Goal: Task Accomplishment & Management: Complete application form

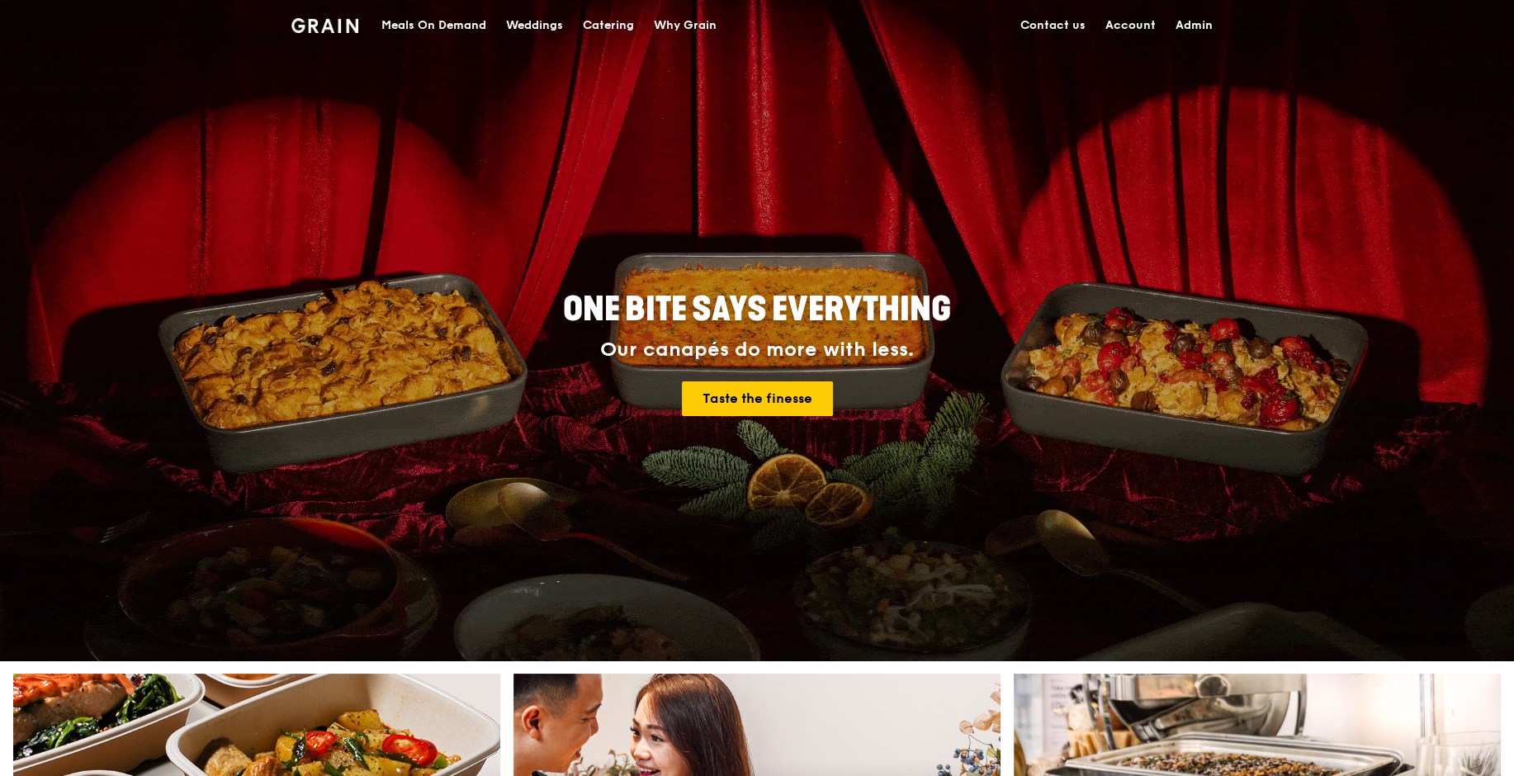
click at [456, 20] on div "Meals On Demand" at bounding box center [433, 26] width 105 height 50
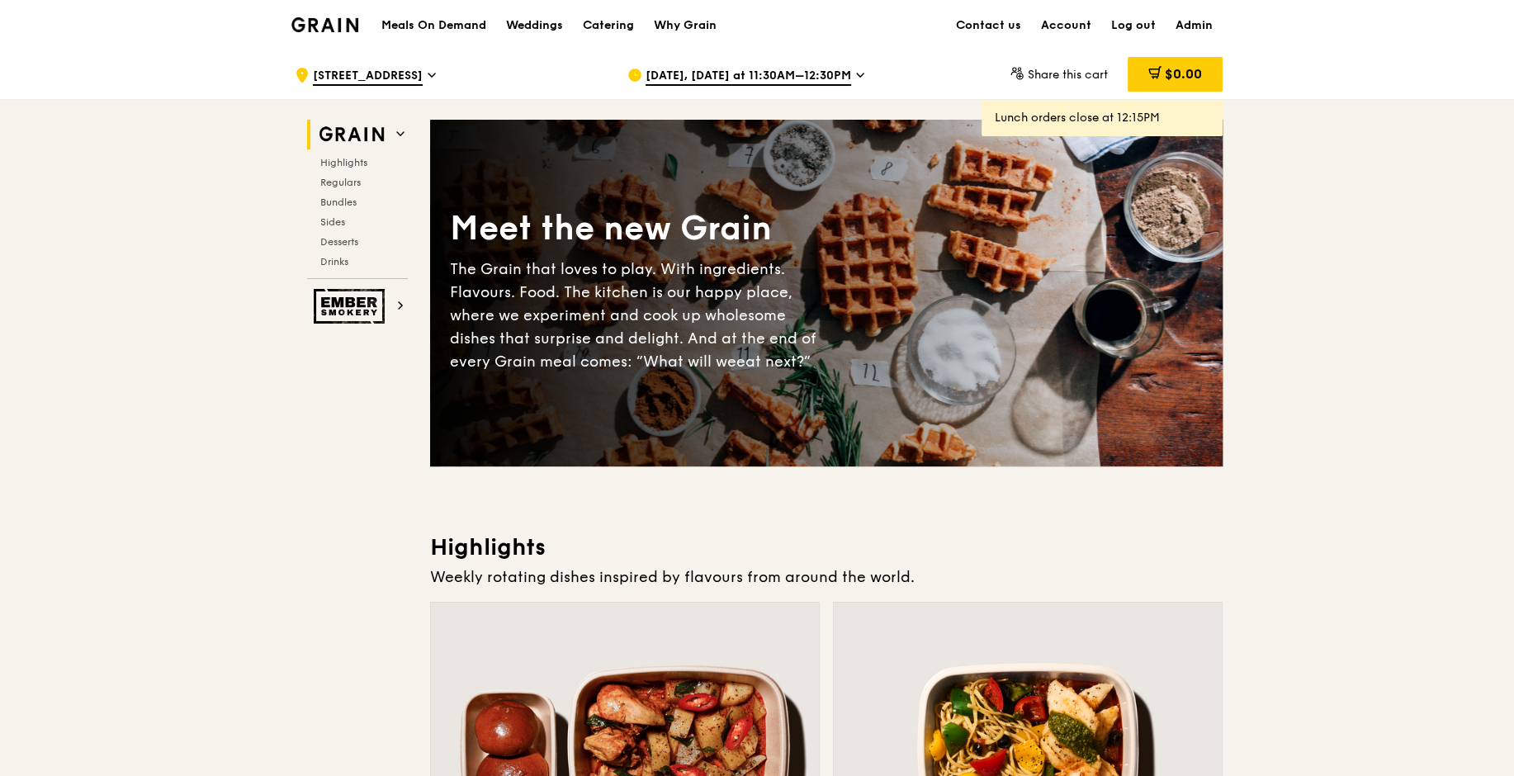
click at [762, 71] on span "[DATE], [DATE] at 11:30AM–12:30PM" at bounding box center [748, 77] width 206 height 18
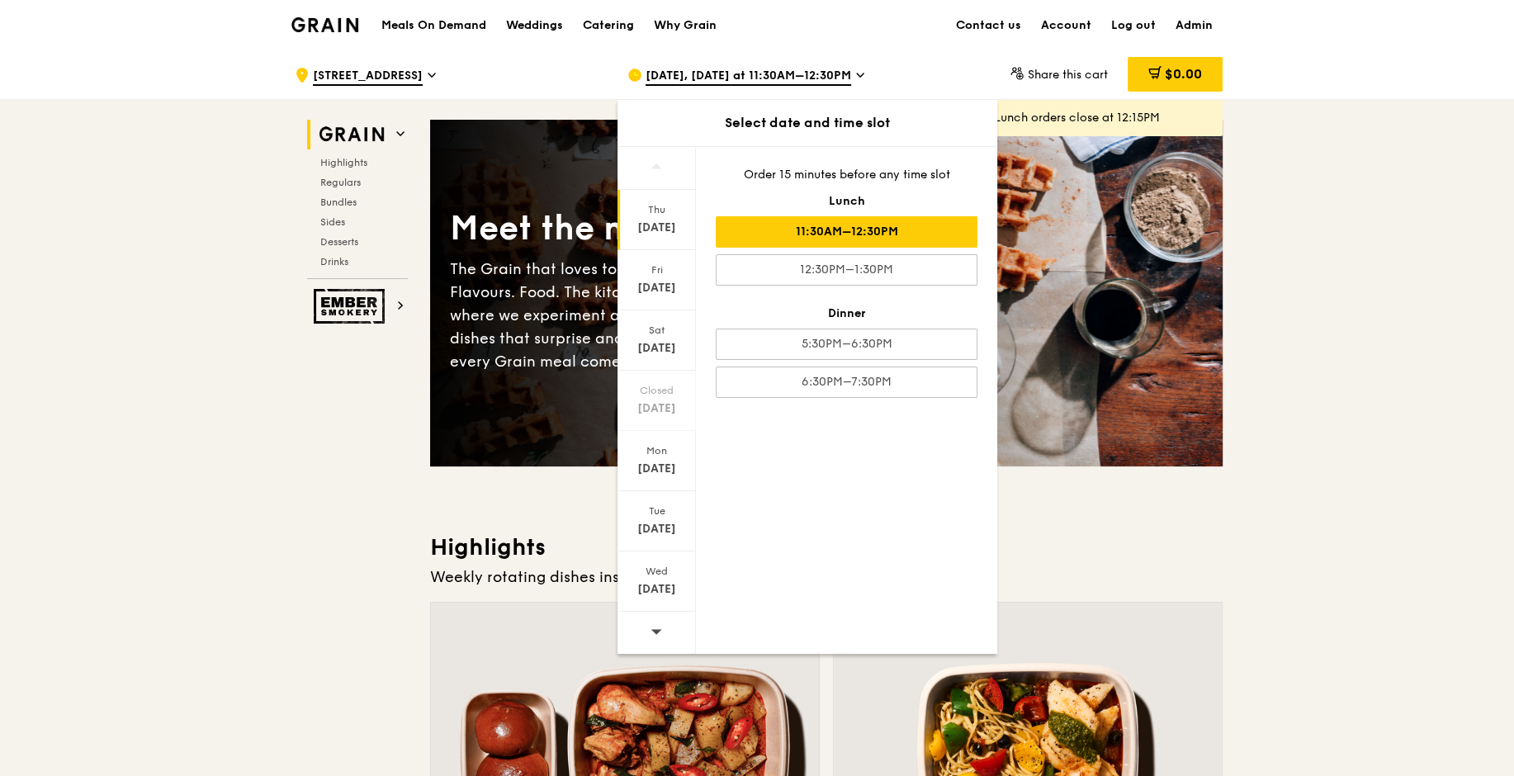
click at [313, 17] on img at bounding box center [324, 24] width 67 height 15
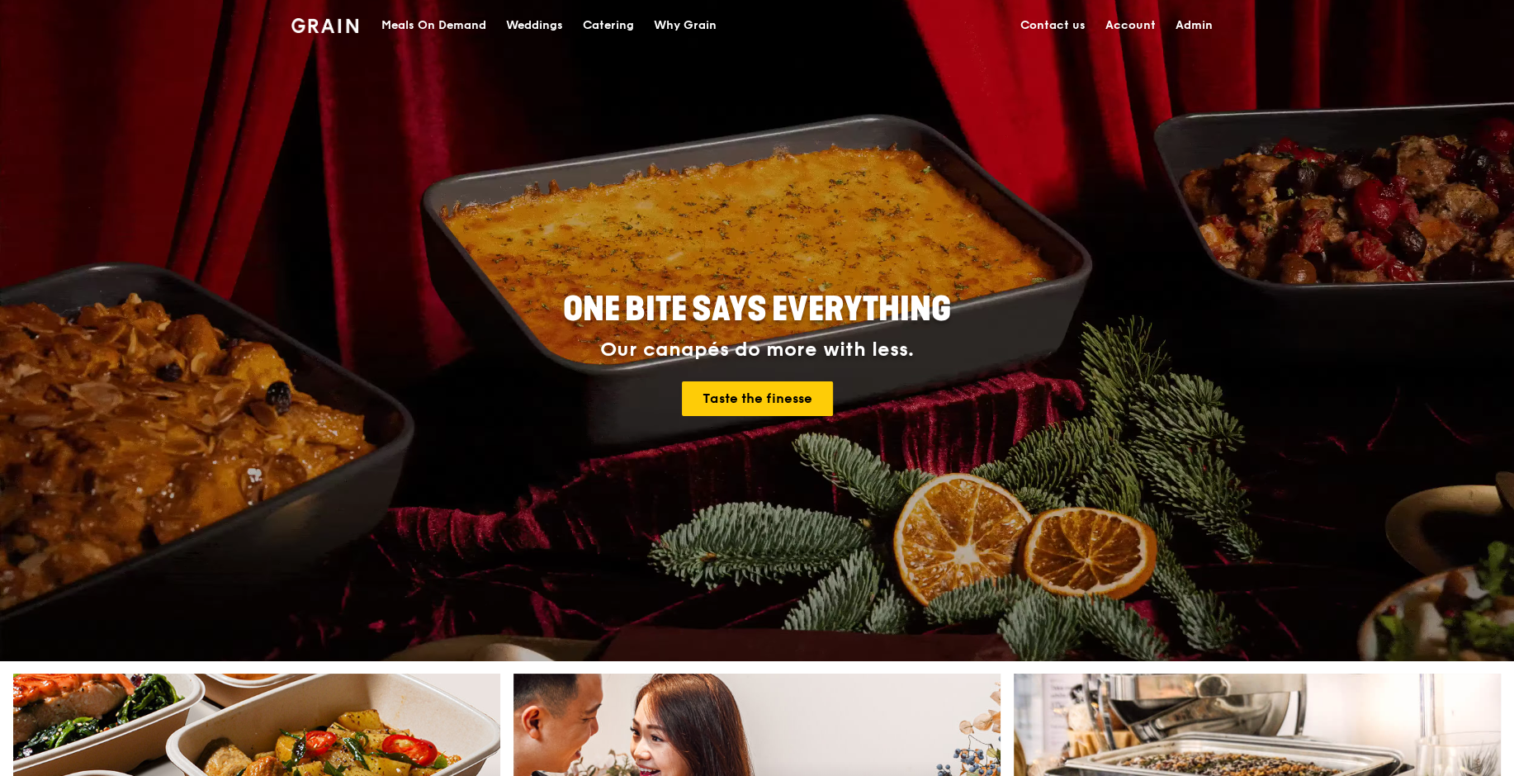
click at [431, 22] on div "Meals On Demand" at bounding box center [433, 26] width 105 height 50
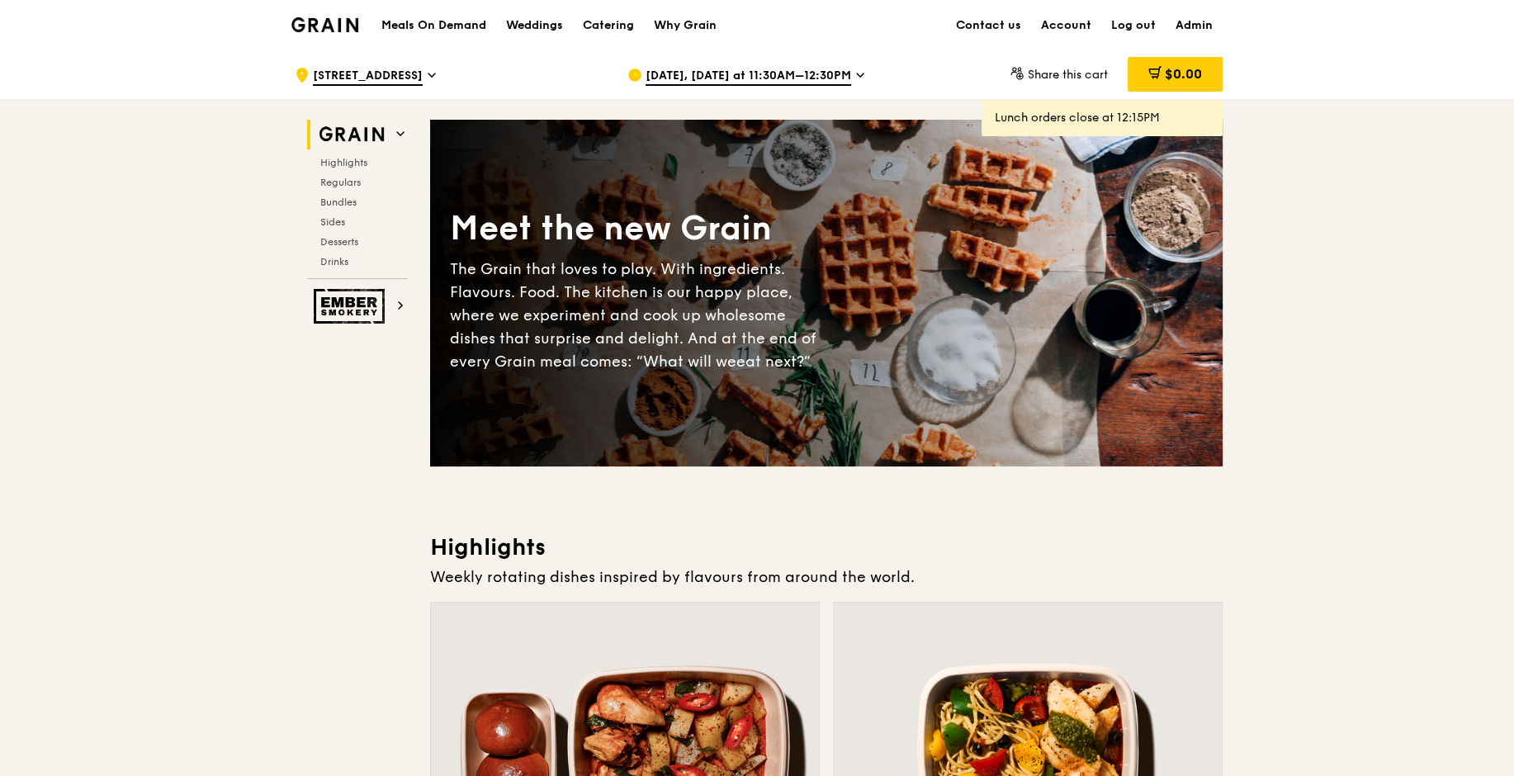
click at [385, 77] on span "[STREET_ADDRESS]" at bounding box center [368, 77] width 110 height 18
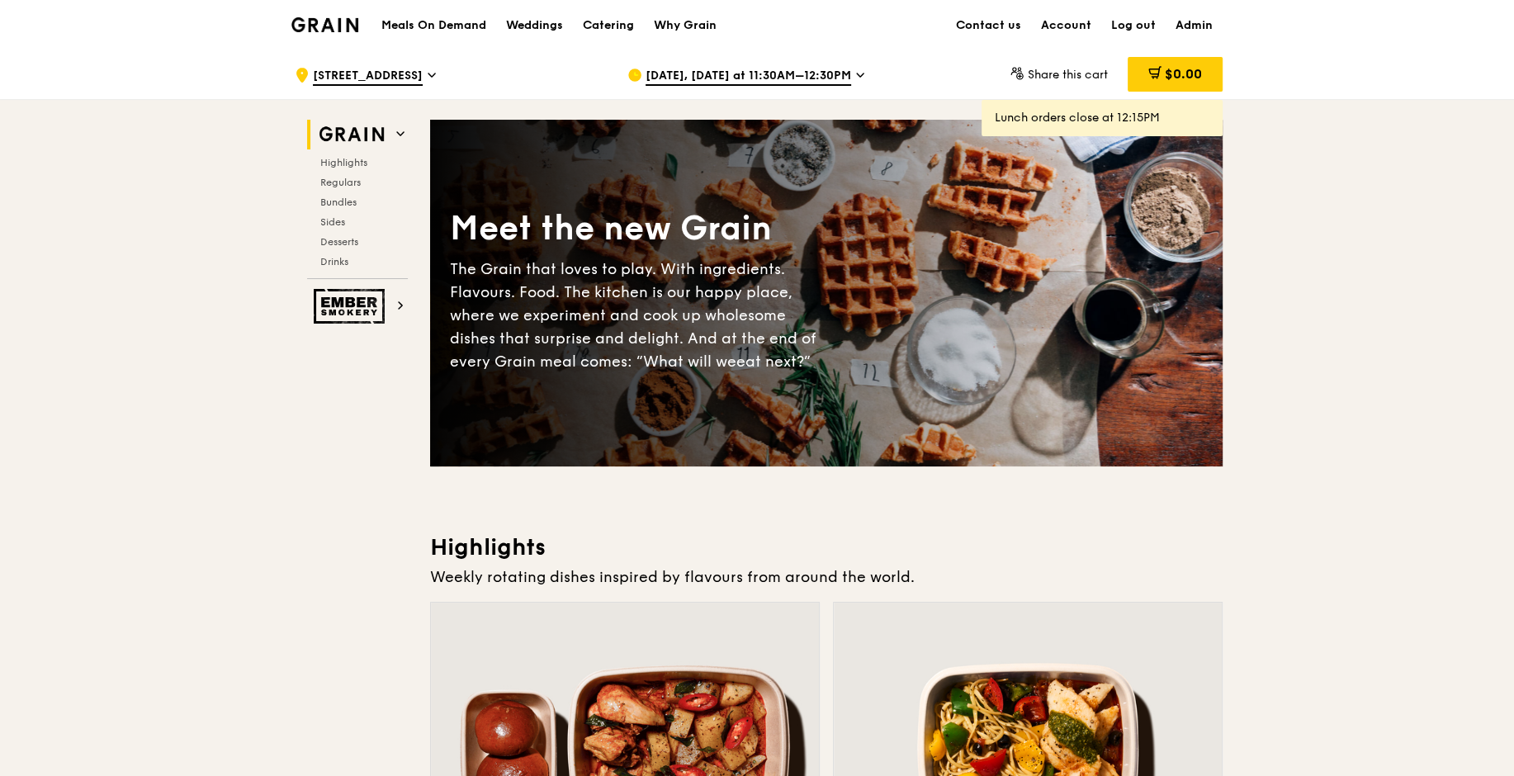
click at [706, 76] on span "[DATE], [DATE] at 11:30AM–12:30PM" at bounding box center [748, 77] width 206 height 18
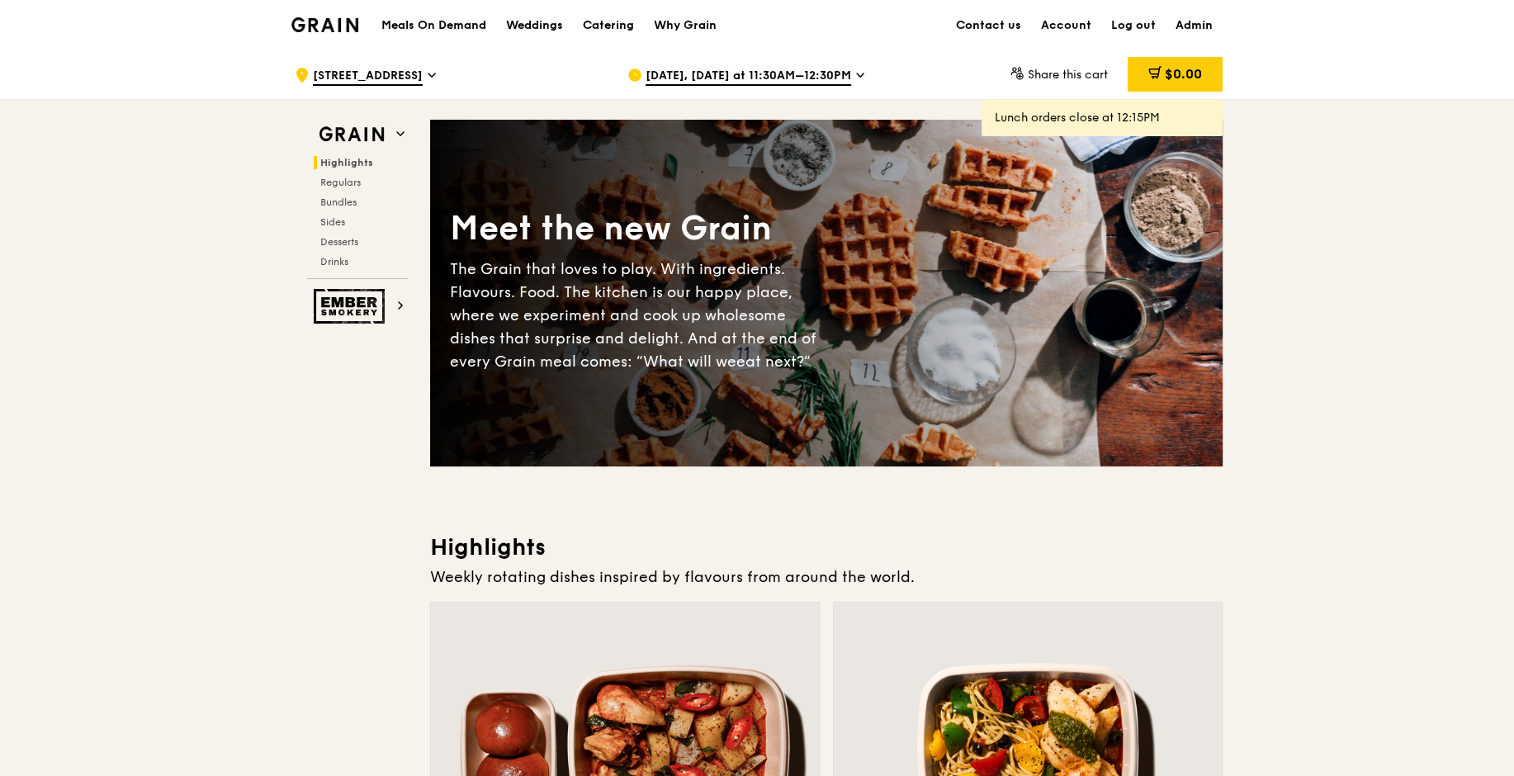
click at [822, 69] on span "[DATE], [DATE] at 11:30AM–12:30PM" at bounding box center [748, 77] width 206 height 18
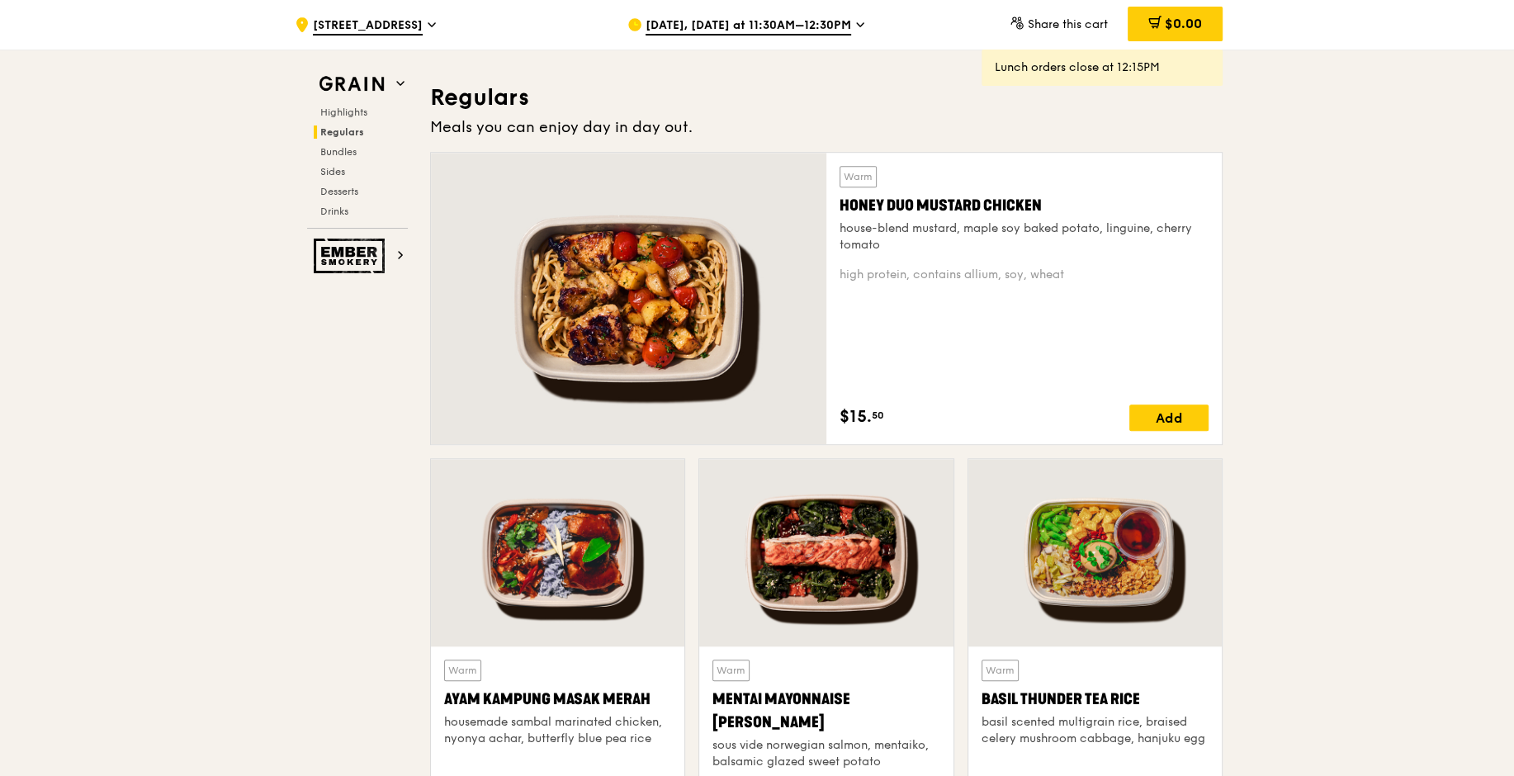
scroll to position [1438, 0]
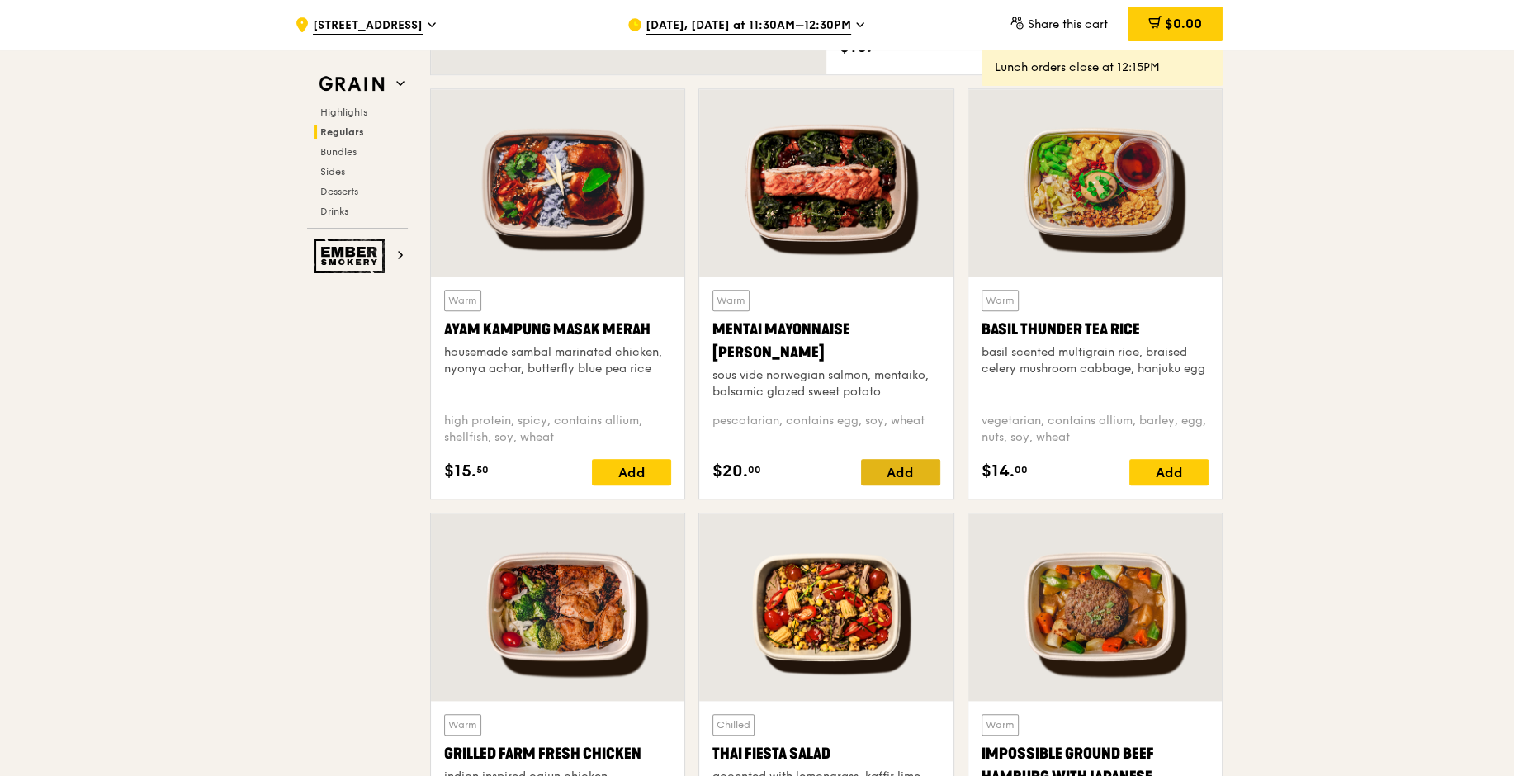
click at [878, 474] on div "Add" at bounding box center [900, 472] width 79 height 26
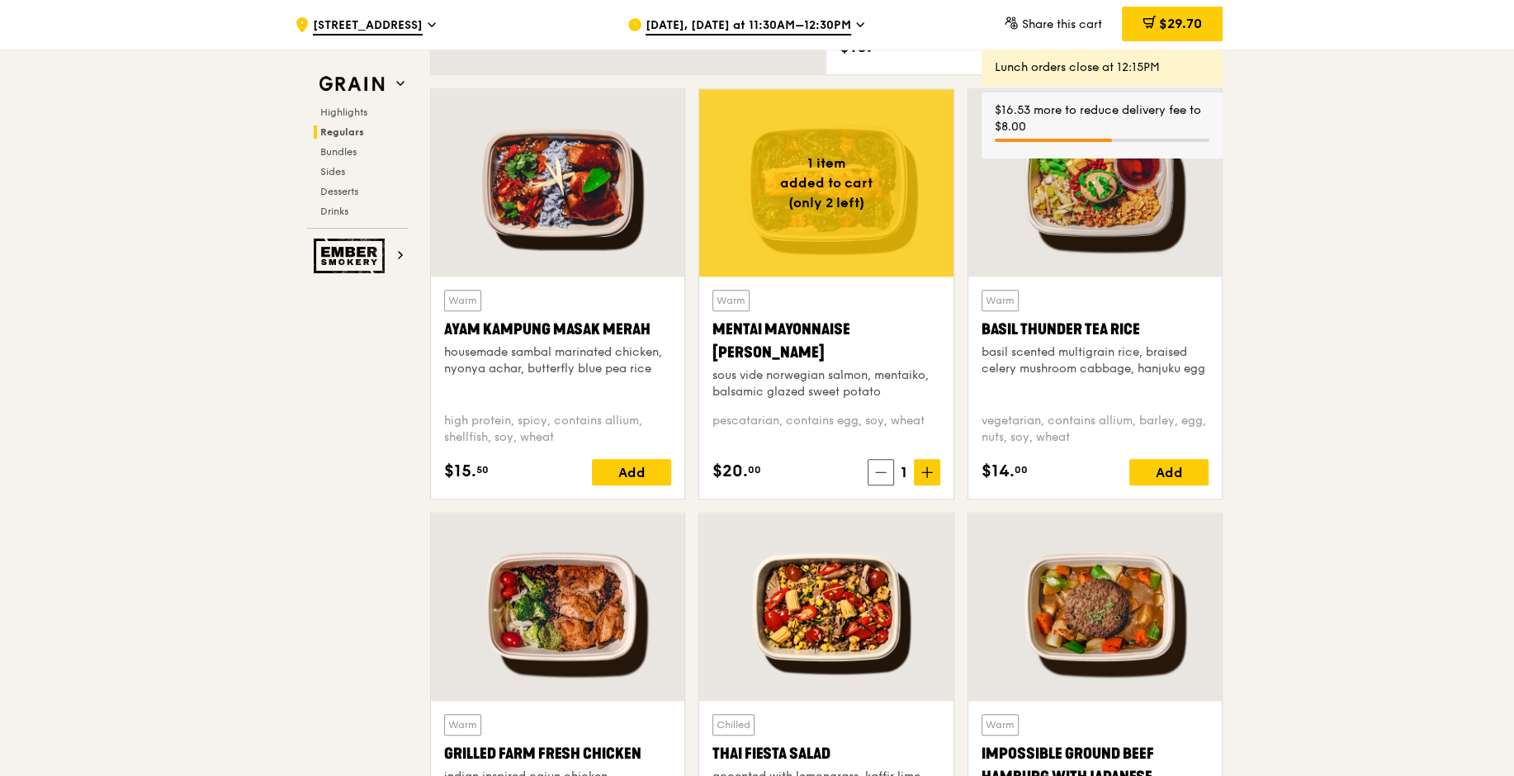
click at [936, 475] on span at bounding box center [927, 472] width 26 height 26
click at [869, 477] on span at bounding box center [878, 472] width 26 height 26
click at [869, 477] on span at bounding box center [881, 472] width 26 height 26
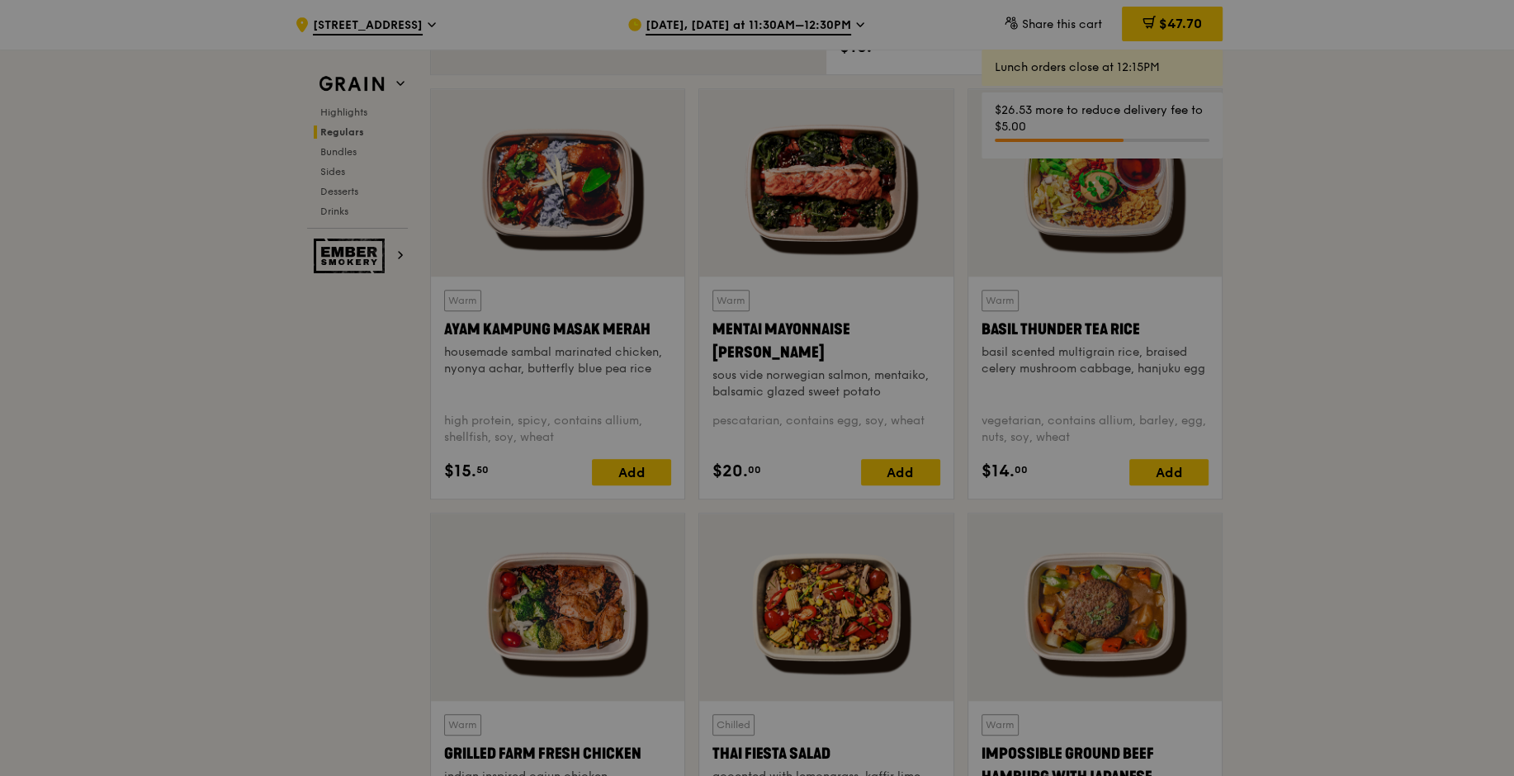
click at [1334, 249] on div at bounding box center [757, 388] width 1514 height 776
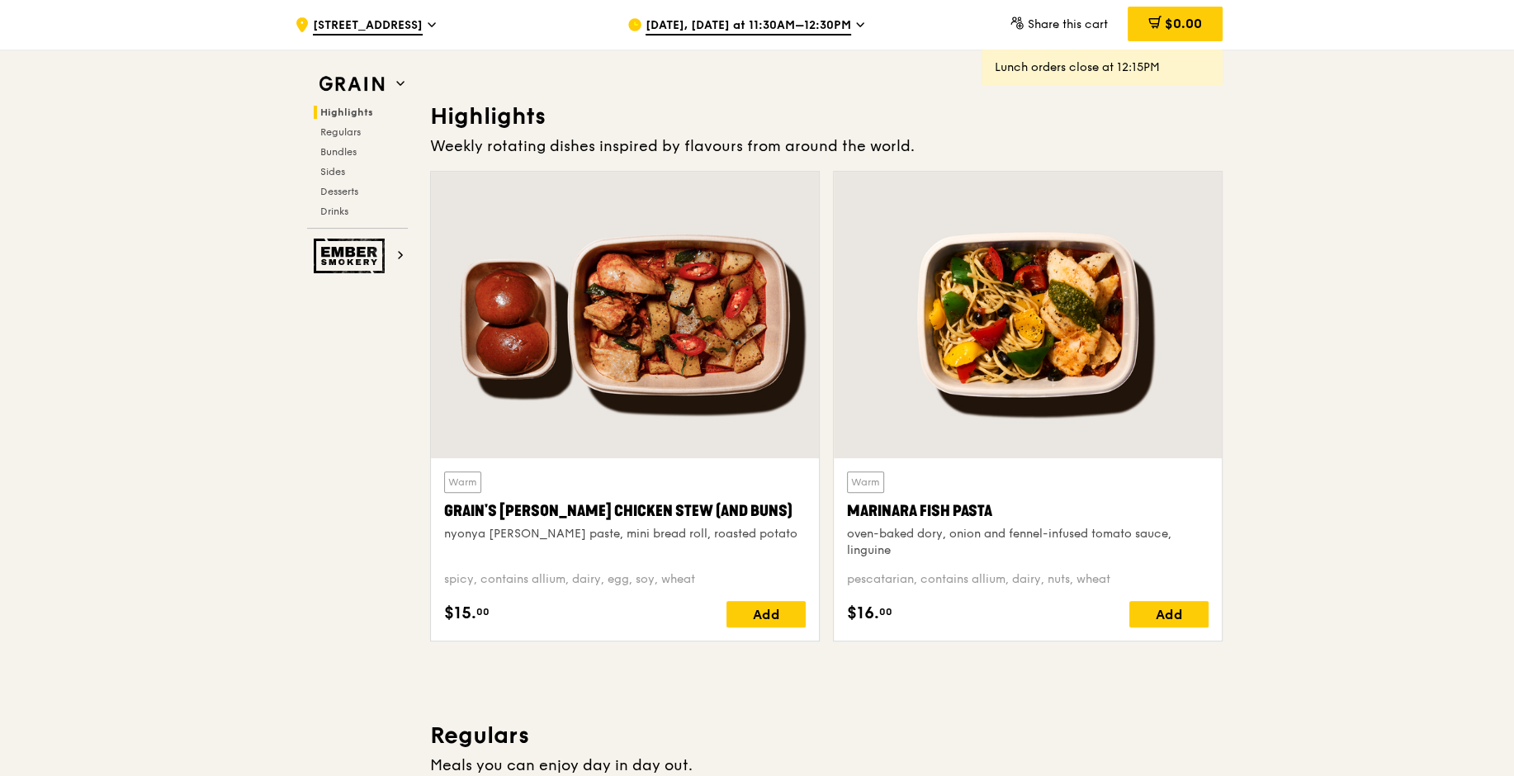
scroll to position [488, 0]
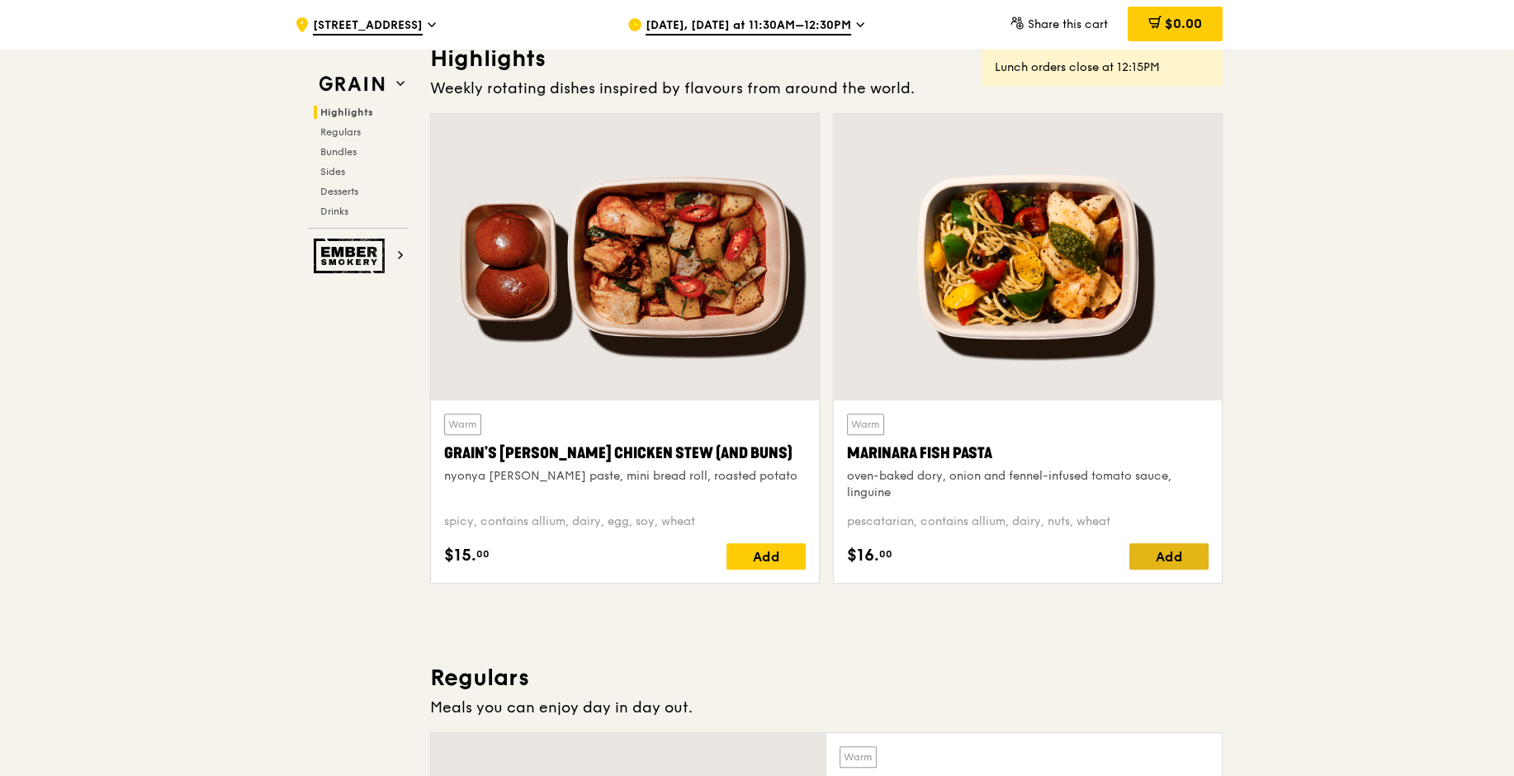
click at [1139, 555] on div "Add" at bounding box center [1168, 556] width 79 height 26
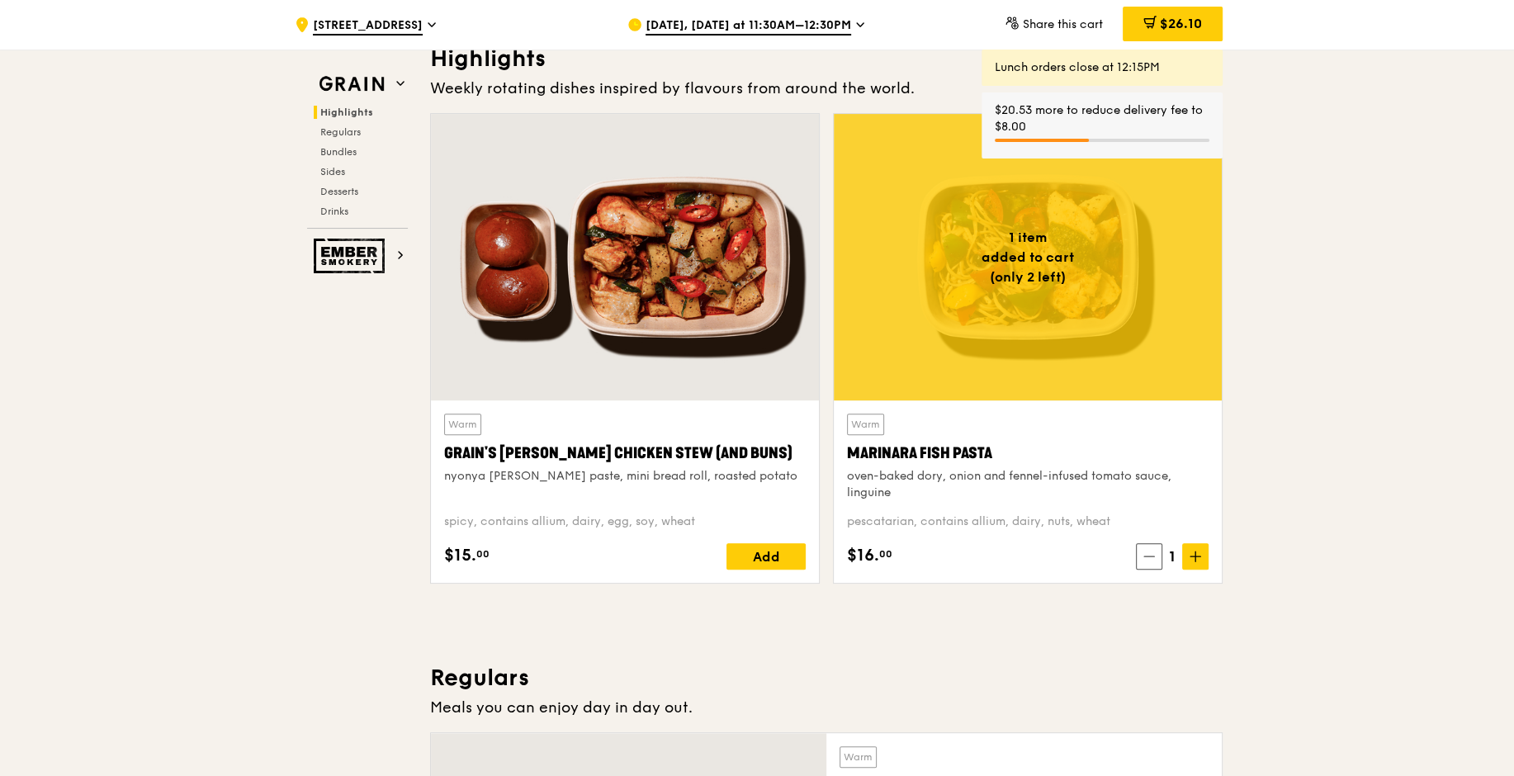
click at [1199, 565] on span at bounding box center [1195, 556] width 26 height 26
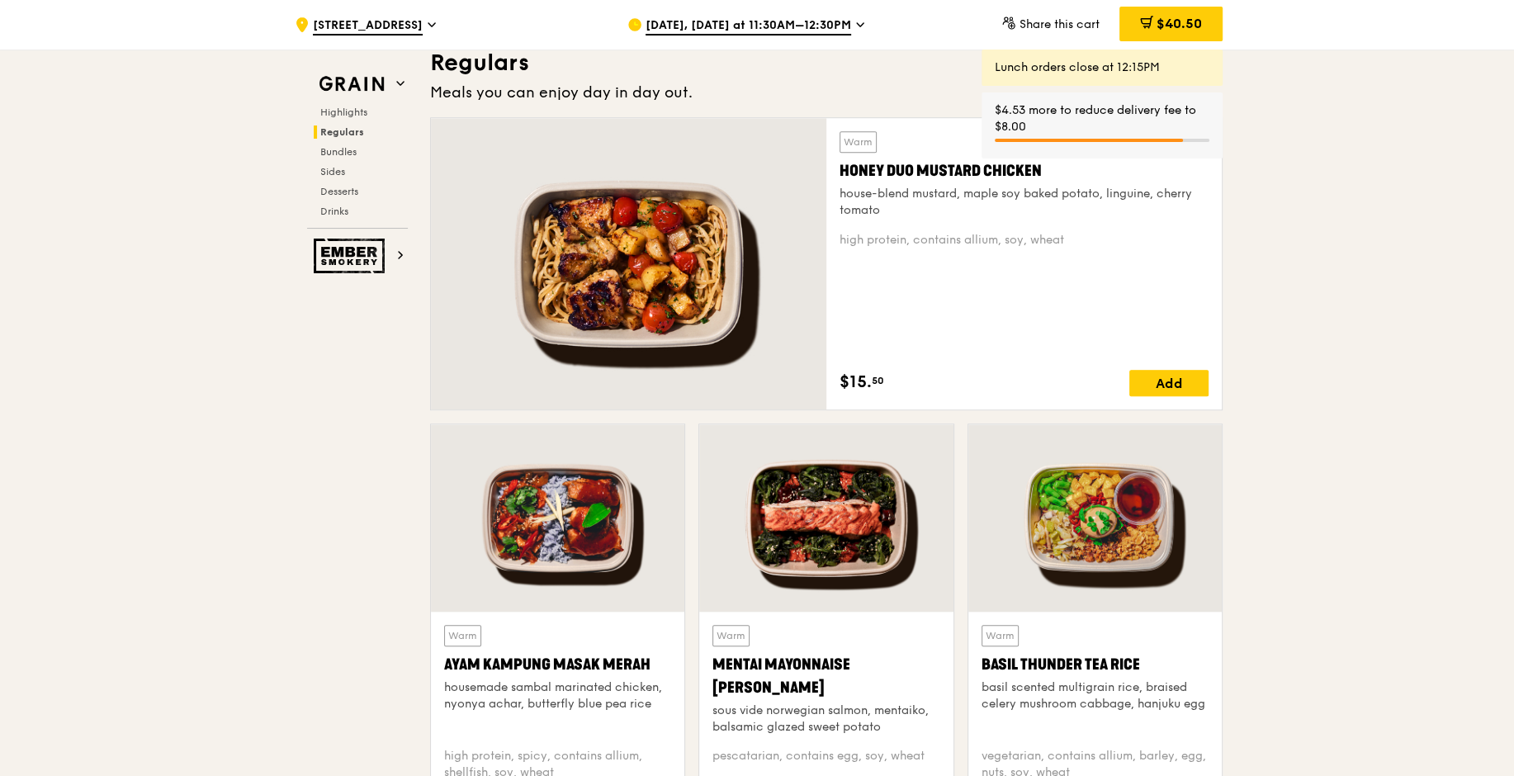
scroll to position [1388, 0]
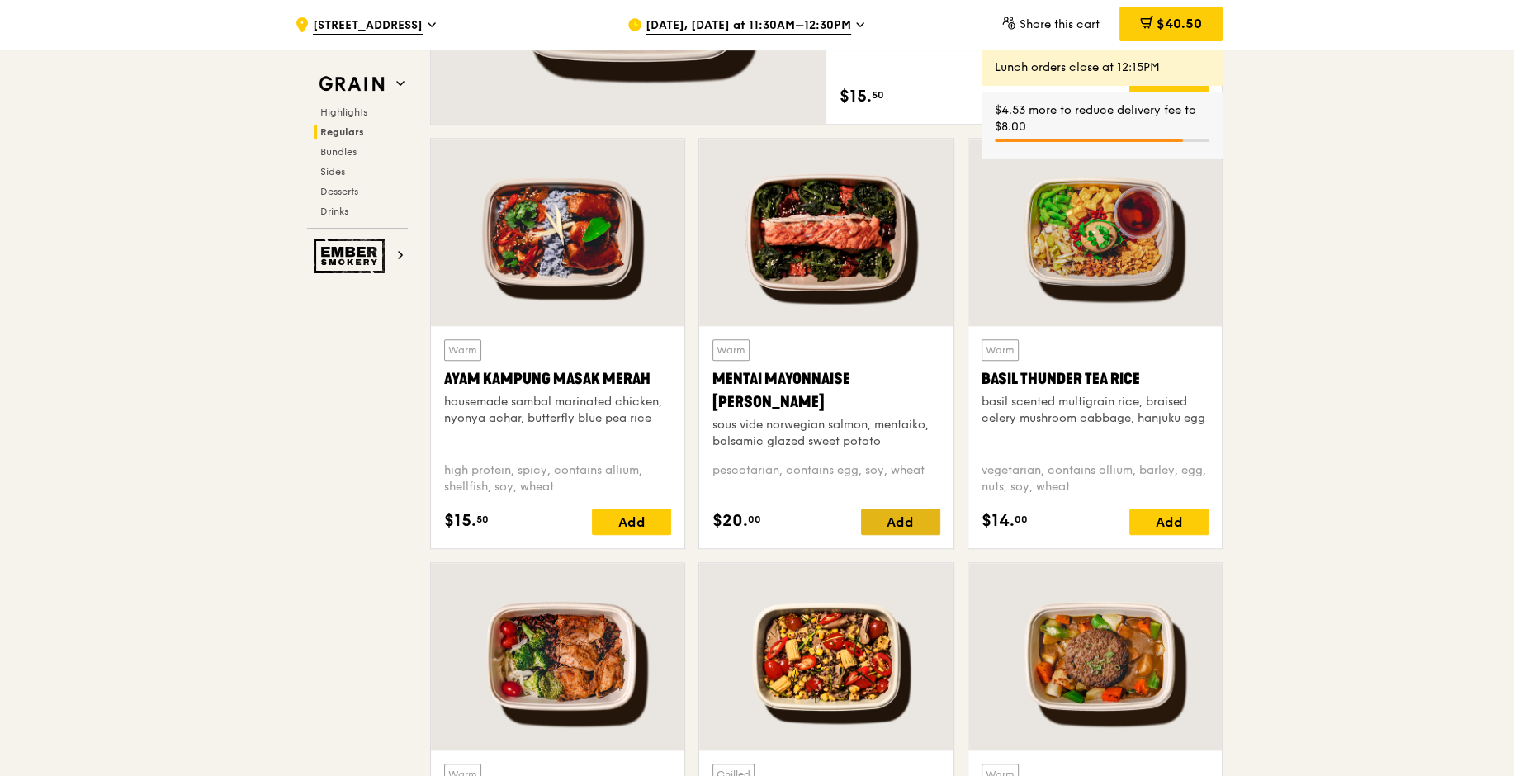
click at [920, 515] on div "Add" at bounding box center [900, 521] width 79 height 26
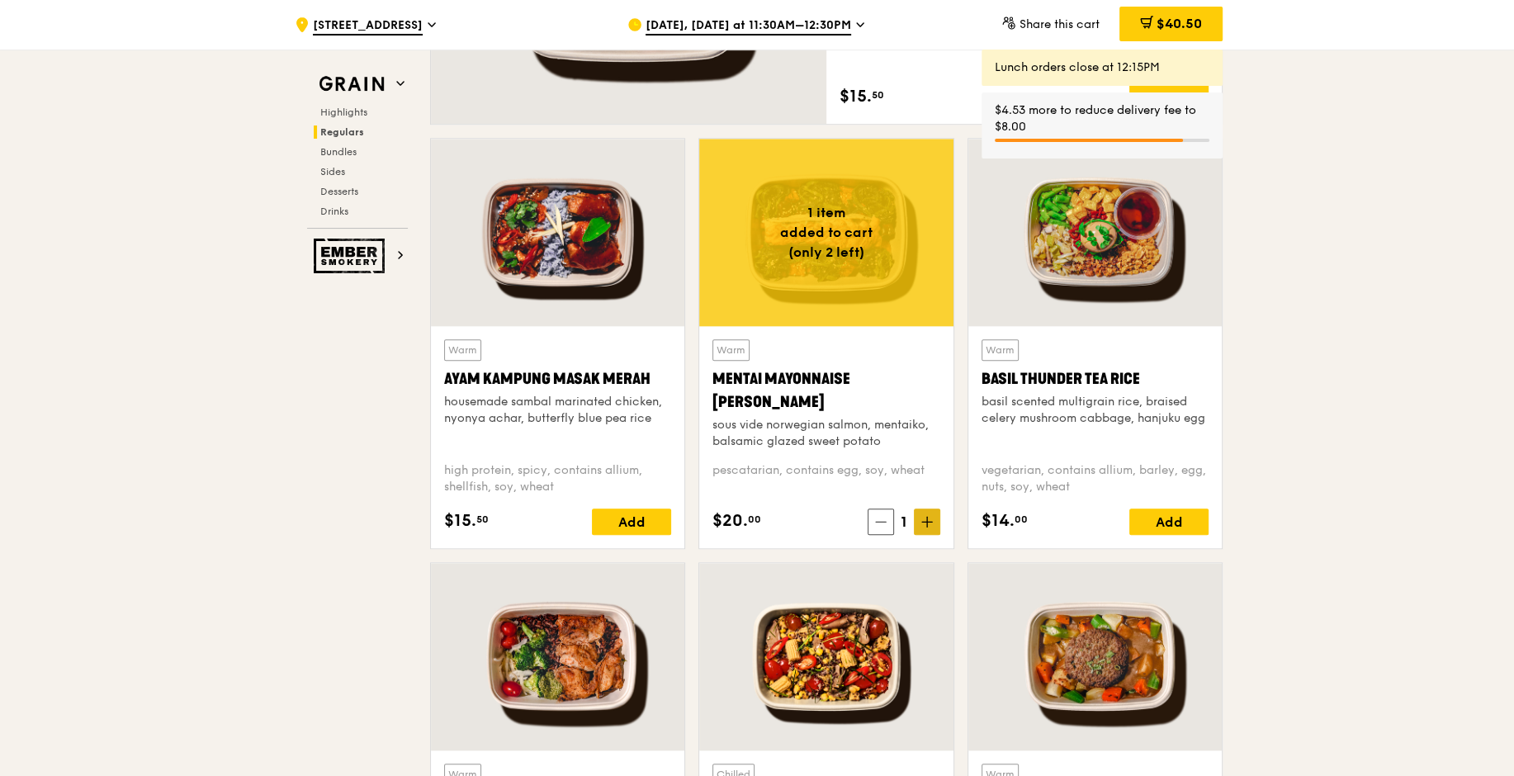
click at [925, 522] on icon at bounding box center [927, 522] width 10 height 0
click at [886, 530] on span at bounding box center [878, 521] width 26 height 26
click at [886, 530] on span at bounding box center [881, 521] width 26 height 26
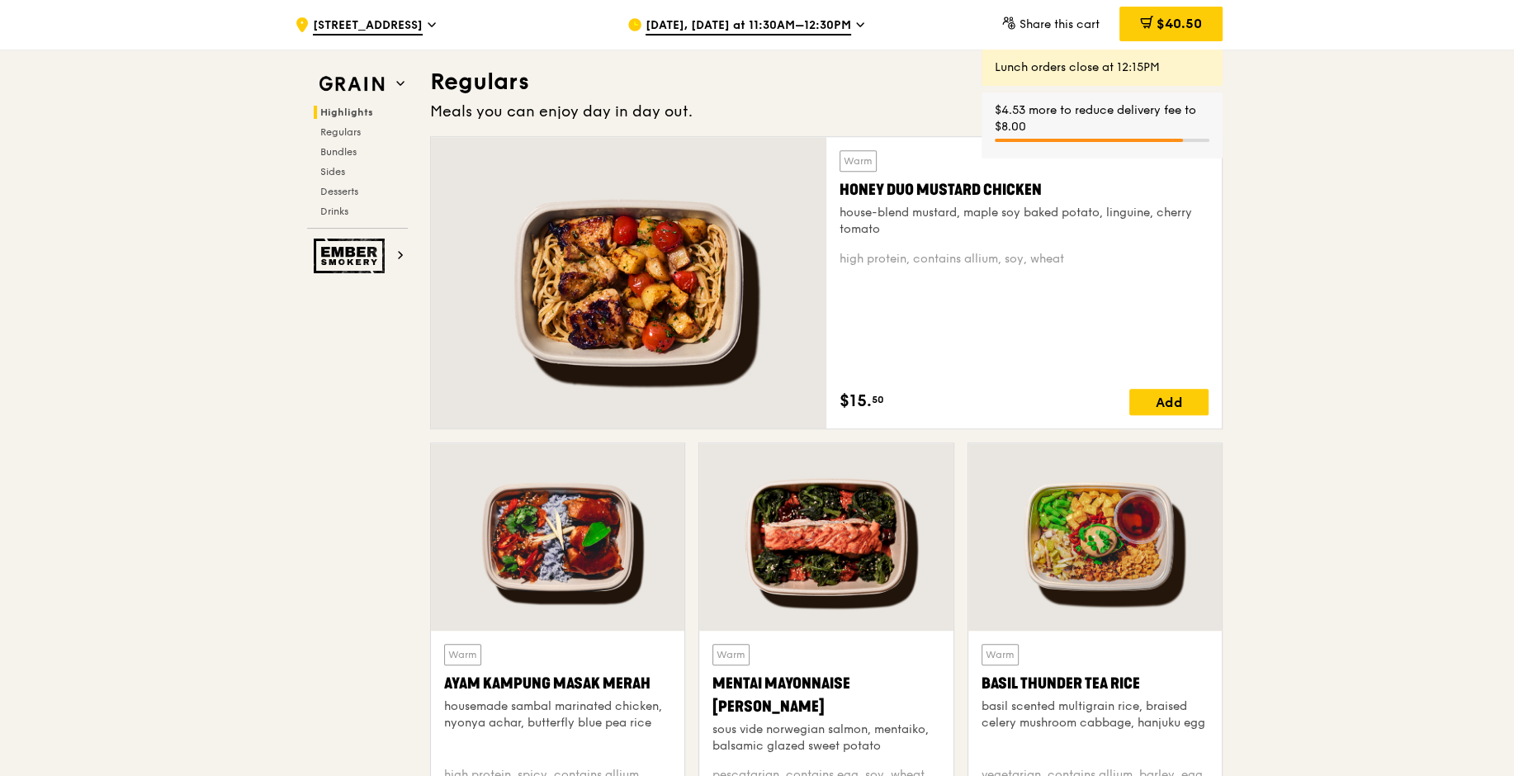
scroll to position [474, 0]
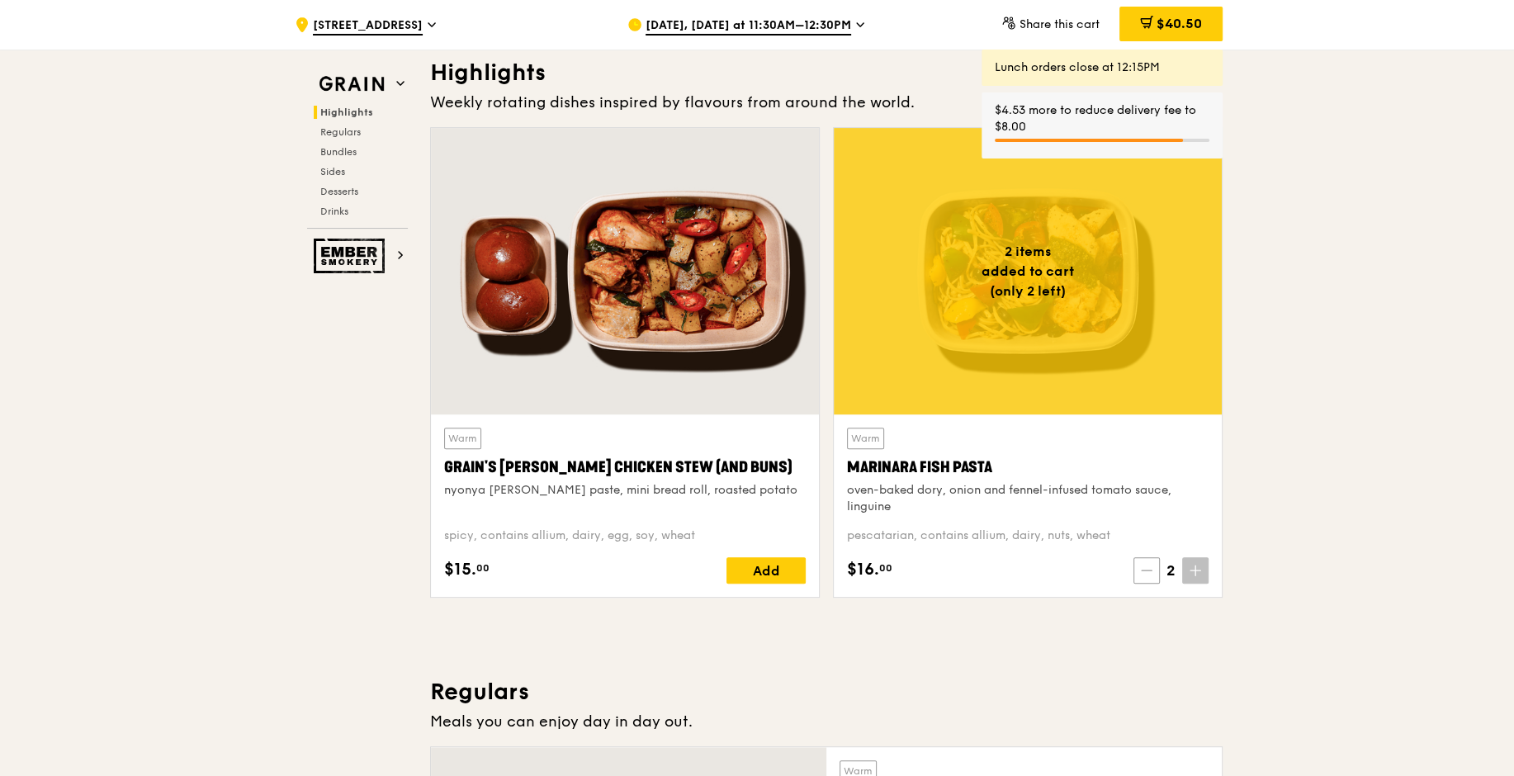
click at [1144, 568] on icon at bounding box center [1147, 571] width 12 height 12
click at [1144, 568] on icon at bounding box center [1149, 571] width 12 height 12
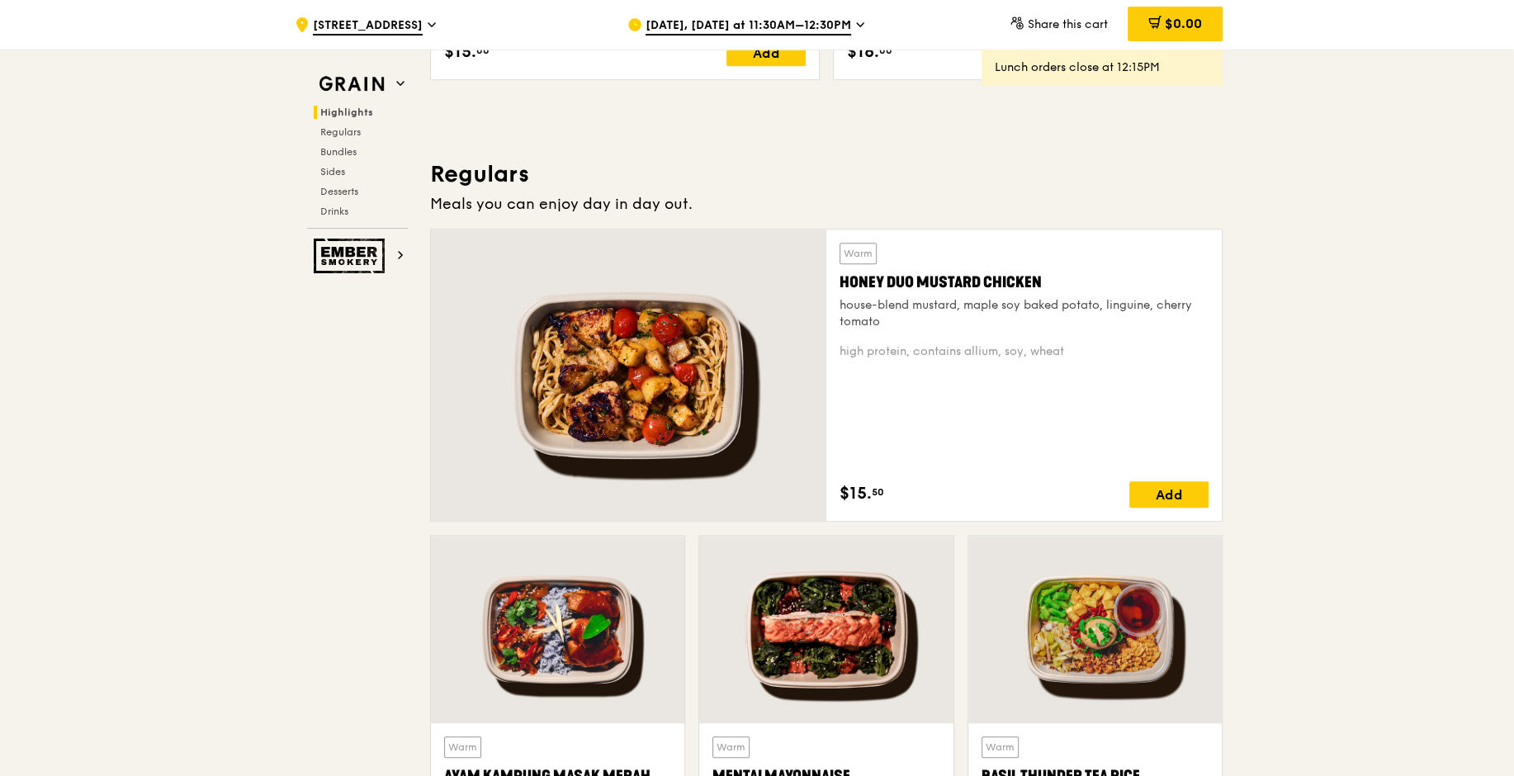
scroll to position [991, 0]
click at [782, 29] on span "[DATE], [DATE] at 11:30AM–12:30PM" at bounding box center [748, 26] width 206 height 18
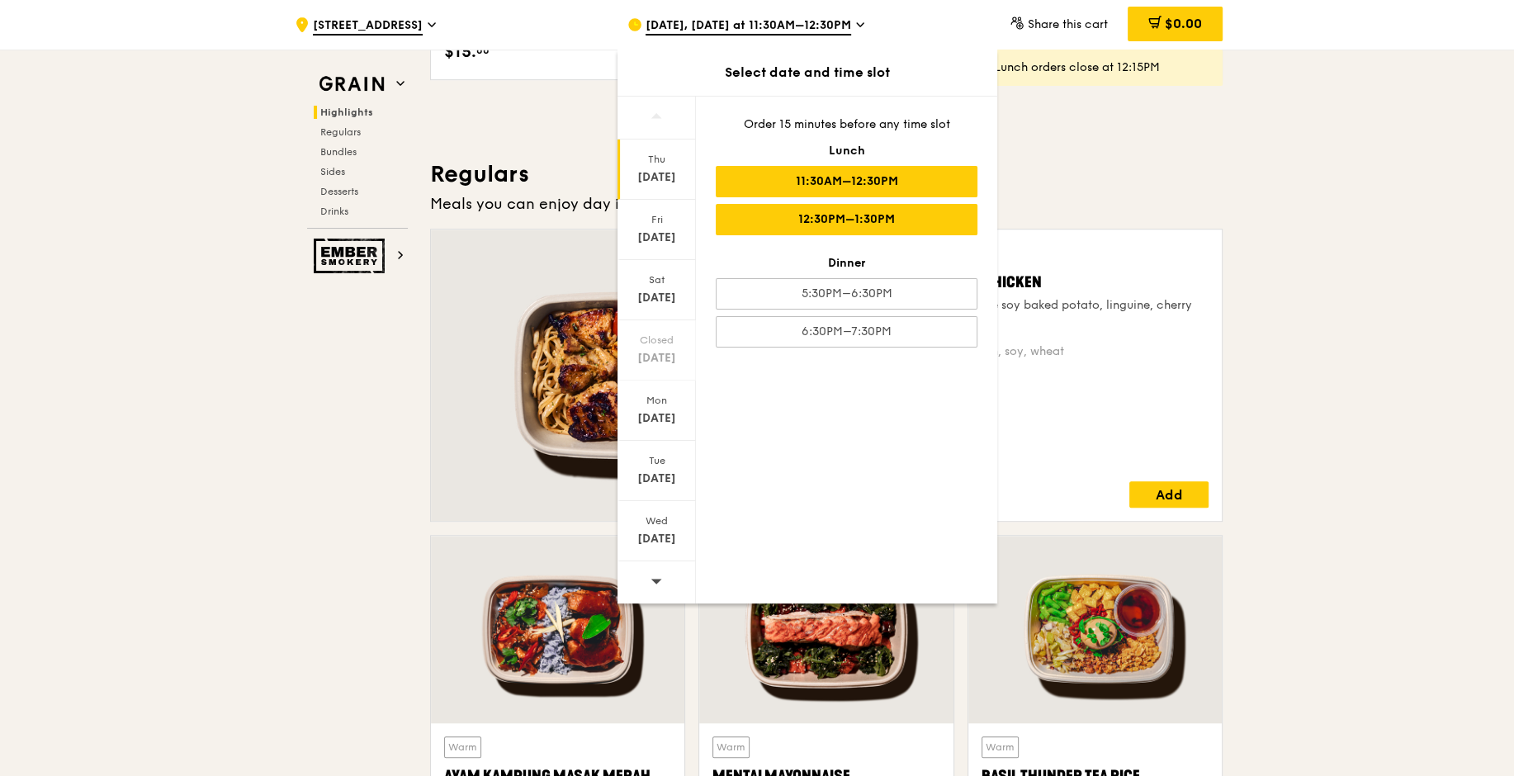
click at [839, 224] on div "12:30PM–1:30PM" at bounding box center [847, 219] width 262 height 31
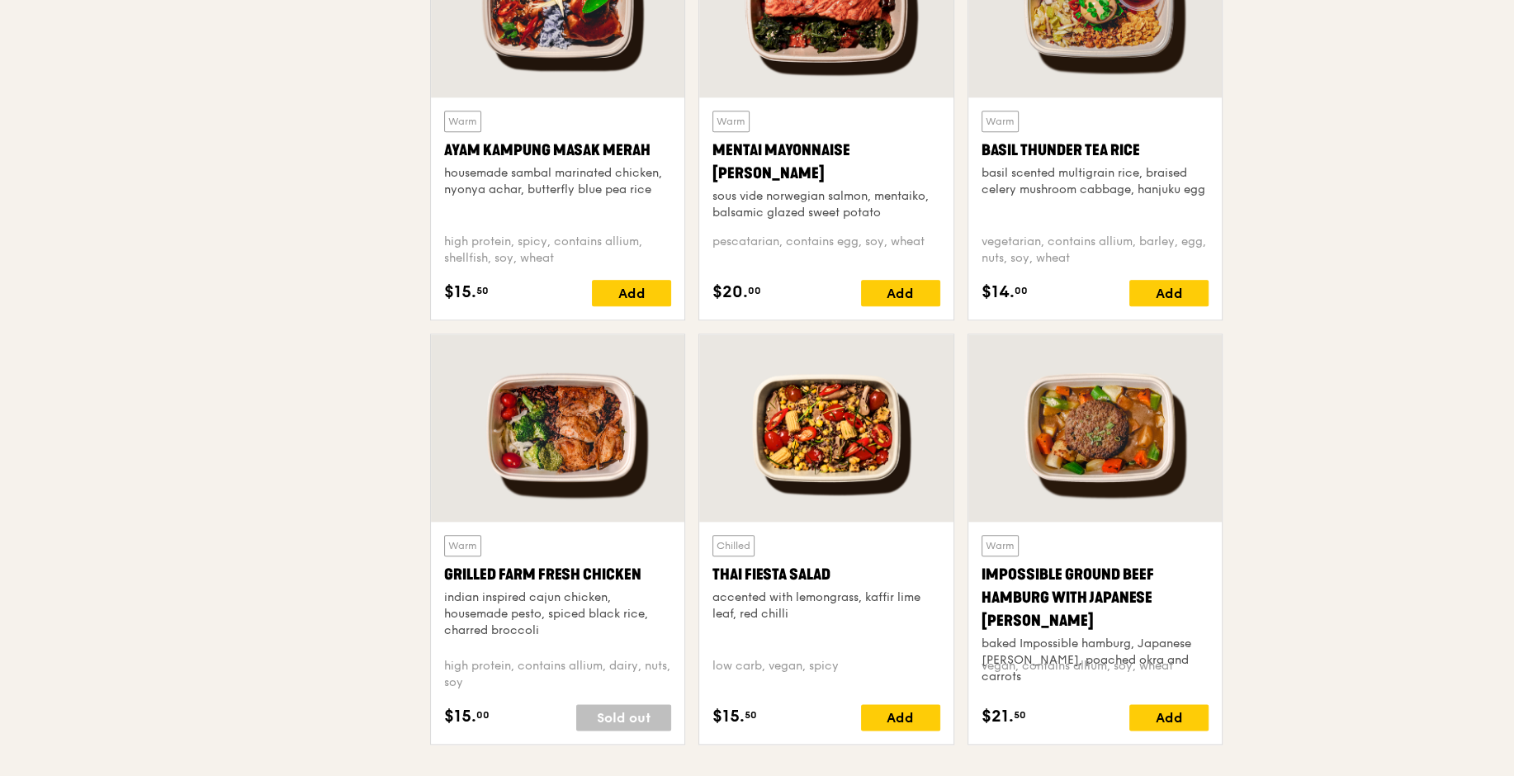
scroll to position [0, 0]
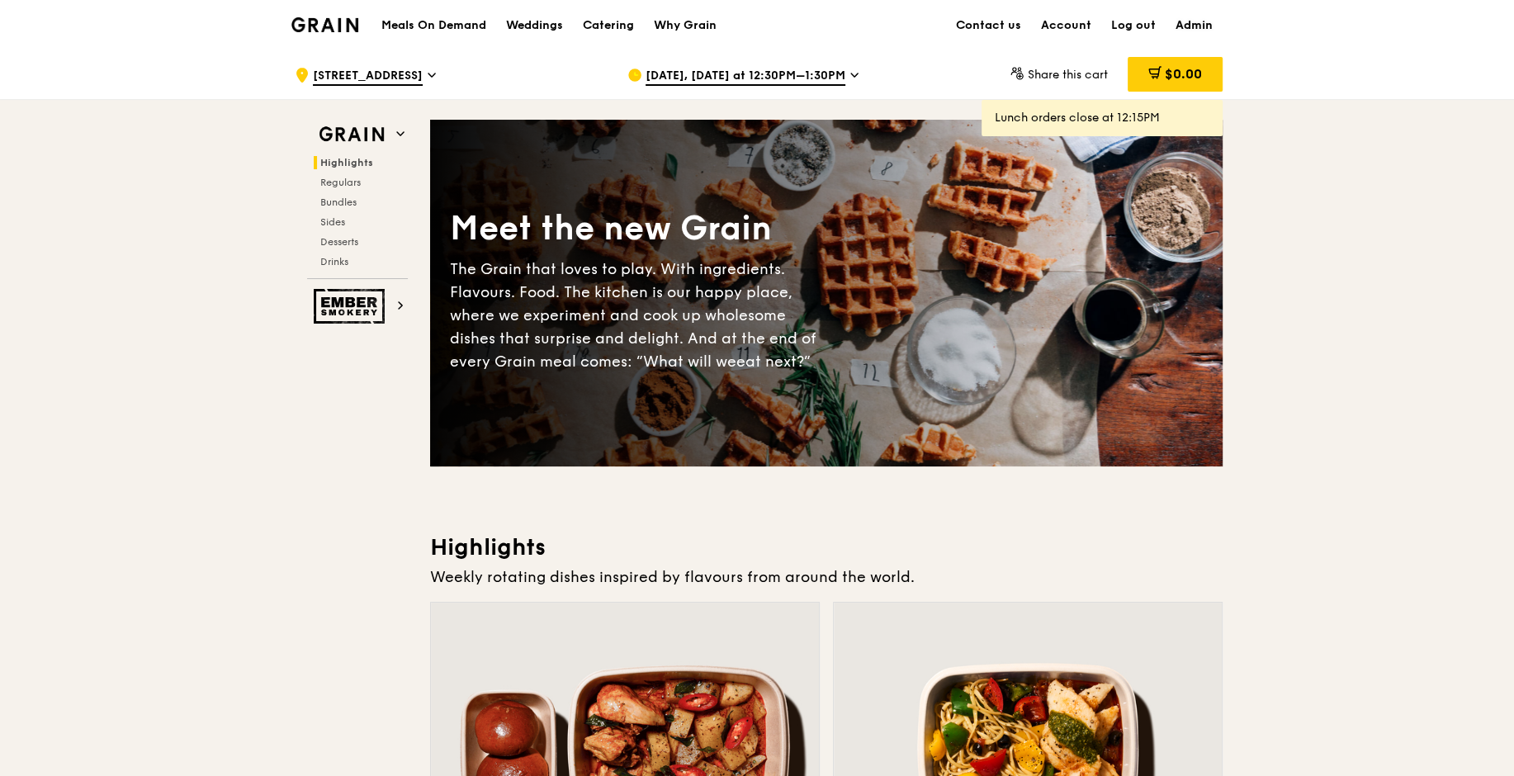
click at [1213, 26] on link "Admin" at bounding box center [1193, 26] width 57 height 50
select select "100"
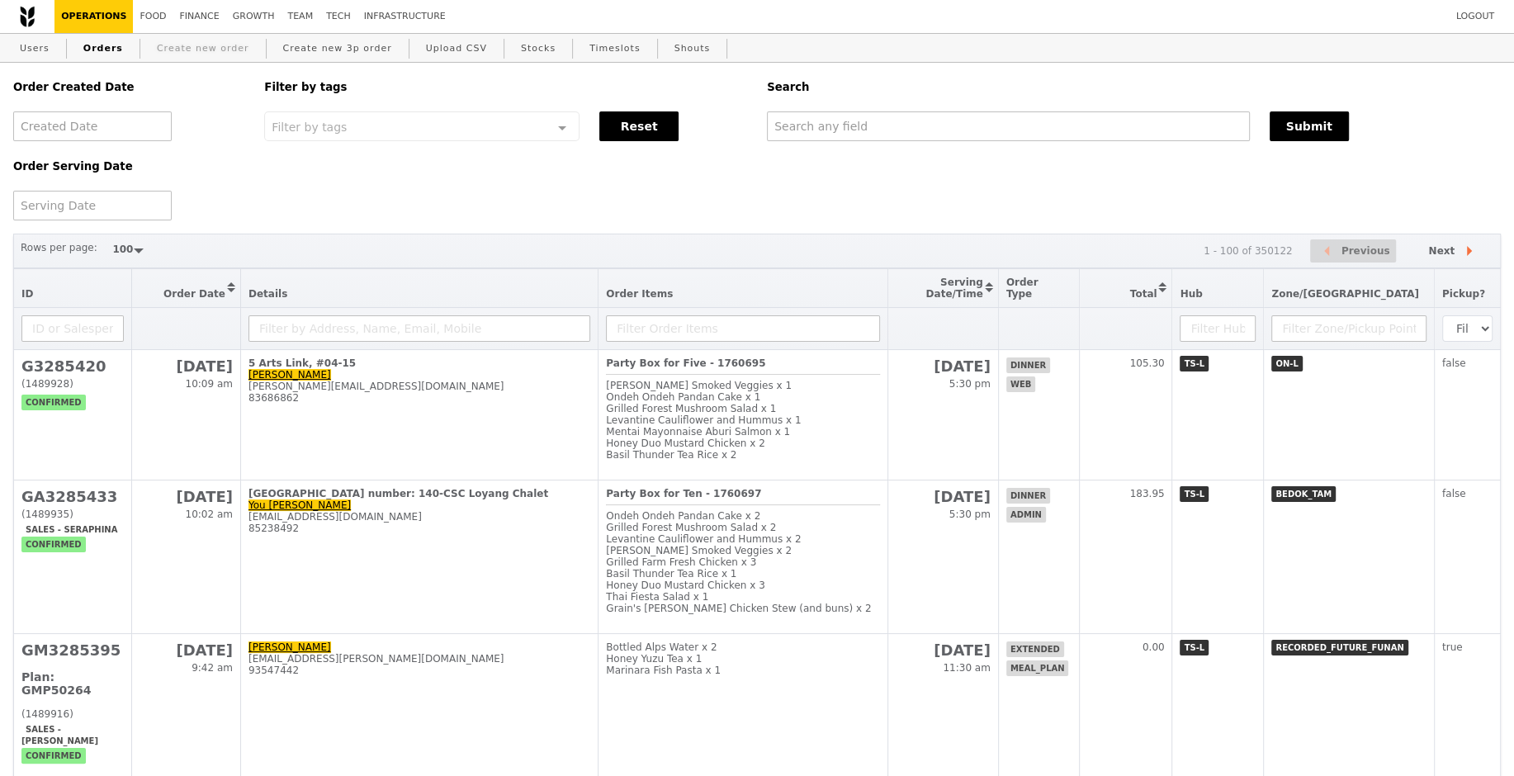
click at [174, 56] on link "Create new order" at bounding box center [203, 49] width 106 height 30
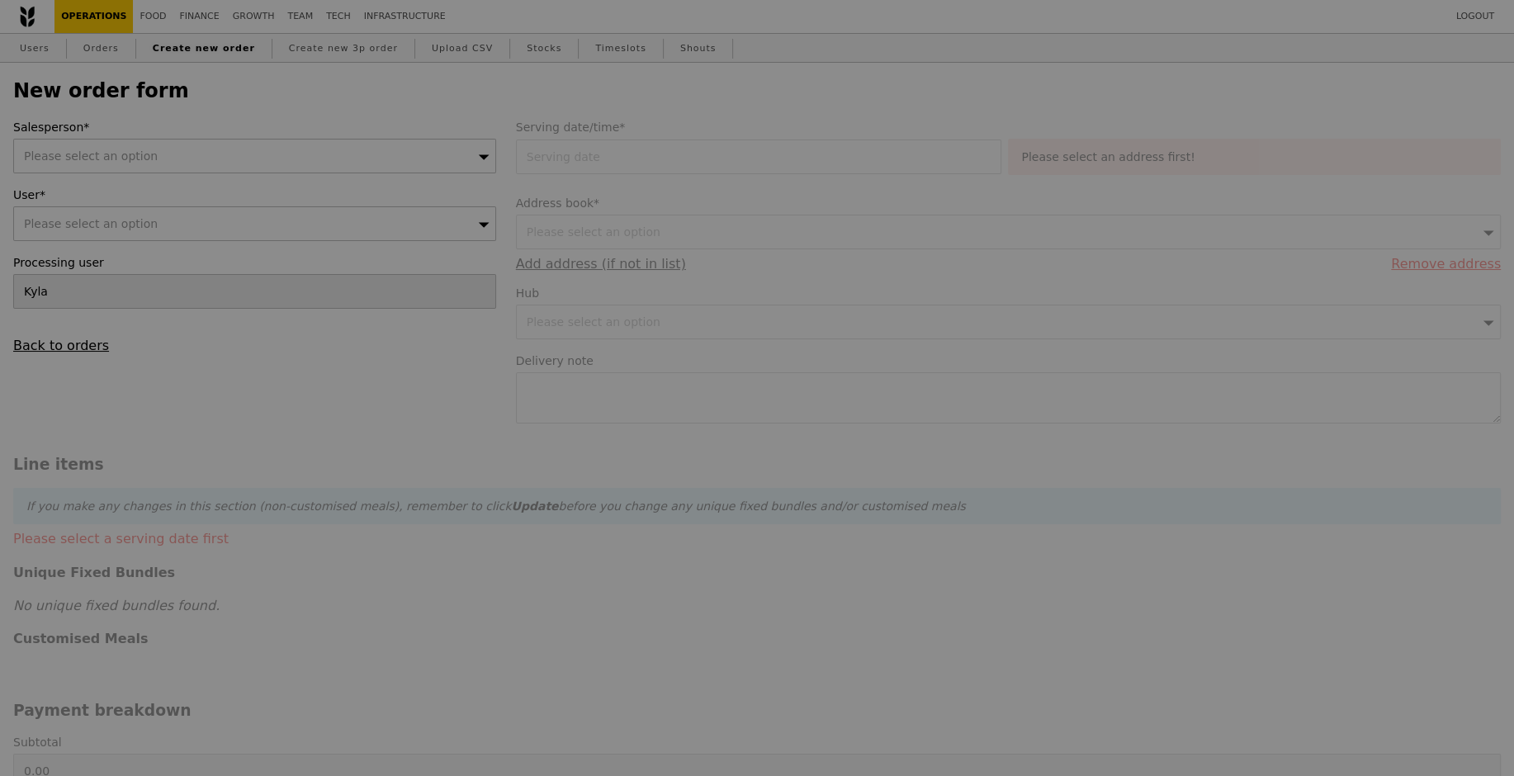
type input "Confirm"
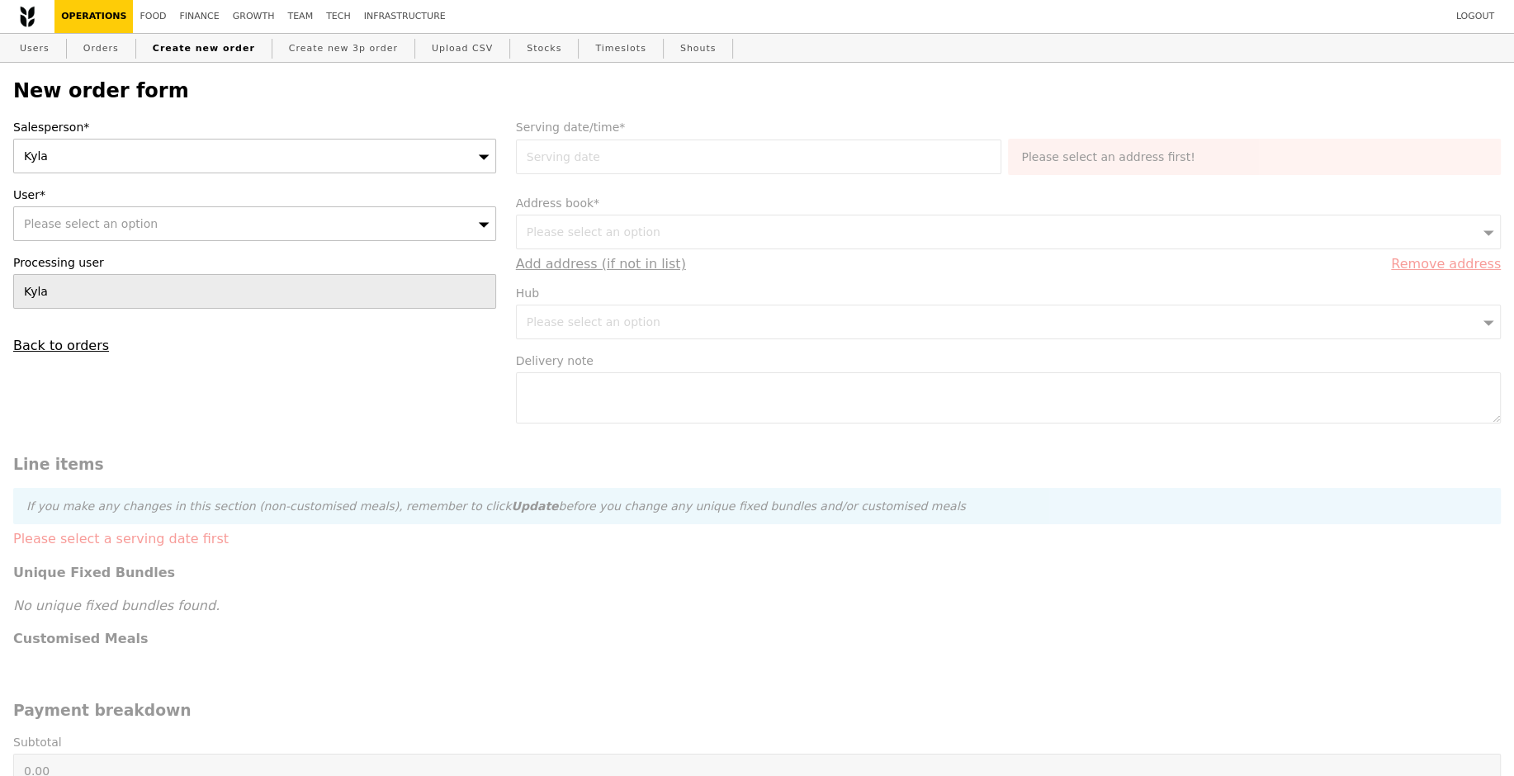
click at [176, 225] on div "Please select an option" at bounding box center [254, 223] width 483 height 35
type input "[EMAIL_ADDRESS][DOMAIN_NAME]"
type input "Confirm"
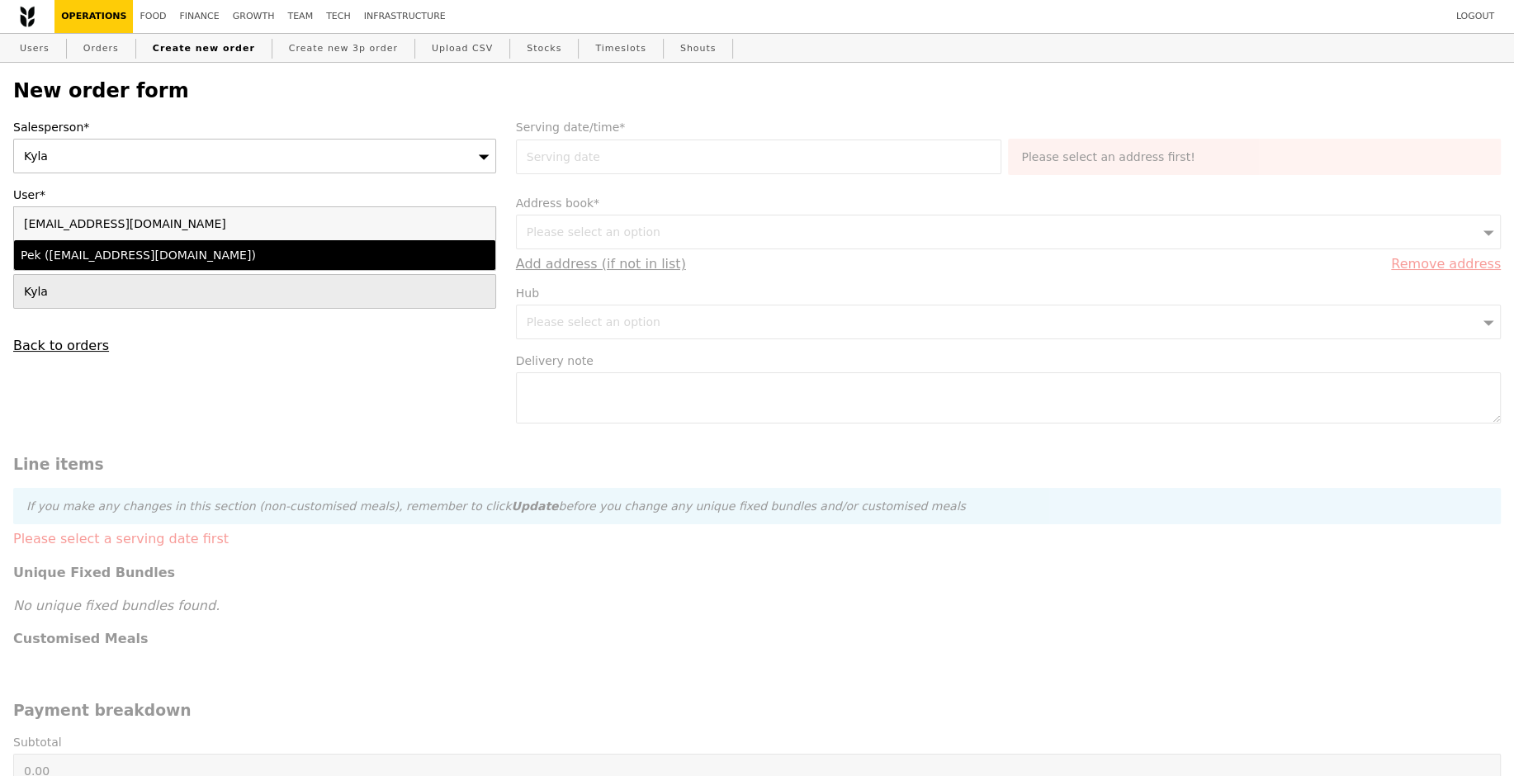
type input "[EMAIL_ADDRESS][DOMAIN_NAME]"
click at [176, 248] on div "Pek ([EMAIL_ADDRESS][DOMAIN_NAME])" at bounding box center [196, 255] width 351 height 17
type input "Loading..."
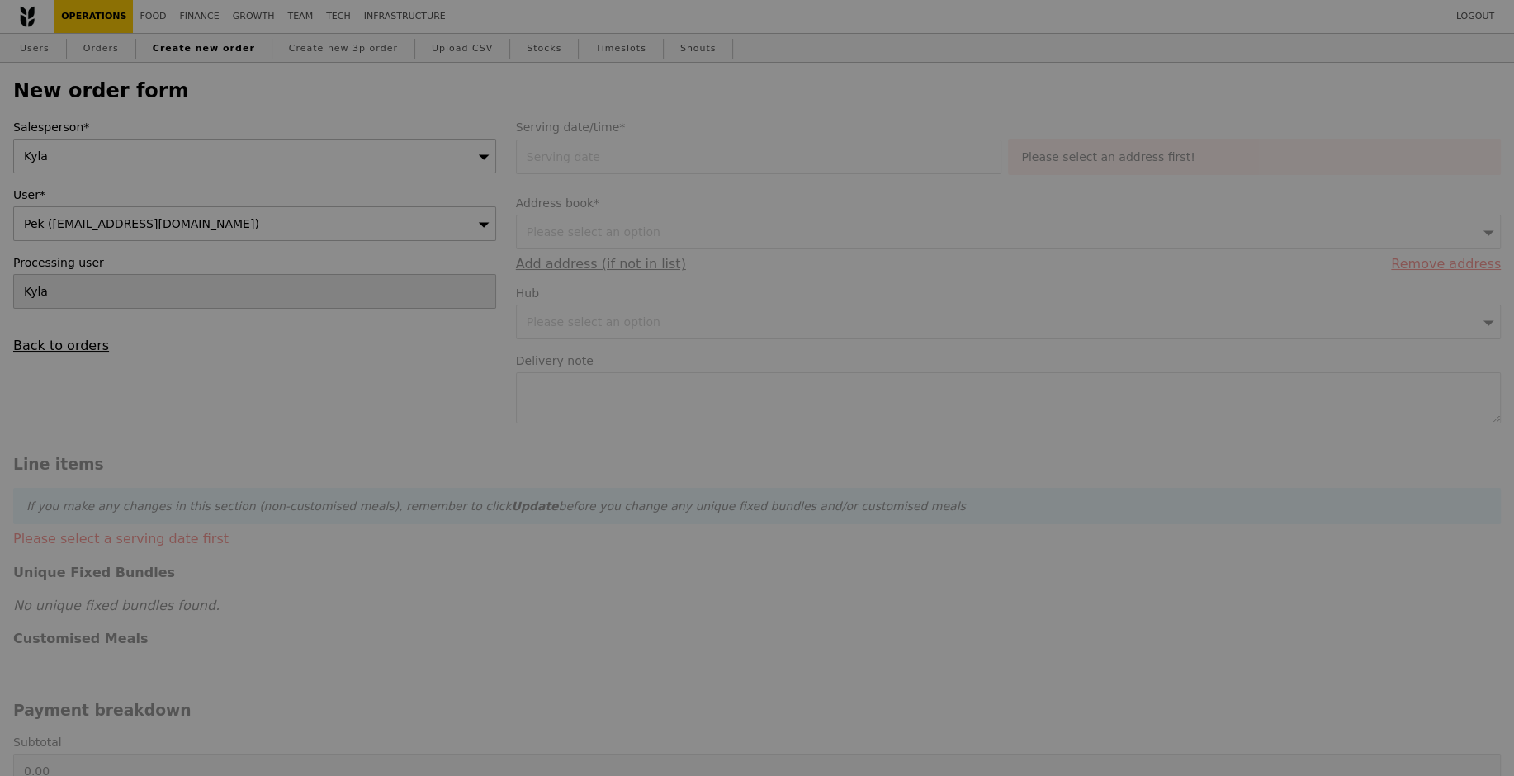
type input "13.76"
type input "15.00"
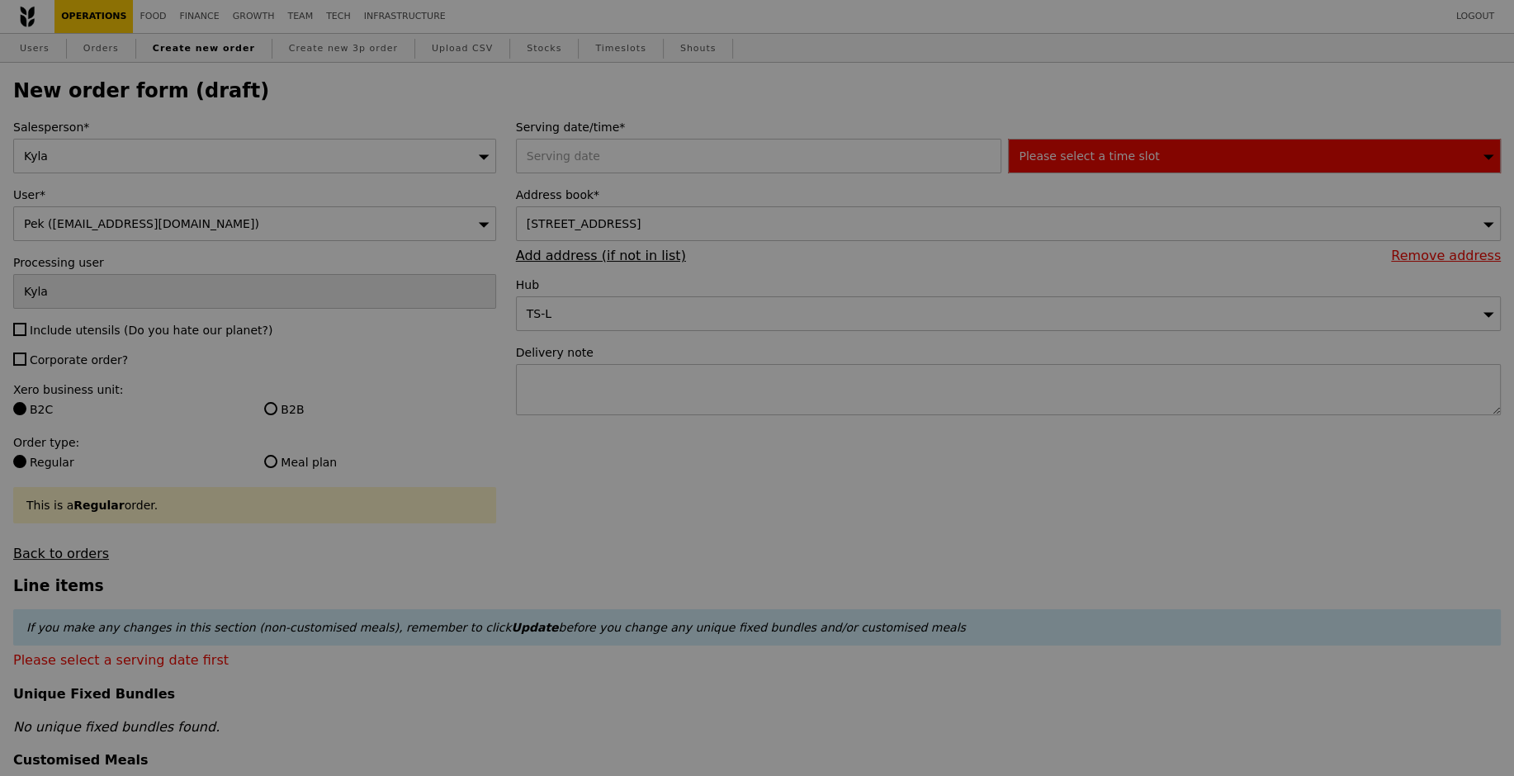
type input "Confirm"
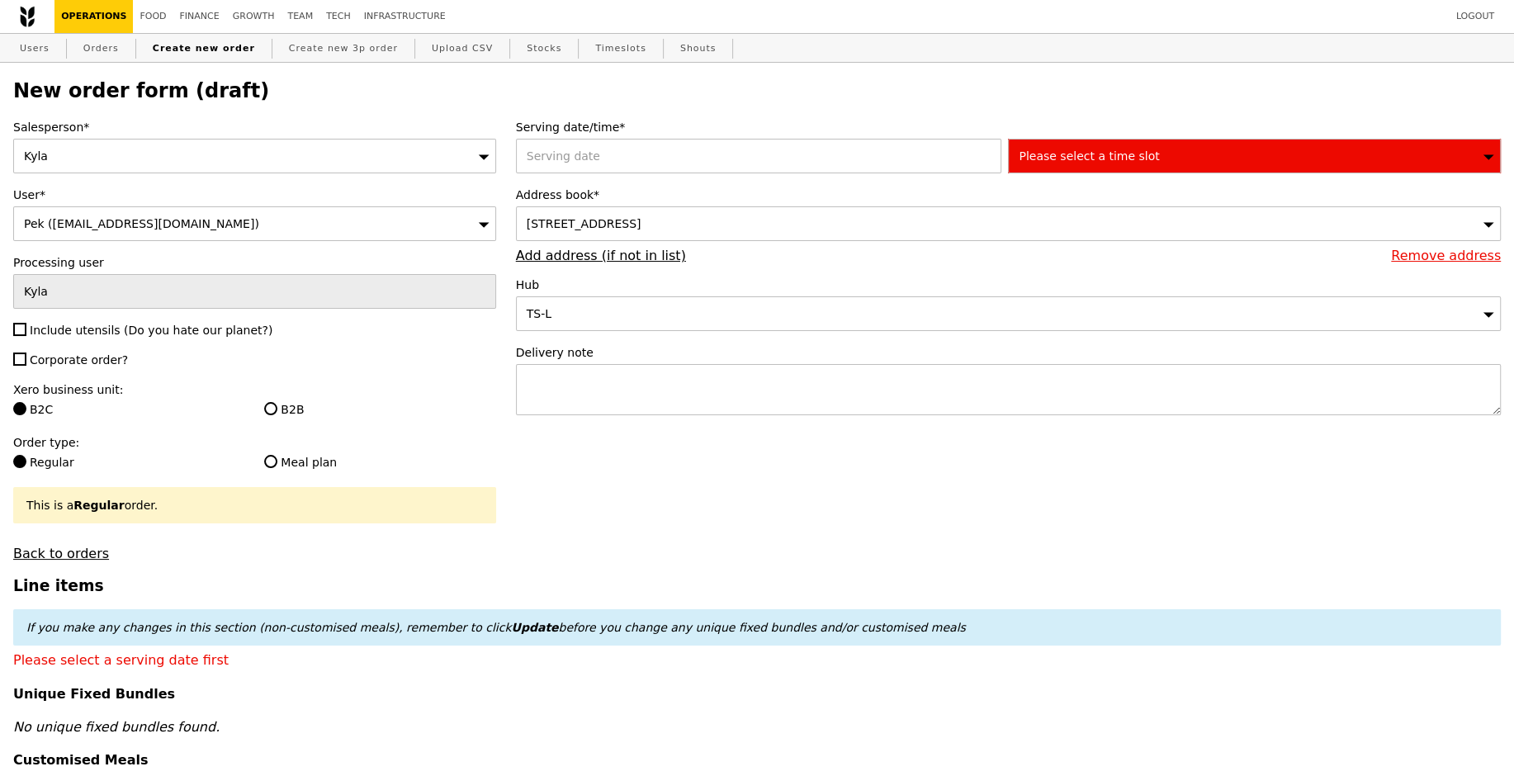
click at [122, 338] on div "Salesperson* [GEOGRAPHIC_DATA] User* Pek ([EMAIL_ADDRESS][DOMAIN_NAME]) Process…" at bounding box center [254, 340] width 503 height 442
click at [134, 319] on div "Salesperson* [GEOGRAPHIC_DATA] User* Pek ([EMAIL_ADDRESS][DOMAIN_NAME]) Process…" at bounding box center [254, 340] width 503 height 442
click at [97, 360] on span "Corporate order?" at bounding box center [79, 359] width 98 height 13
click at [26, 360] on input "Corporate order?" at bounding box center [19, 358] width 13 height 13
checkbox input "true"
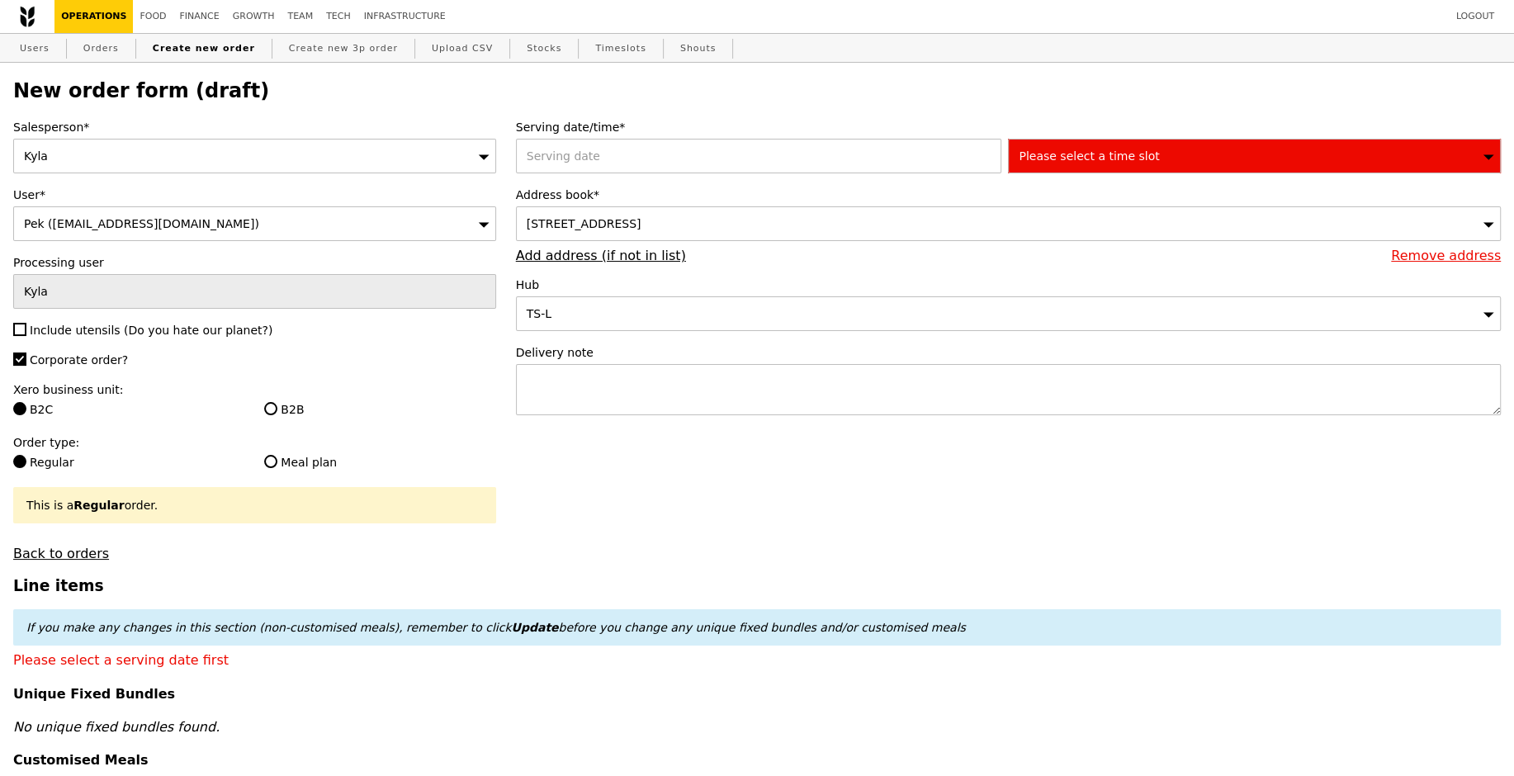
click at [125, 324] on span "Include utensils (Do you hate our planet?)" at bounding box center [151, 330] width 243 height 13
click at [26, 323] on input "Include utensils (Do you hate our planet?)" at bounding box center [19, 329] width 13 height 13
checkbox input "true"
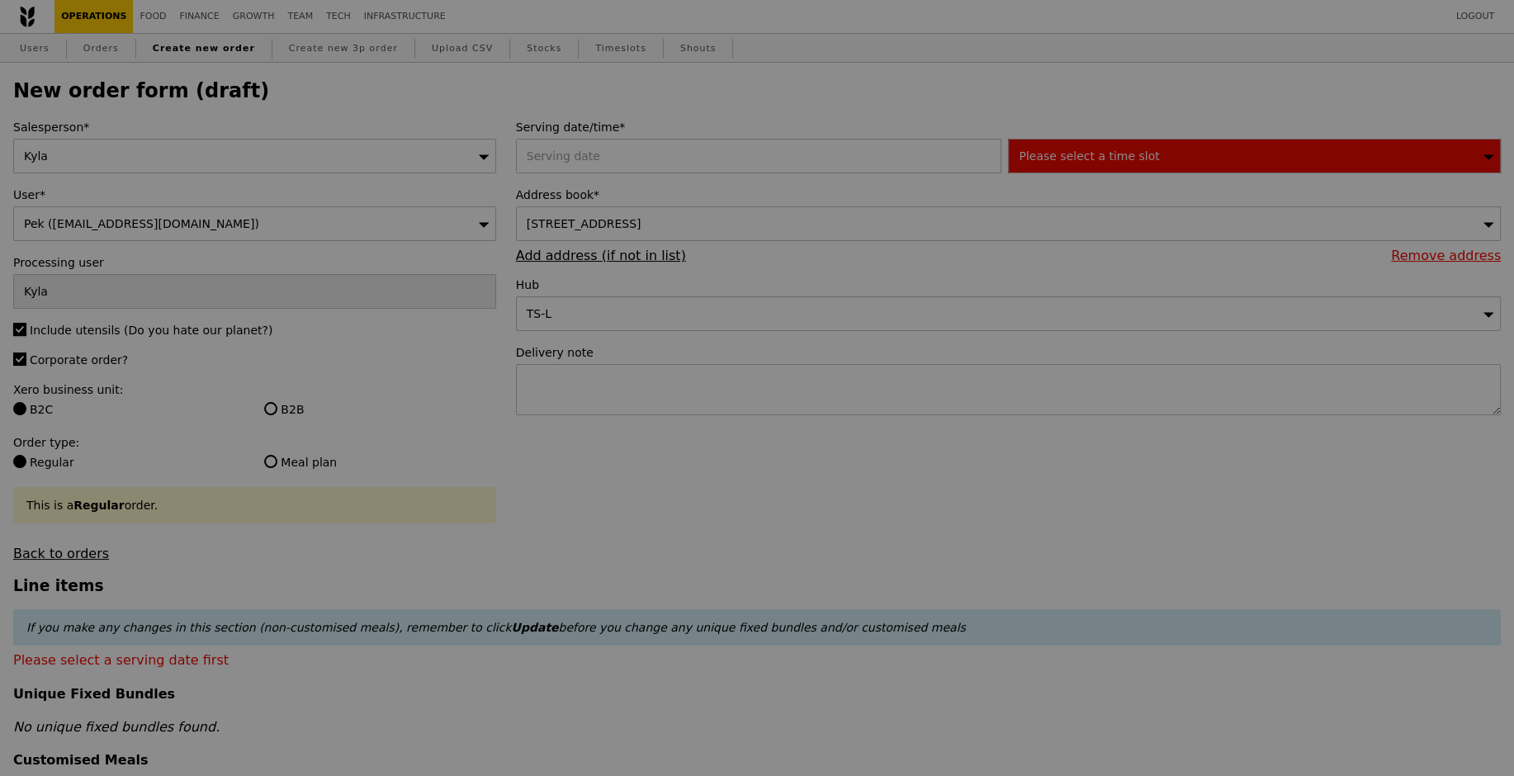
type input "Confirm"
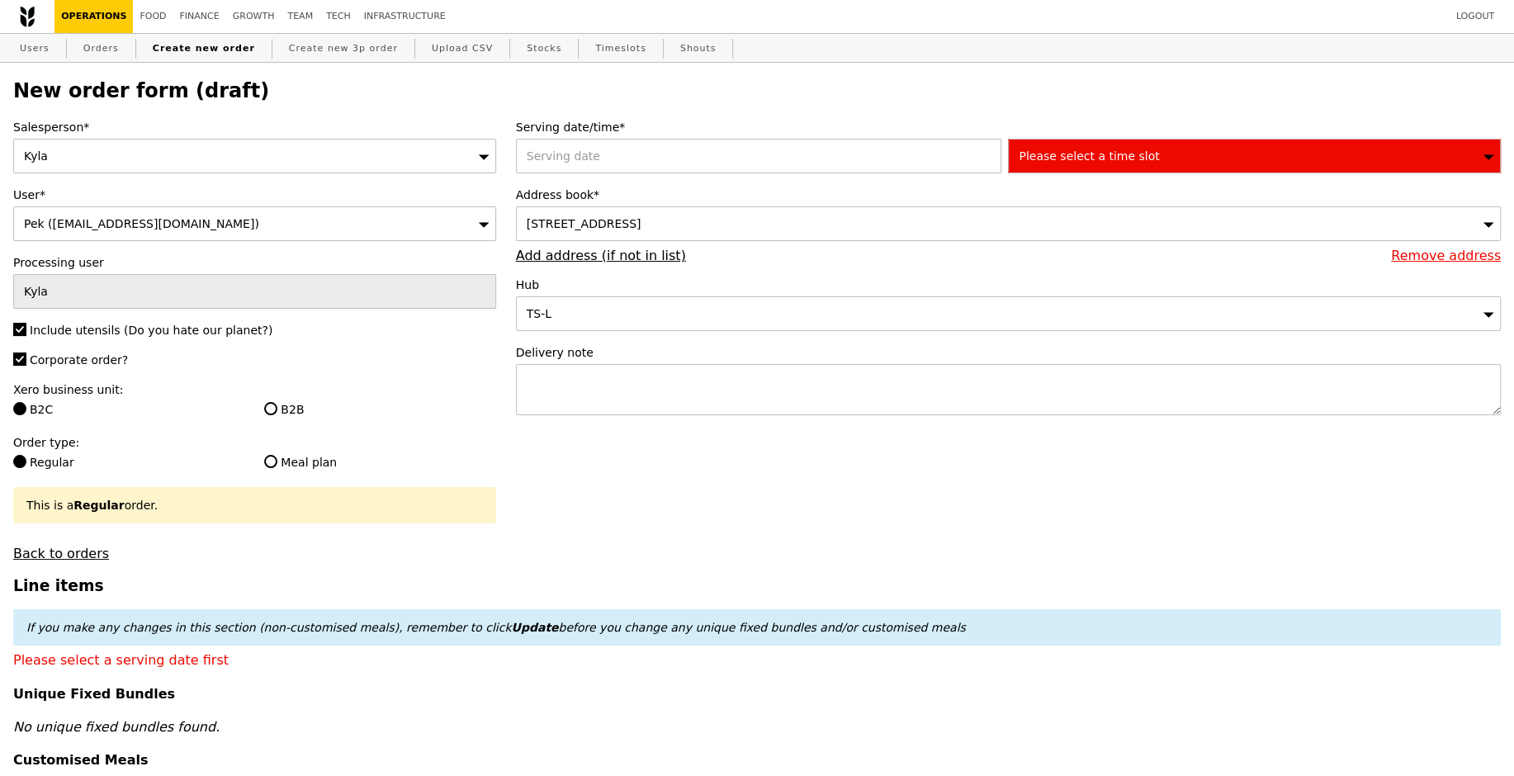
click at [280, 398] on div "Xero business unit: B2C B2B" at bounding box center [254, 401] width 483 height 40
click at [281, 409] on label "B2B" at bounding box center [379, 409] width 231 height 17
click at [277, 409] on input "B2B" at bounding box center [270, 408] width 13 height 13
radio input "true"
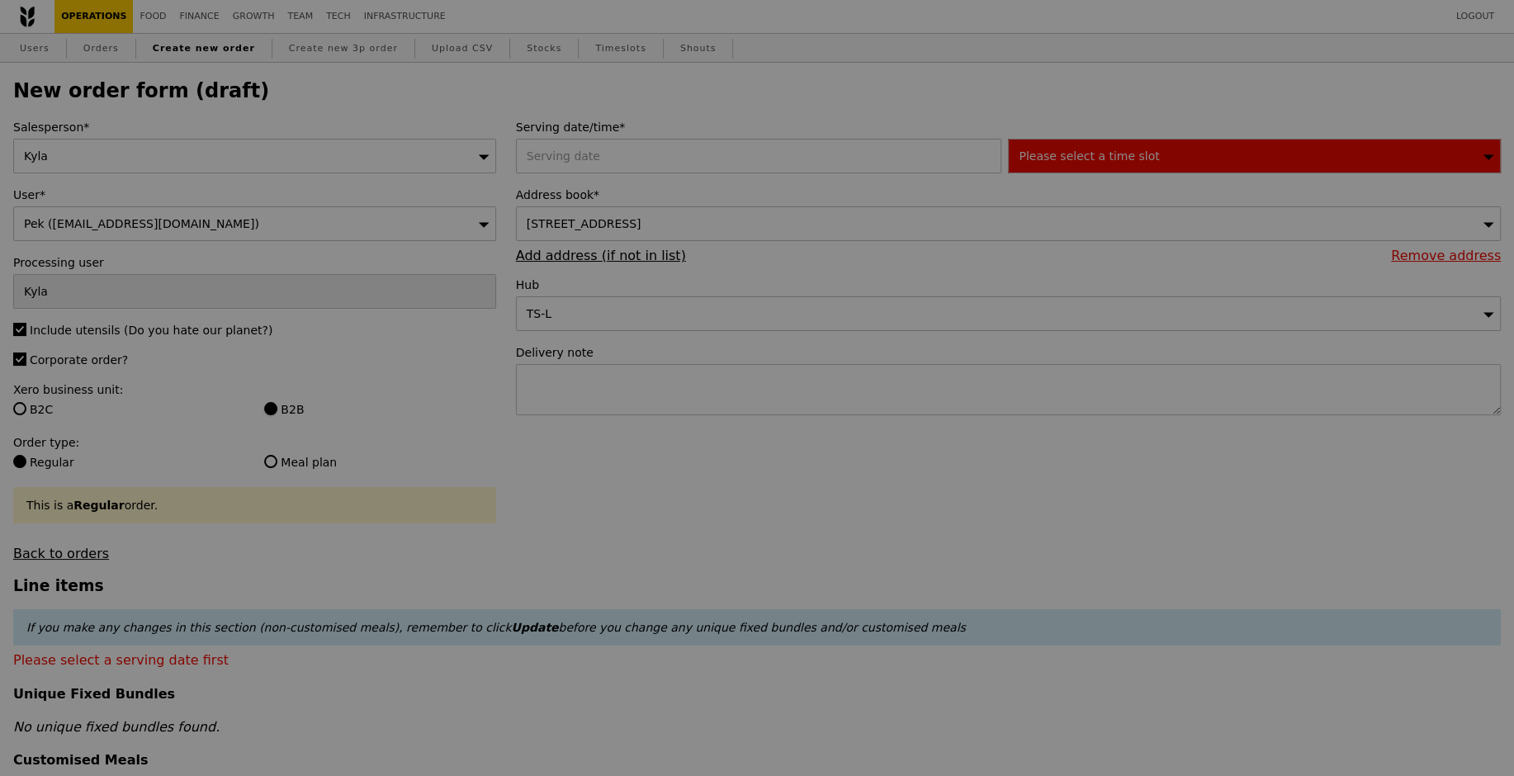
type input "Confirm"
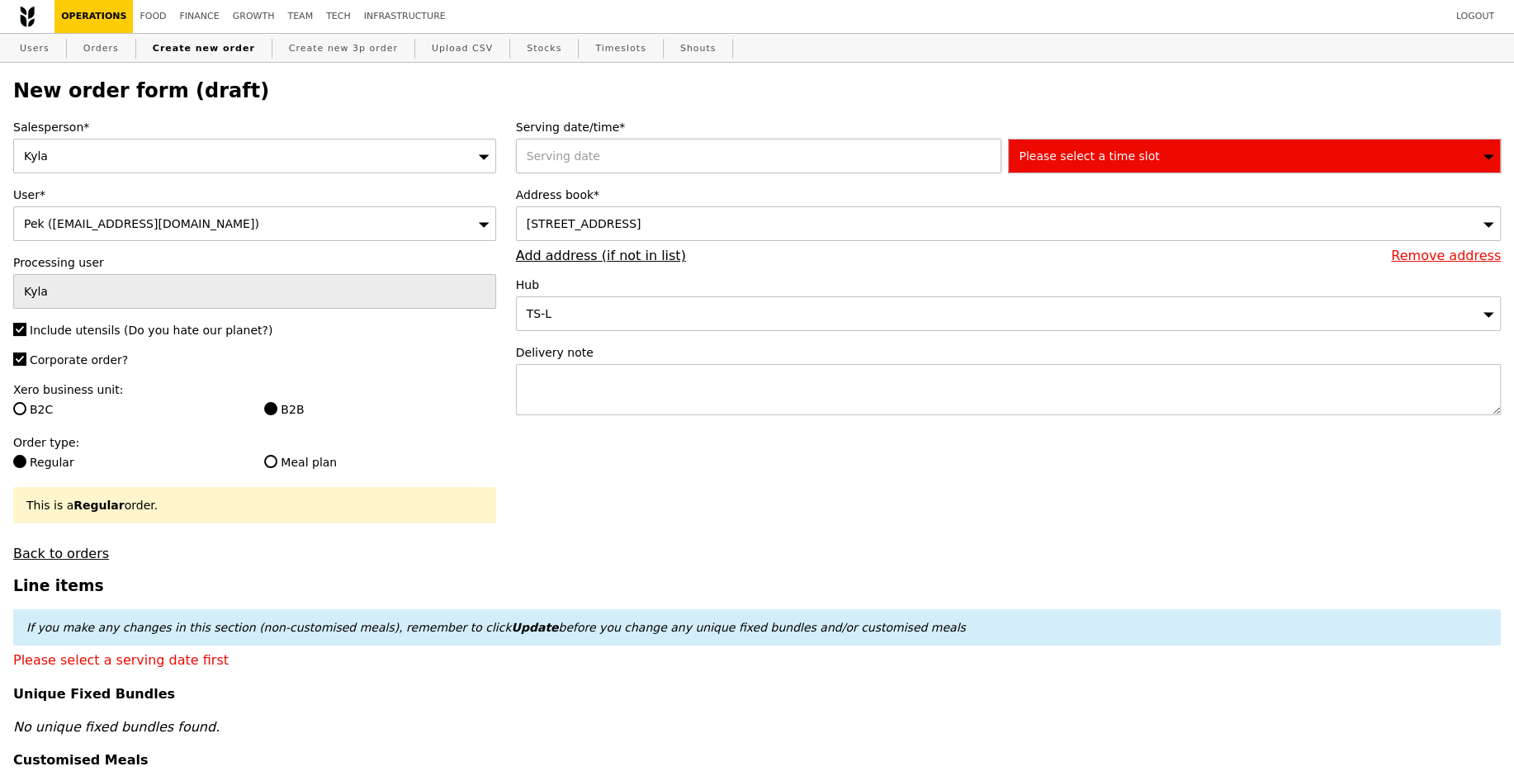
click at [717, 149] on div at bounding box center [762, 156] width 493 height 35
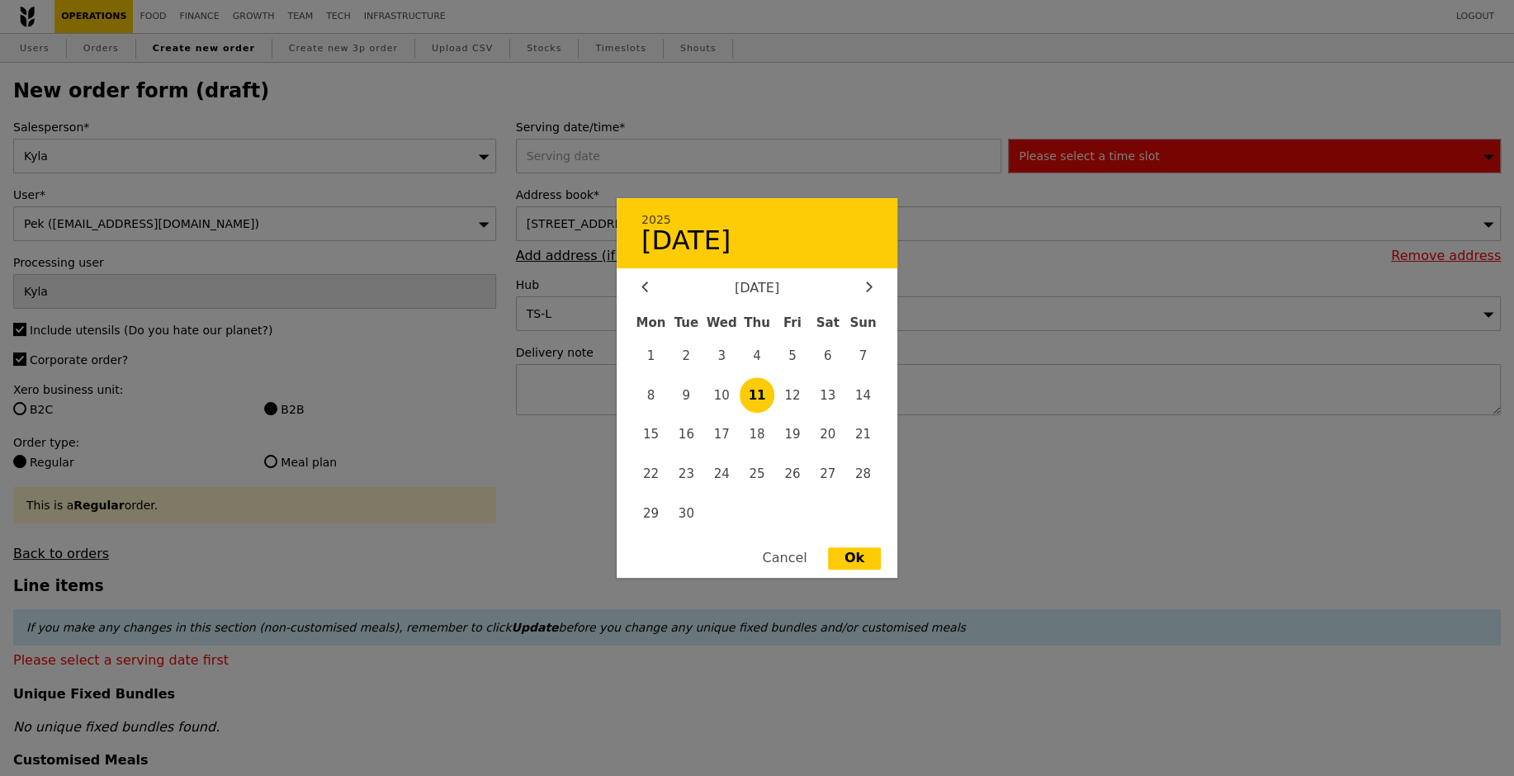
click at [754, 392] on span "11" at bounding box center [757, 394] width 35 height 35
type input "[DATE]"
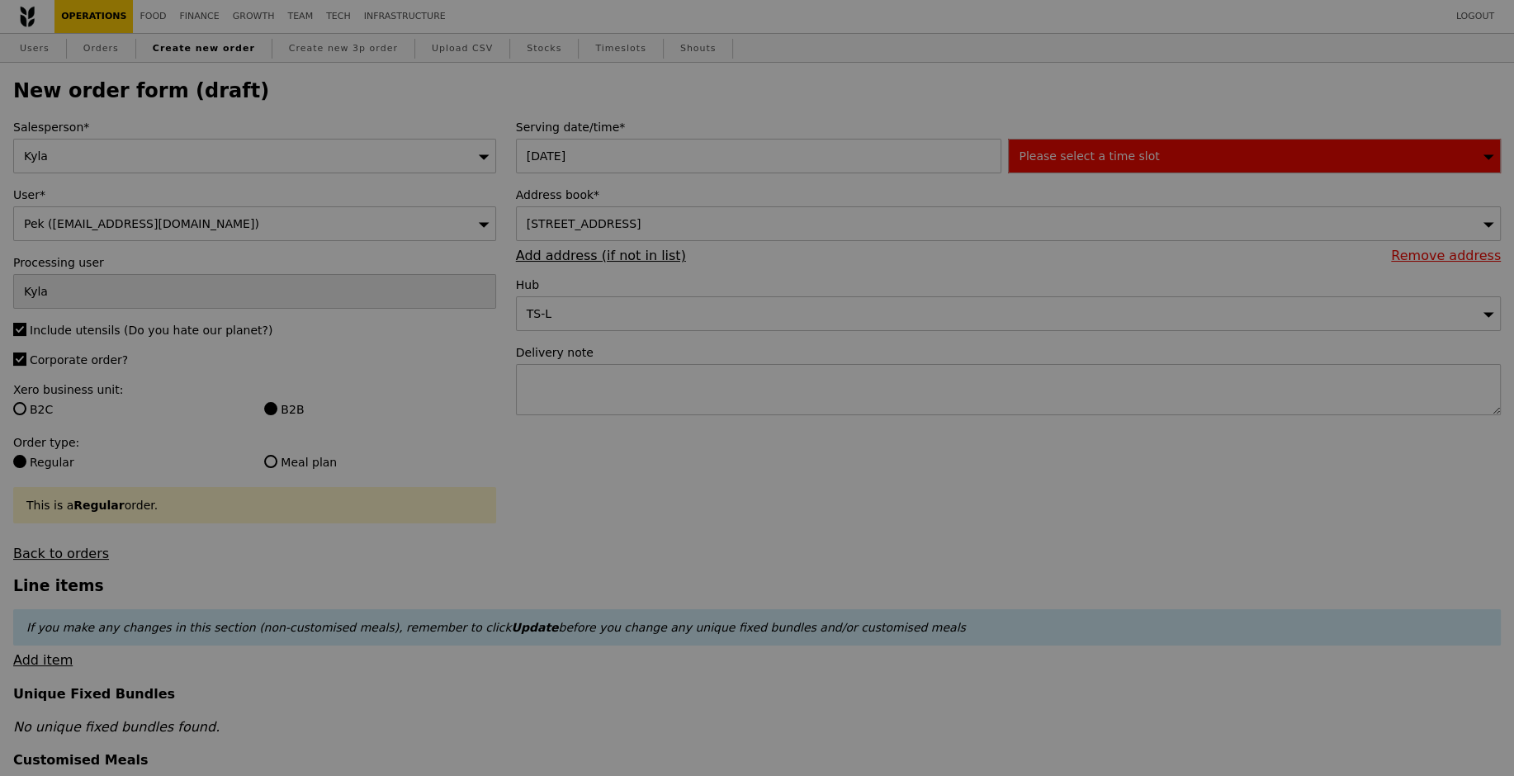
type input "Confirm"
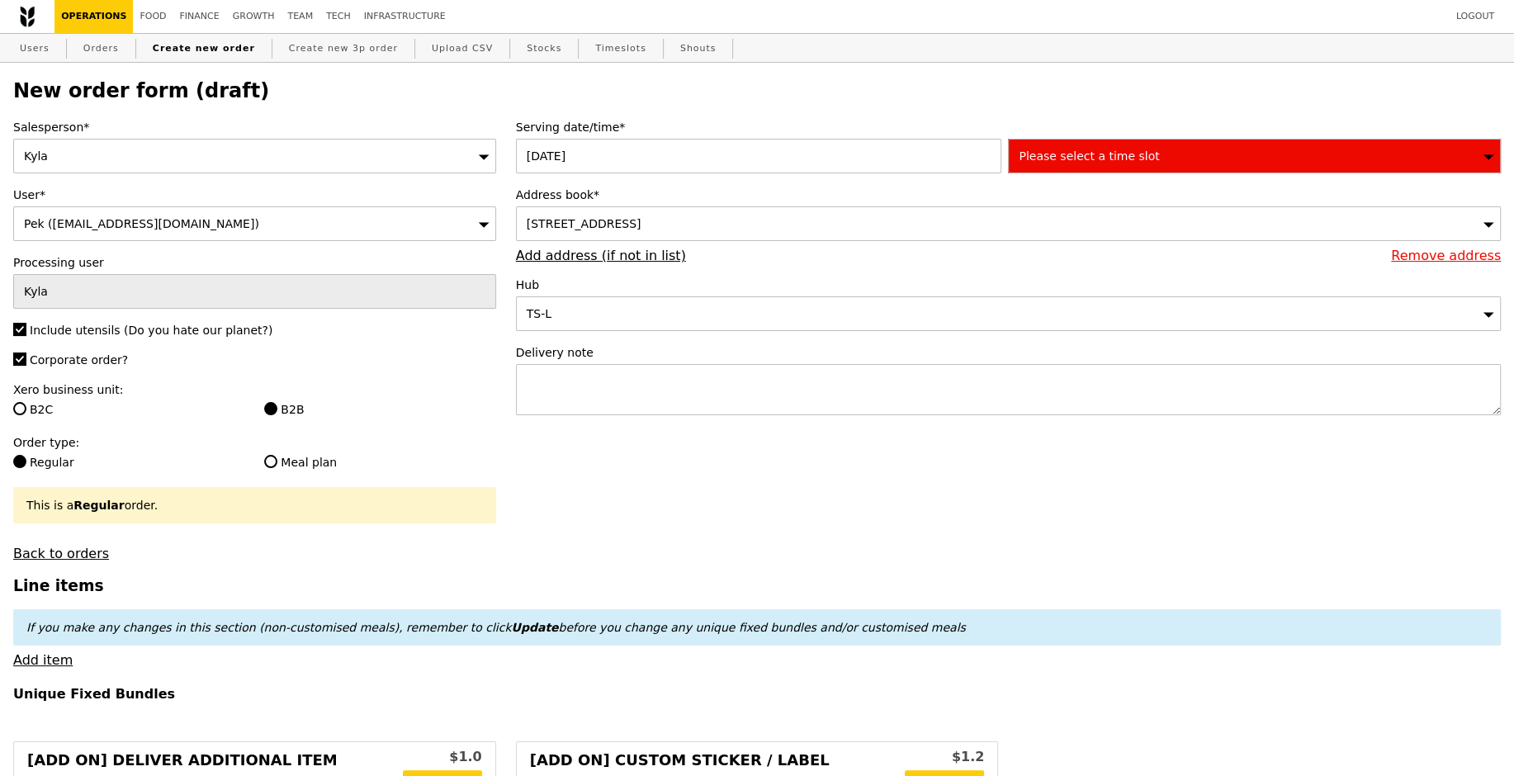
click at [1037, 168] on div "Please select a time slot" at bounding box center [1254, 156] width 493 height 35
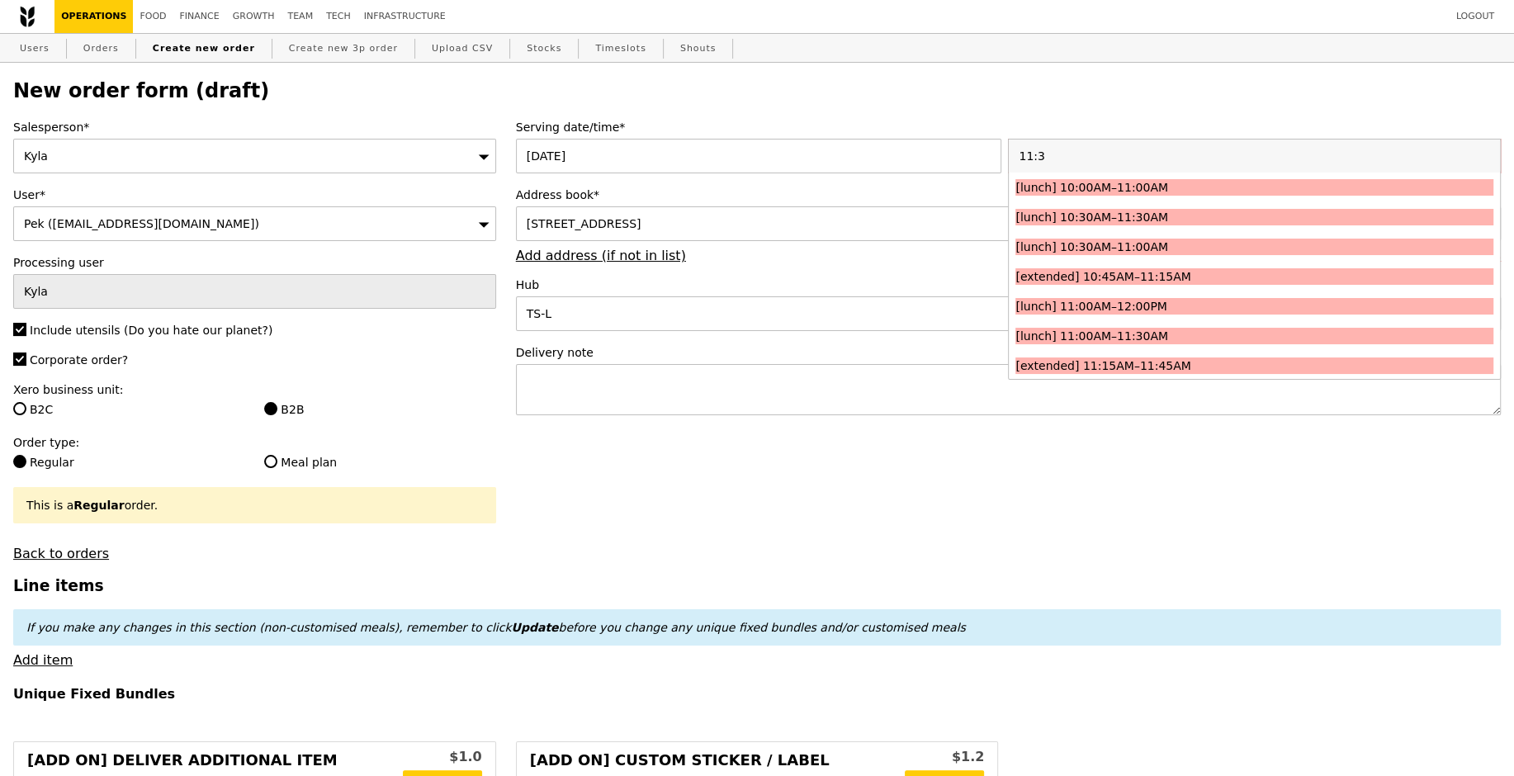
type input "11:30"
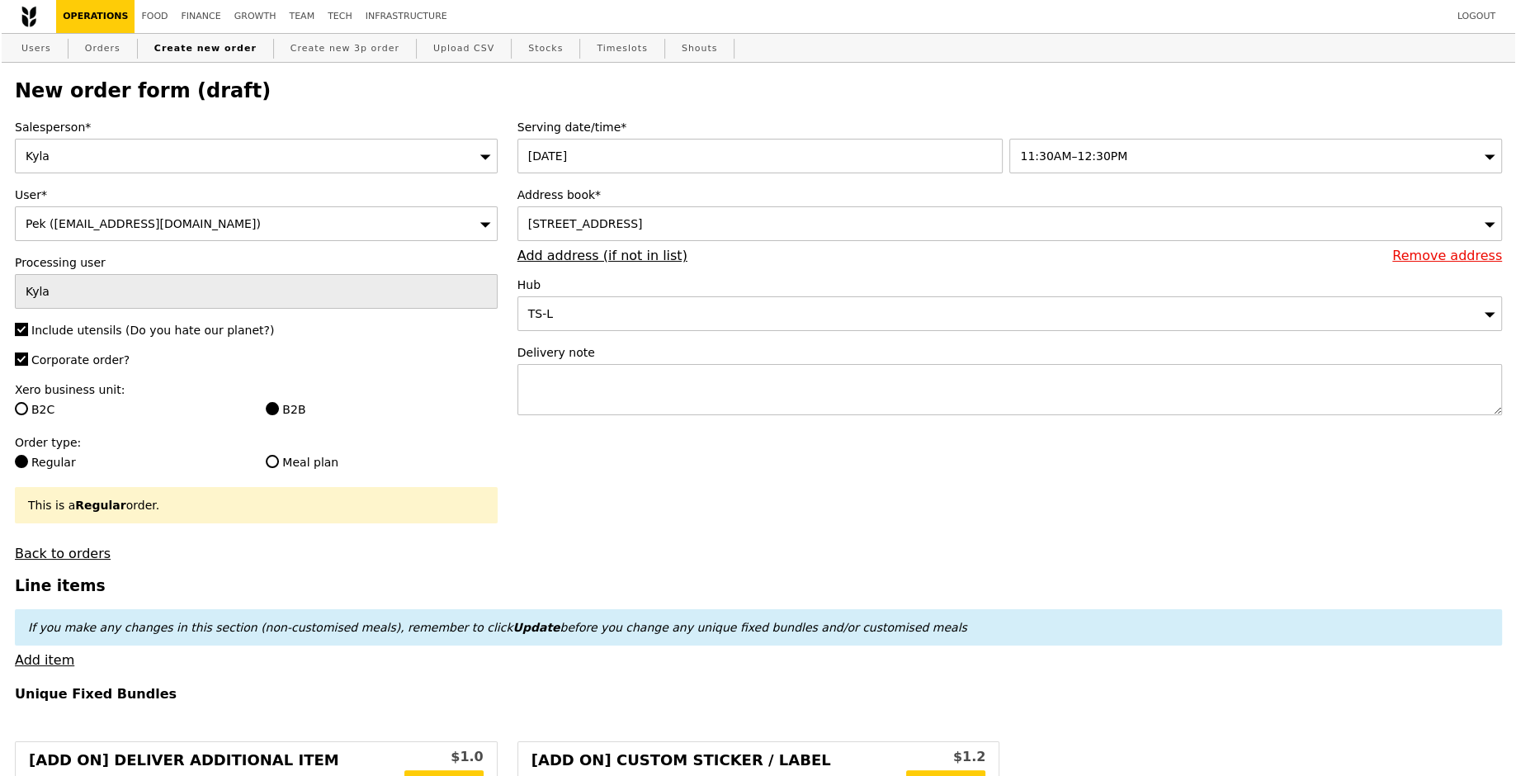
scroll to position [631, 0]
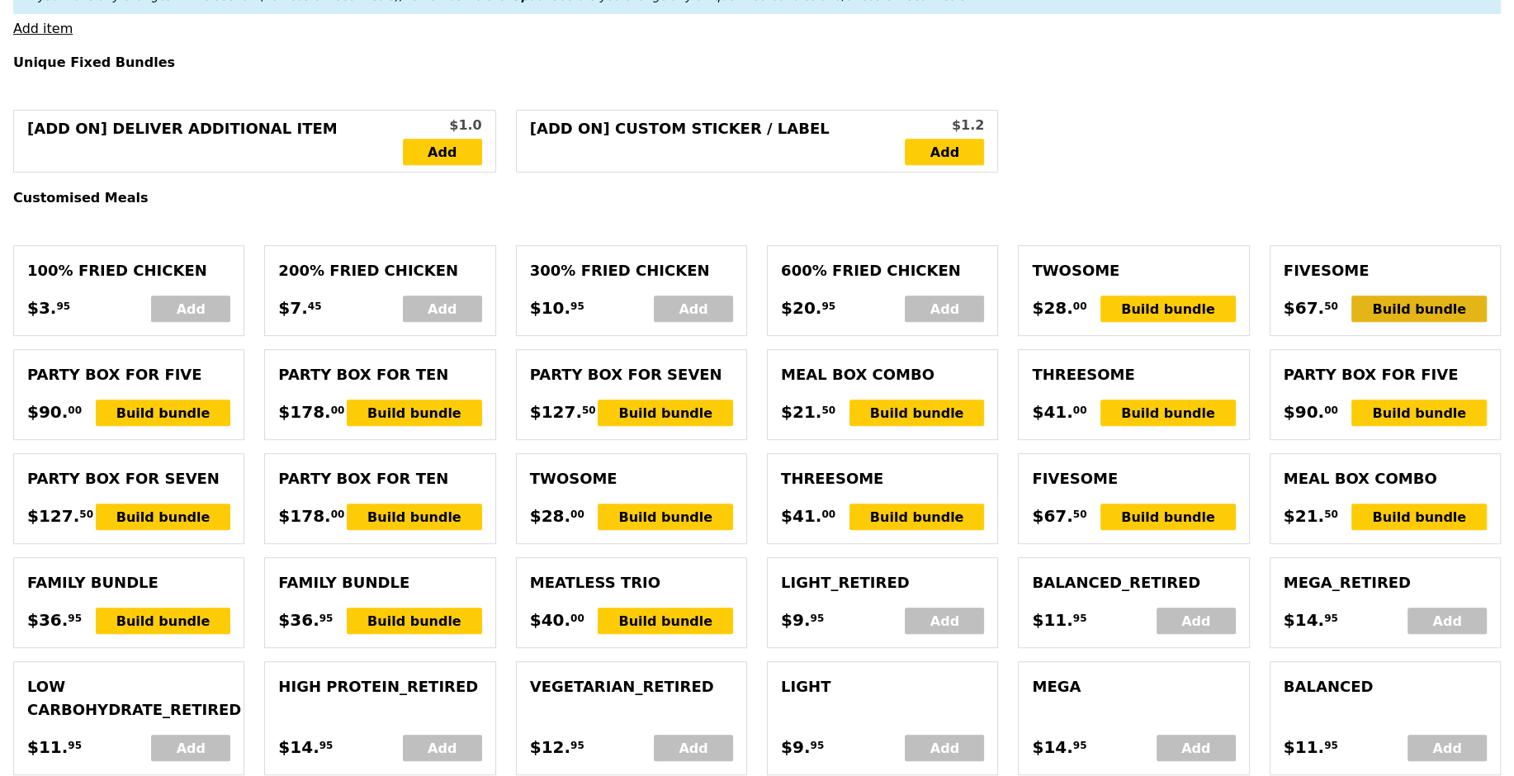
click at [1429, 305] on div "Build bundle" at bounding box center [1418, 308] width 135 height 26
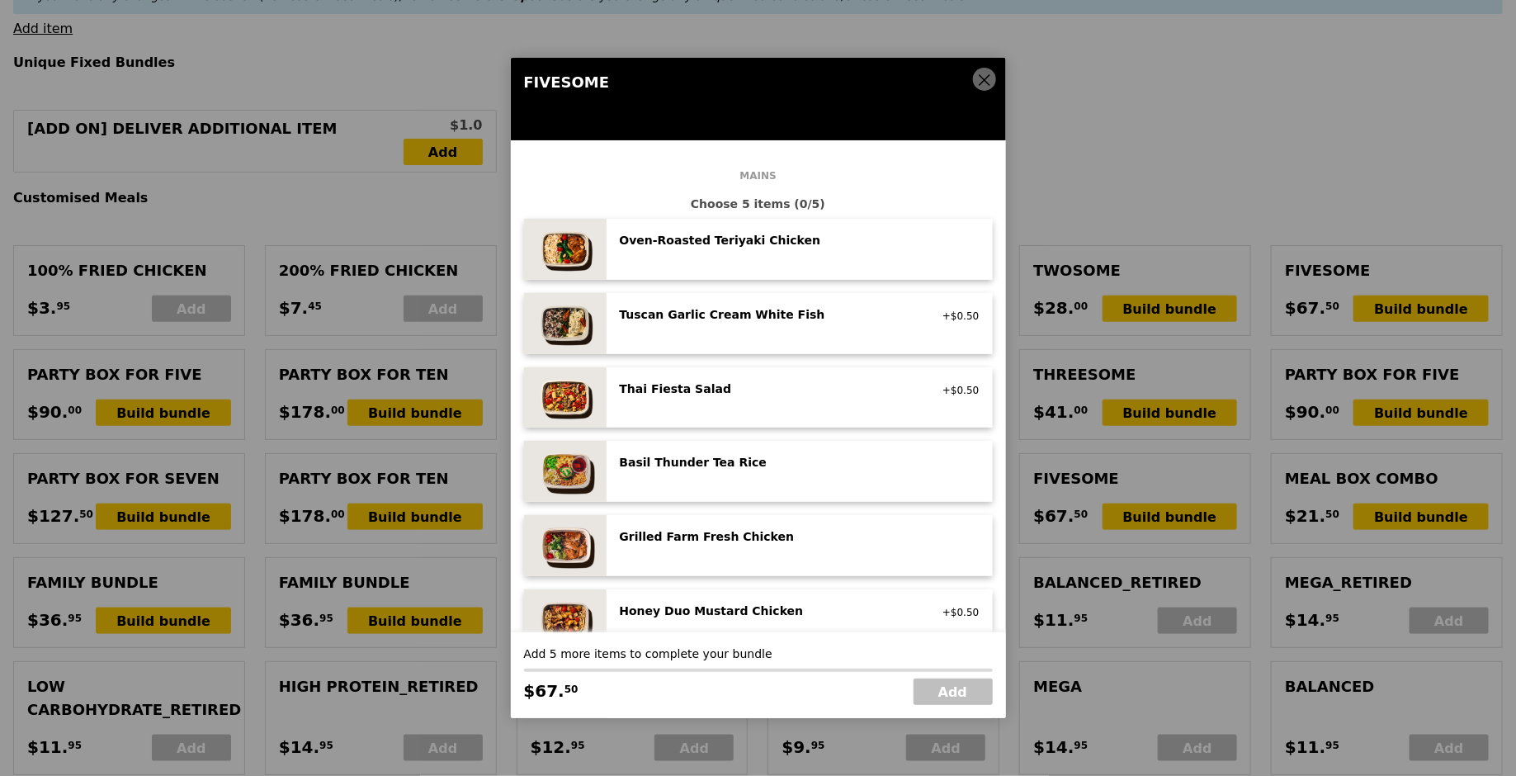
click at [976, 75] on span at bounding box center [984, 79] width 23 height 23
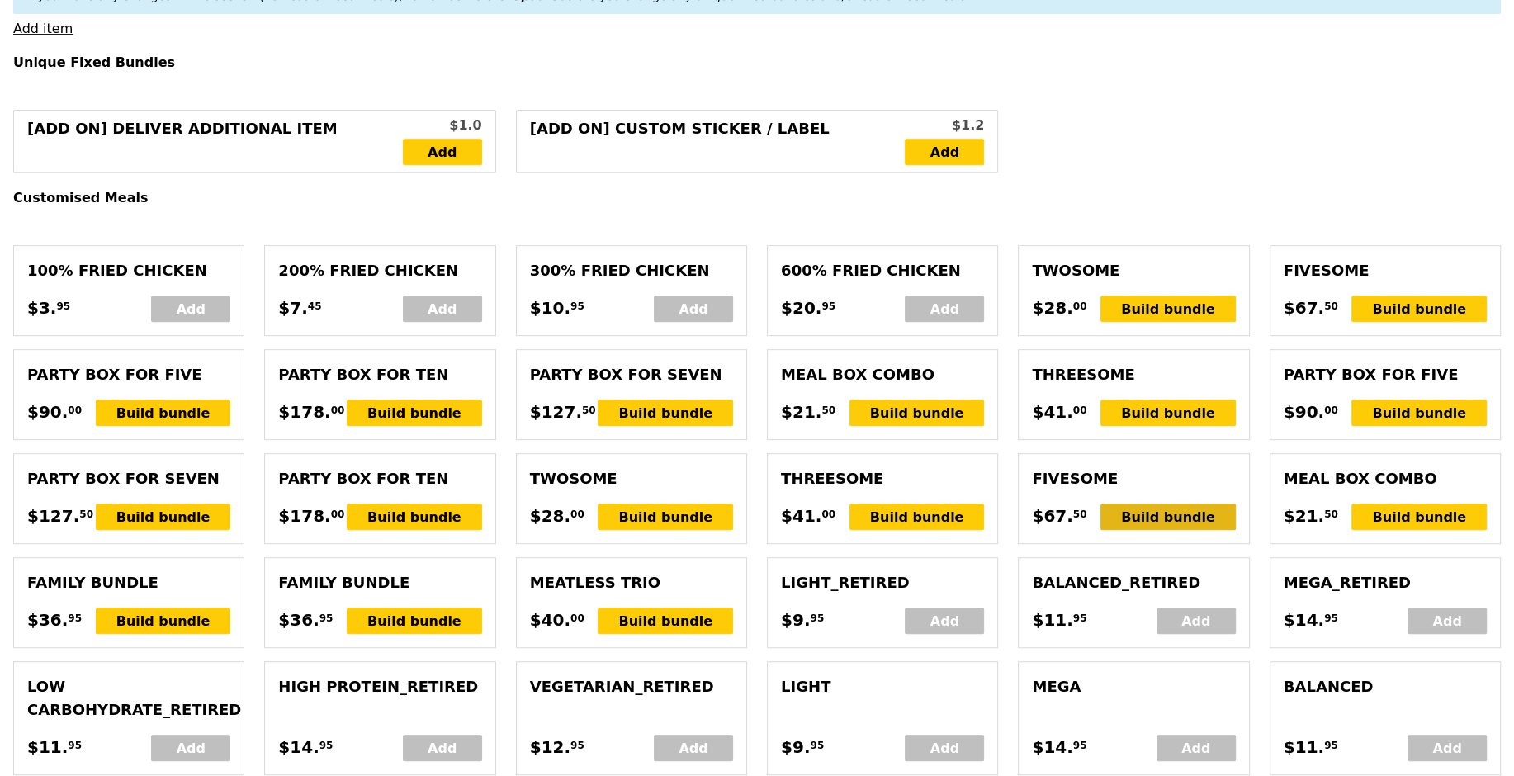
click at [1188, 514] on div "Build bundle" at bounding box center [1167, 517] width 135 height 26
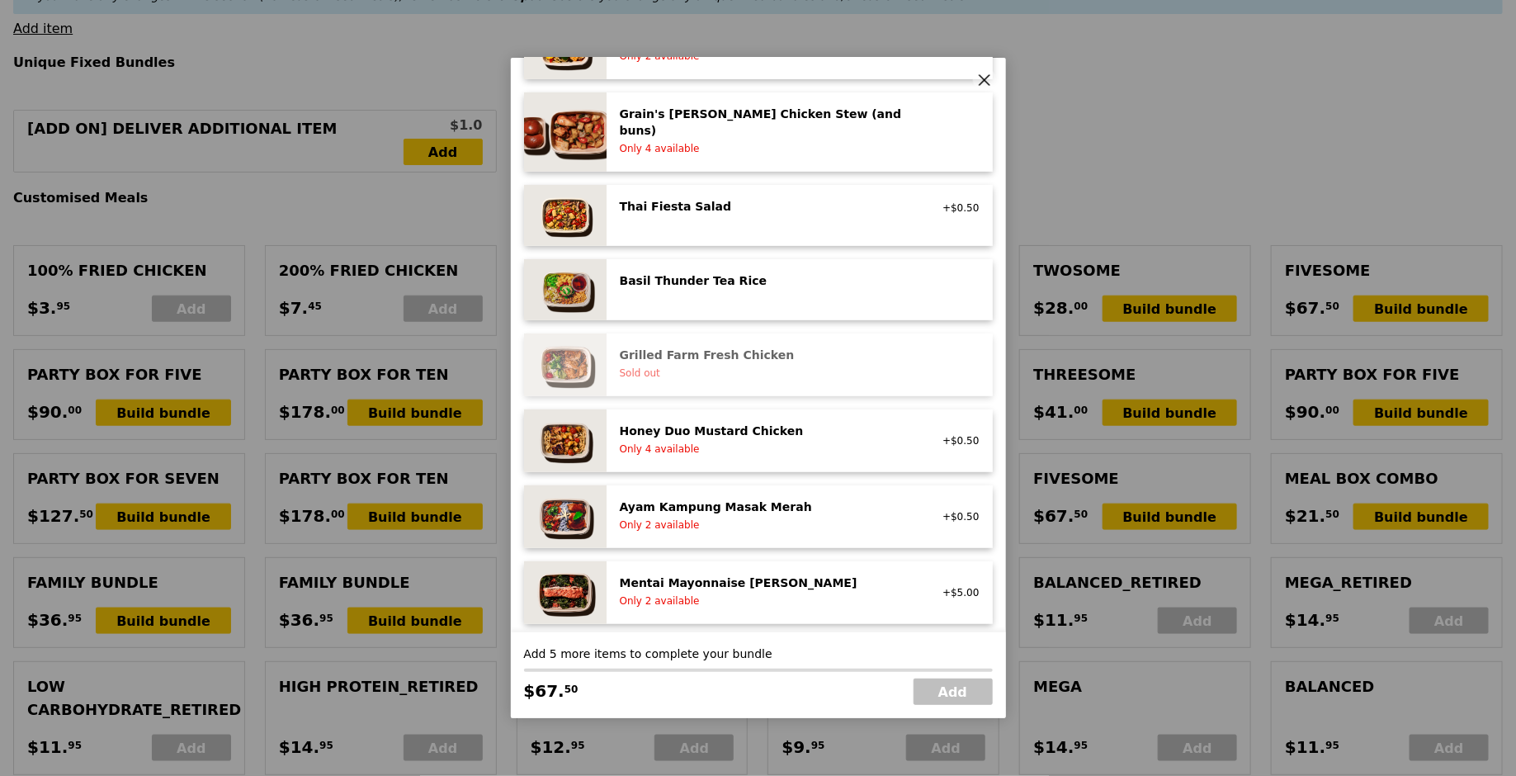
scroll to position [223, 0]
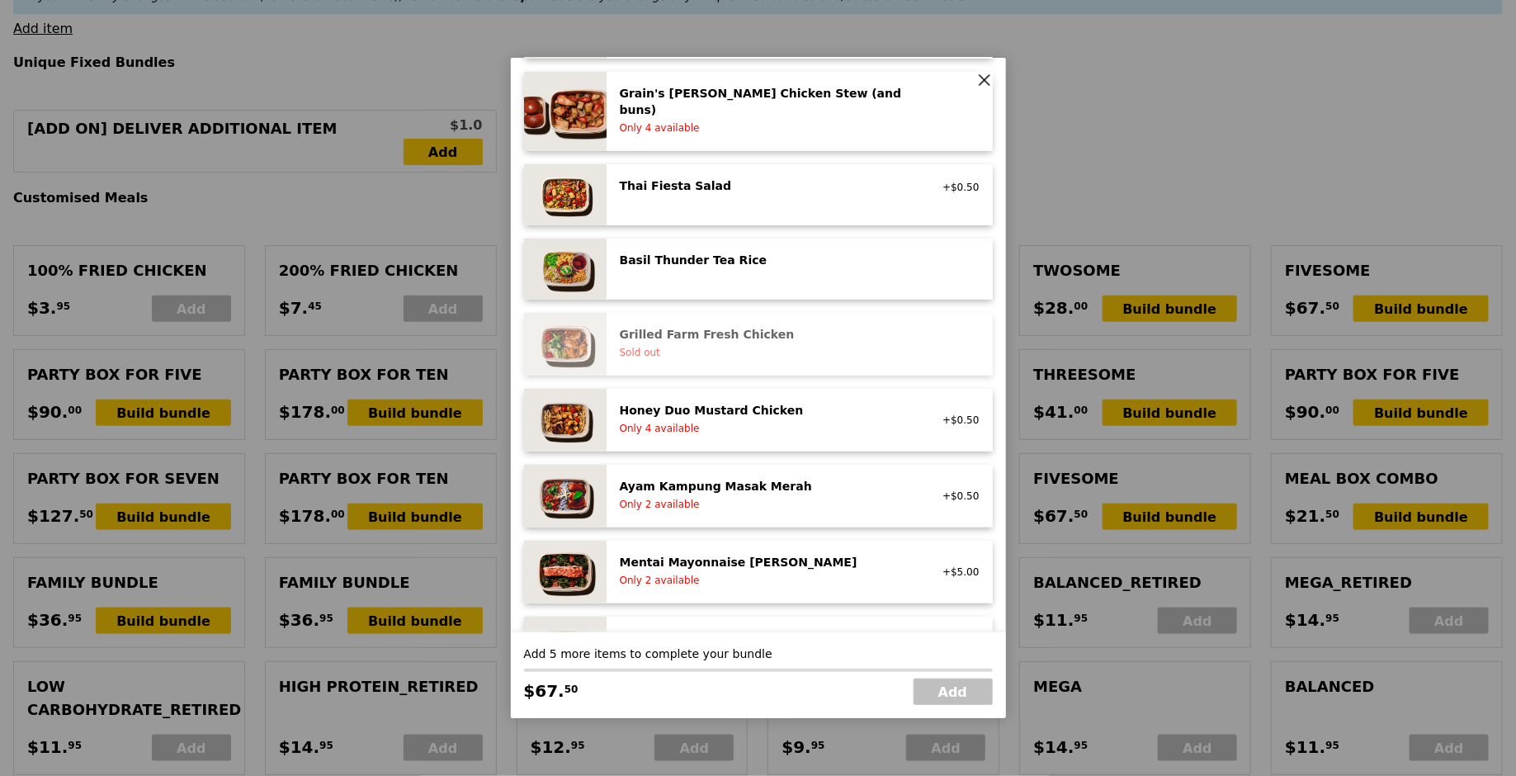
click at [768, 402] on div "Honey Duo Mustard Chicken" at bounding box center [768, 410] width 296 height 17
click at [771, 494] on div "Ayam Kampung Masak Merah high protein, spicy, contains allium, shellfish, soy, …" at bounding box center [768, 496] width 316 height 36
click at [782, 574] on div "Only 2 available" at bounding box center [768, 580] width 296 height 13
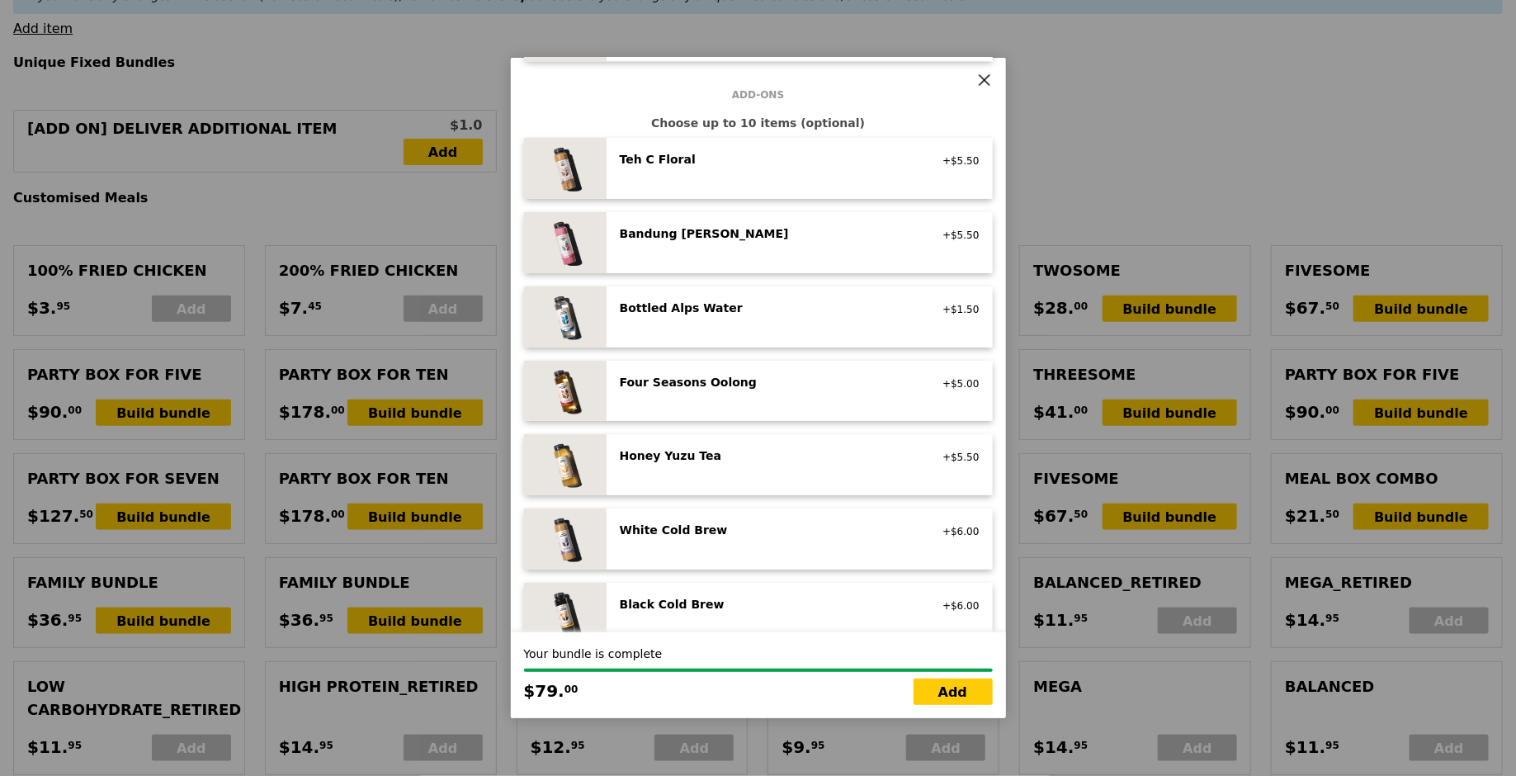
scroll to position [1827, 0]
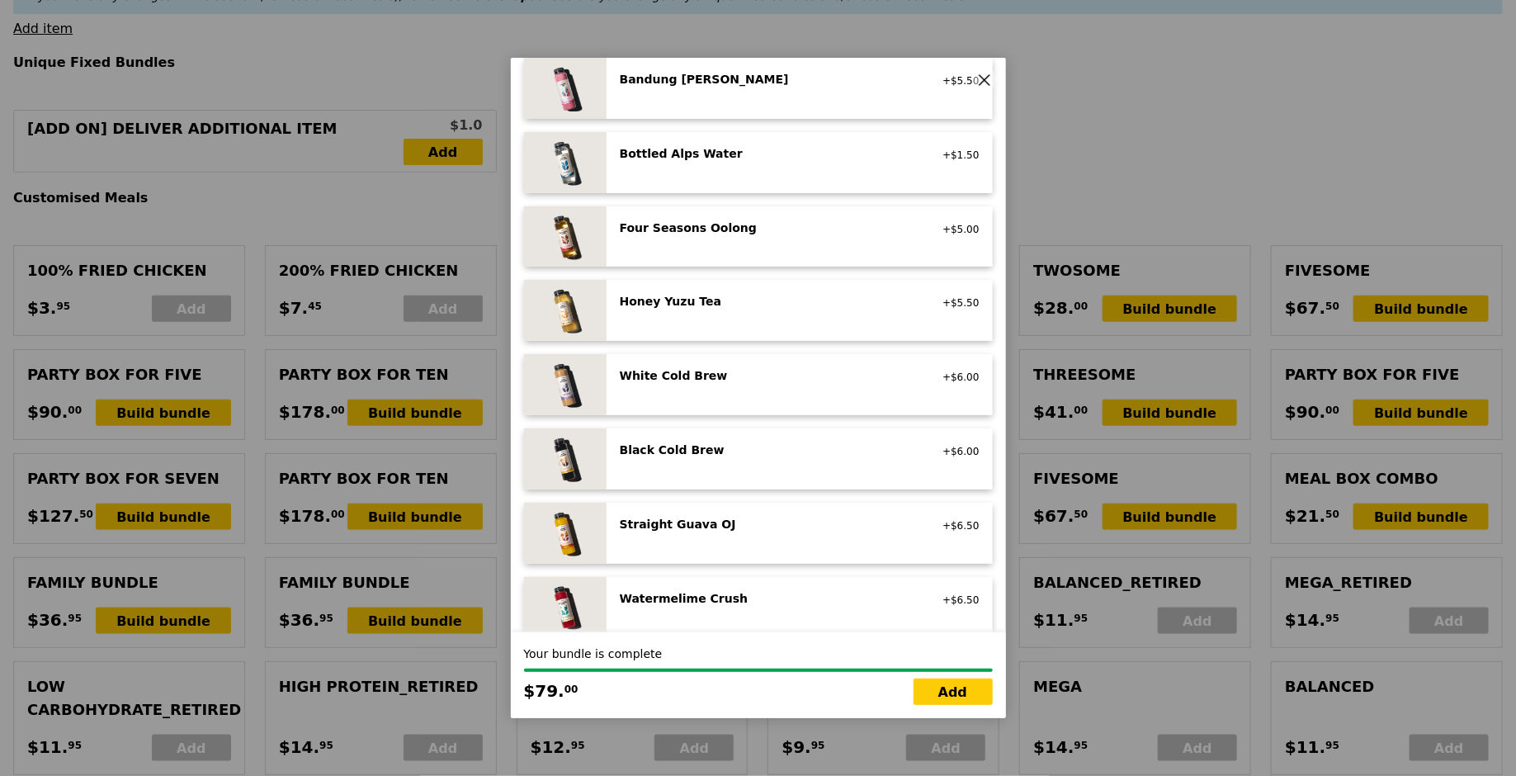
click at [729, 442] on div "Black Cold Brew" at bounding box center [768, 450] width 296 height 17
click at [716, 590] on div "Watermelime Crush" at bounding box center [768, 598] width 296 height 17
click at [662, 598] on div "Watermelime Crush no caffeine, vegan +$6.50 Remove" at bounding box center [800, 607] width 360 height 35
click at [676, 293] on div "Honey Yuzu Tea vegetarian" at bounding box center [768, 303] width 316 height 20
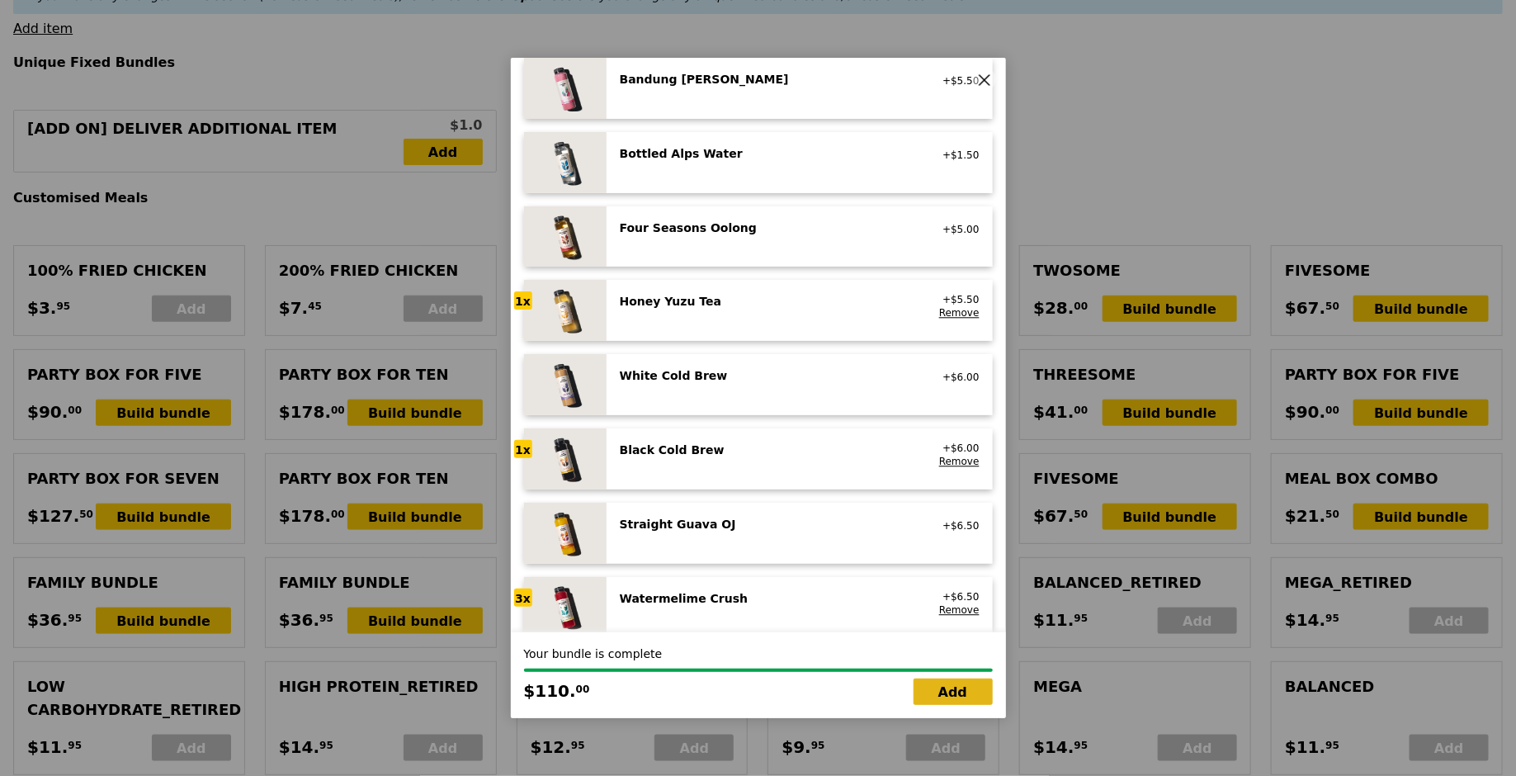
click at [954, 698] on link "Add" at bounding box center [953, 691] width 79 height 26
type input "Loading..."
type input "110.00"
type input "7.52"
type input "8.20"
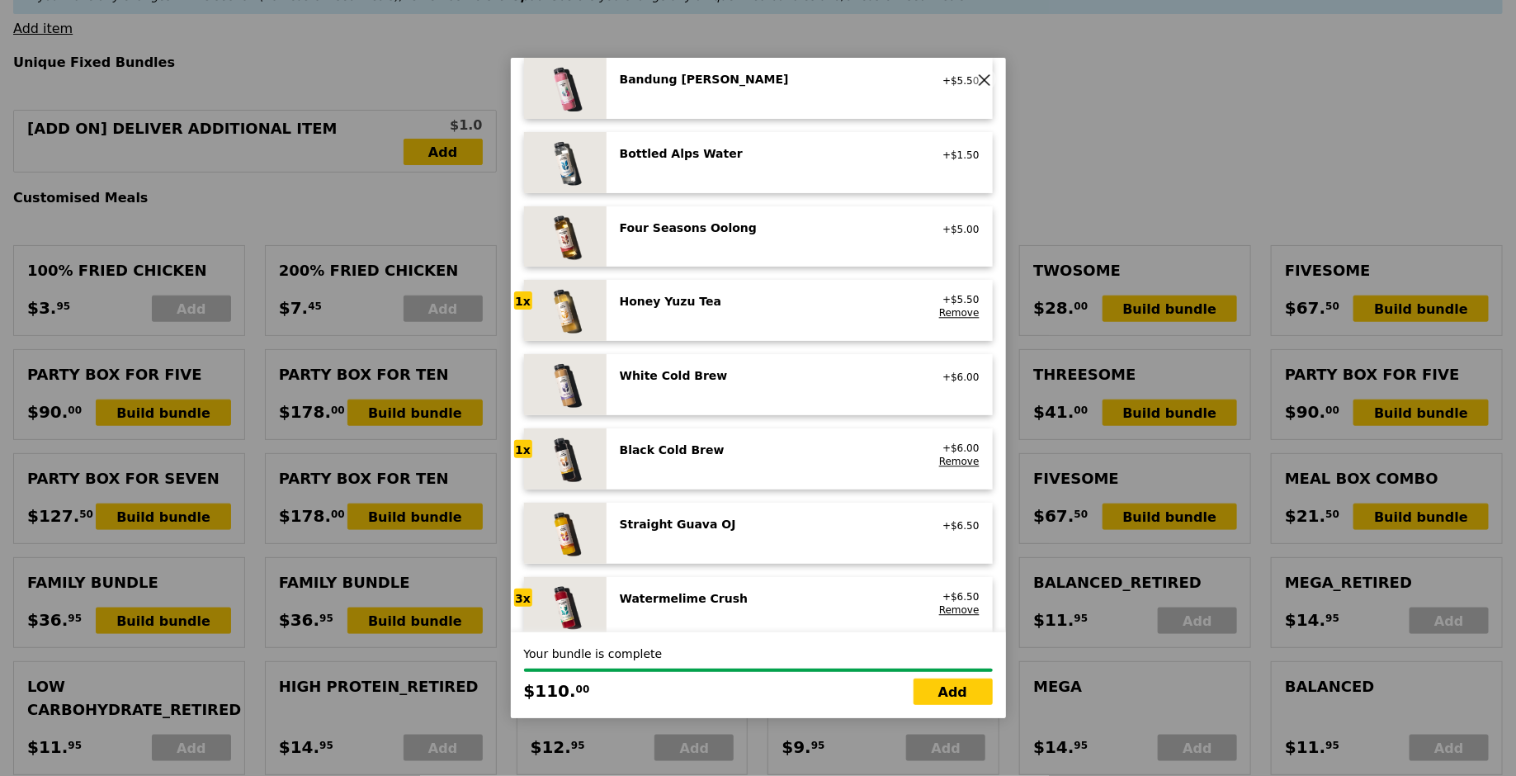
type input "118.20"
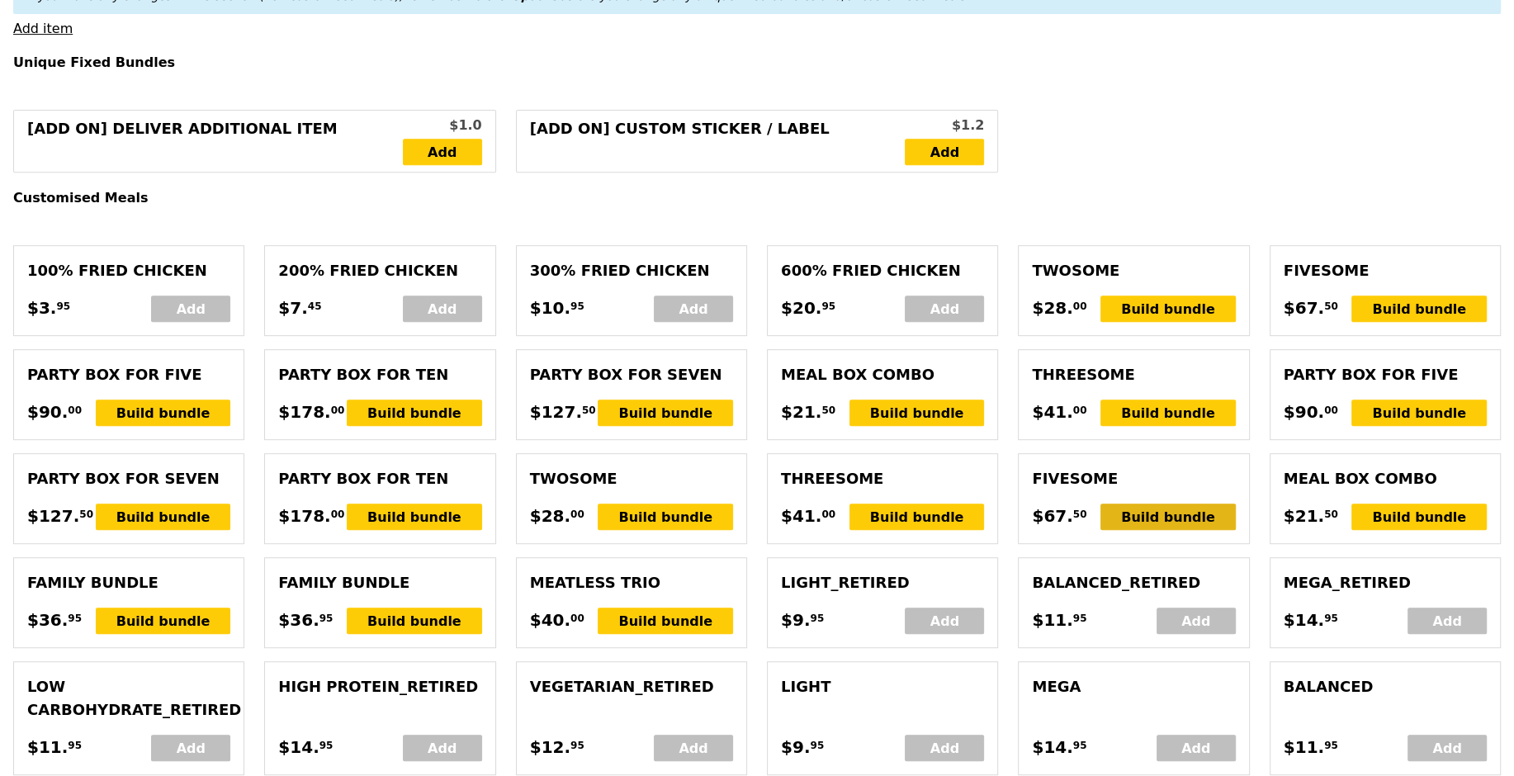
click at [1178, 504] on div "Build bundle" at bounding box center [1167, 517] width 135 height 26
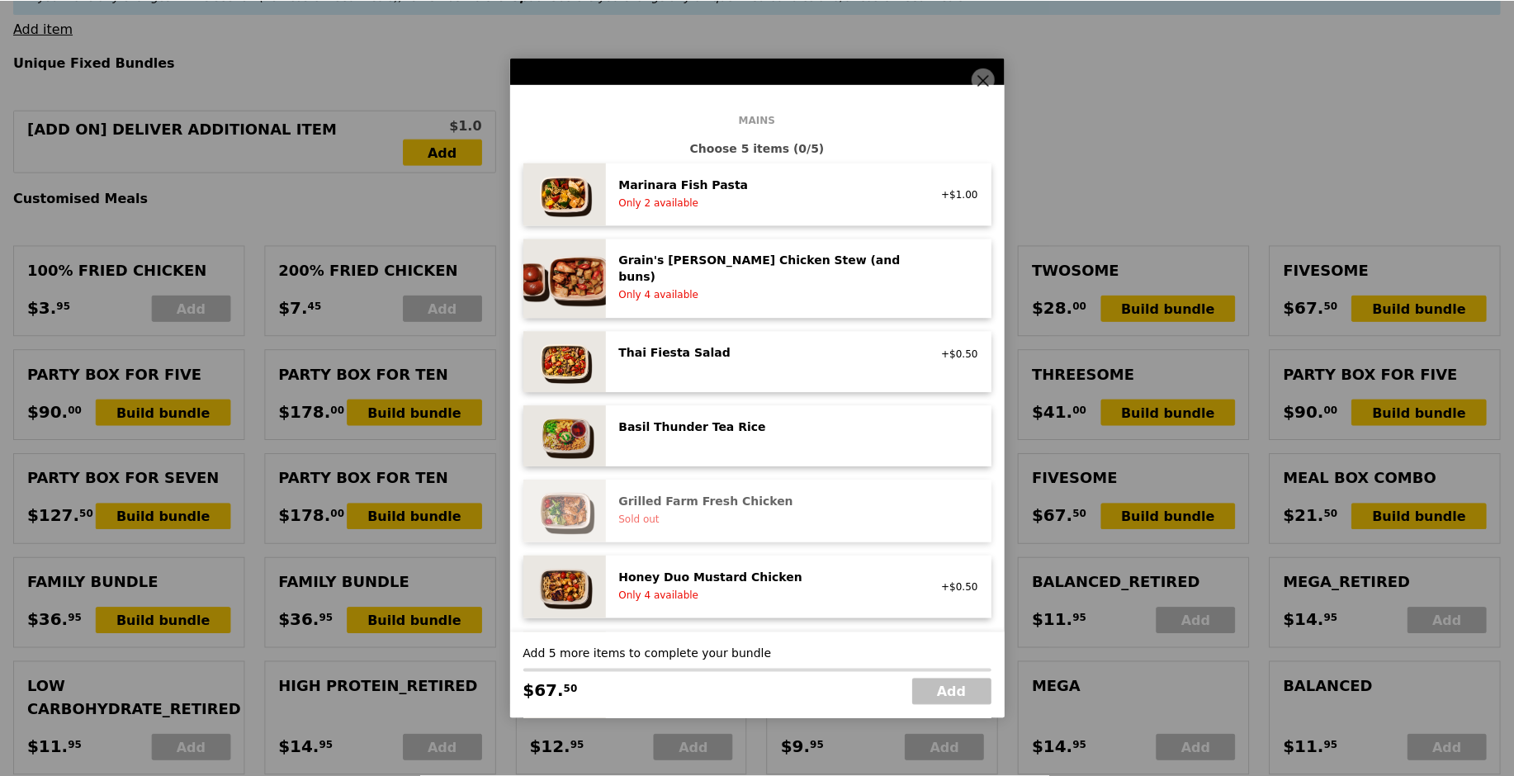
scroll to position [201, 0]
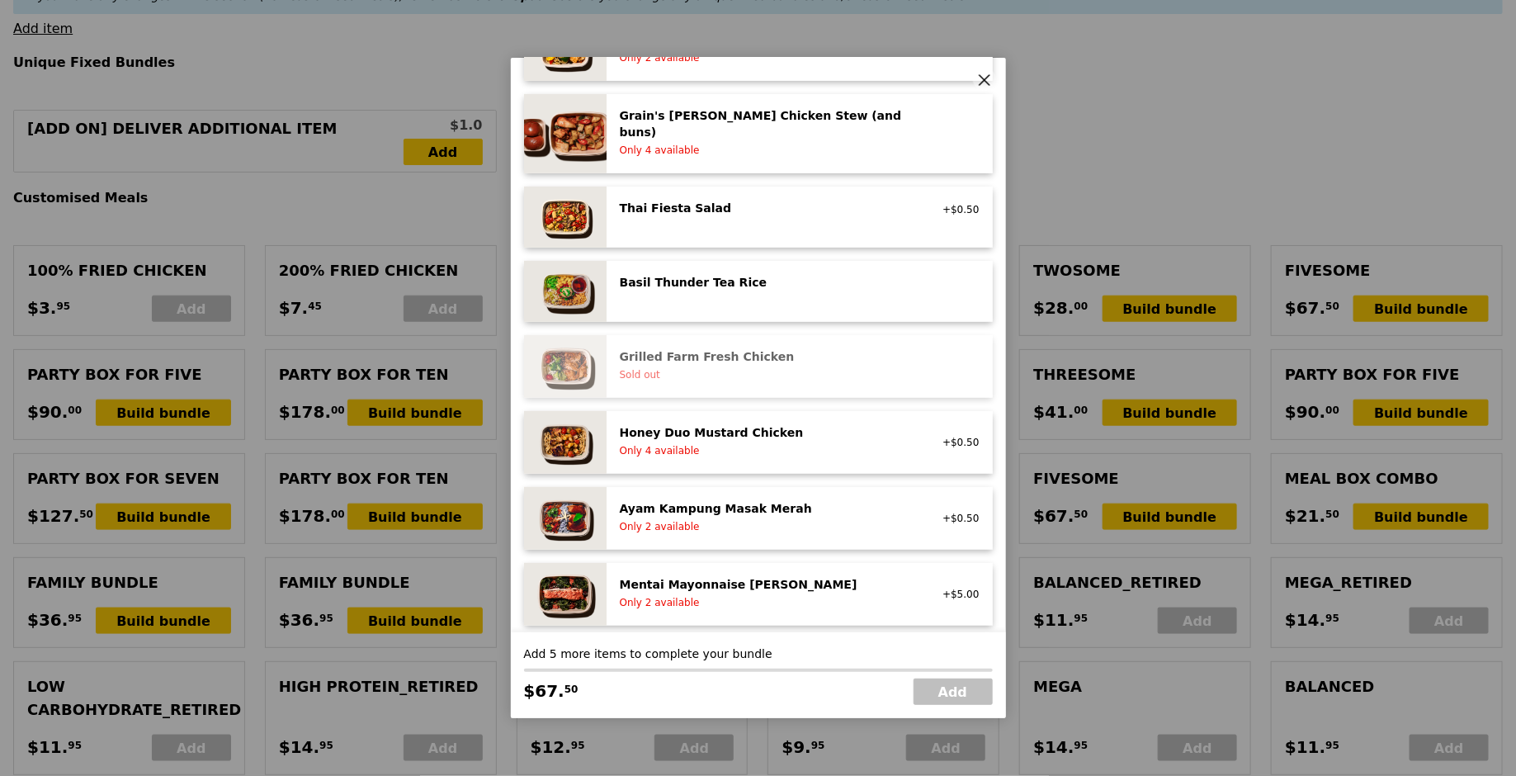
click at [992, 81] on span at bounding box center [984, 79] width 23 height 23
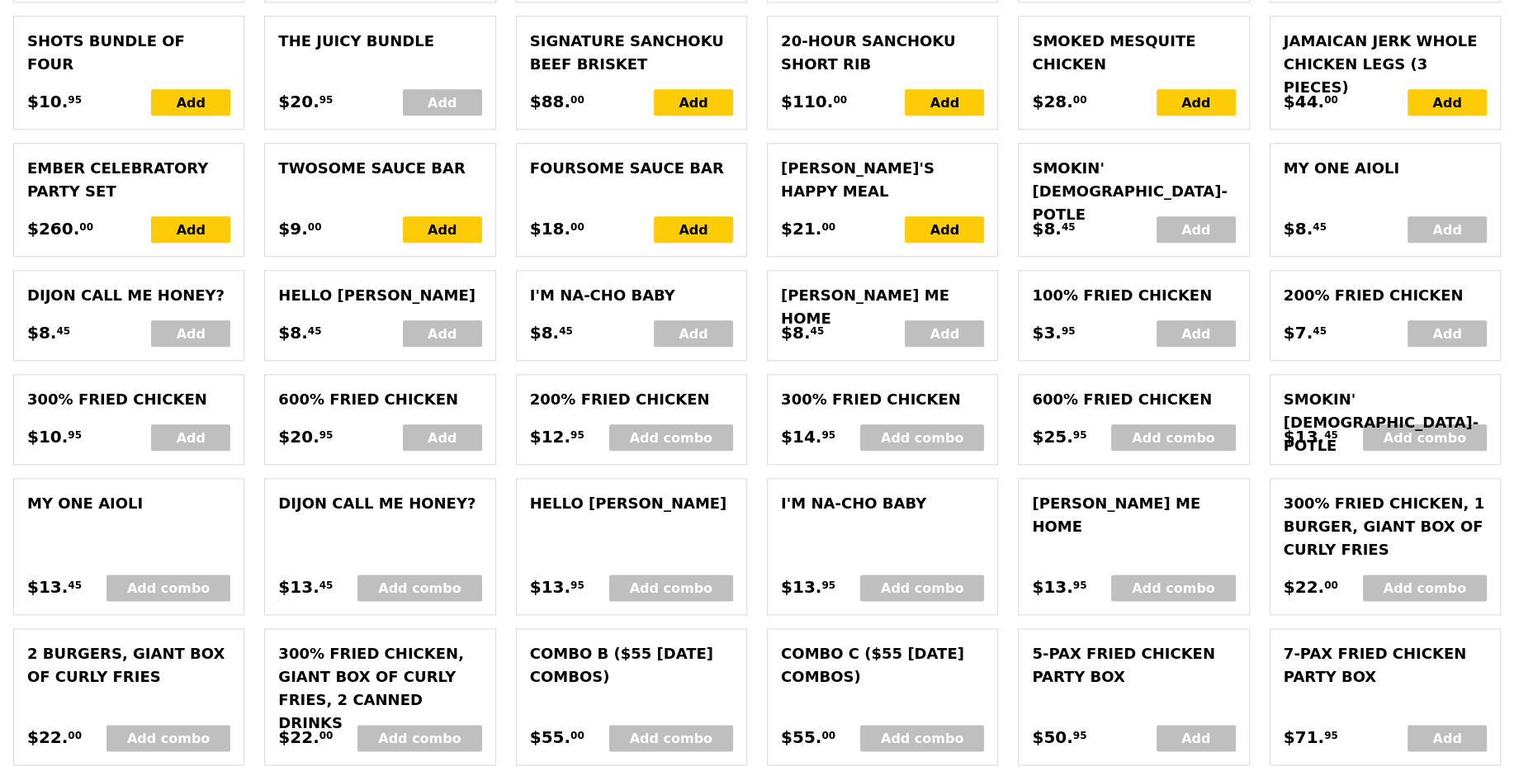
scroll to position [3571, 0]
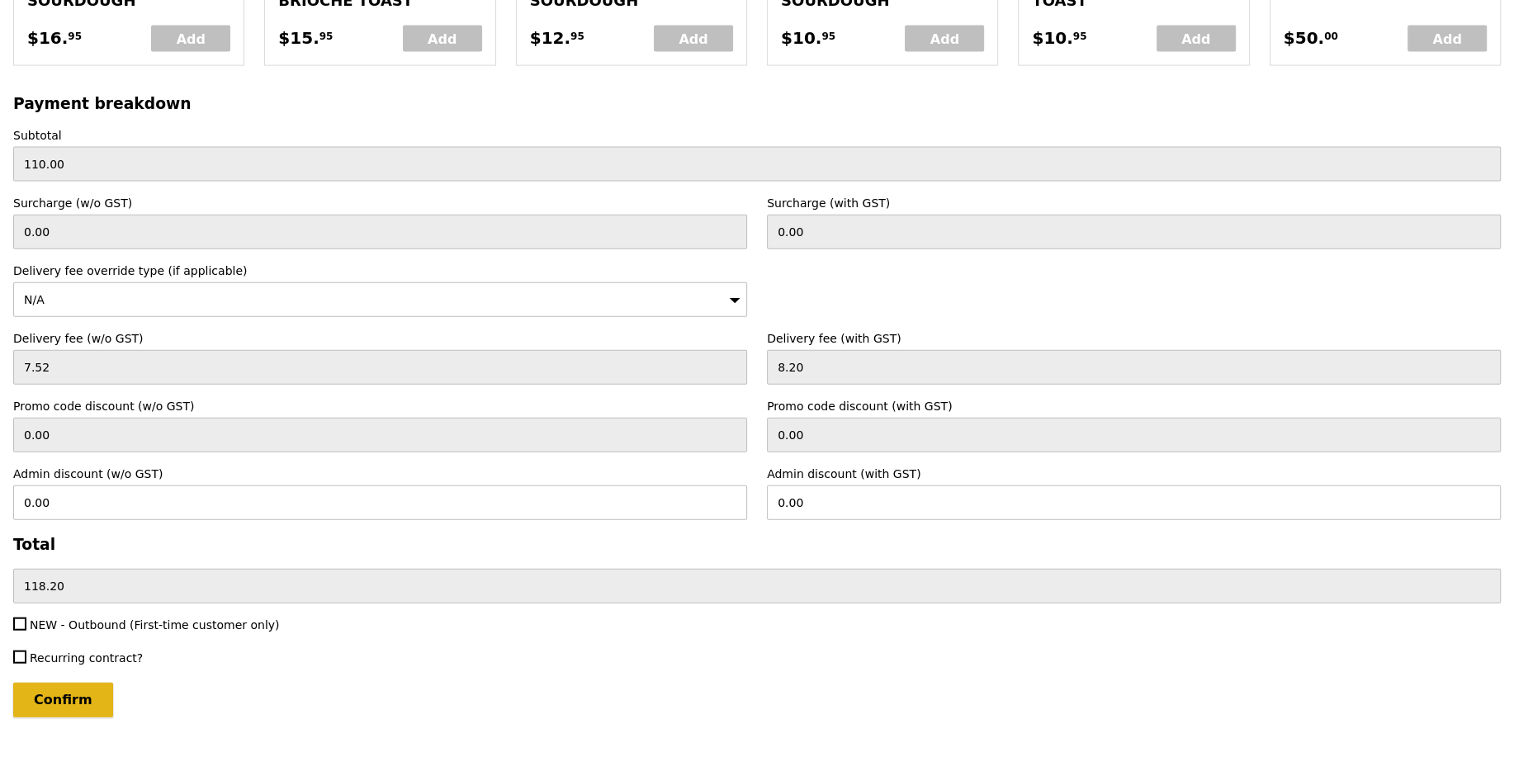
click at [74, 685] on input "Confirm" at bounding box center [63, 700] width 100 height 35
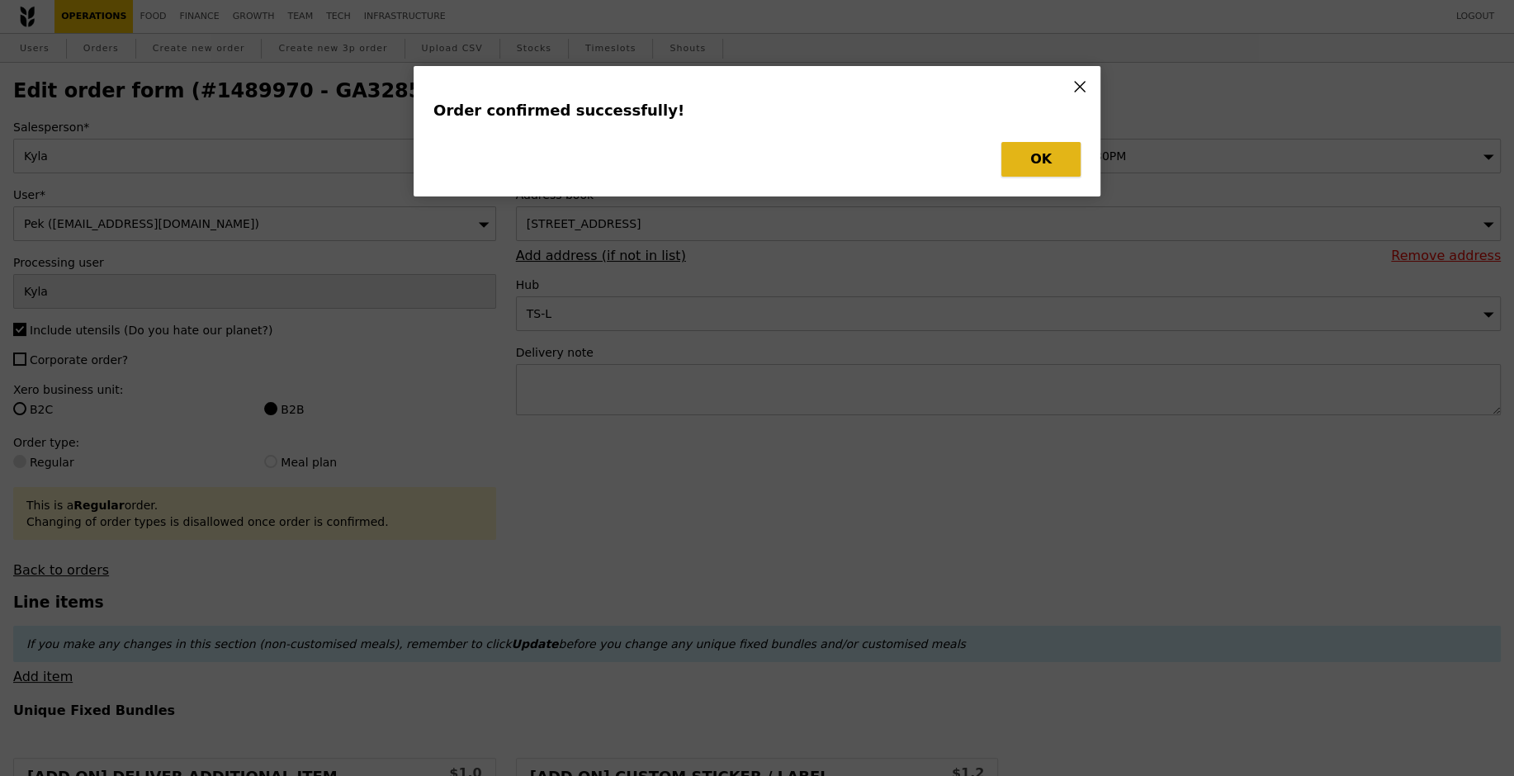
click at [1051, 158] on button "OK" at bounding box center [1040, 159] width 79 height 35
type input "Loading..."
checkbox input "false"
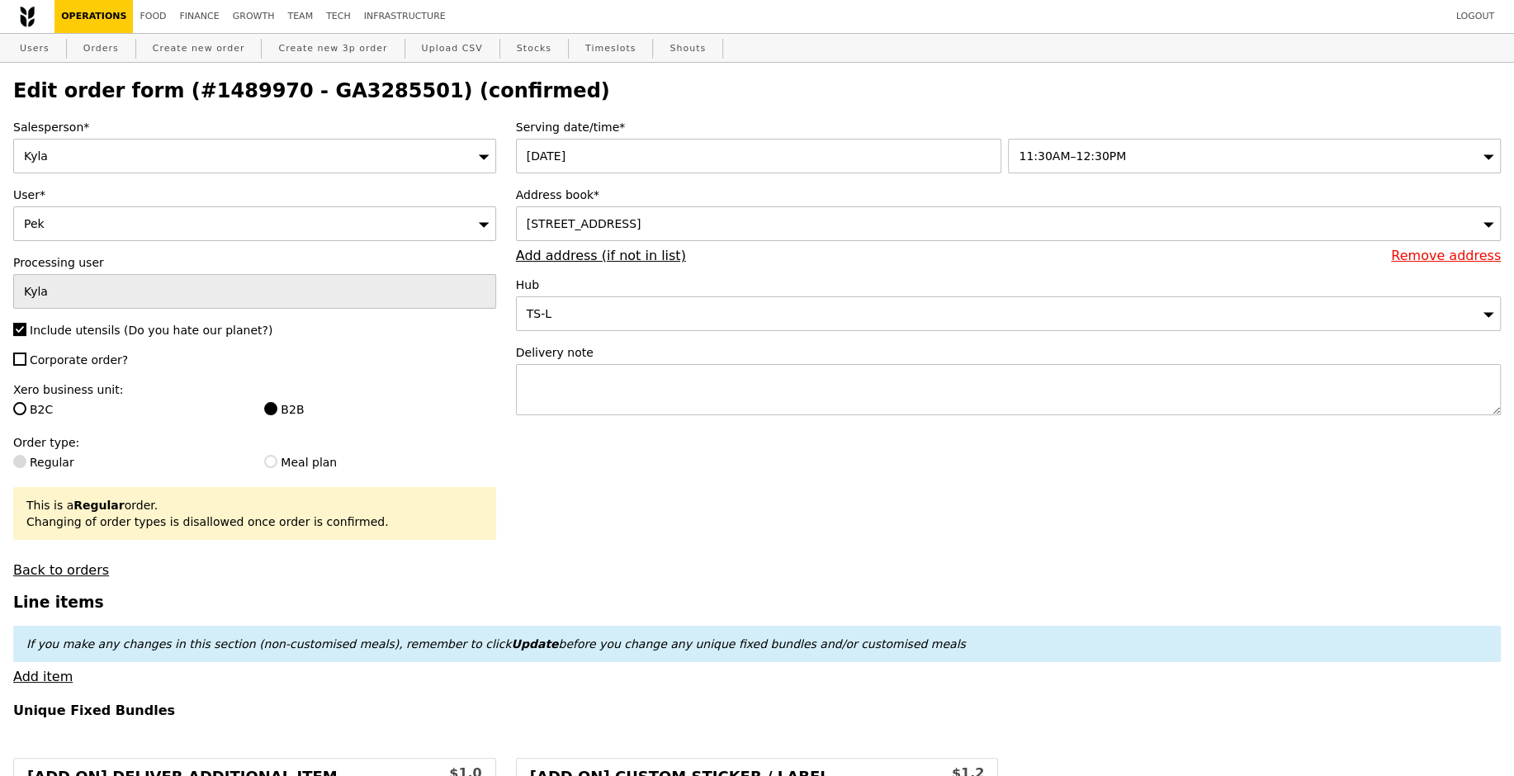
scroll to position [261, 0]
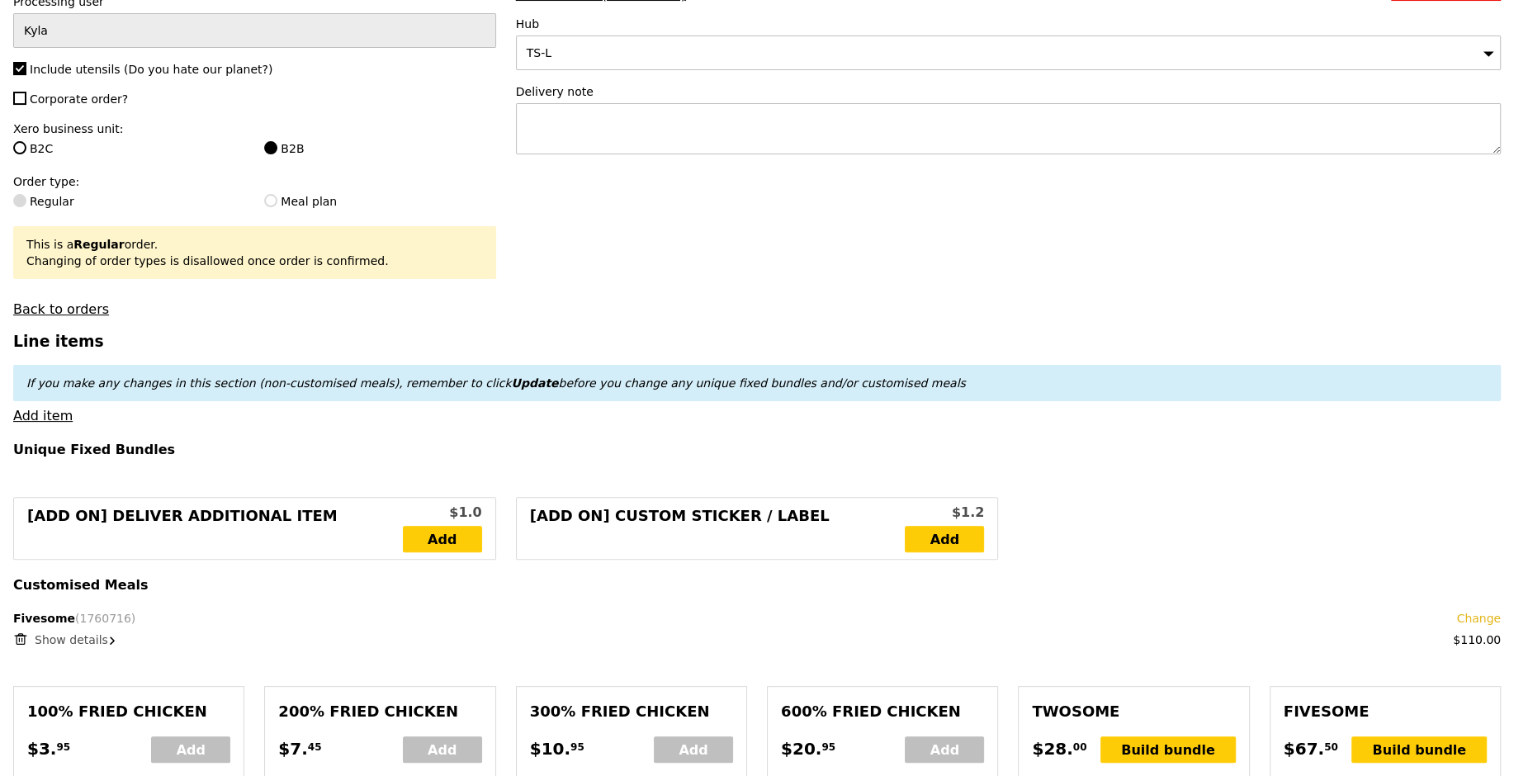
click at [17, 636] on icon at bounding box center [21, 640] width 8 height 8
type input "Loading..."
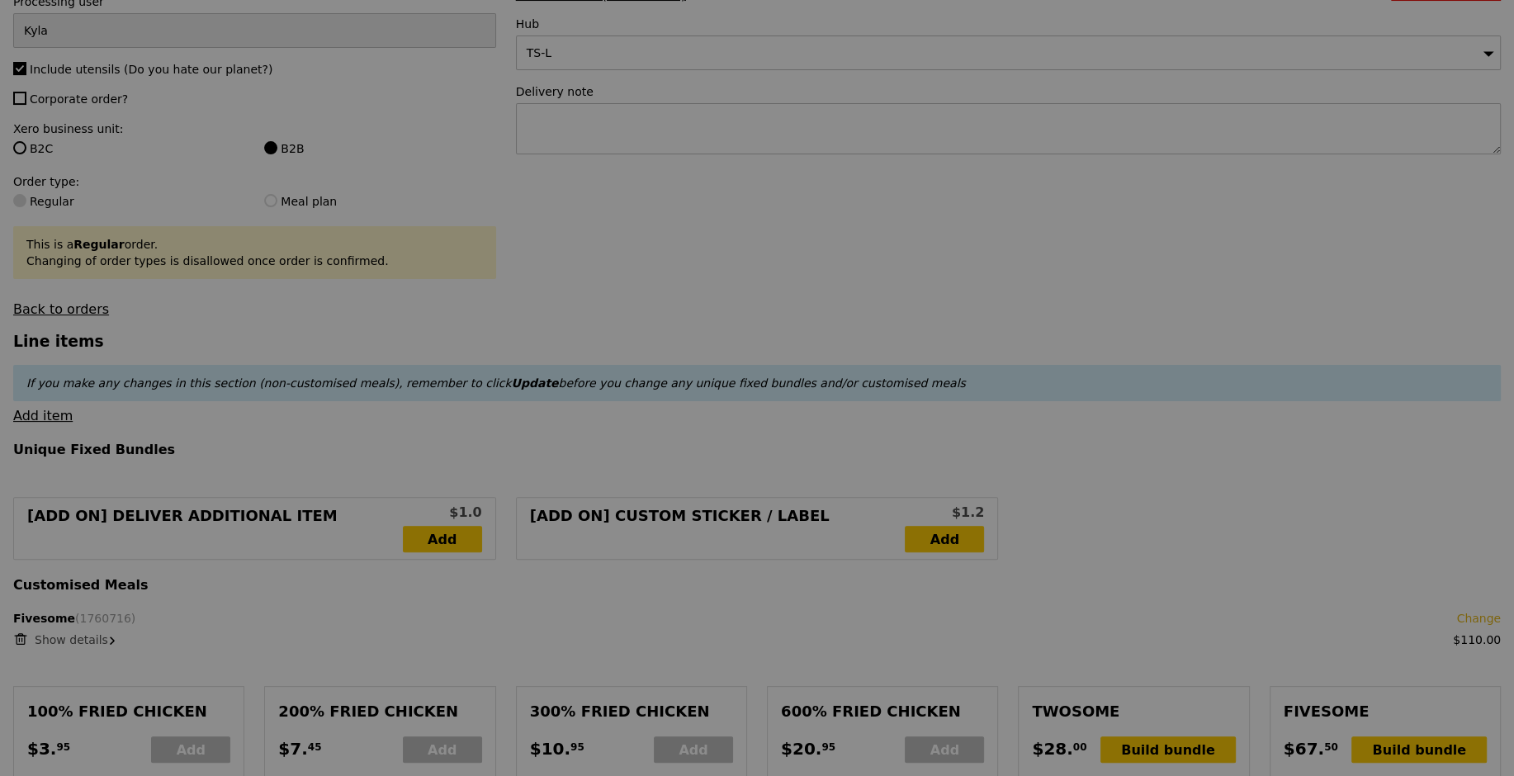
type input "0.00"
type input "13.76"
type input "15.00"
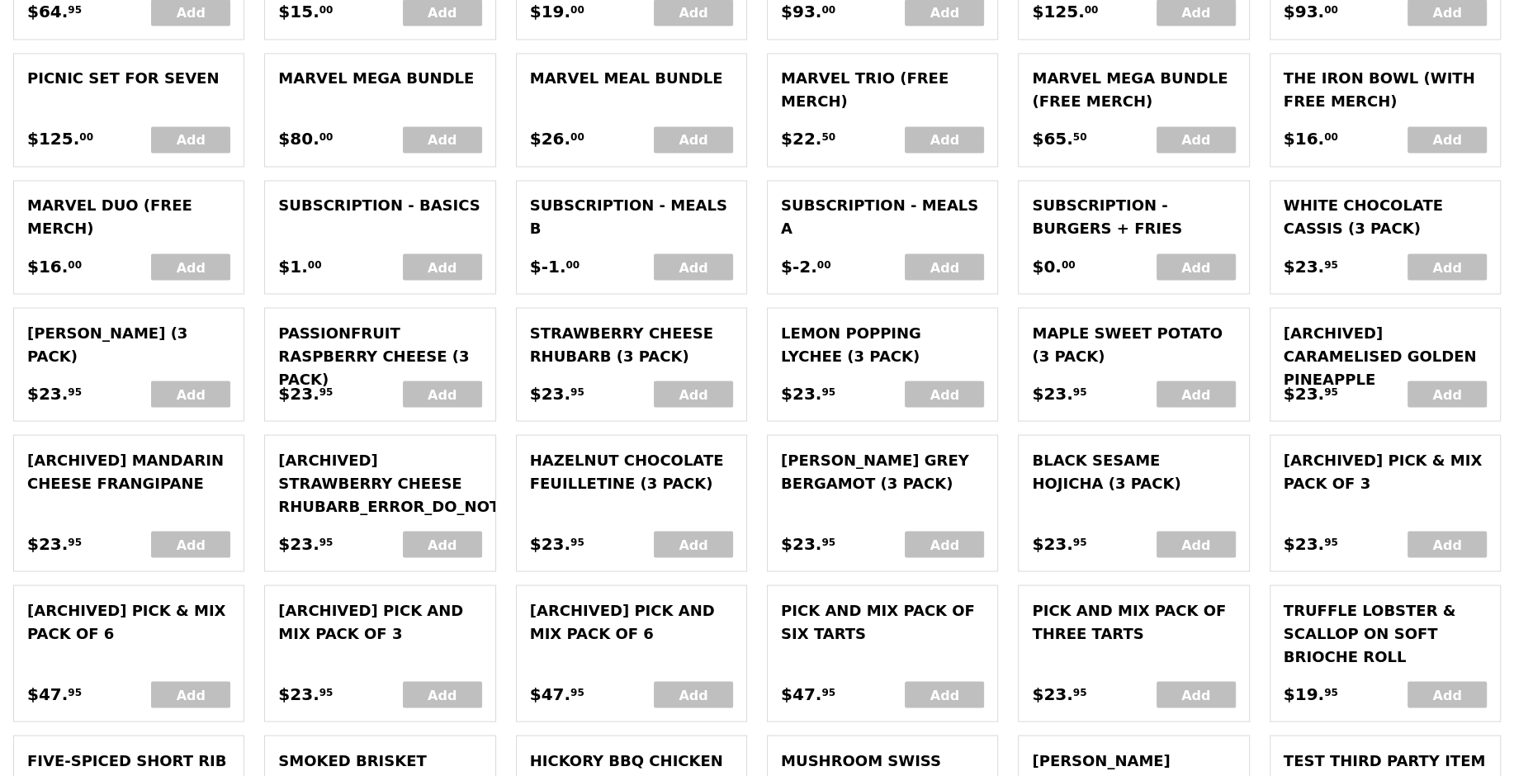
scroll to position [3637, 0]
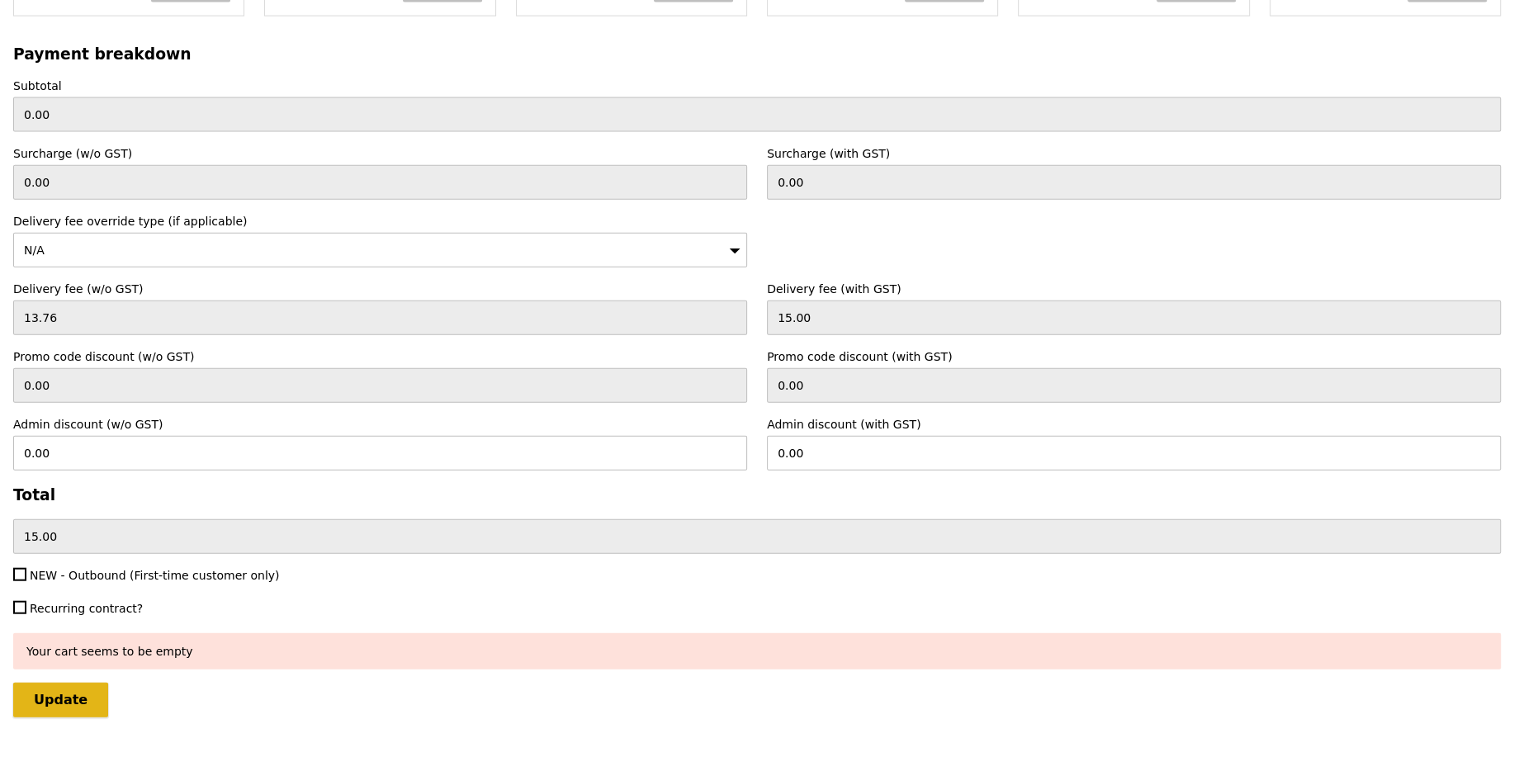
click at [83, 695] on input "Update" at bounding box center [60, 700] width 95 height 35
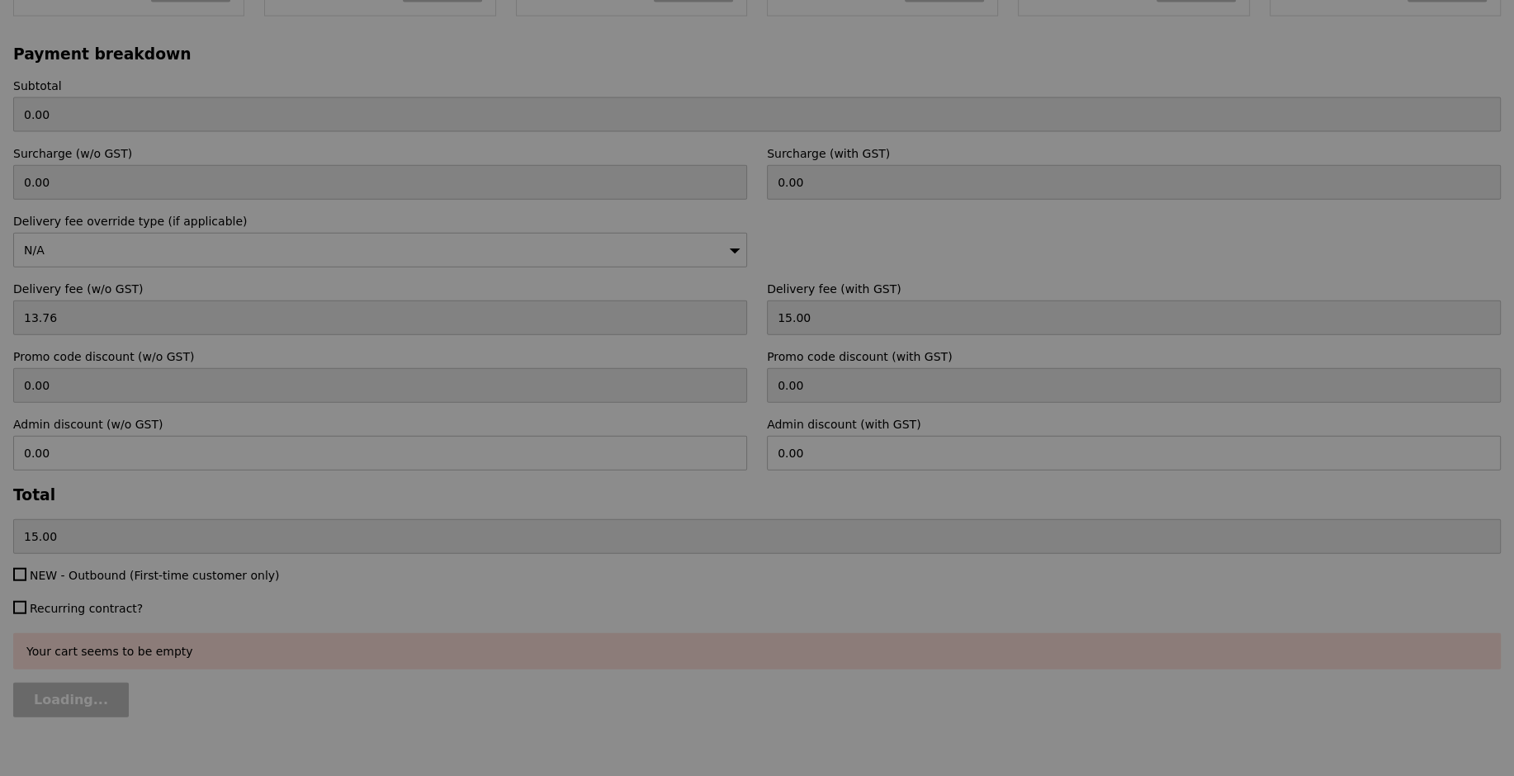
type input "Update"
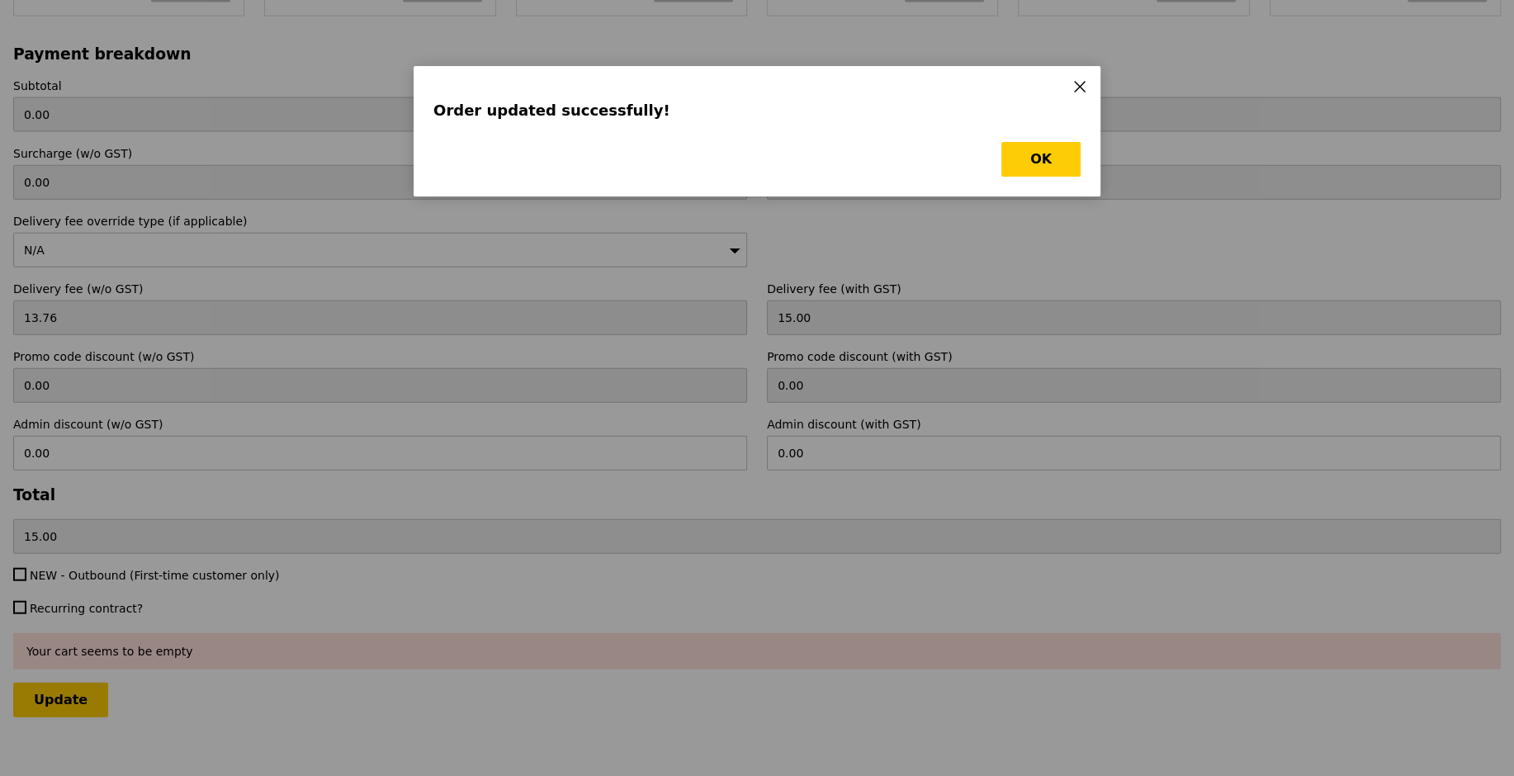
scroll to position [0, 0]
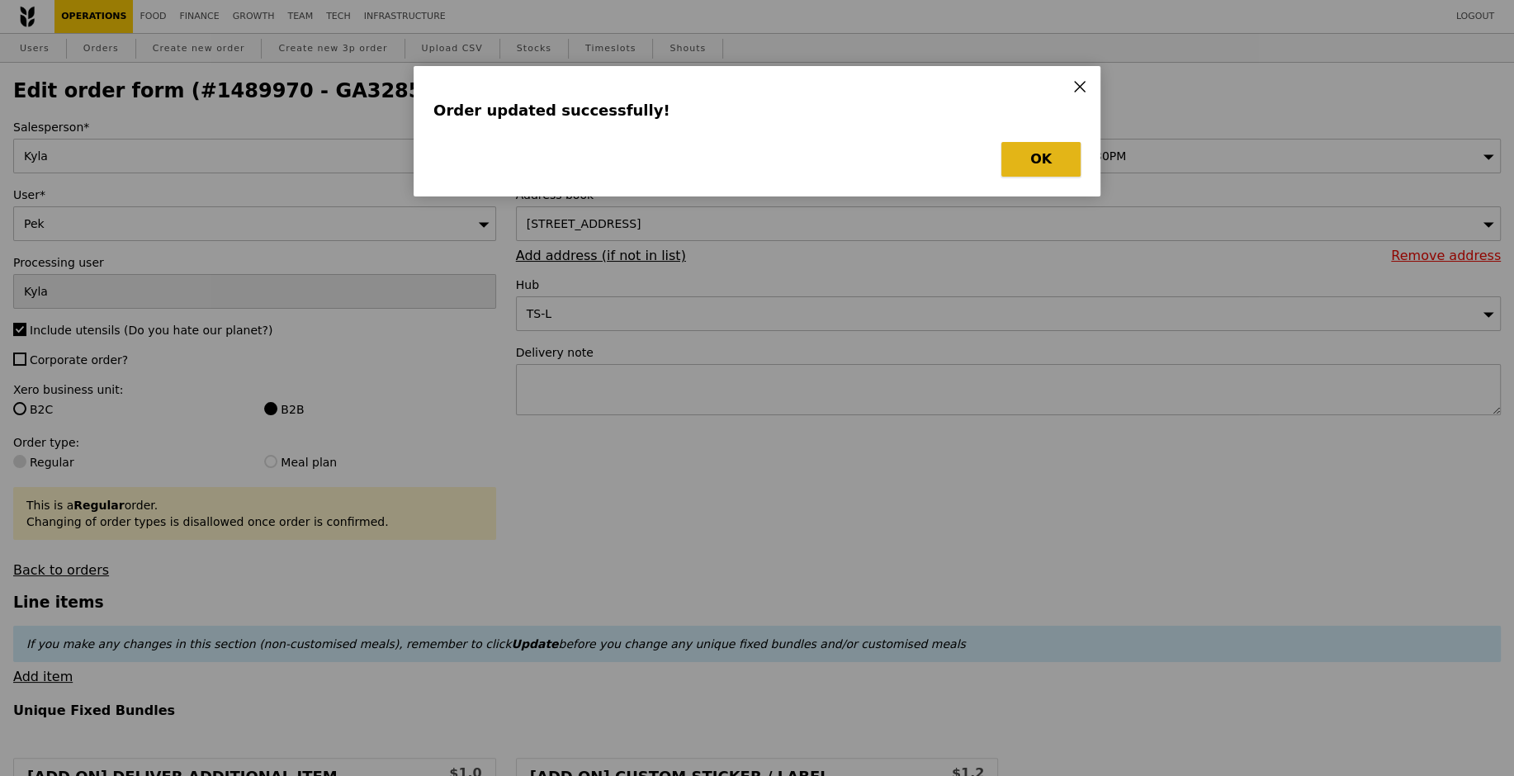
click at [1037, 150] on button "OK" at bounding box center [1040, 159] width 79 height 35
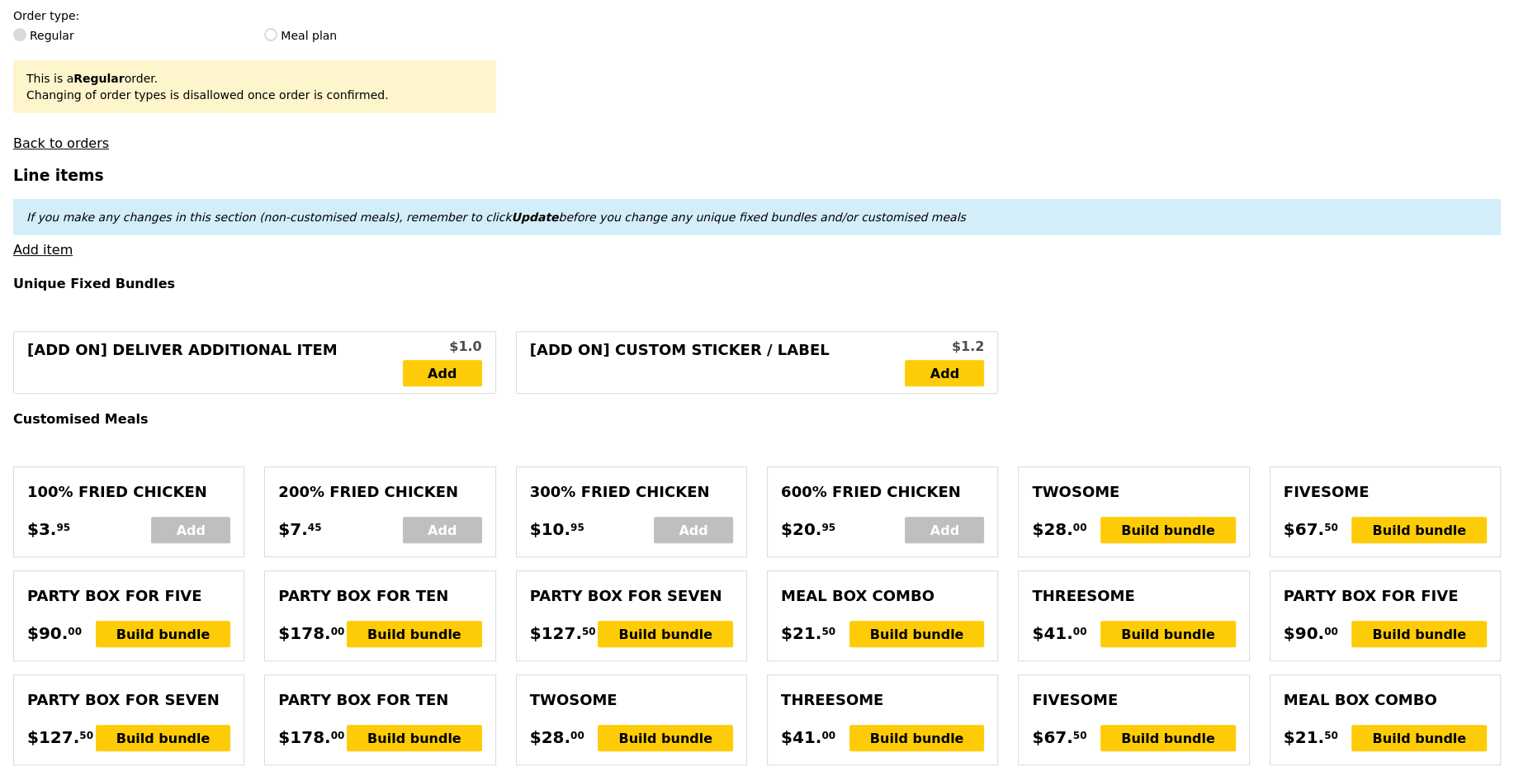
scroll to position [478, 0]
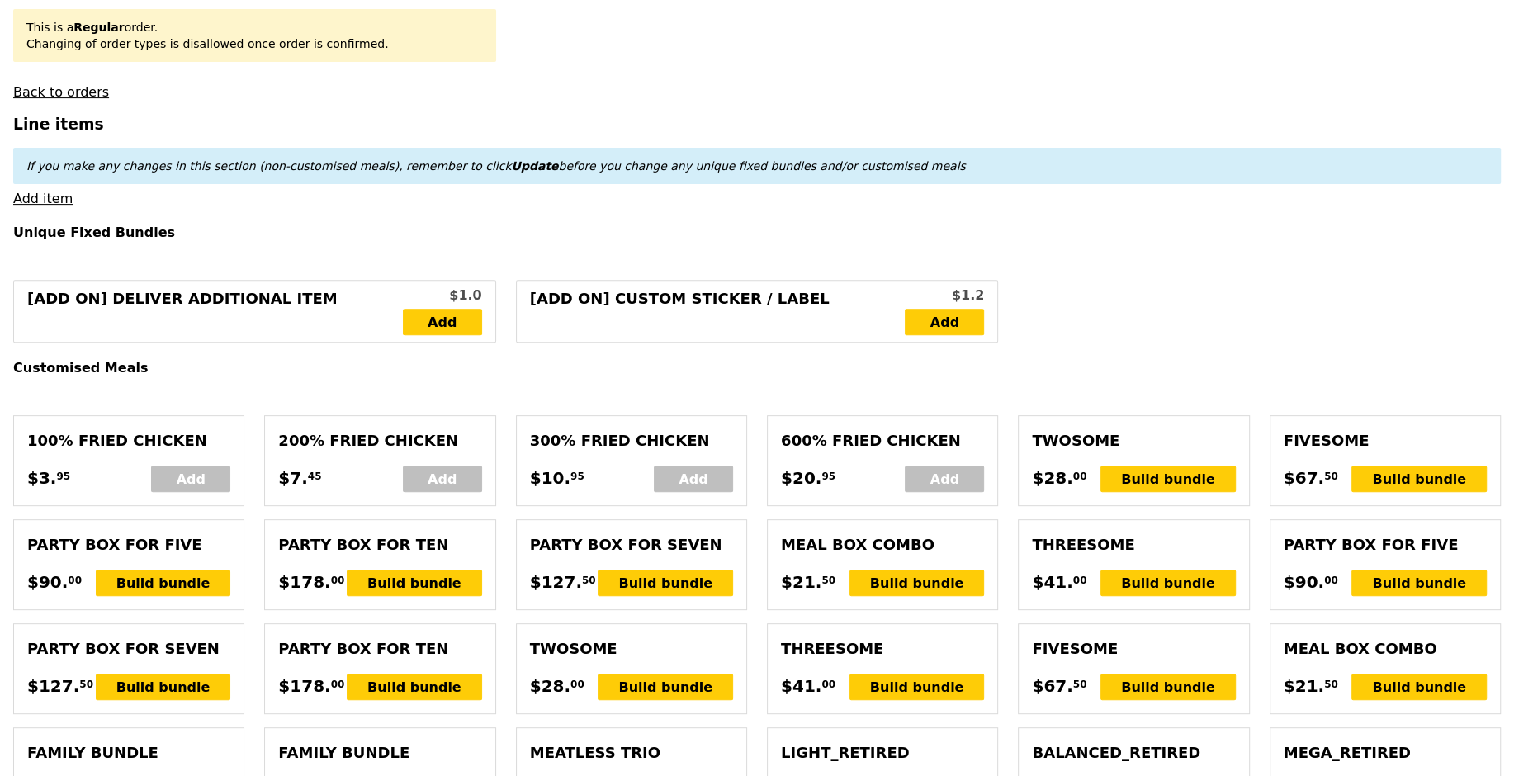
click at [59, 202] on link "Add item" at bounding box center [42, 199] width 59 height 16
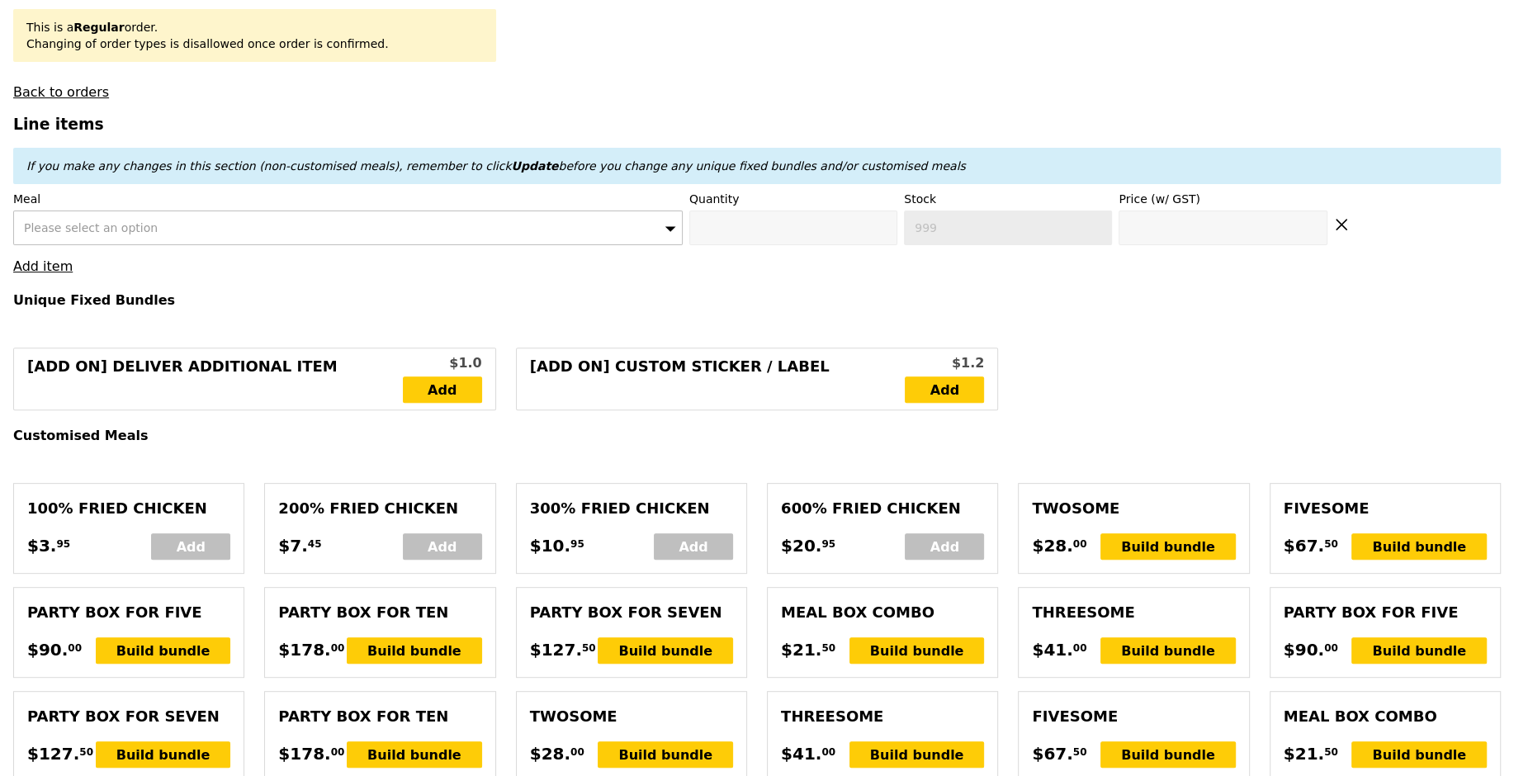
click at [196, 224] on div "Please select an option" at bounding box center [347, 227] width 669 height 35
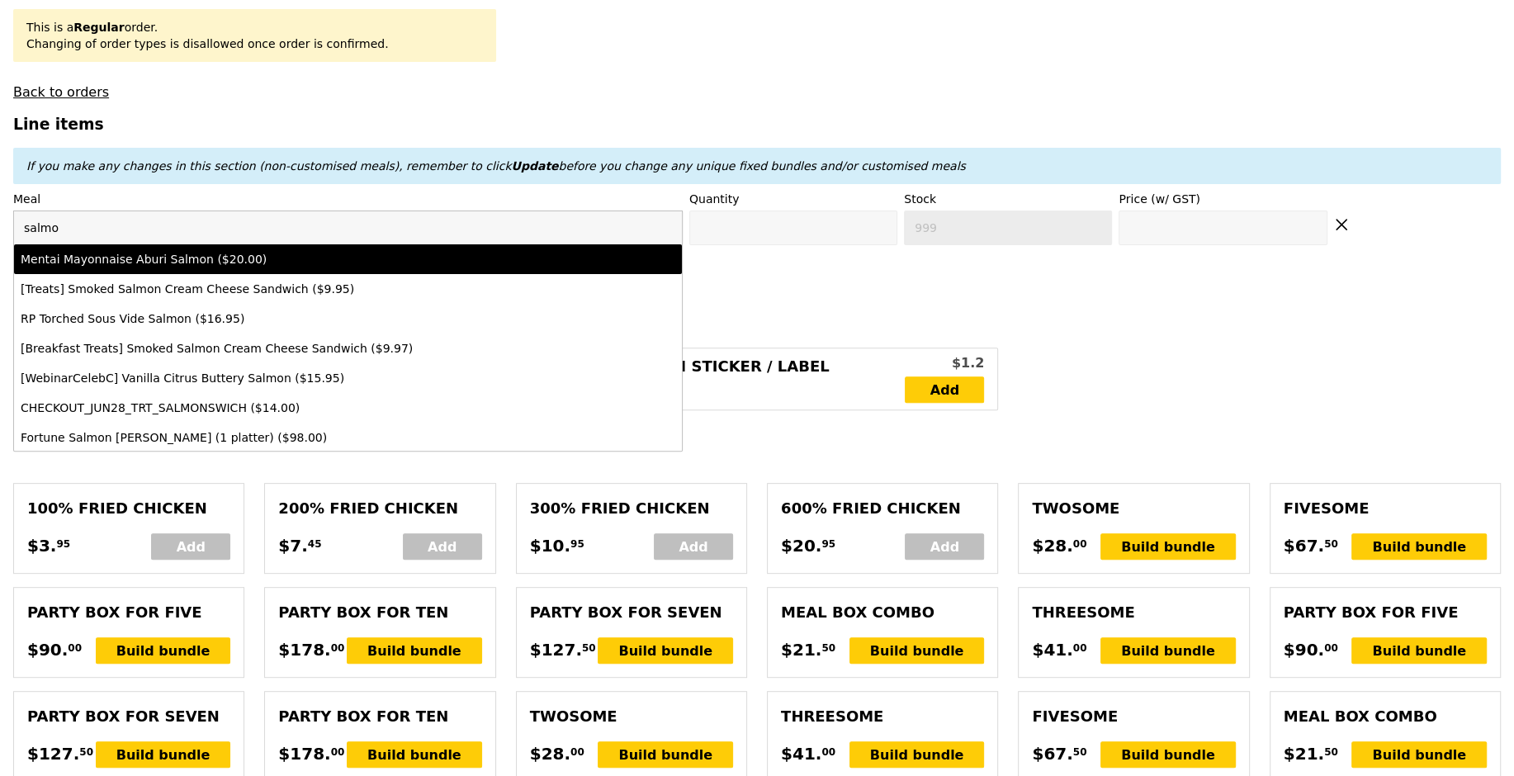
type input "salmo"
click at [243, 251] on div "Mentai Mayonnaise Aburi Salmon ($20.00)" at bounding box center [266, 259] width 491 height 17
type input "0"
type input "2"
type input "20.0"
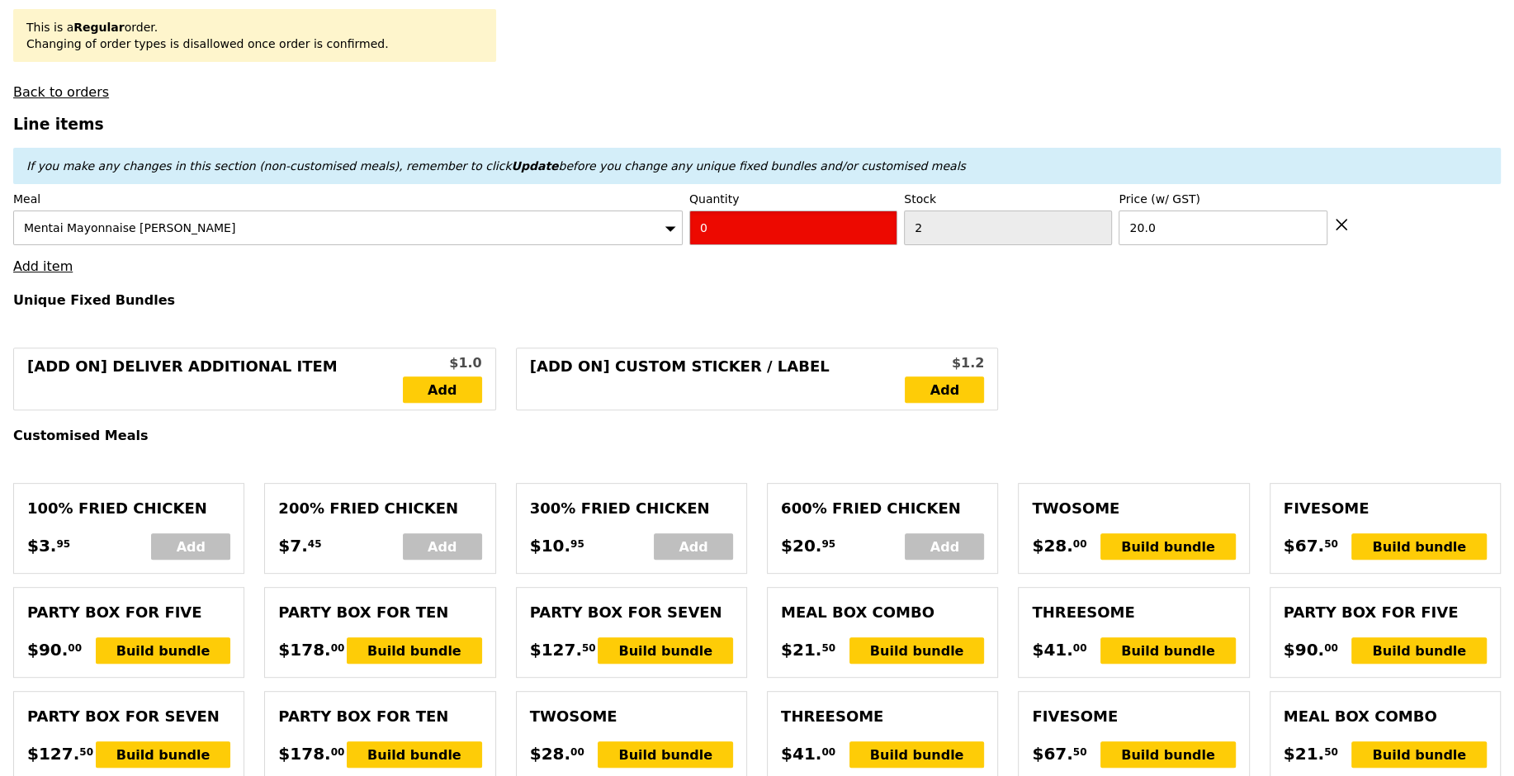
click at [707, 226] on input "0" at bounding box center [793, 227] width 208 height 35
type input "4"
click at [742, 116] on h3 "Line items" at bounding box center [756, 124] width 1487 height 17
type input "Loading..."
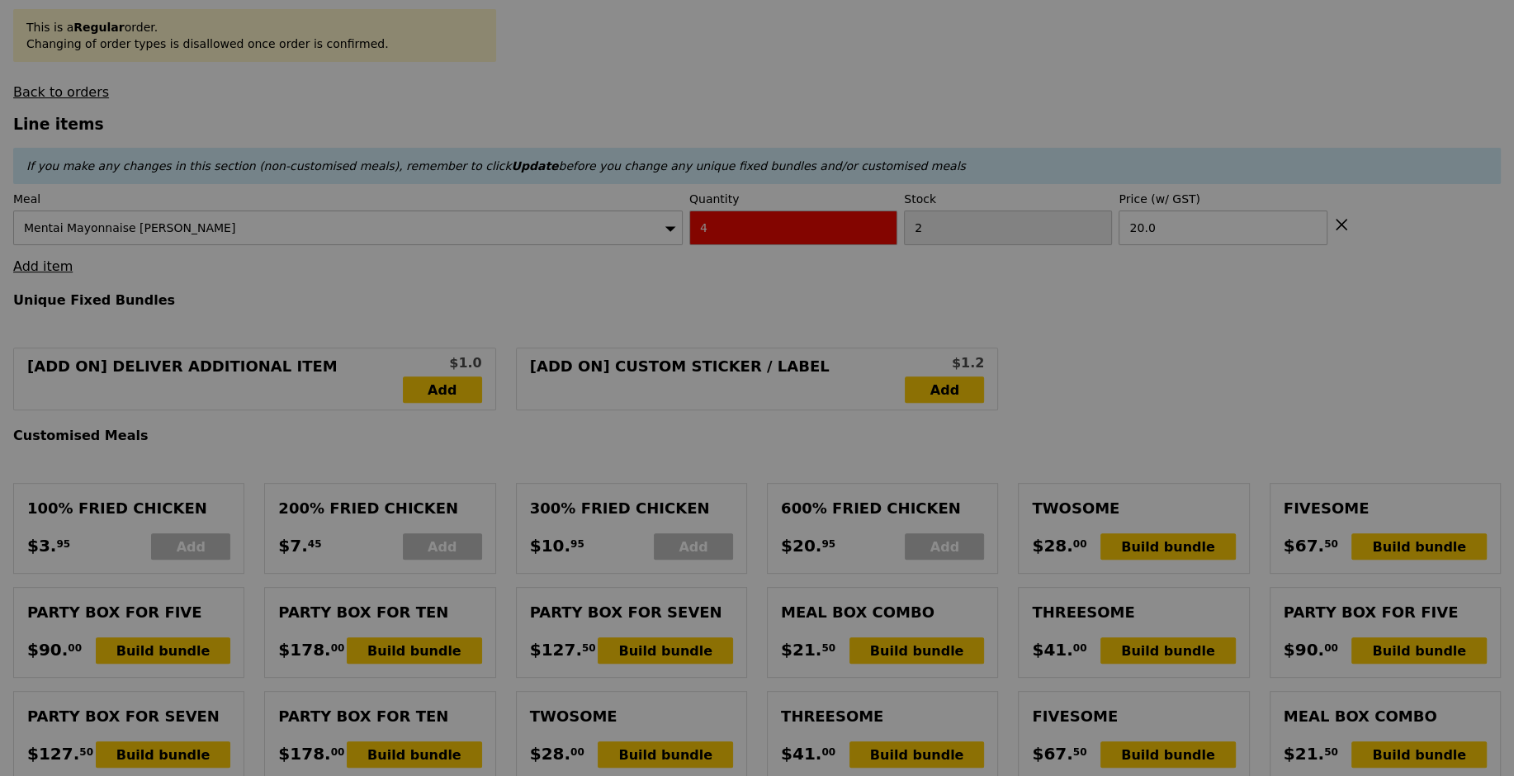
type input "10.28"
type input "11.20"
type input "Update"
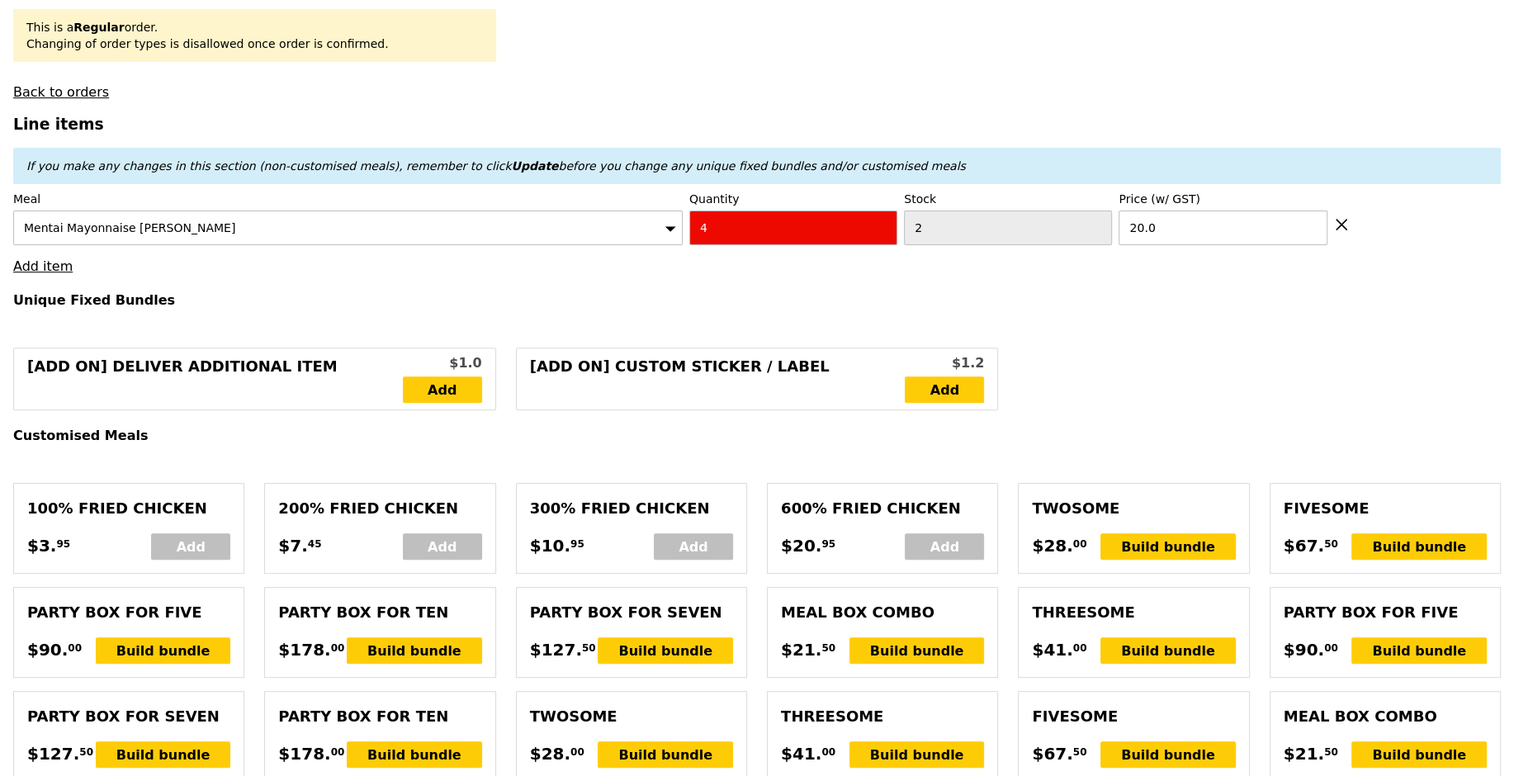
click at [45, 259] on link "Add item" at bounding box center [42, 266] width 59 height 16
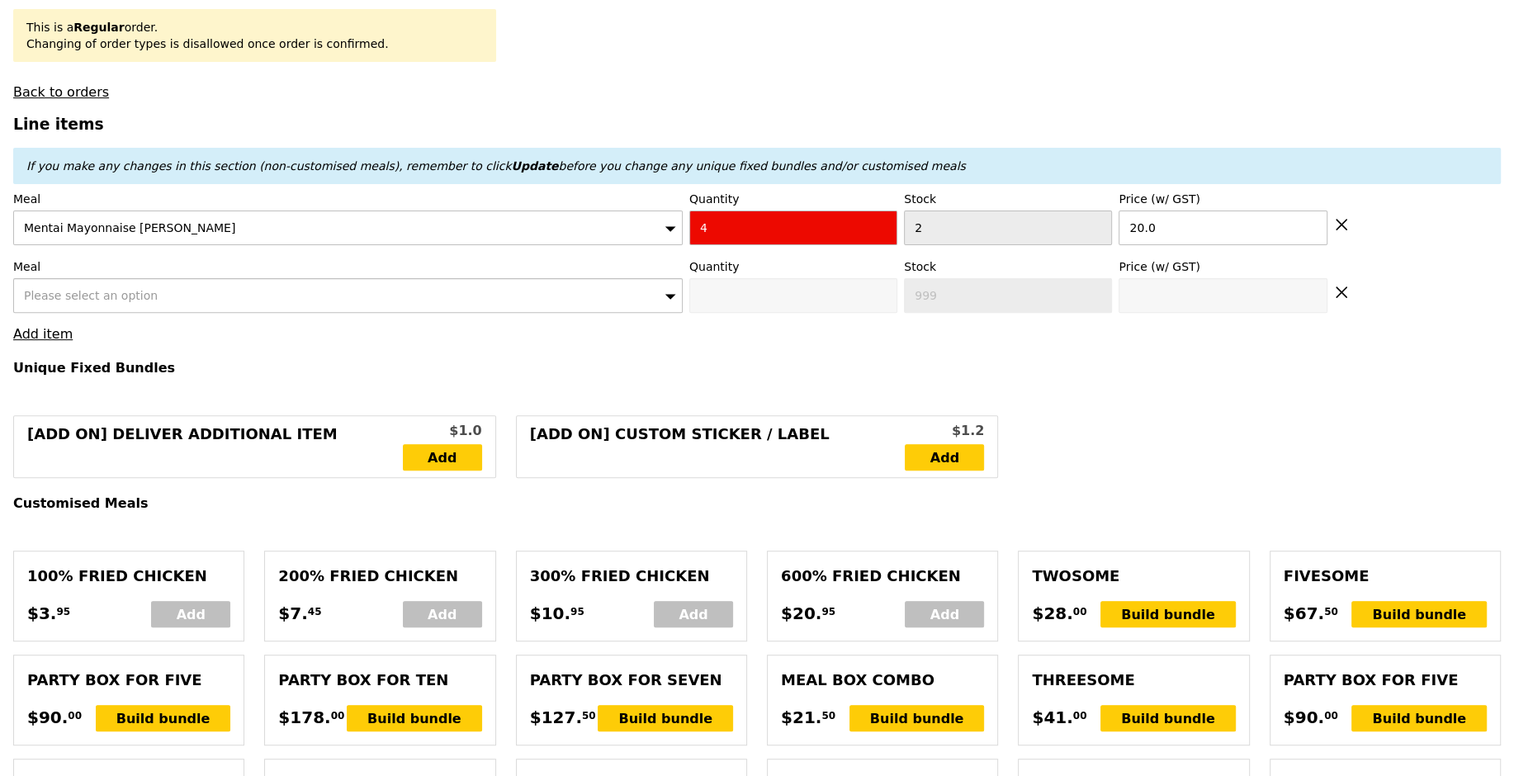
click at [125, 274] on div "Meal Please select an option" at bounding box center [347, 285] width 669 height 54
click at [120, 281] on div "Please select an option" at bounding box center [347, 295] width 669 height 35
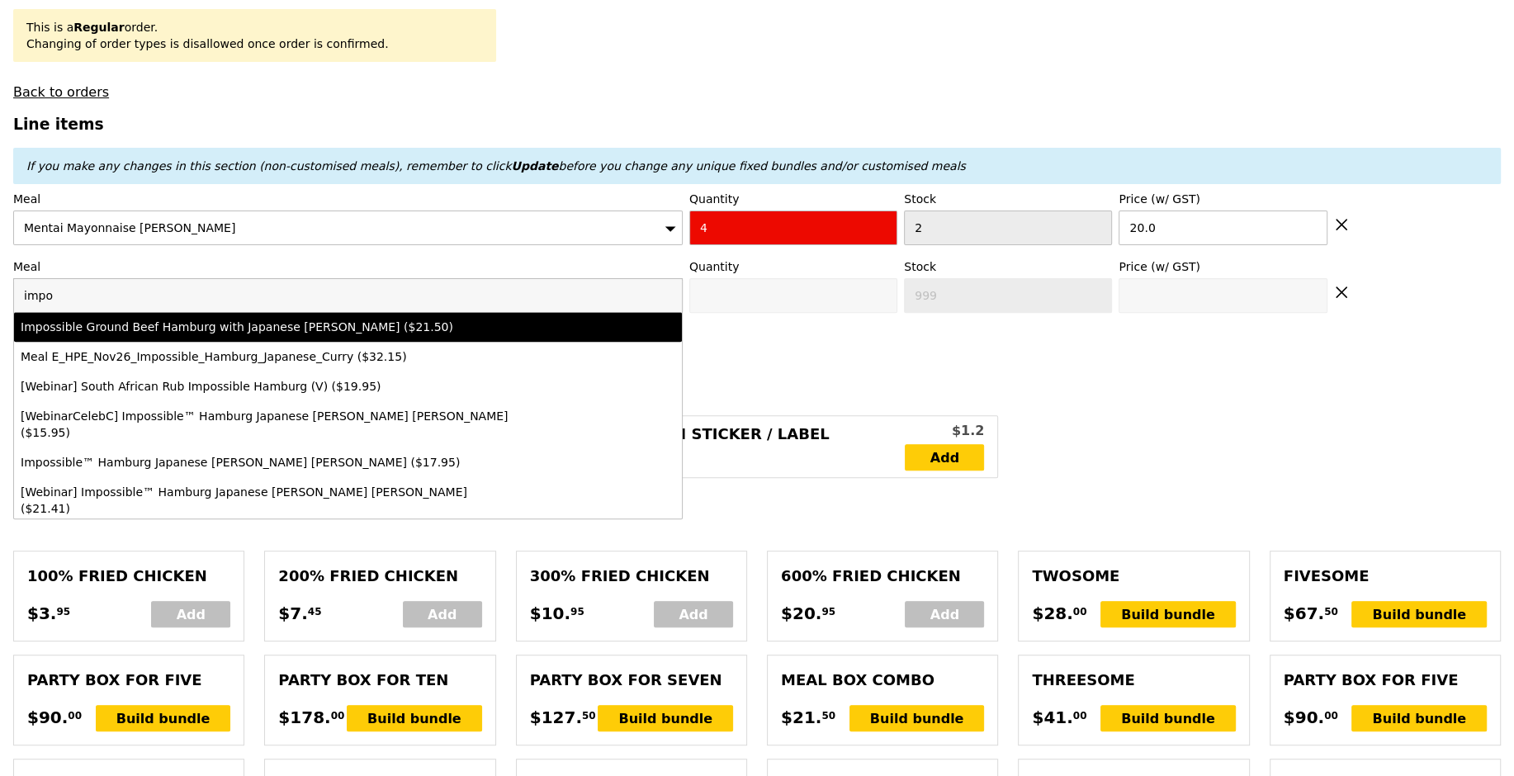
type input "impo"
click at [121, 319] on div "Impossible Ground Beef Hamburg with Japanese [PERSON_NAME] ($21.50)" at bounding box center [266, 327] width 491 height 17
type input "0"
type input "5"
type input "21.5"
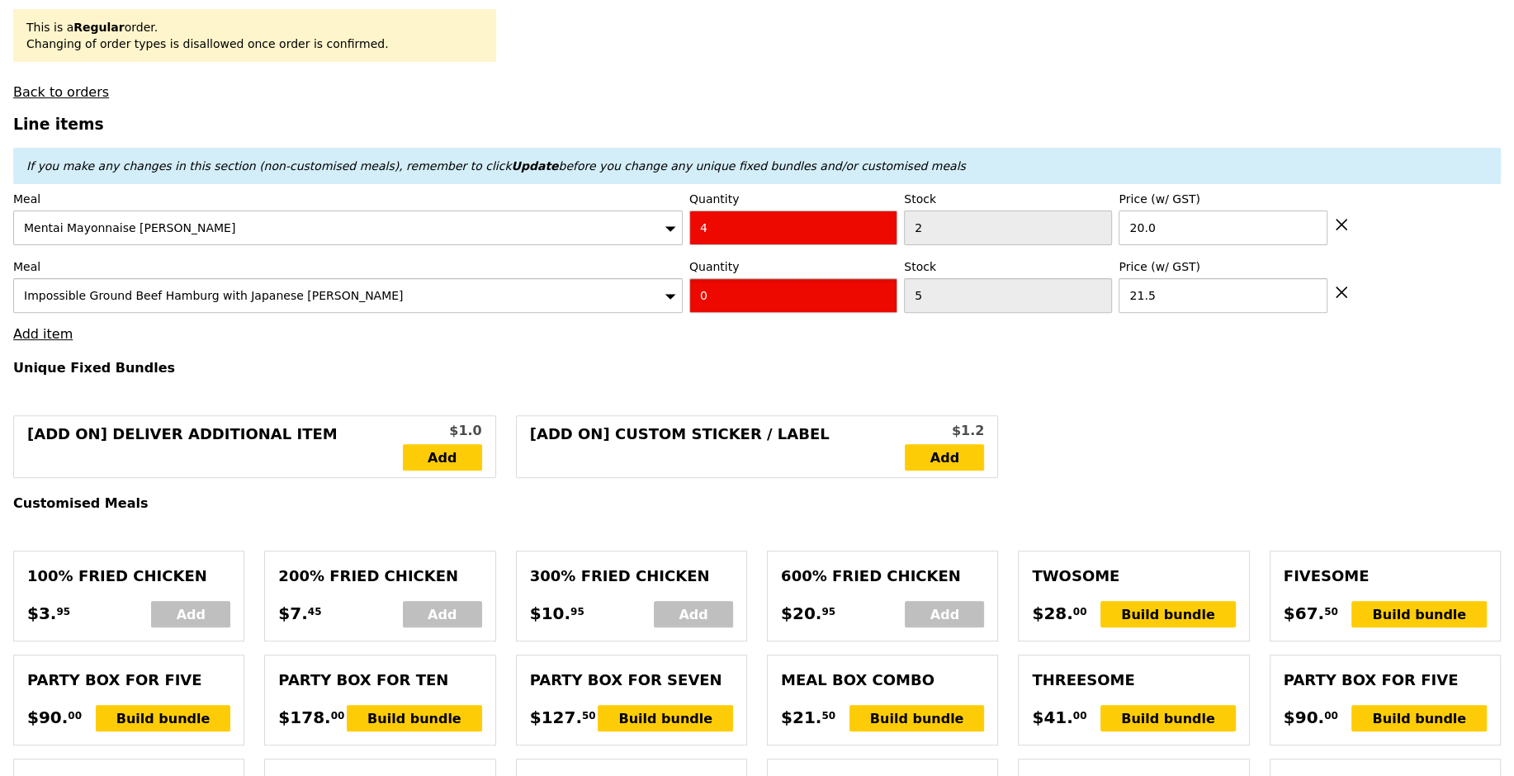
click at [704, 301] on input "0" at bounding box center [793, 295] width 208 height 35
type input "5"
click at [643, 360] on h4 "Unique Fixed Bundles" at bounding box center [756, 368] width 1487 height 16
type input "Loading..."
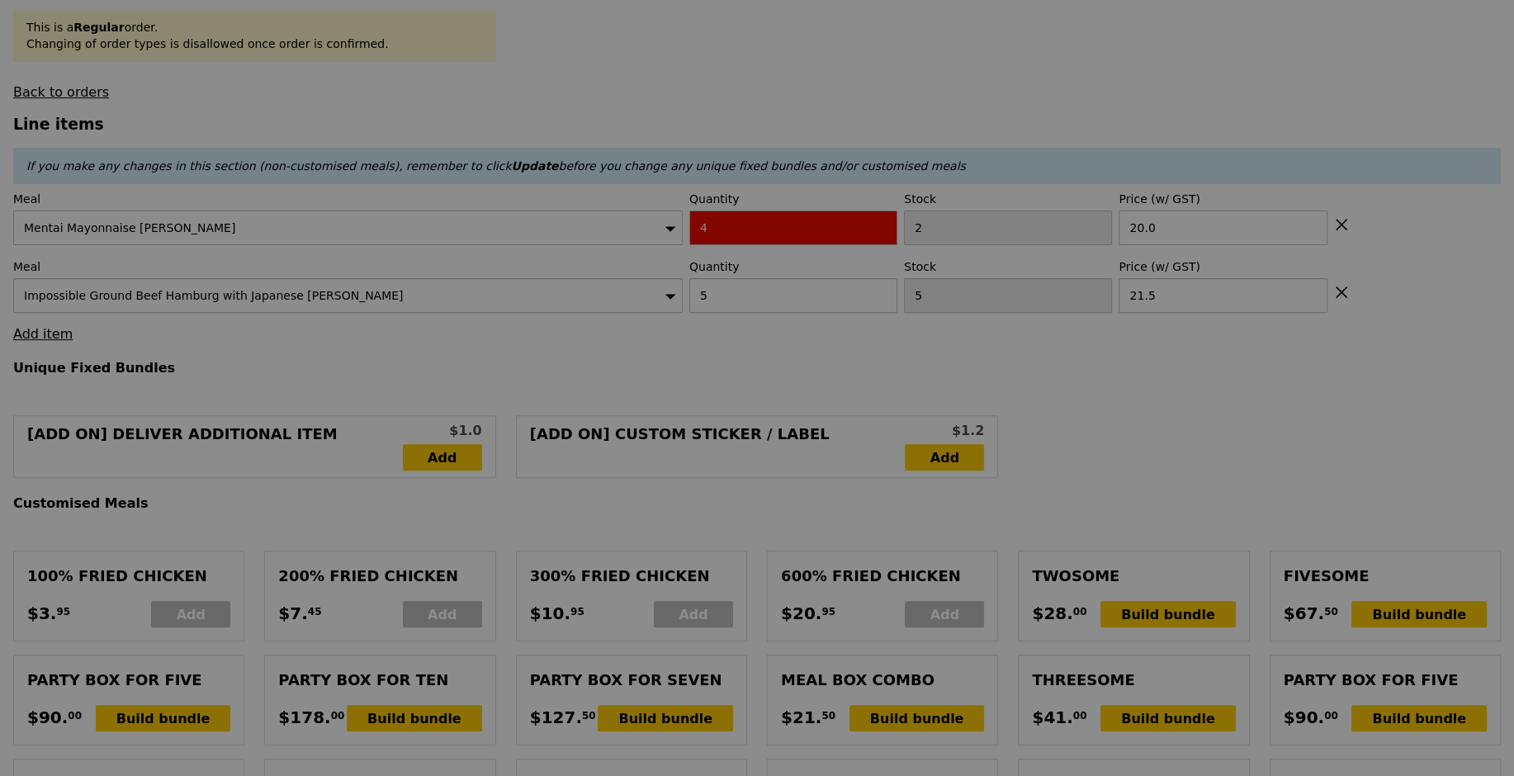
type input "3.62"
type input "3.95"
type input "Update"
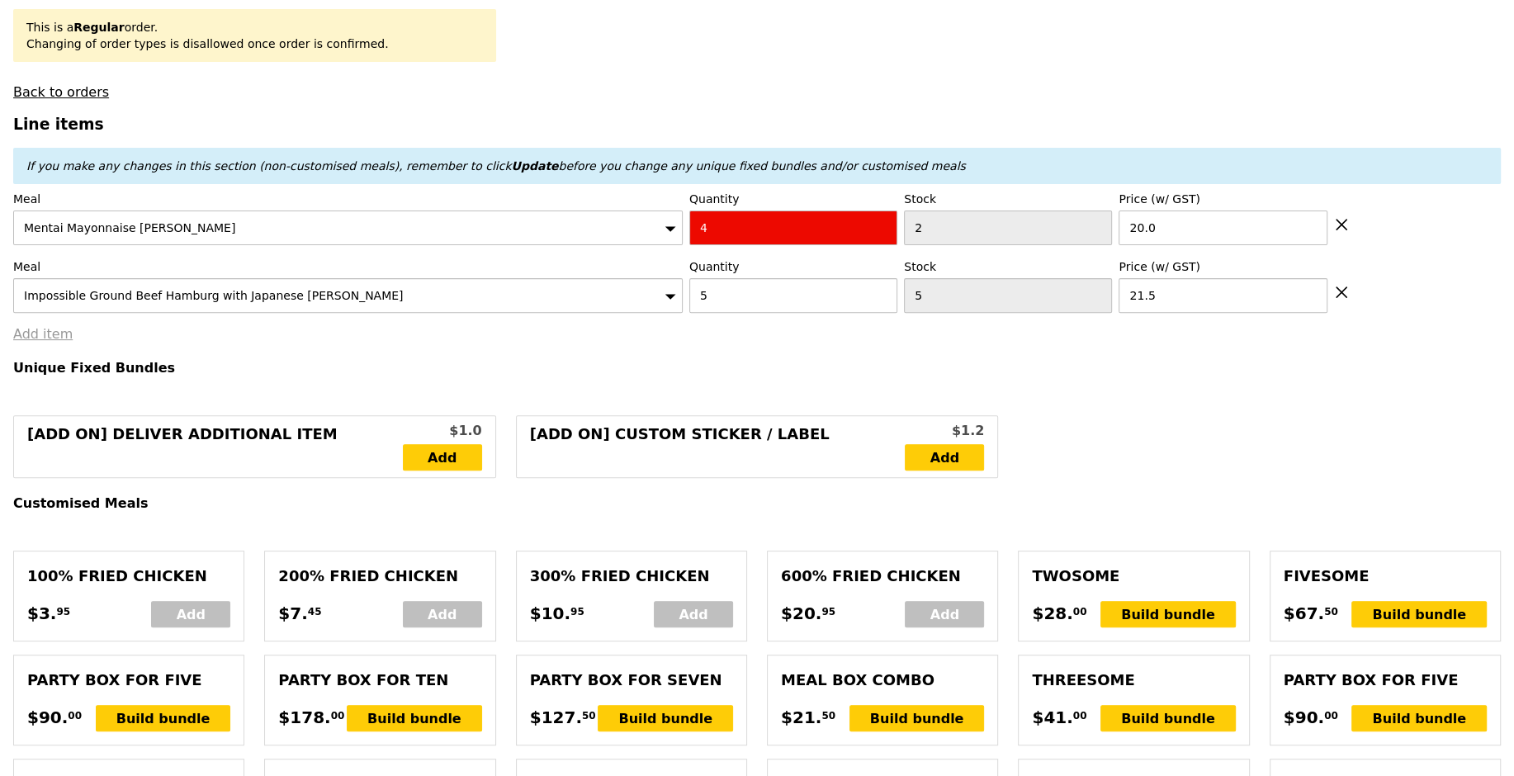
click at [47, 334] on link "Add item" at bounding box center [42, 334] width 59 height 16
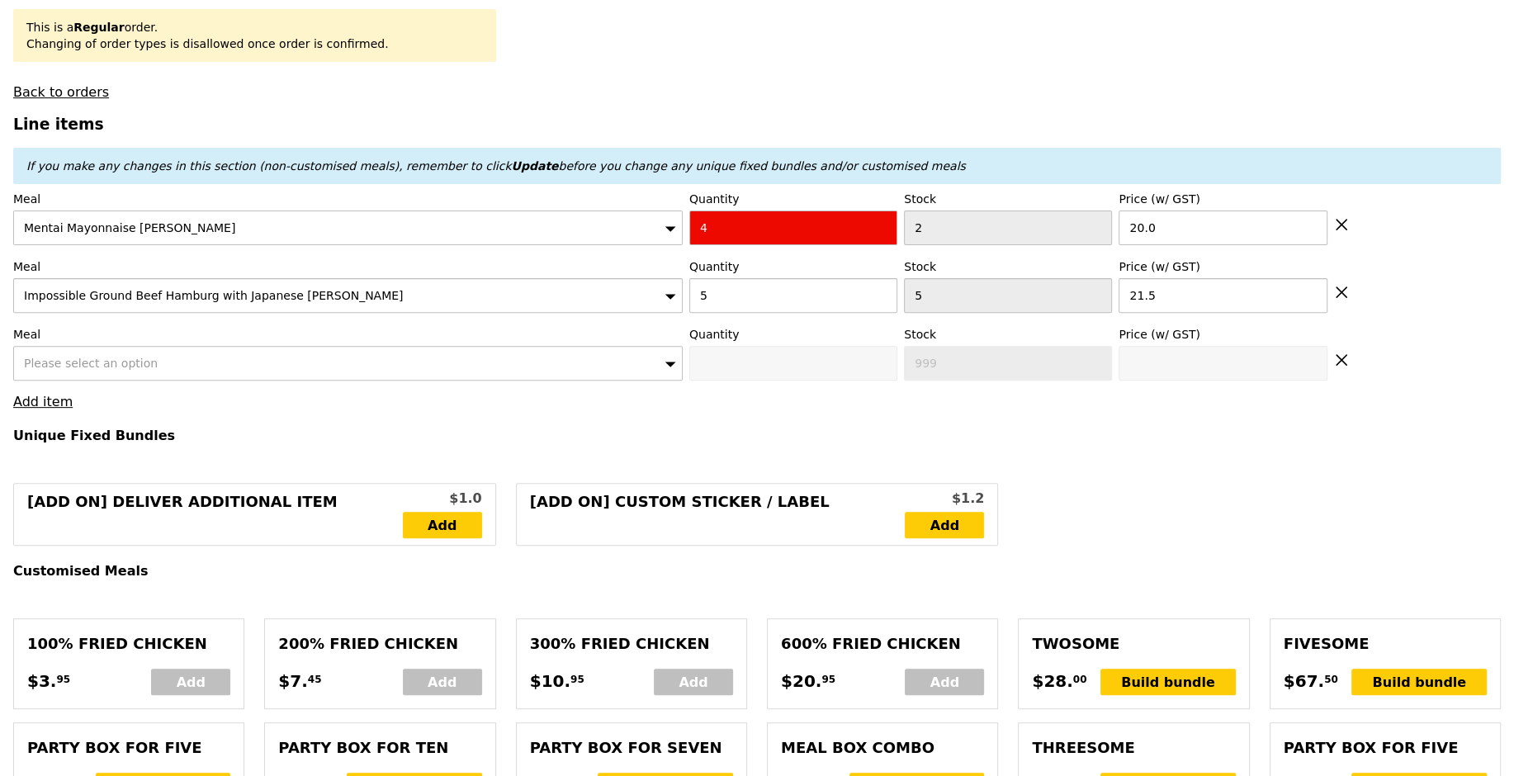
click at [103, 357] on span "Please select an option" at bounding box center [91, 363] width 134 height 13
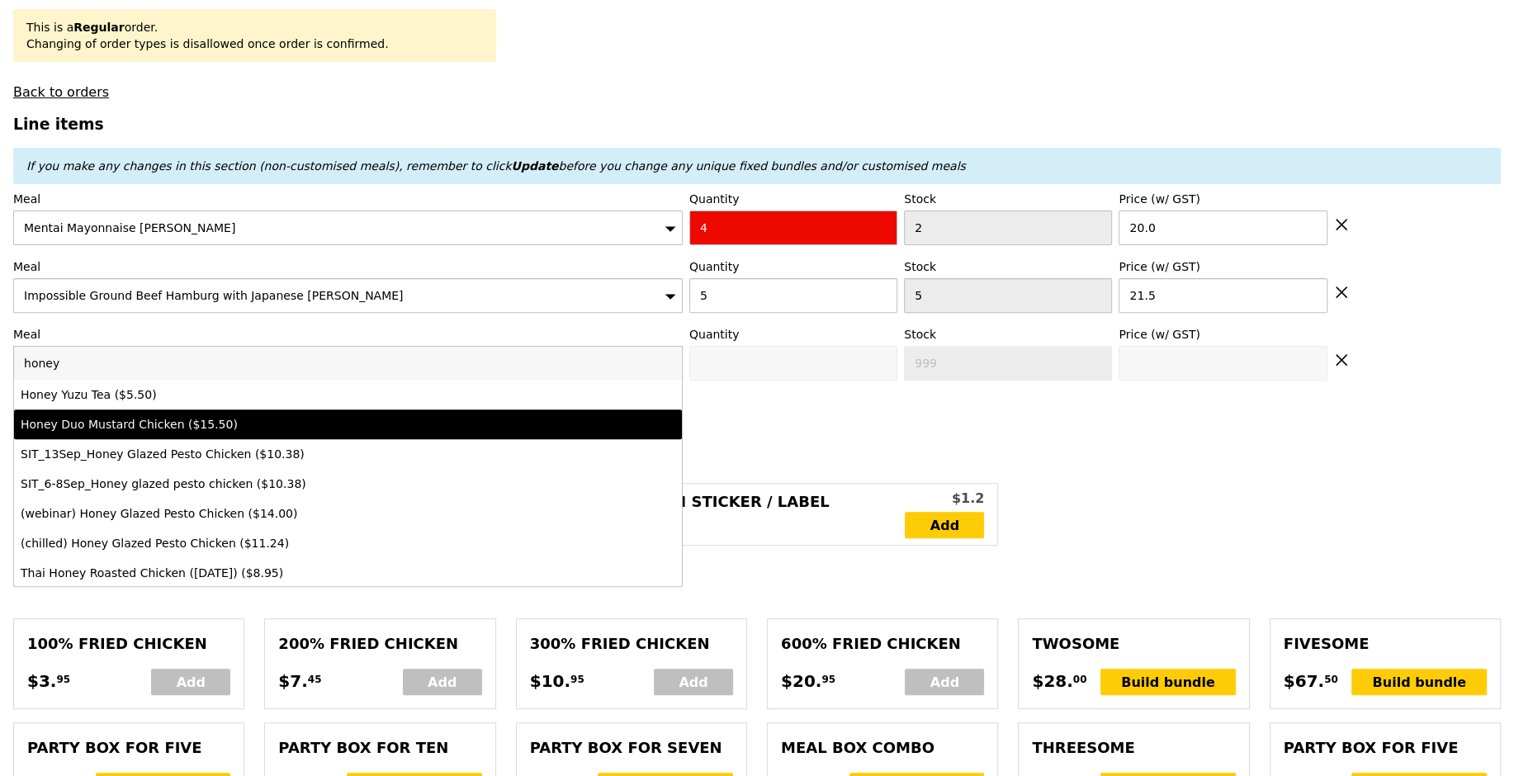
type input "honey"
click at [143, 422] on div "Honey Duo Mustard Chicken ($15.50)" at bounding box center [266, 424] width 491 height 17
type input "0"
type input "7"
type input "15.5"
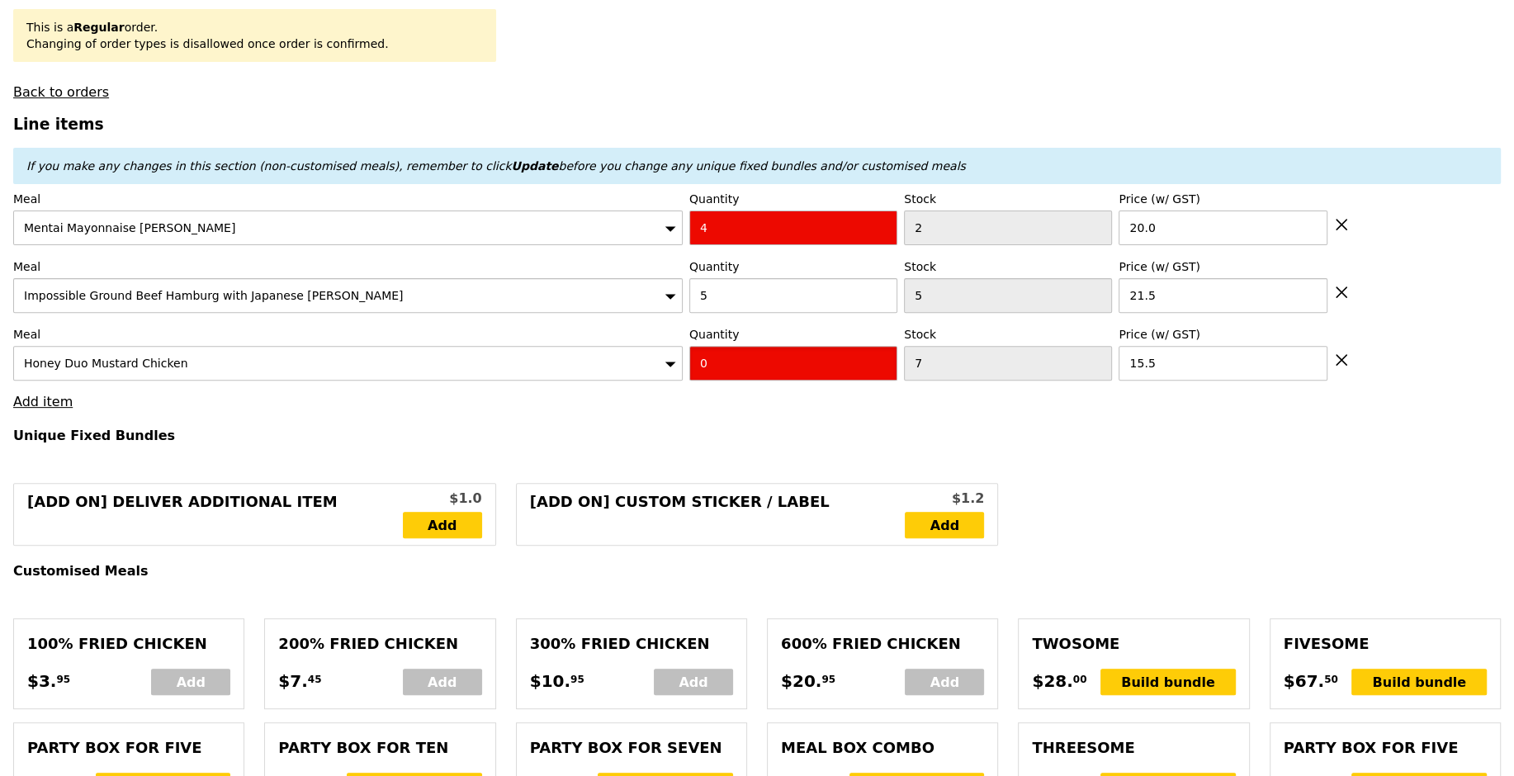
click at [697, 356] on input "0" at bounding box center [793, 363] width 208 height 35
type input "2"
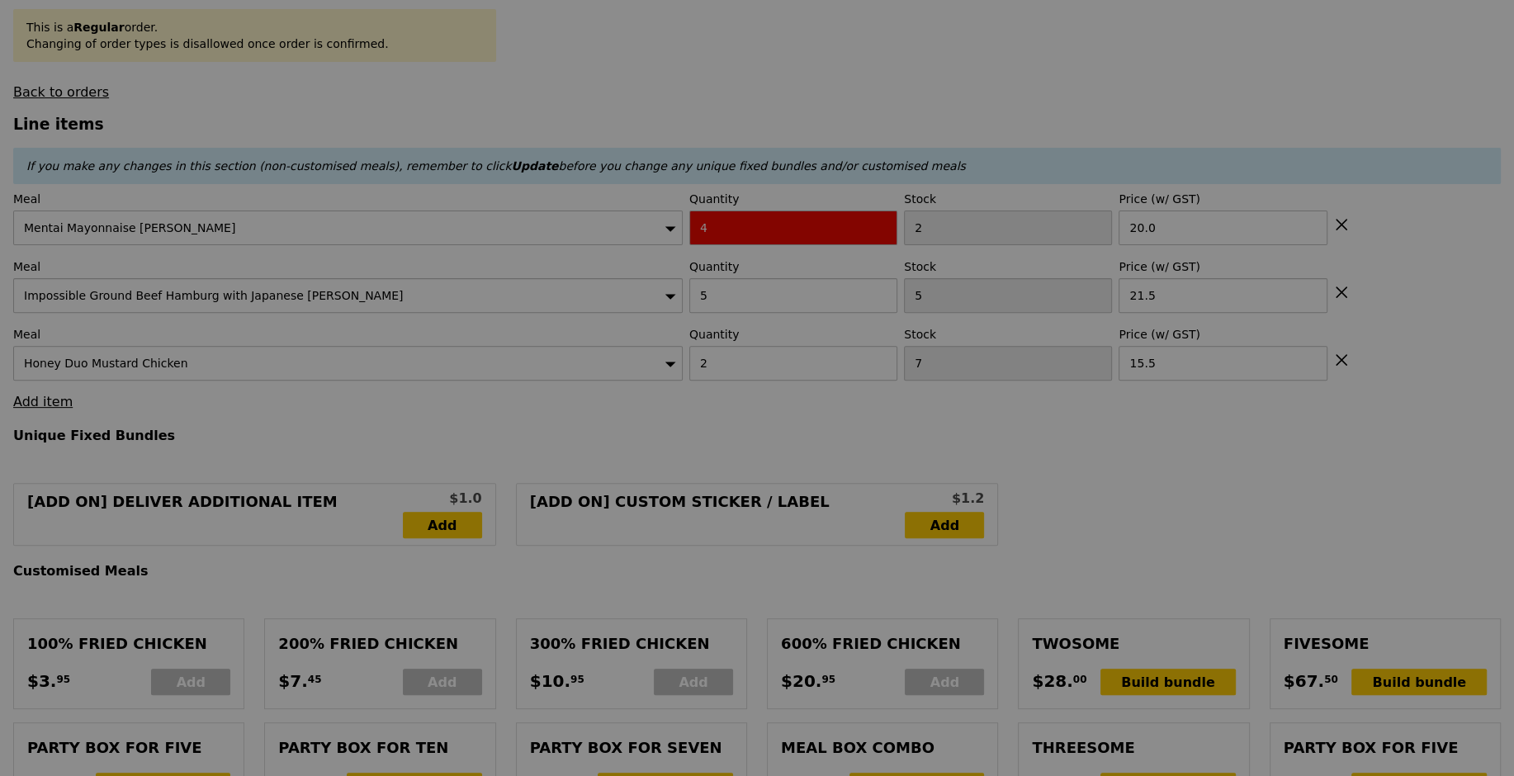
type input "Update"
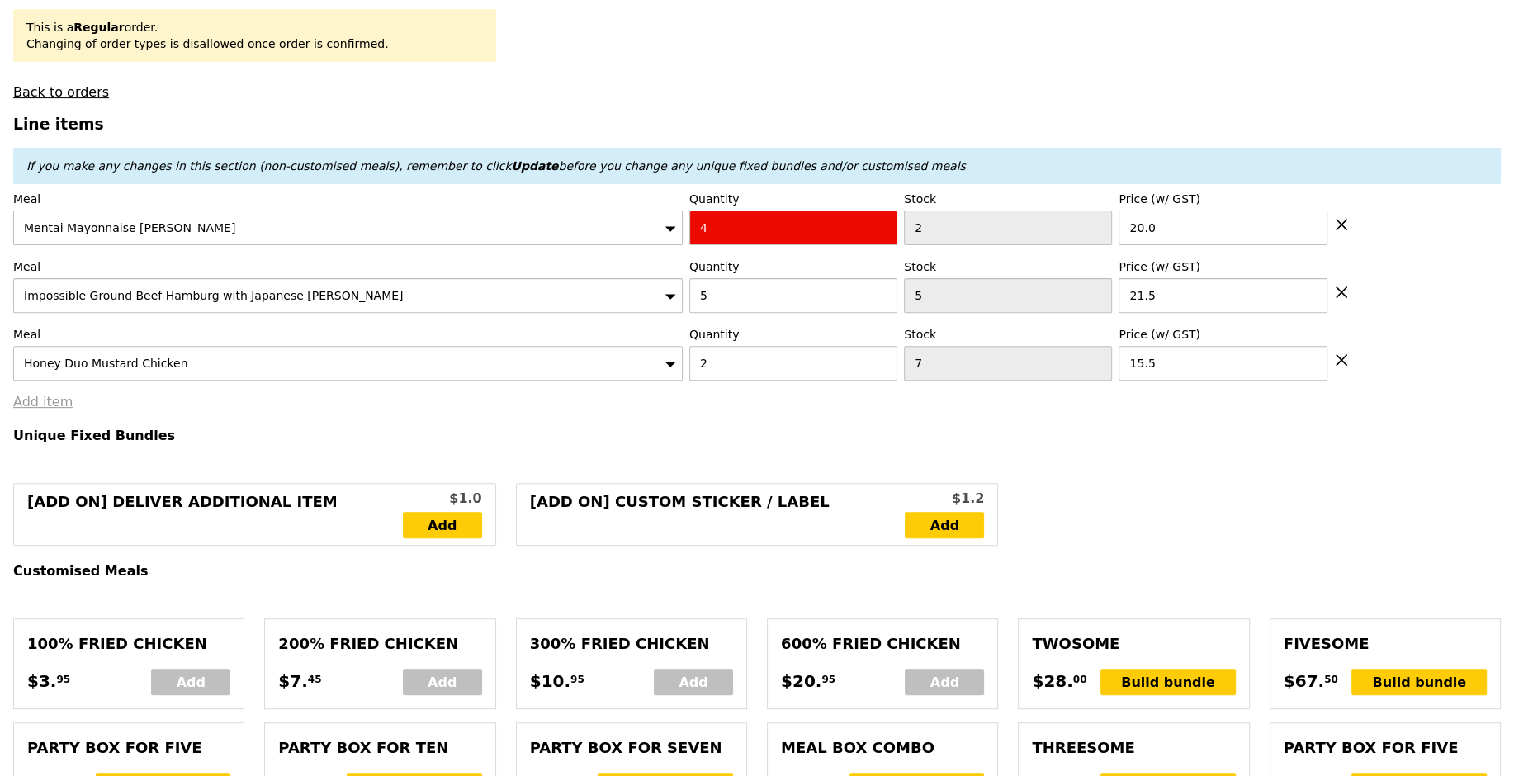
click at [54, 404] on link "Add item" at bounding box center [42, 402] width 59 height 16
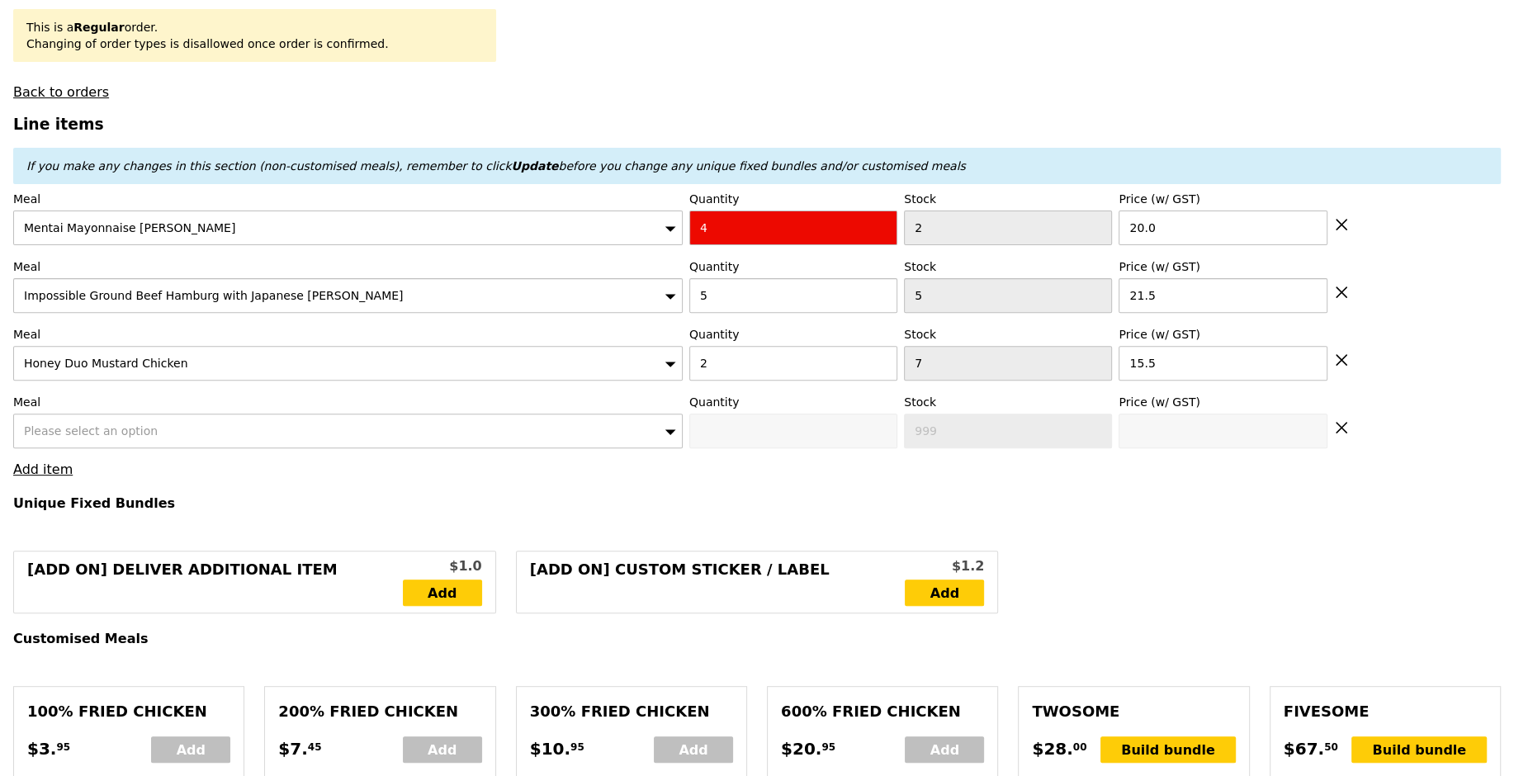
click at [150, 425] on div "Please select an option" at bounding box center [347, 431] width 669 height 35
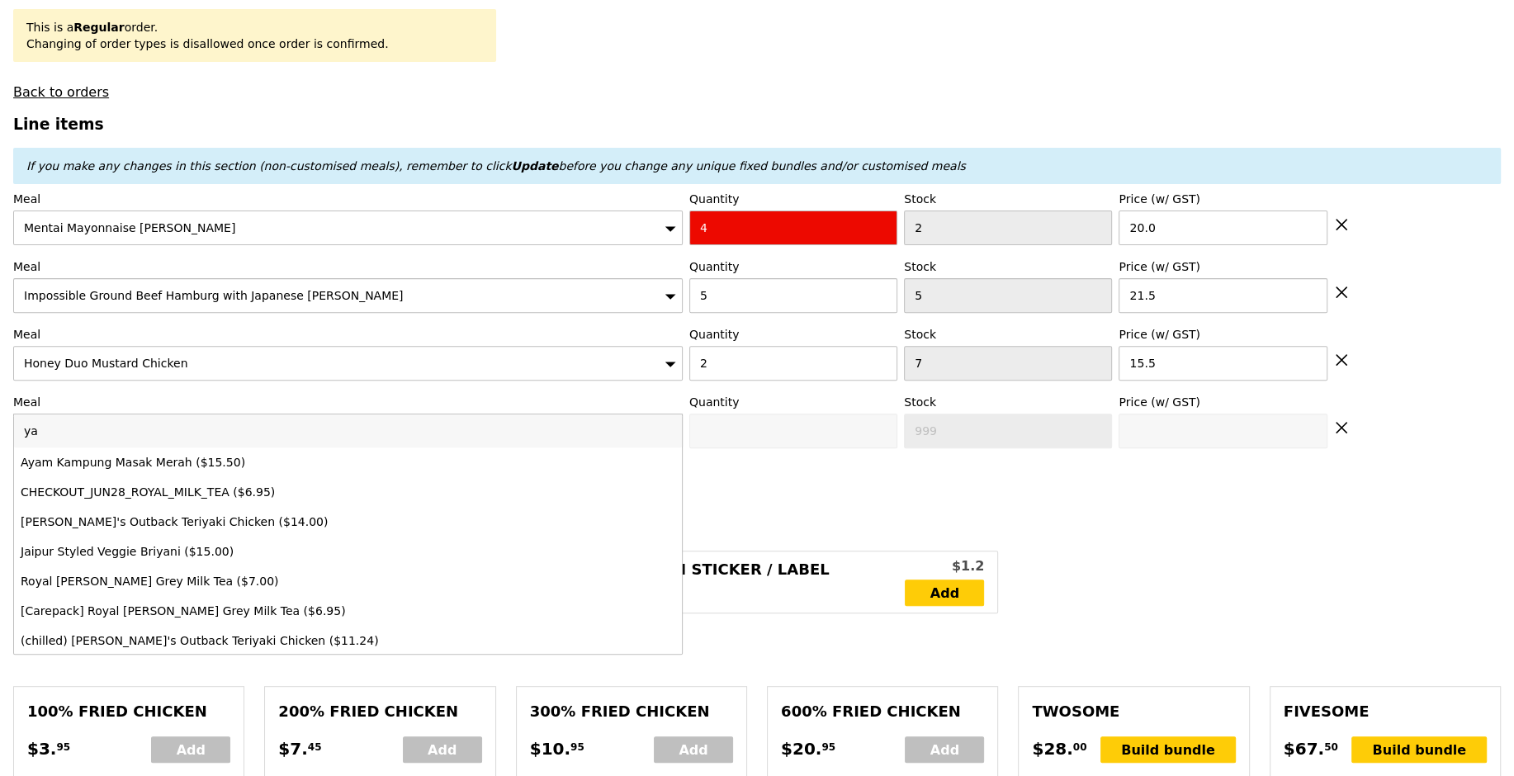
type input "y"
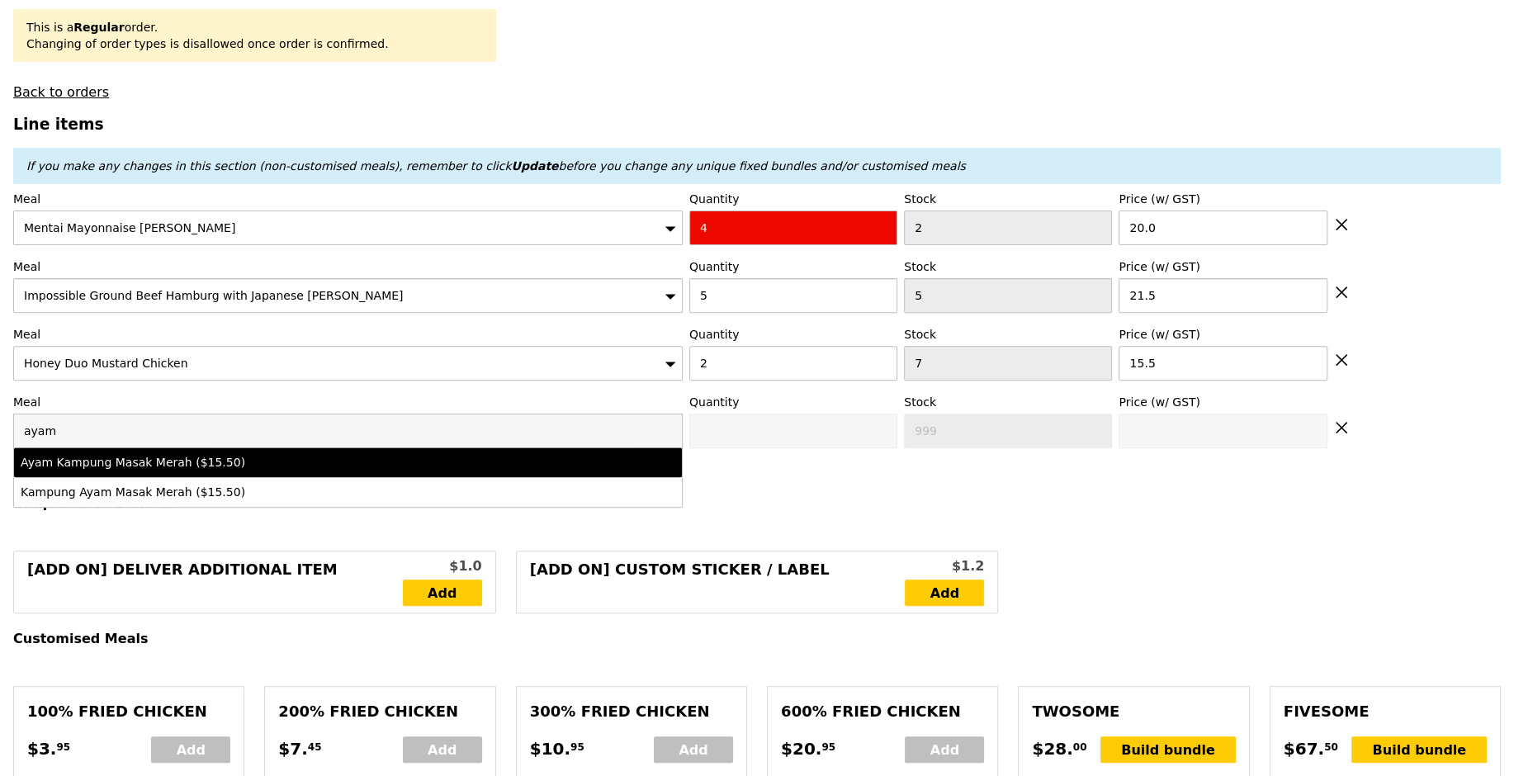
type input "ayam"
click at [290, 463] on div "Ayam Kampung Masak Merah ($15.50)" at bounding box center [266, 462] width 491 height 17
type input "0"
type input "5"
type input "15.5"
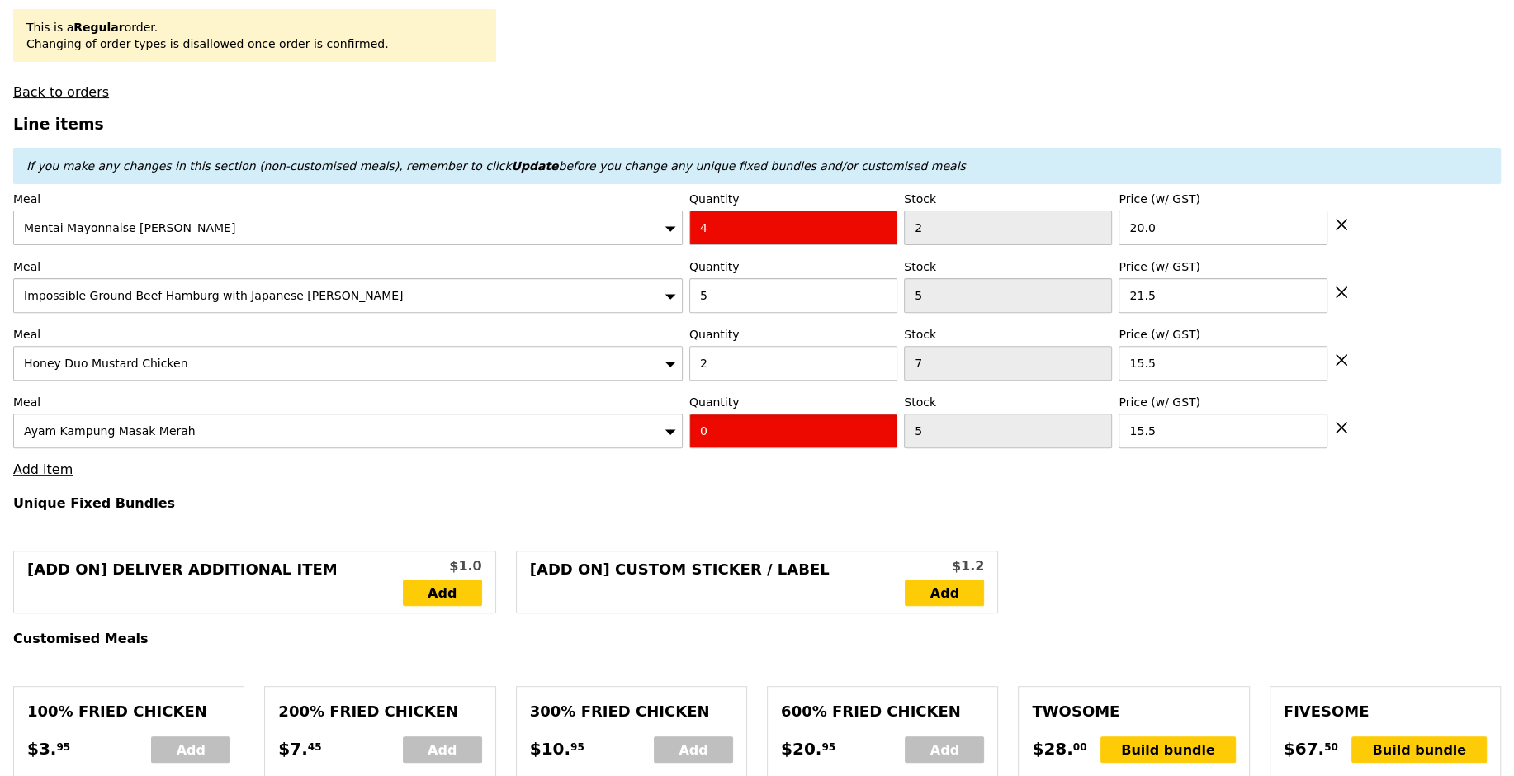
click at [753, 434] on input "0" at bounding box center [793, 431] width 208 height 35
type input "1"
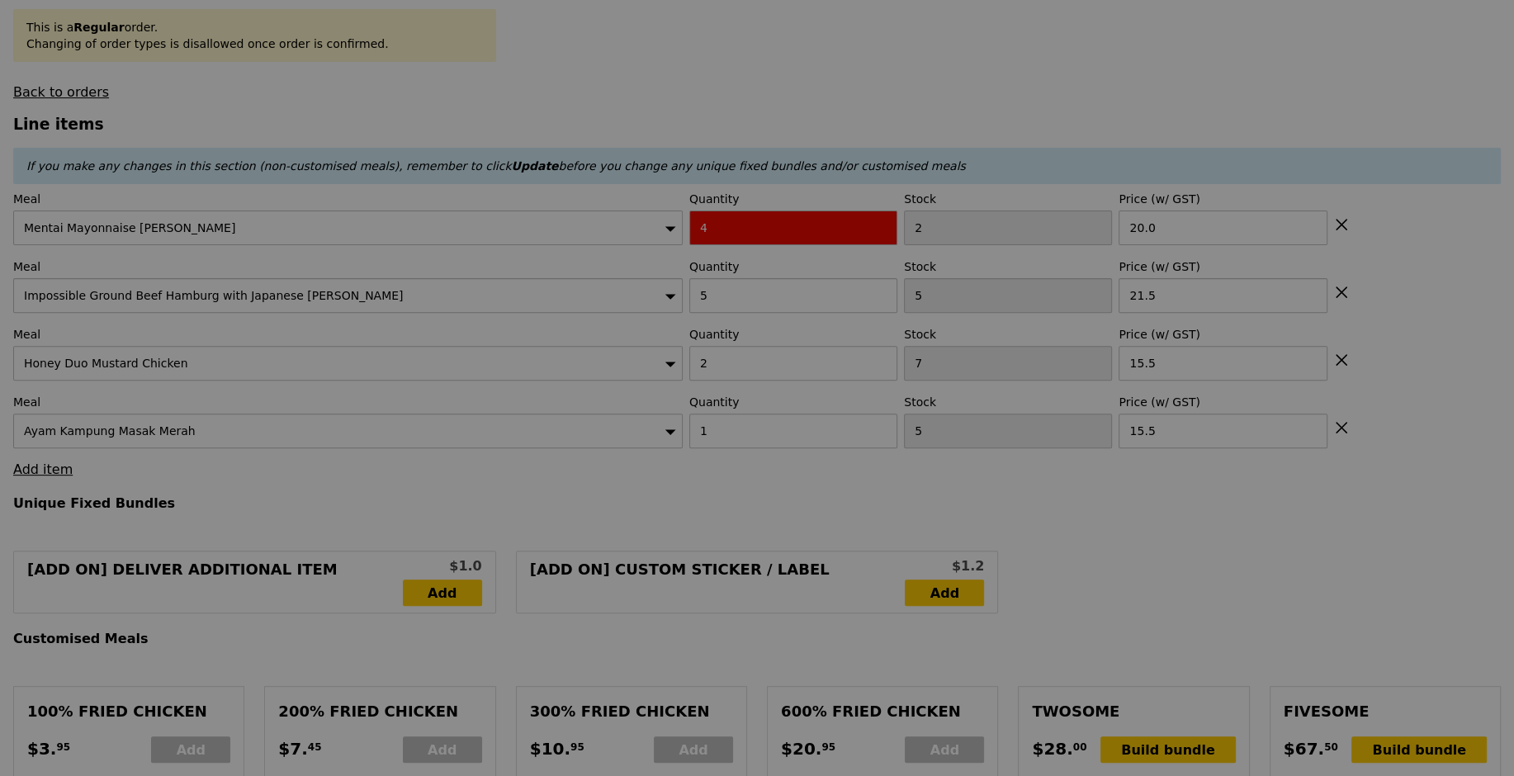
type input "Update"
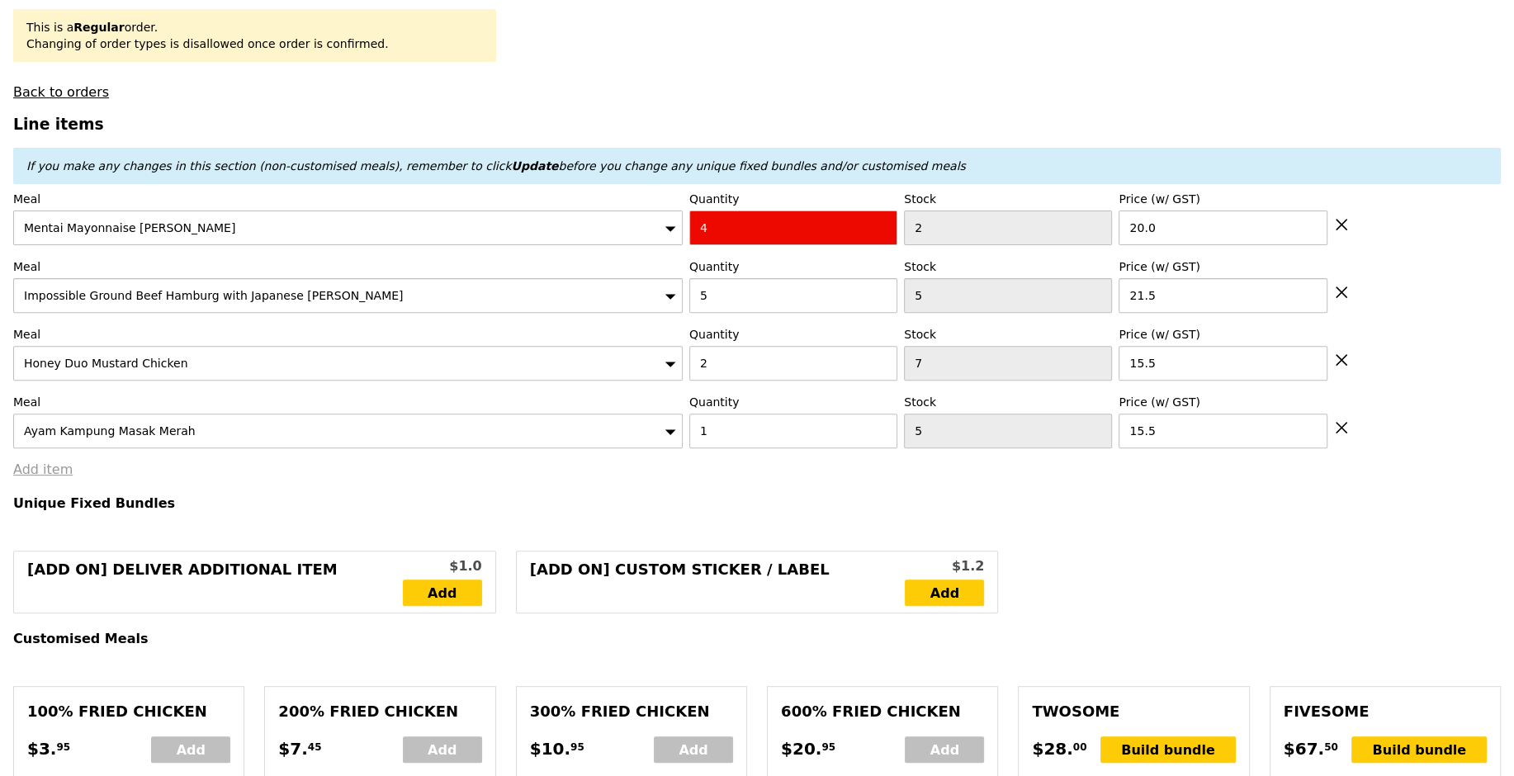
click at [45, 471] on link "Add item" at bounding box center [42, 469] width 59 height 16
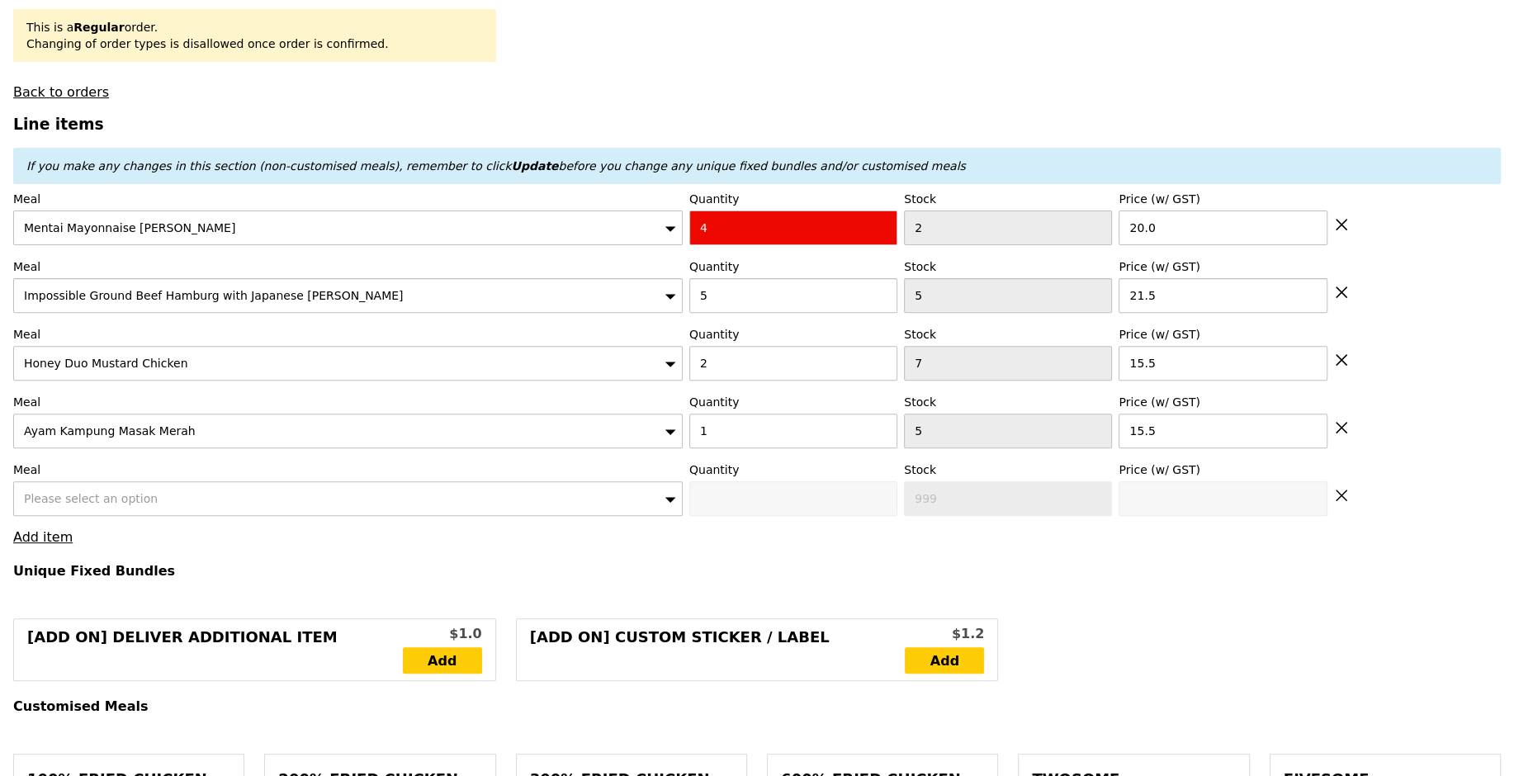
click at [163, 485] on div "Please select an option" at bounding box center [347, 498] width 669 height 35
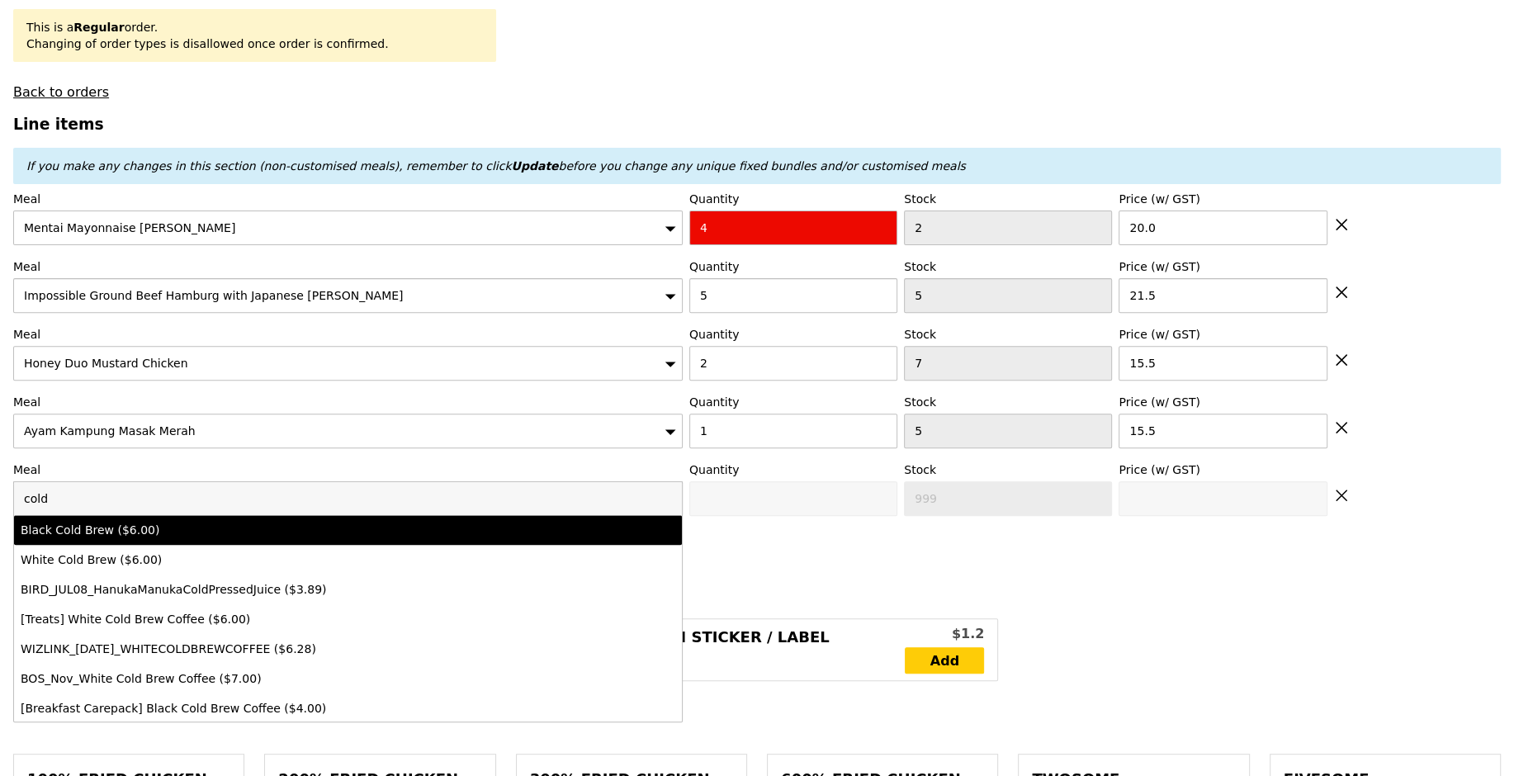
type input "cold"
click at [183, 515] on li "Black Cold Brew ($6.00)" at bounding box center [348, 530] width 668 height 30
type input "0"
type input "495"
type input "6.0"
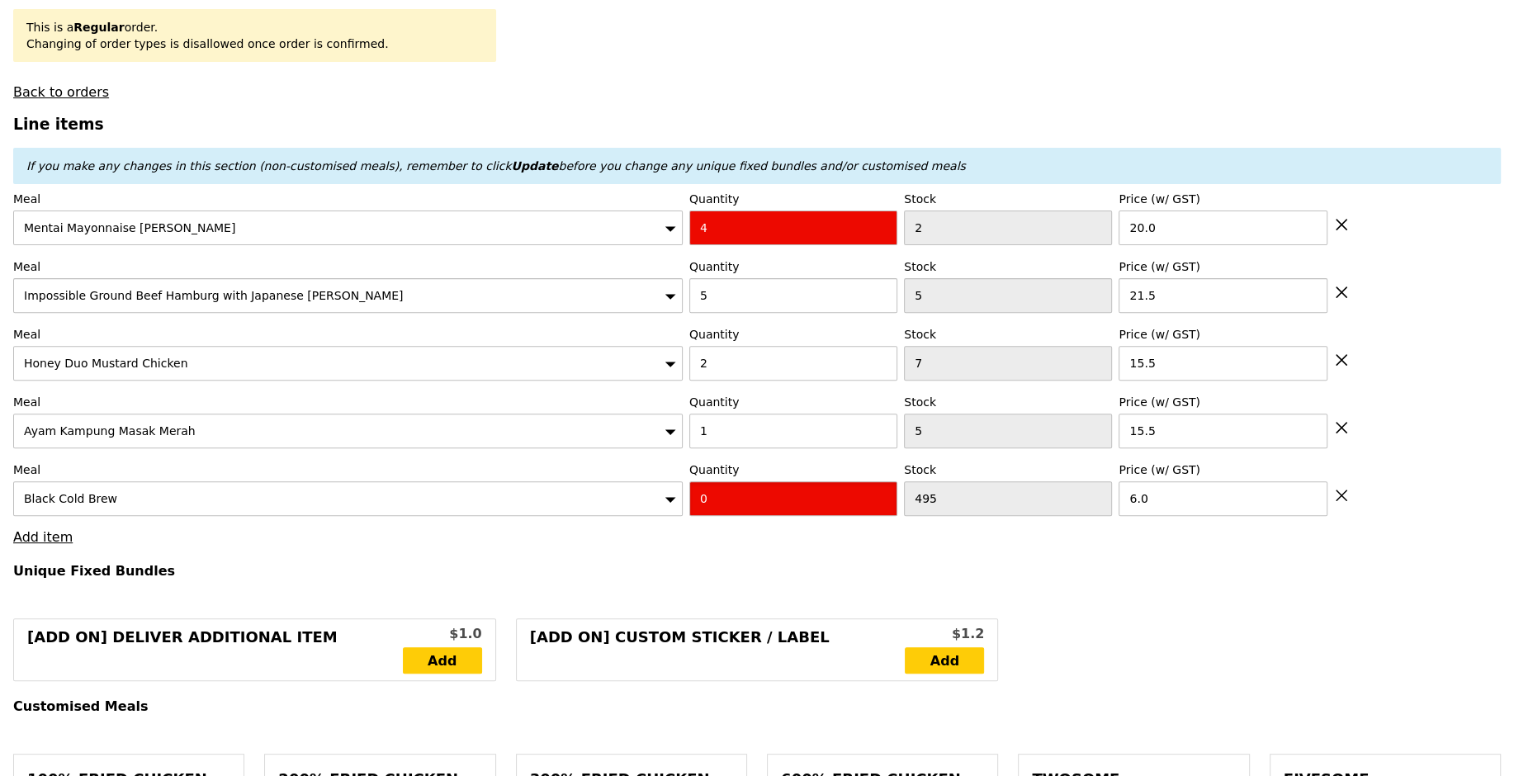
click at [735, 489] on input "0" at bounding box center [793, 498] width 208 height 35
type input "1"
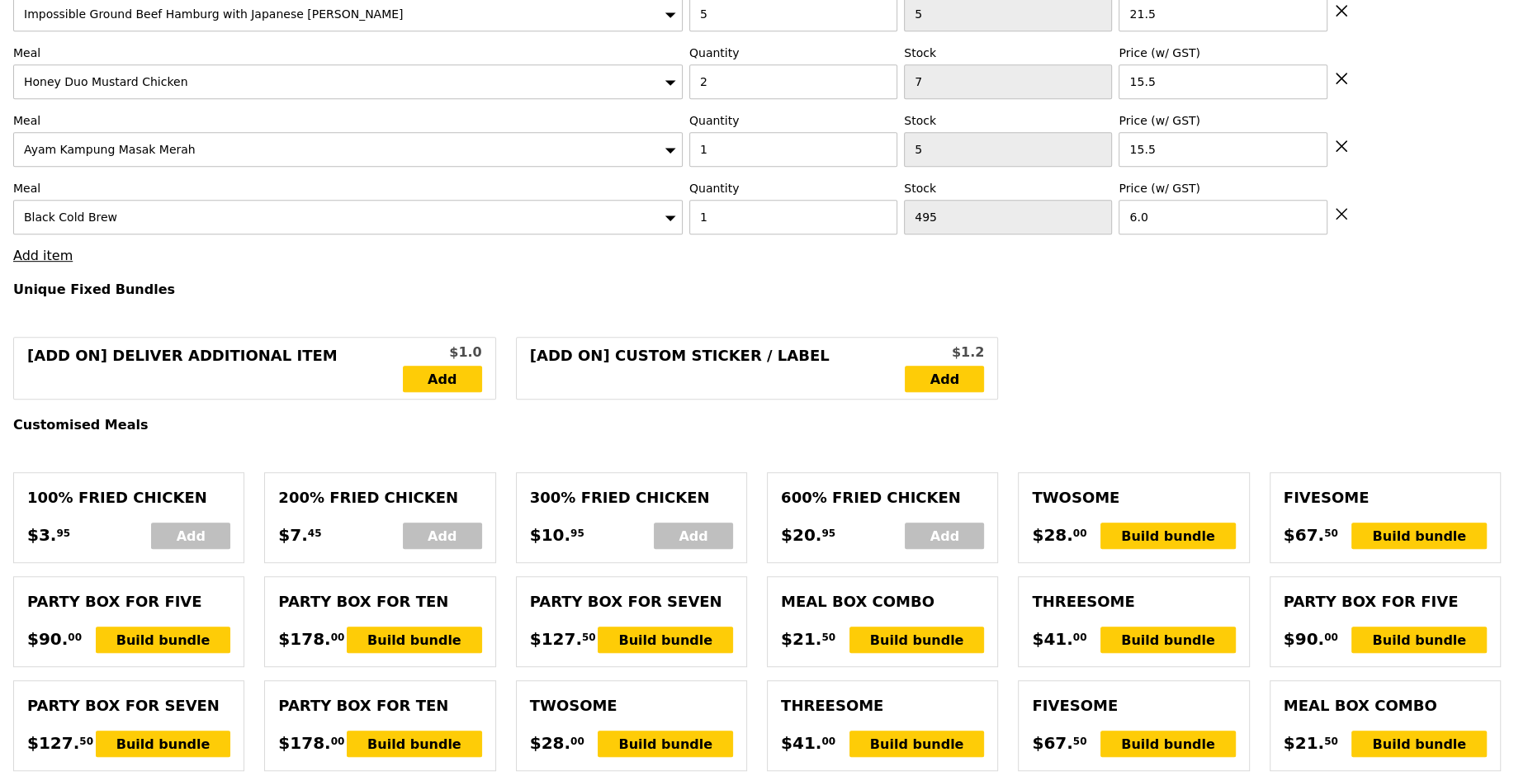
scroll to position [782, 0]
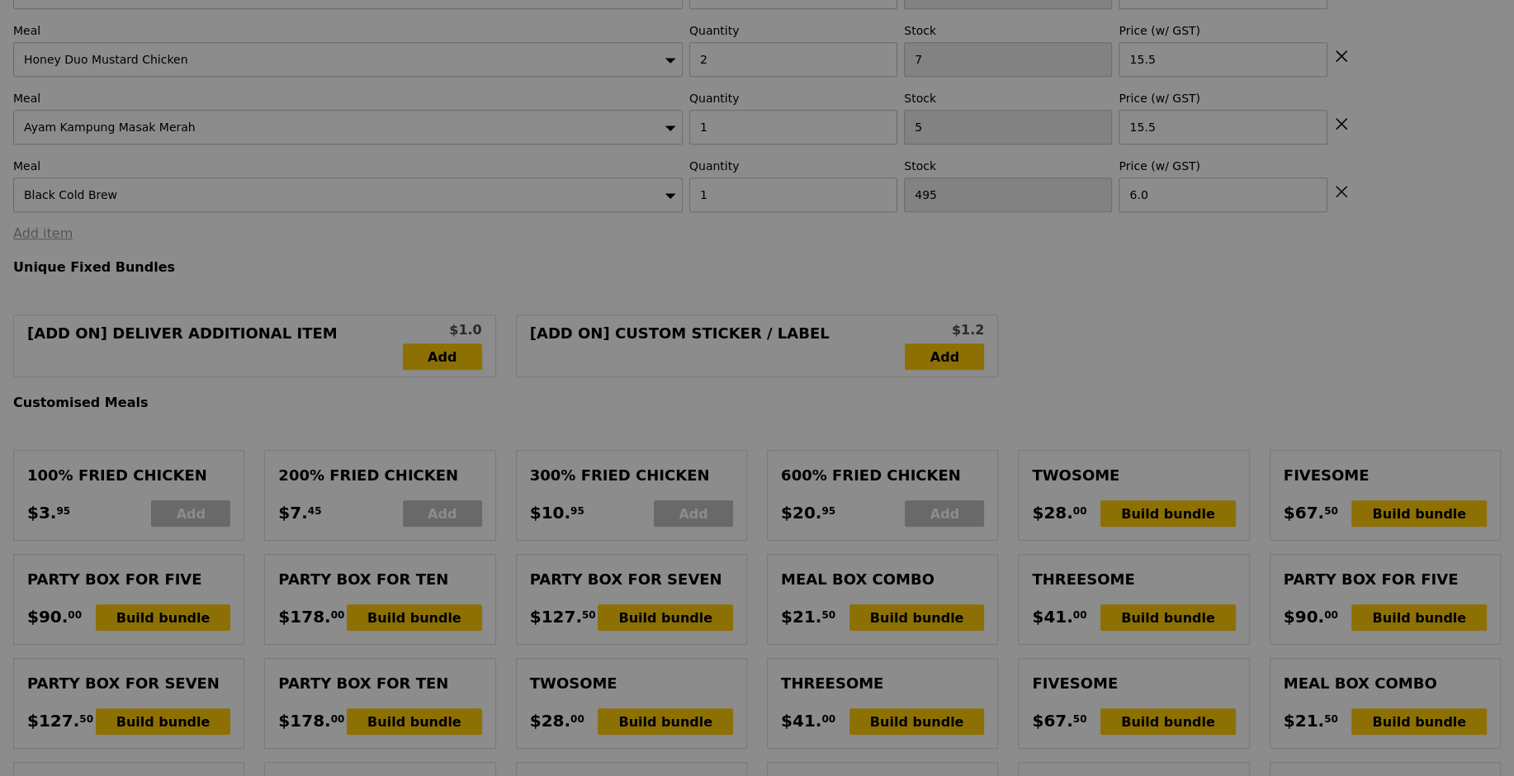
type input "Update"
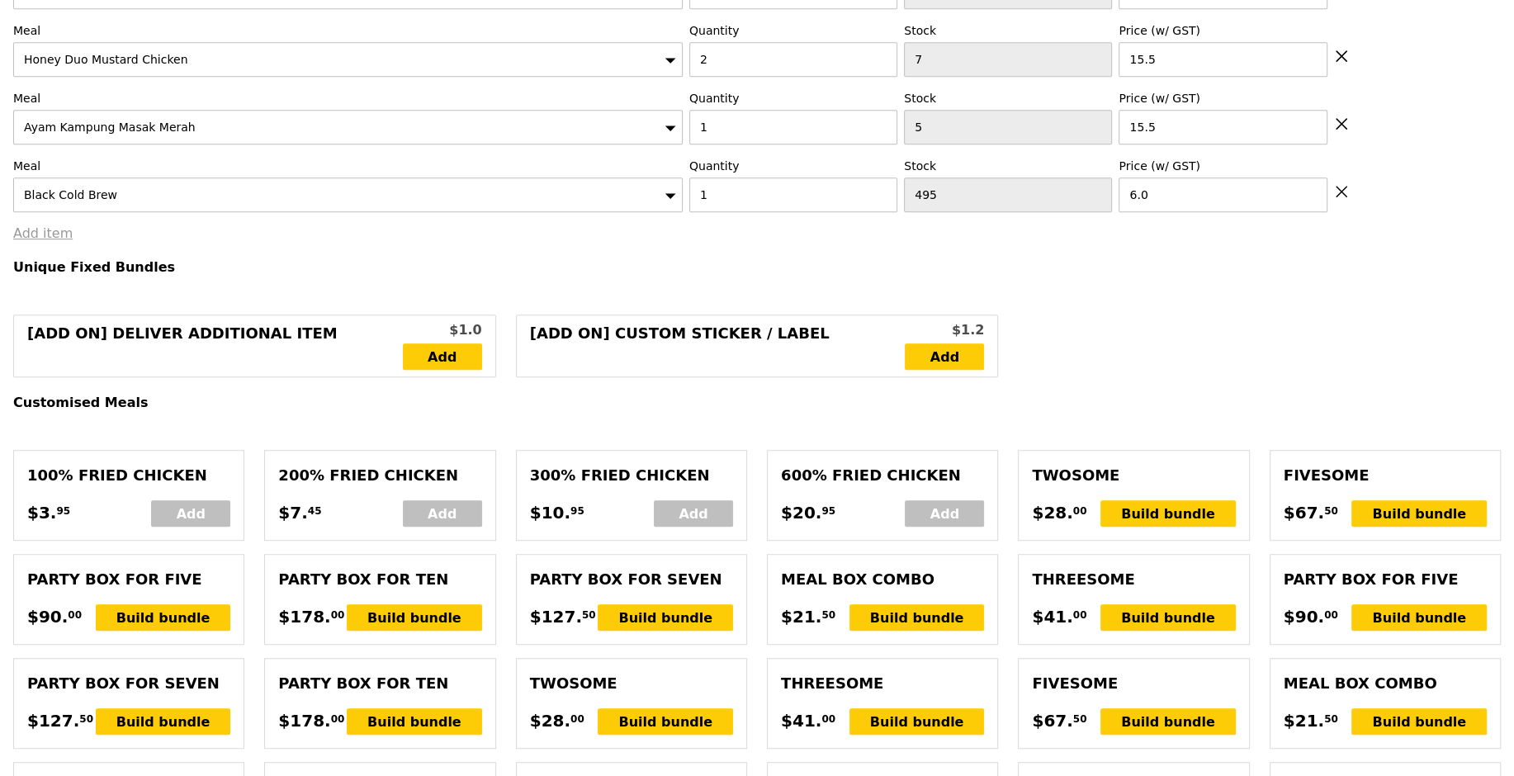
click at [55, 231] on link "Add item" at bounding box center [42, 233] width 59 height 16
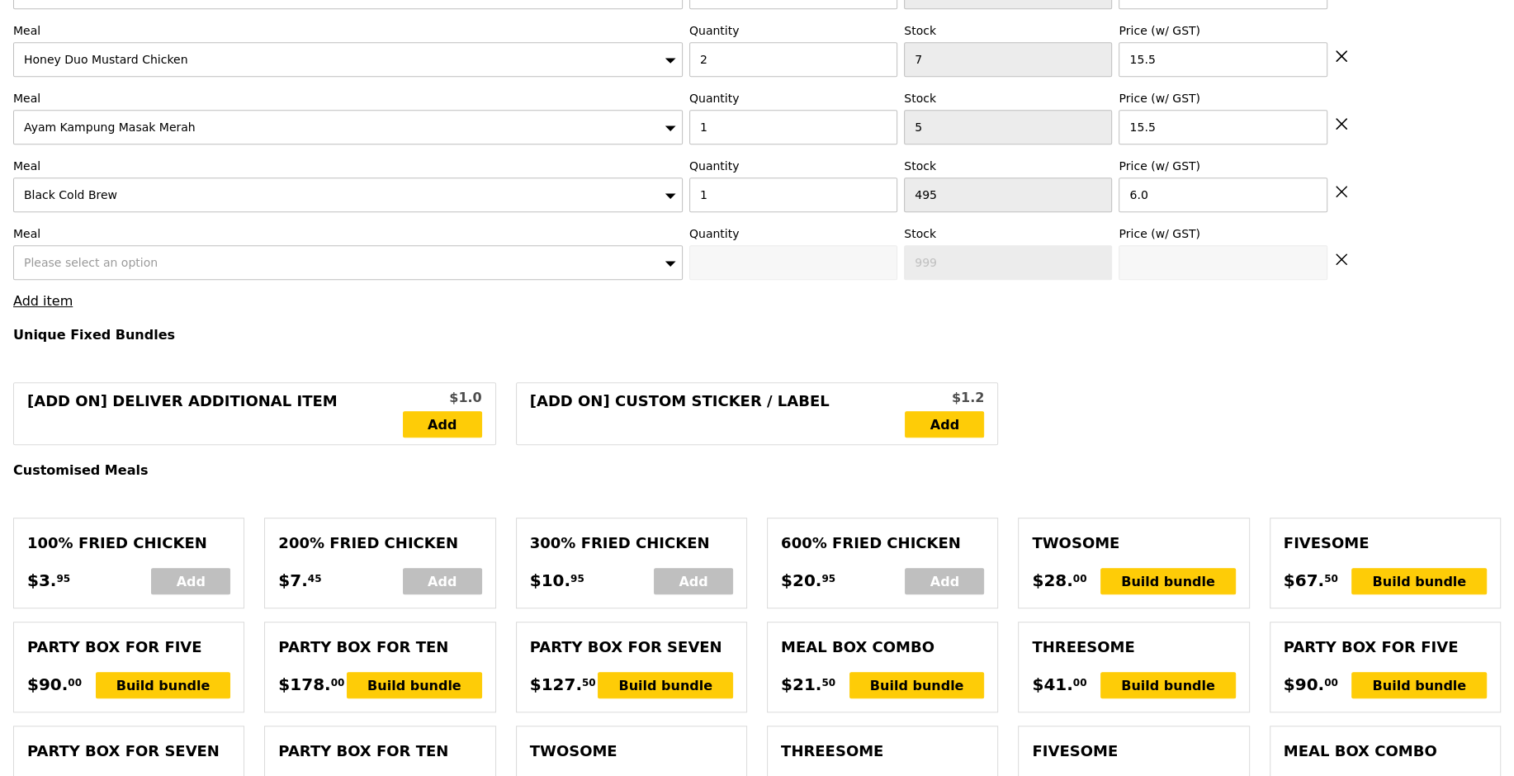
click at [106, 267] on div "Please select an option" at bounding box center [347, 262] width 669 height 35
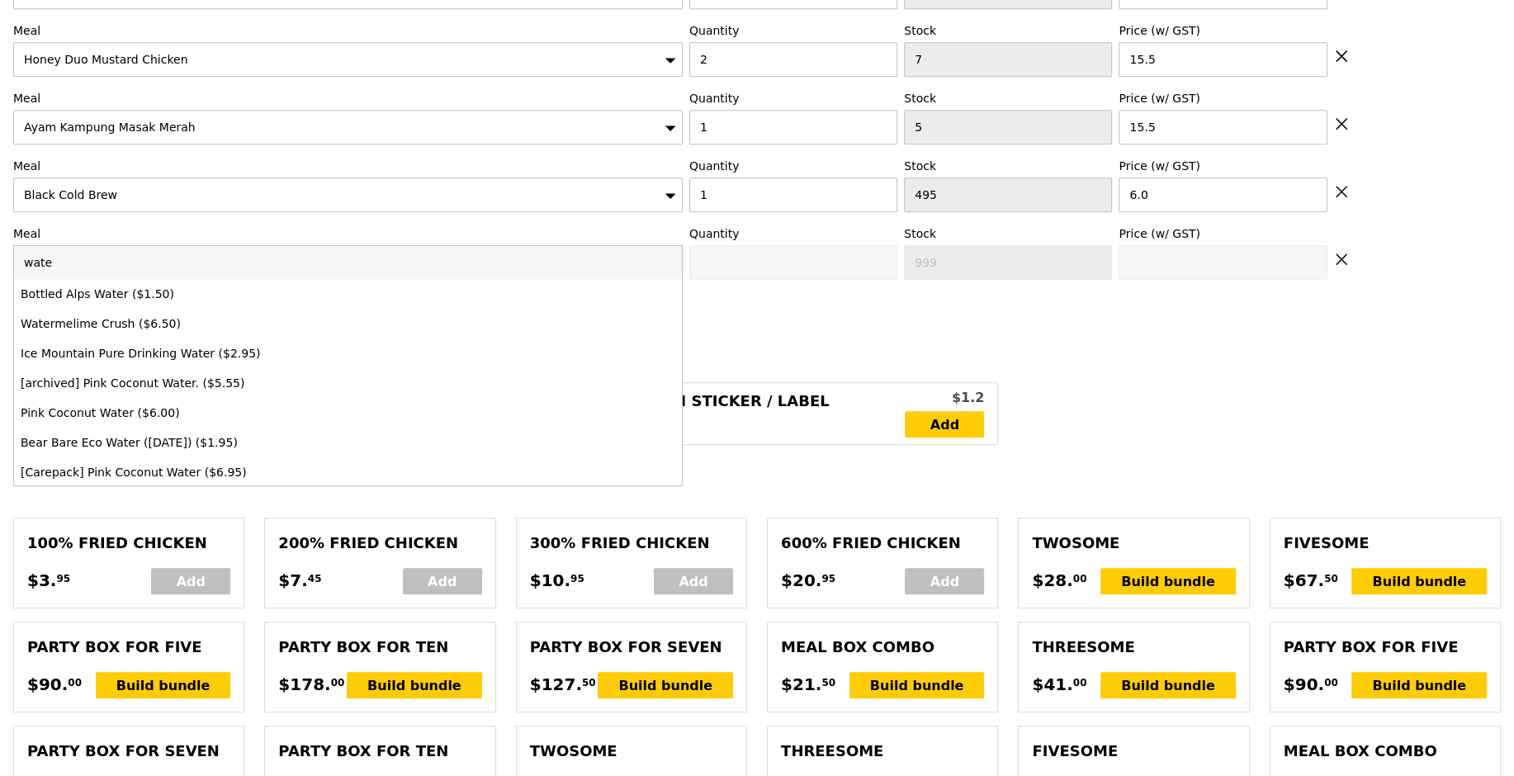
type input "water"
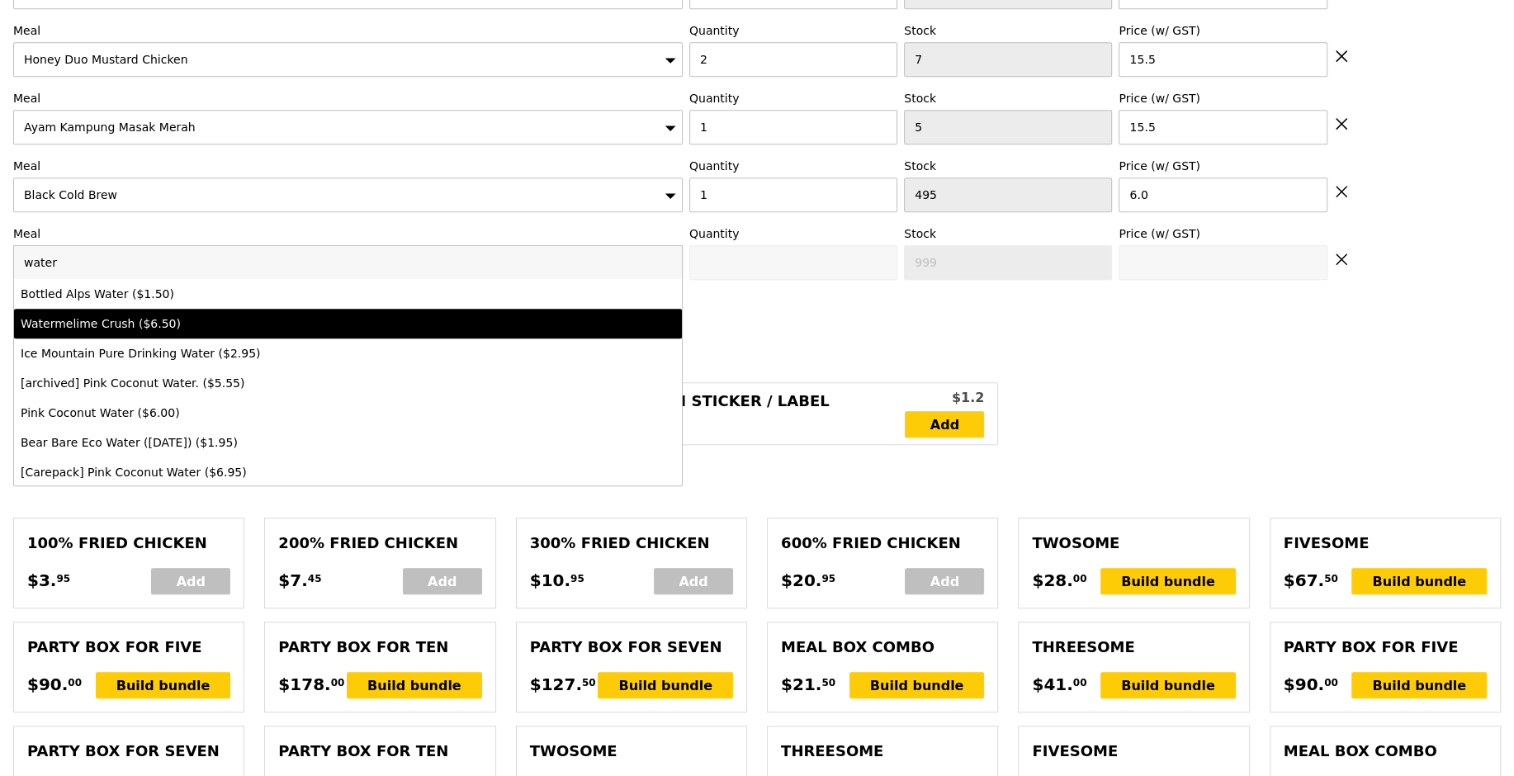
click at [144, 309] on li "Watermelime Crush ($6.50)" at bounding box center [348, 324] width 668 height 30
type input "0"
type input "496"
type input "6.5"
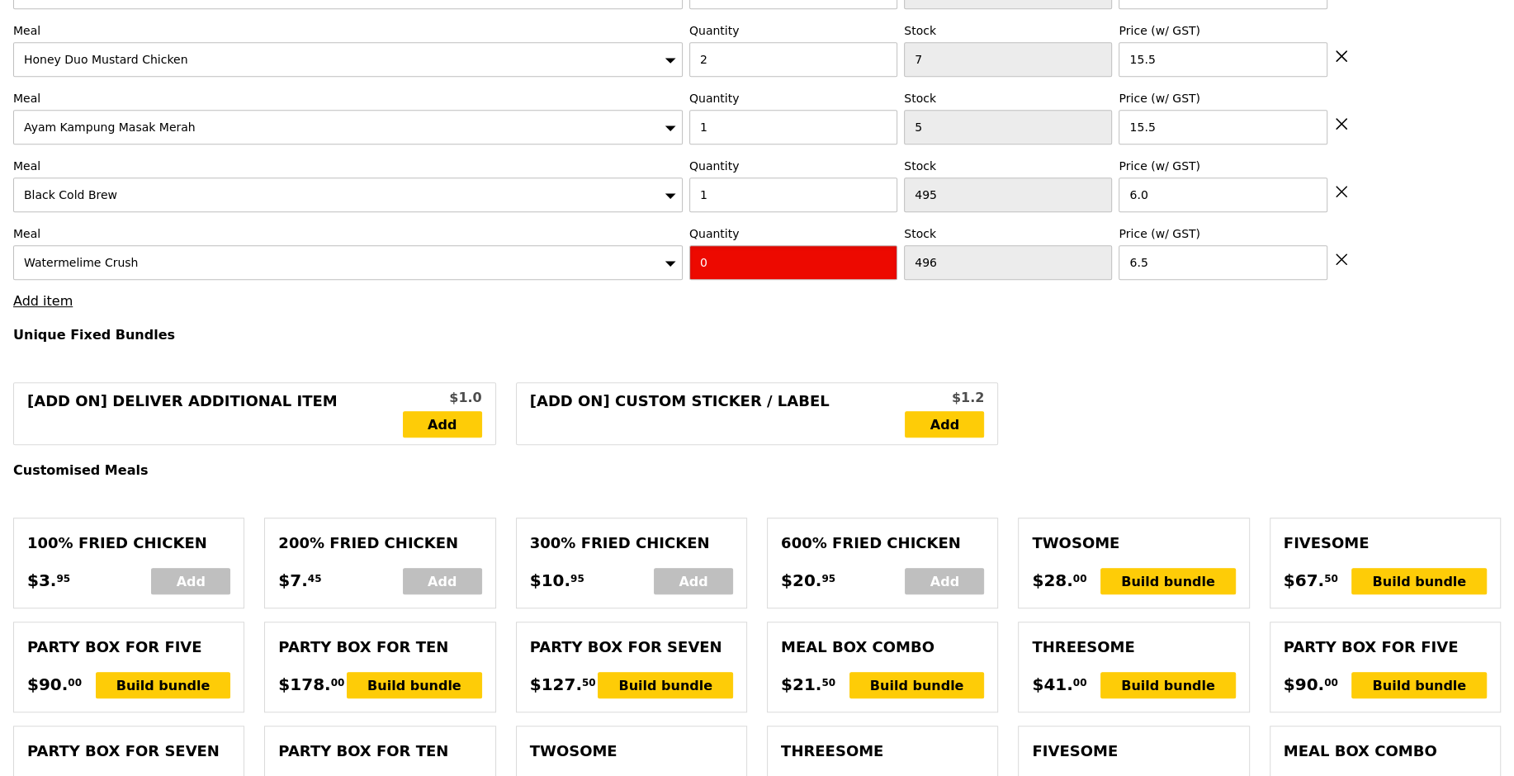
click at [732, 253] on input "0" at bounding box center [793, 262] width 208 height 35
type input "3"
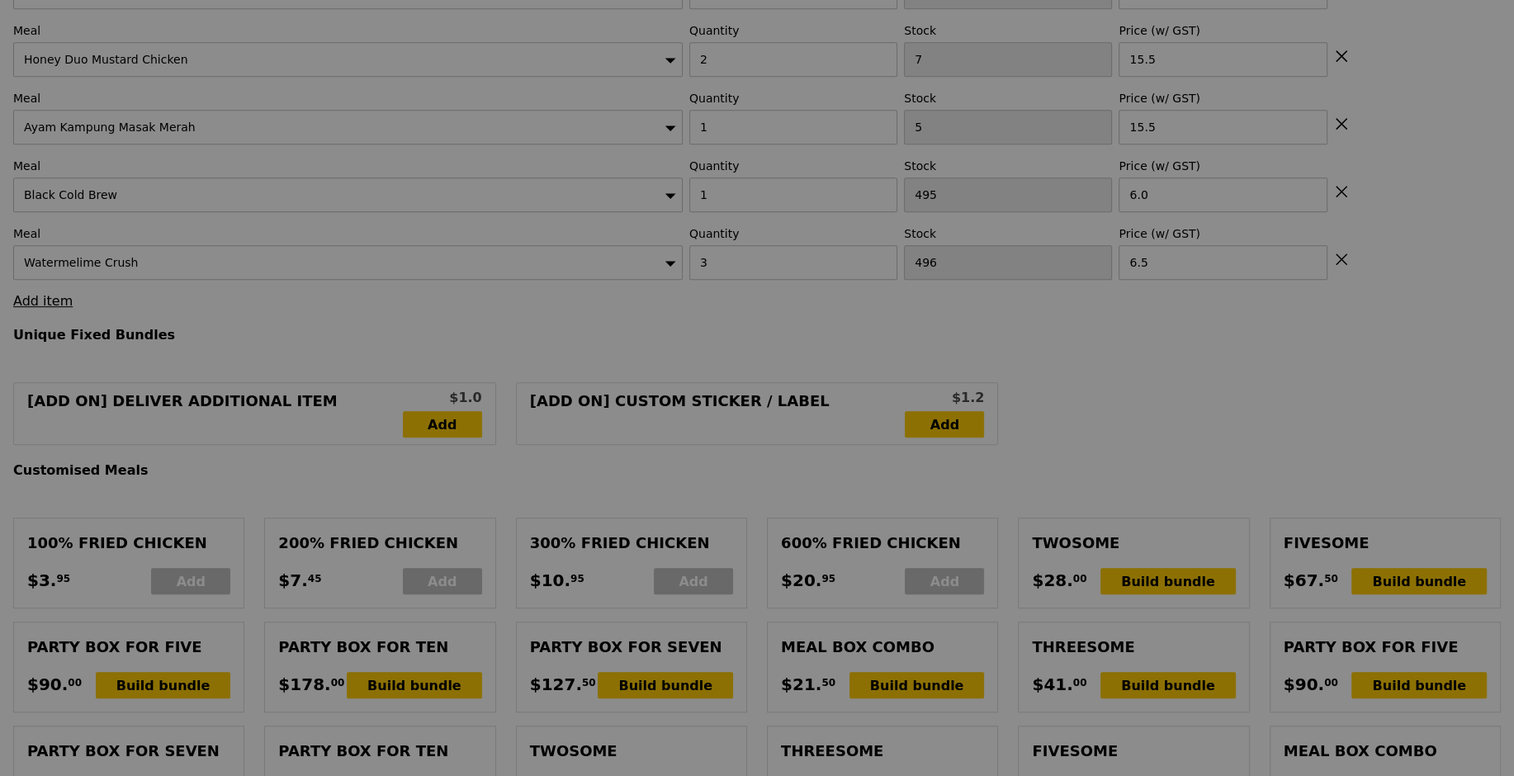
type input "Update"
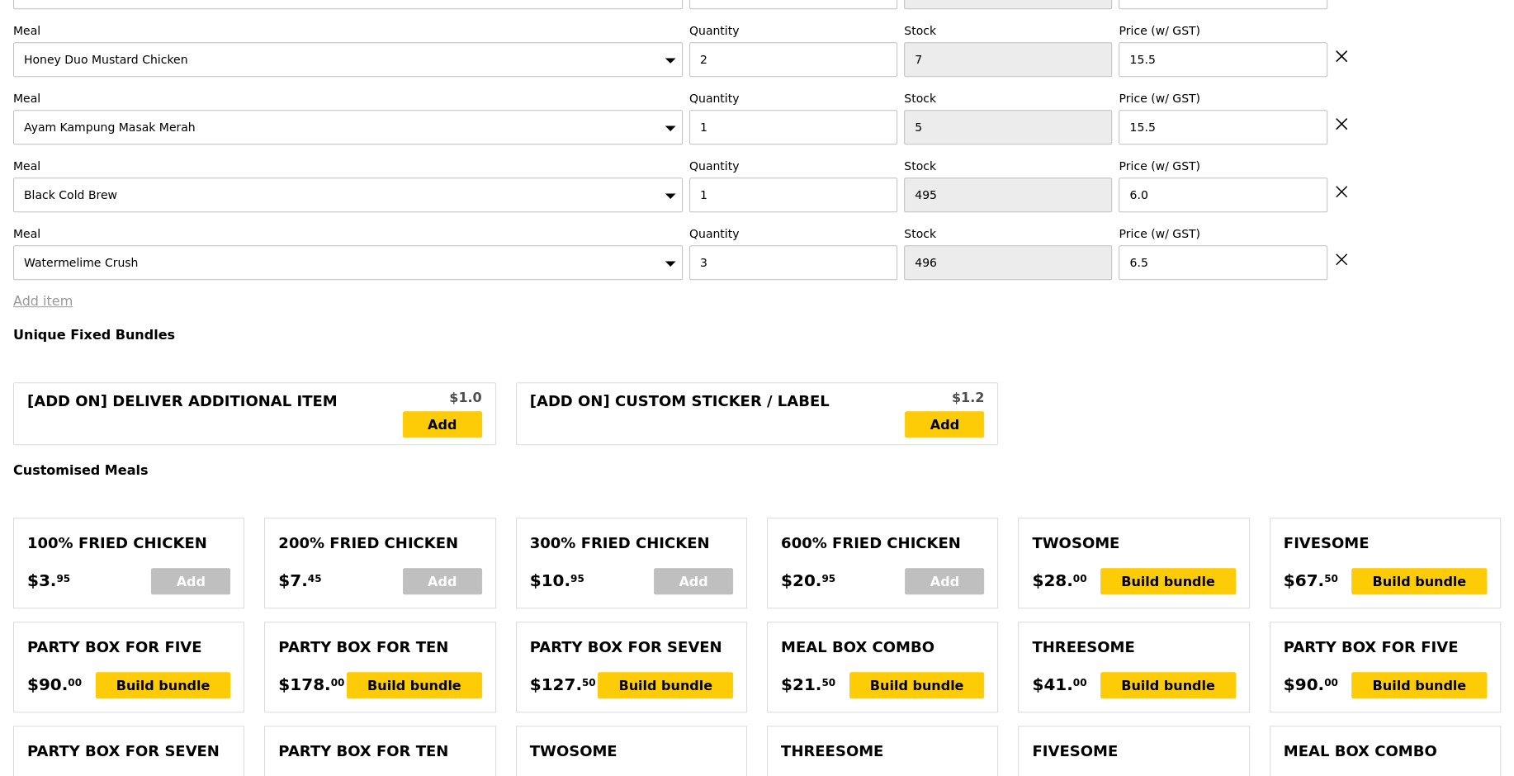
click at [14, 293] on link "Add item" at bounding box center [42, 301] width 59 height 16
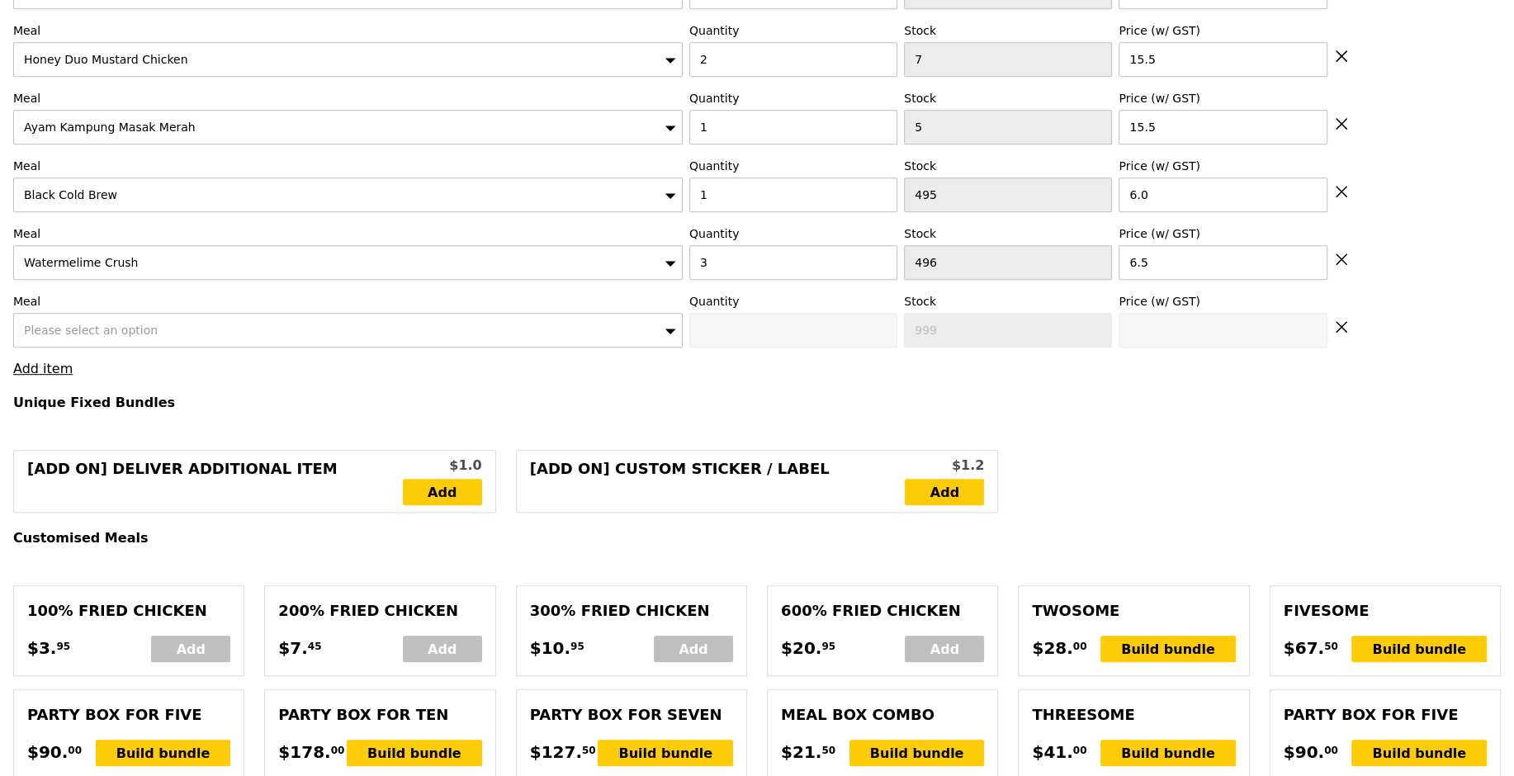
click at [108, 314] on div "Please select an option" at bounding box center [347, 330] width 669 height 35
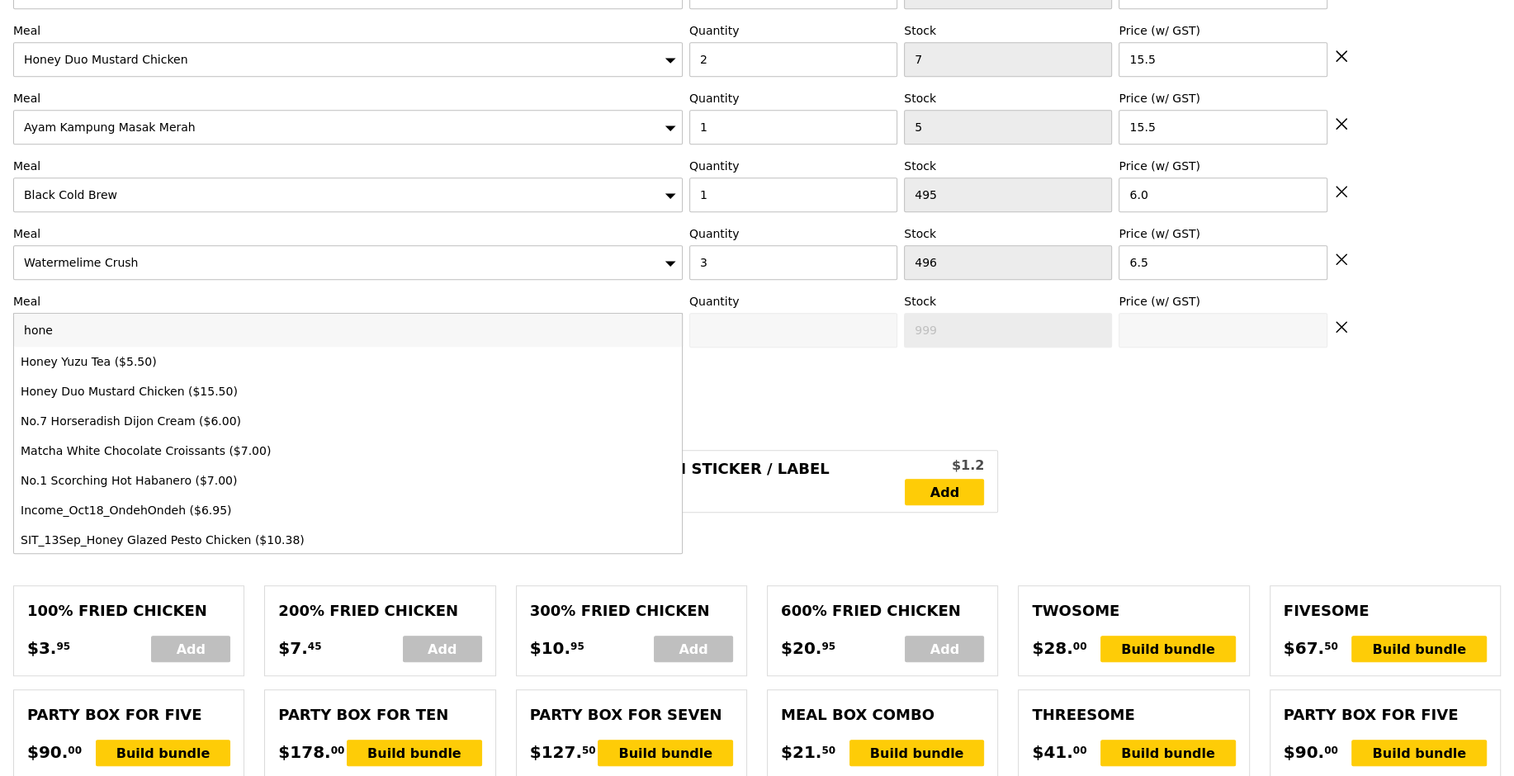
type input "honey"
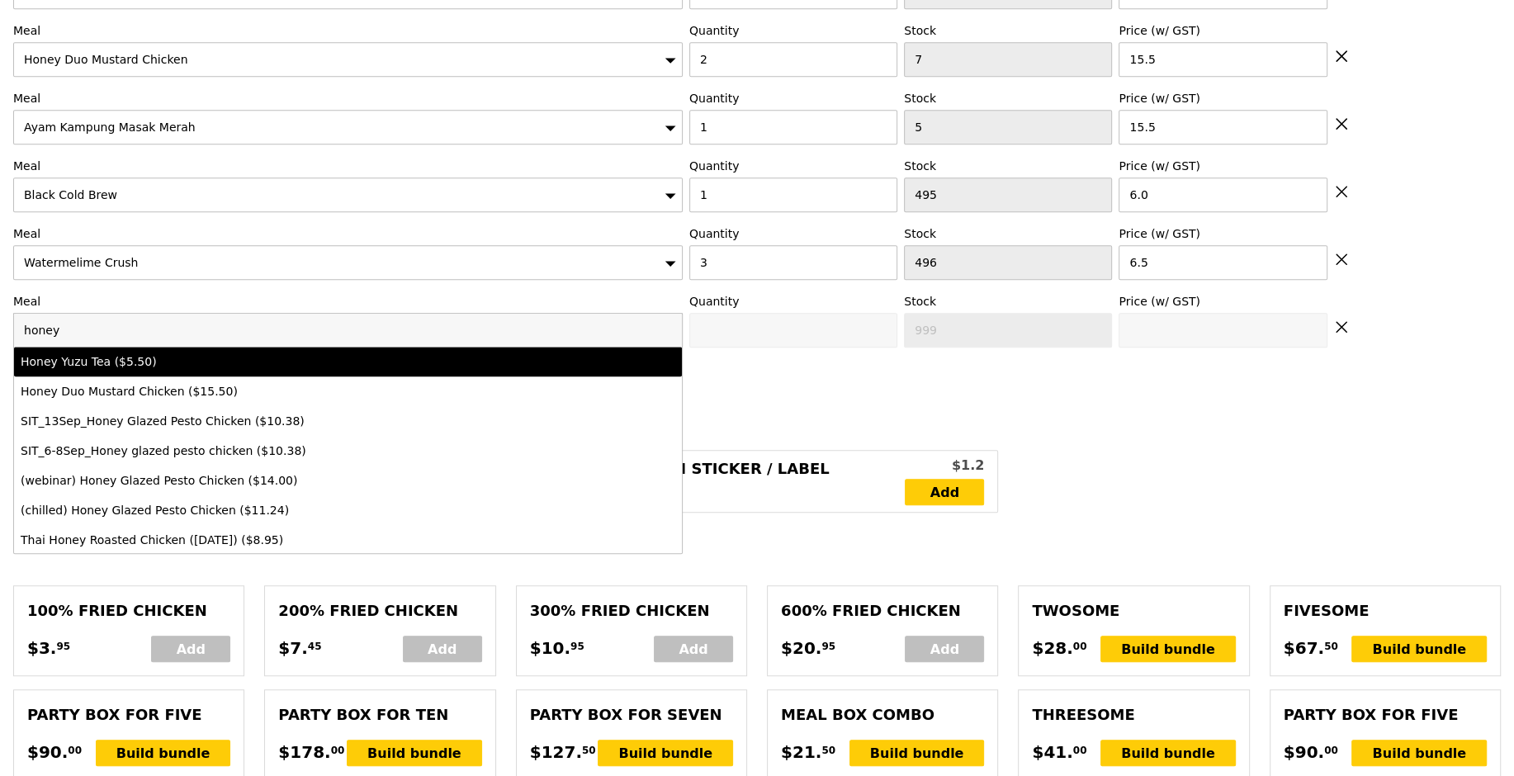
click at [123, 353] on div "Honey Yuzu Tea ($5.50)" at bounding box center [266, 361] width 491 height 17
type input "0"
type input "484"
type input "5.5"
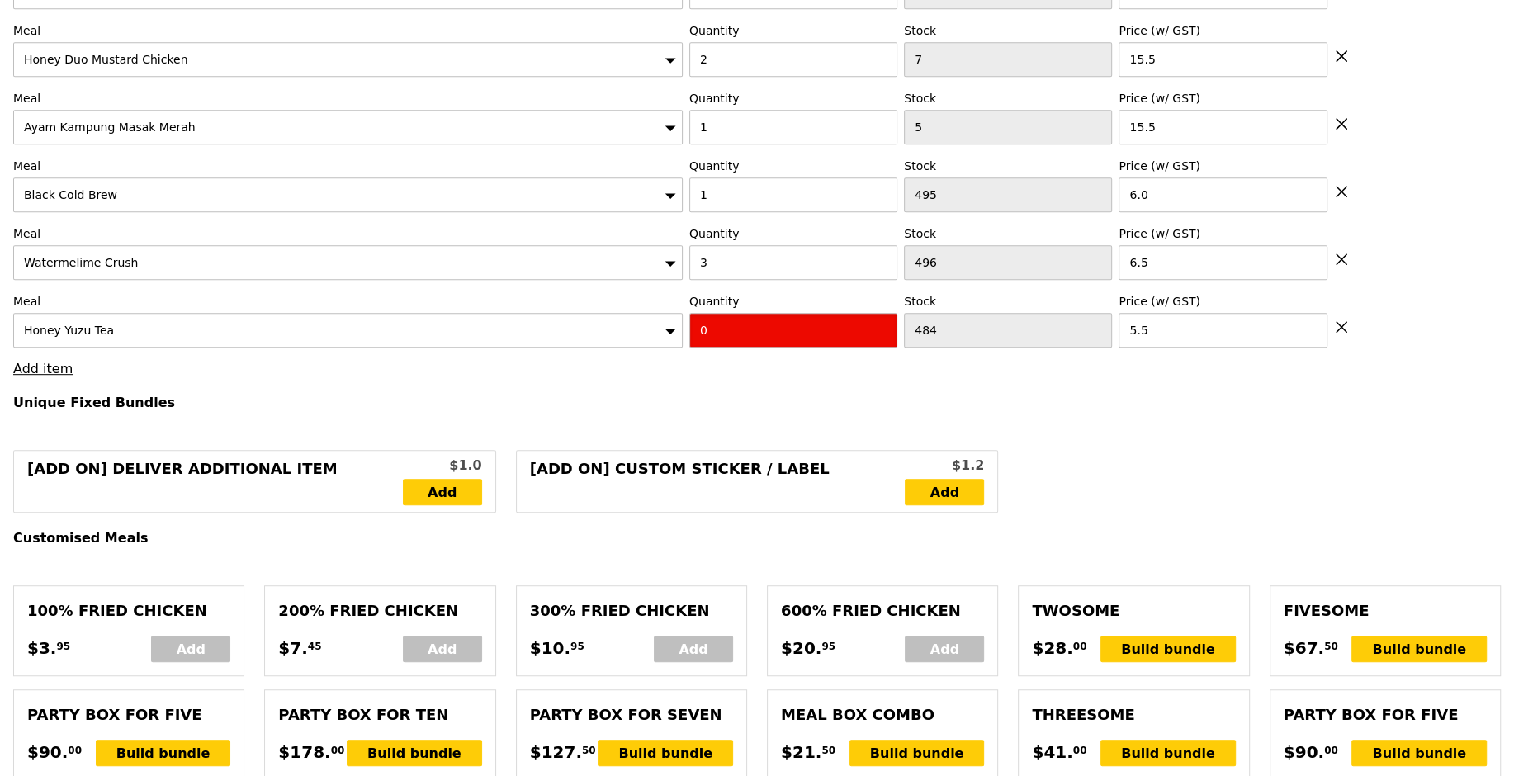
click at [725, 333] on input "0" at bounding box center [793, 330] width 208 height 35
type input "4"
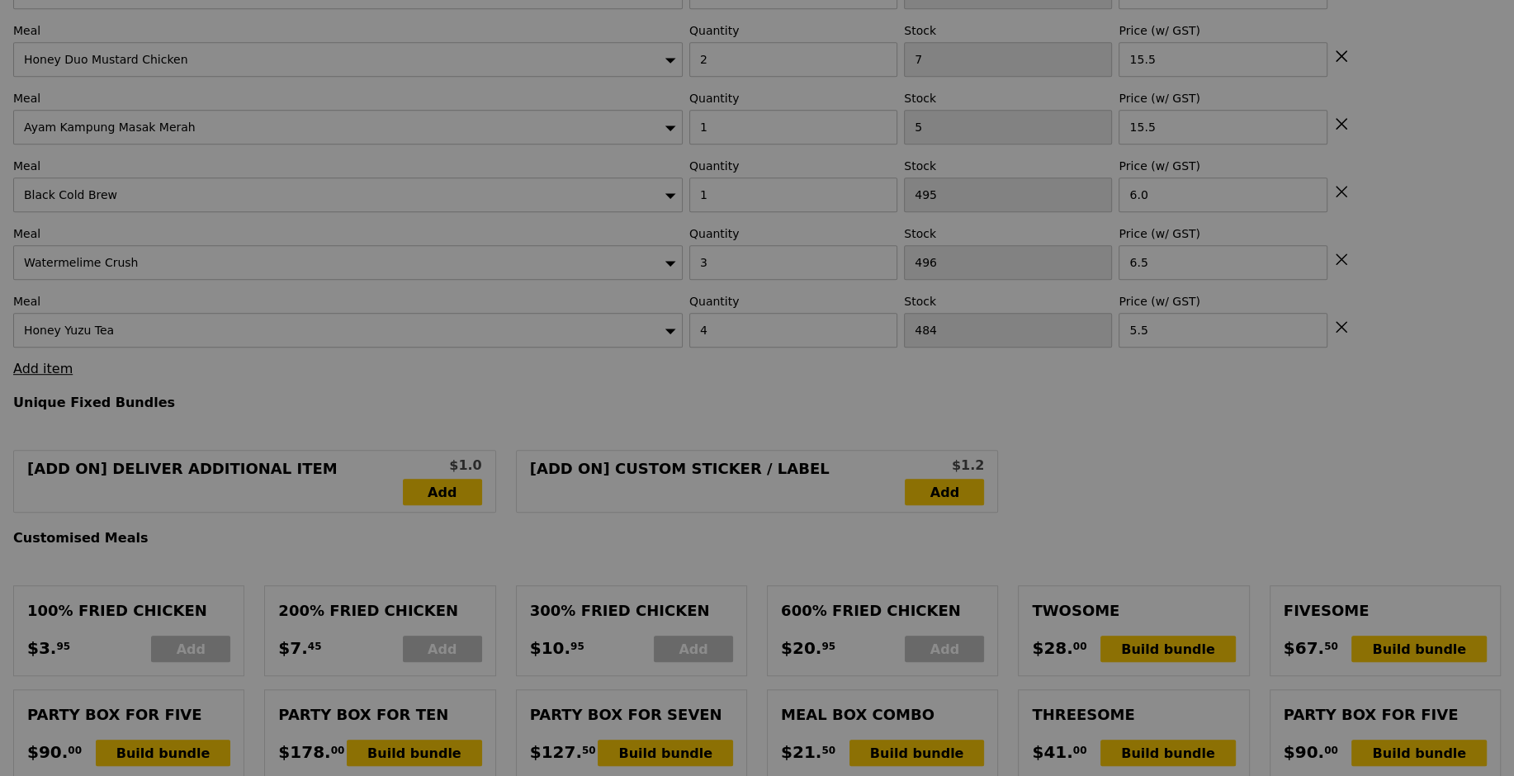
type input "Update"
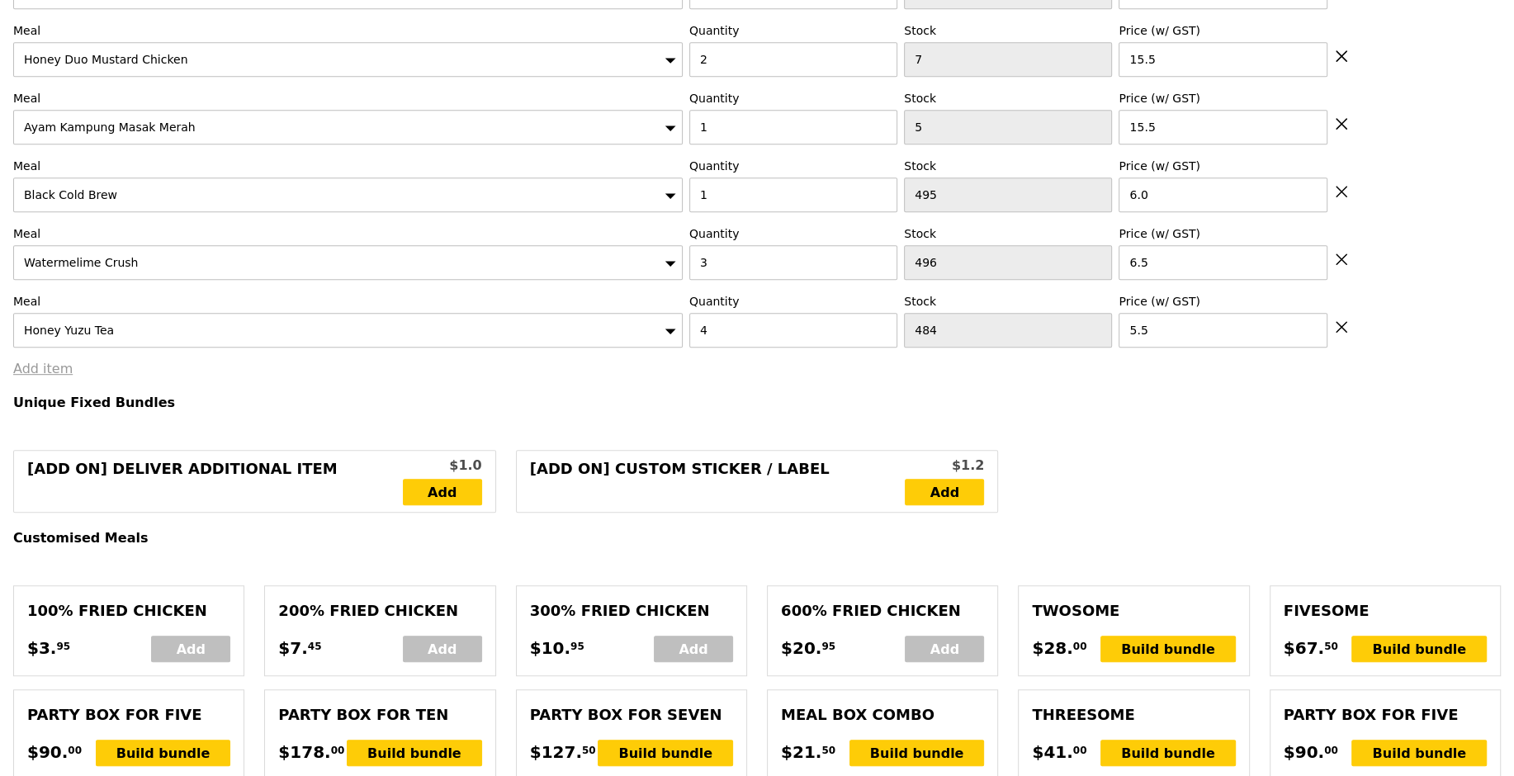
click at [40, 361] on link "Add item" at bounding box center [42, 369] width 59 height 16
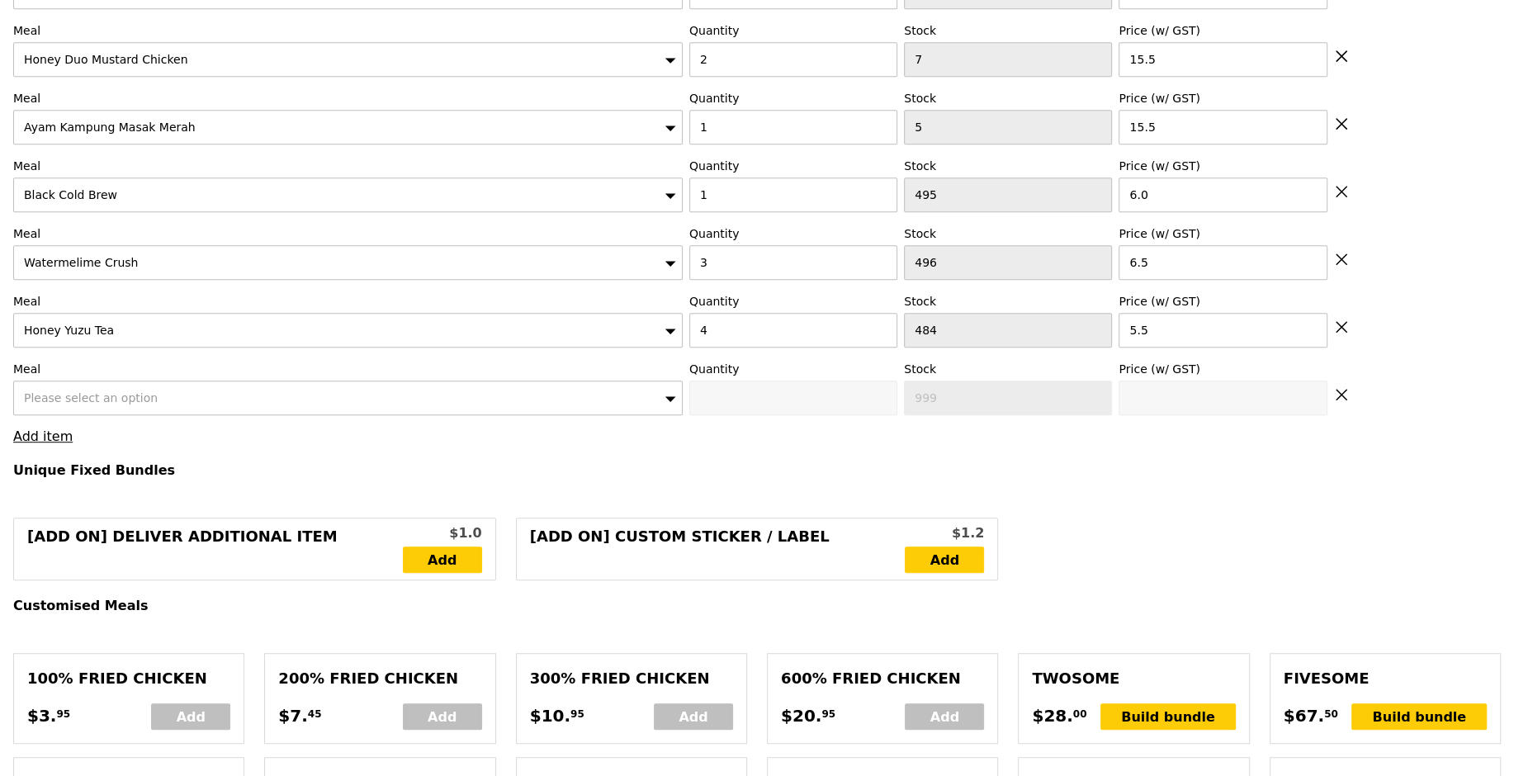
click at [131, 391] on span "Please select an option" at bounding box center [91, 397] width 134 height 13
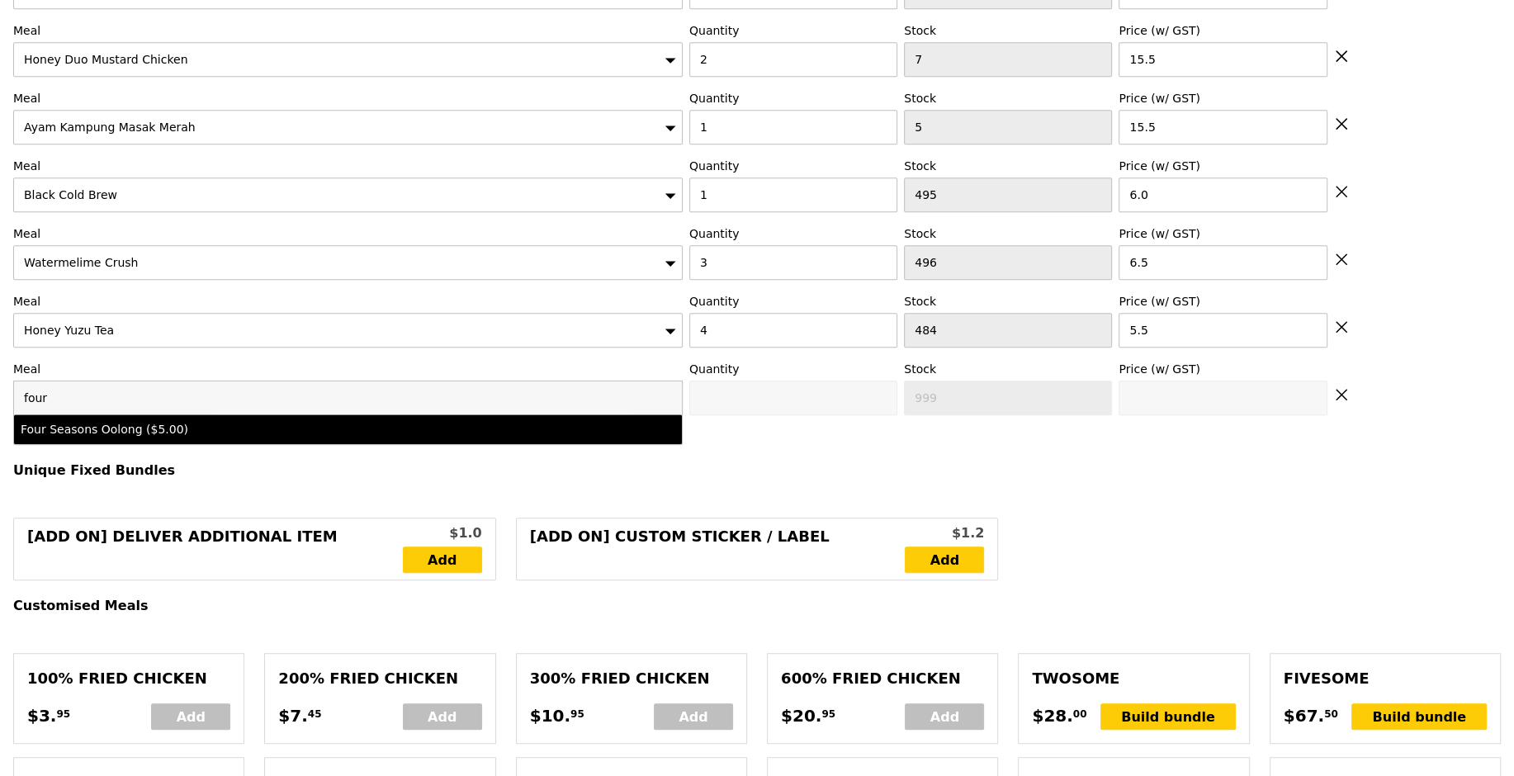
type input "four"
click at [190, 421] on div "Four Seasons Oolong ($5.00)" at bounding box center [266, 429] width 491 height 17
type input "0"
type input "465"
type input "5.0"
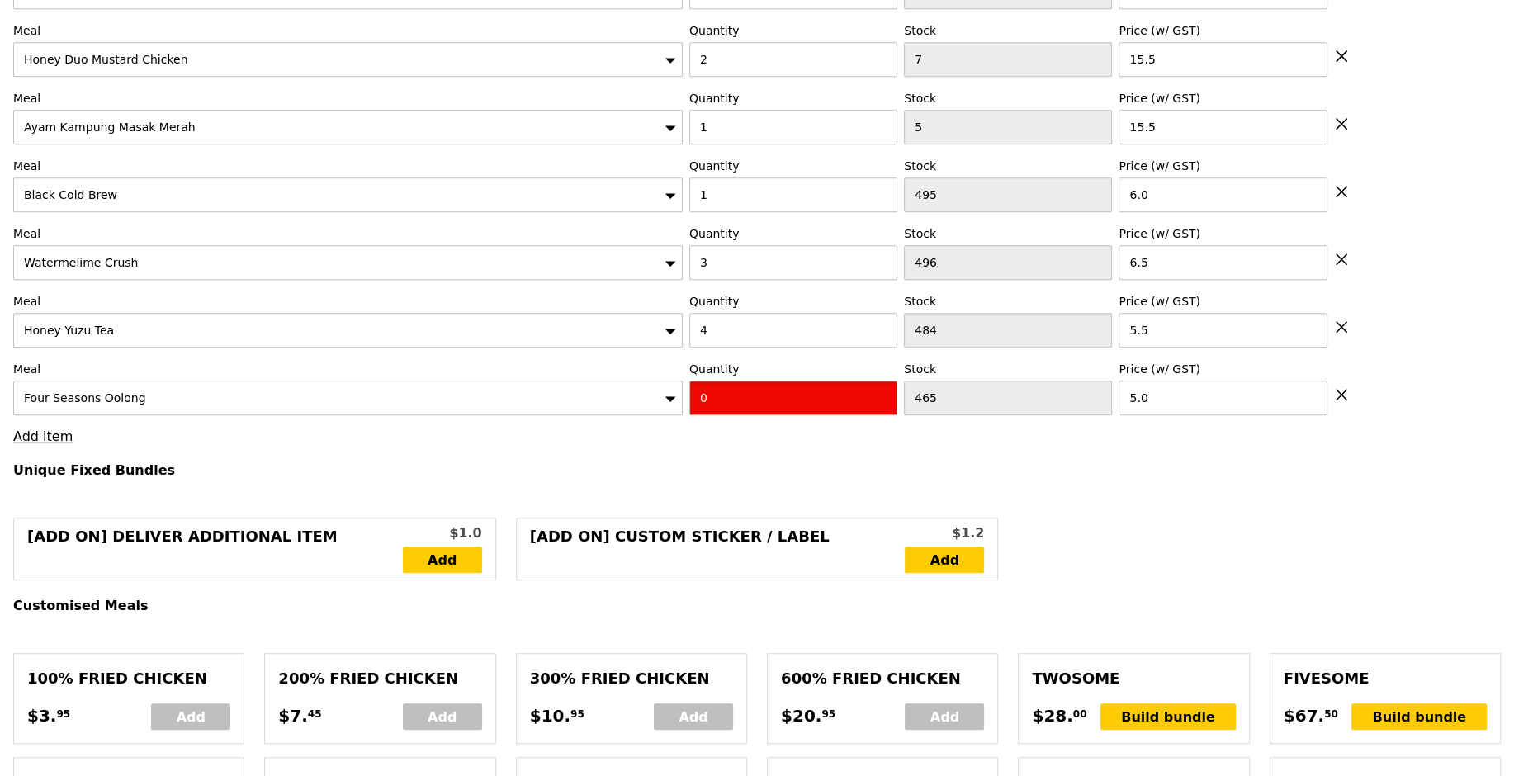
click at [777, 386] on input "0" at bounding box center [793, 398] width 208 height 35
type input "3"
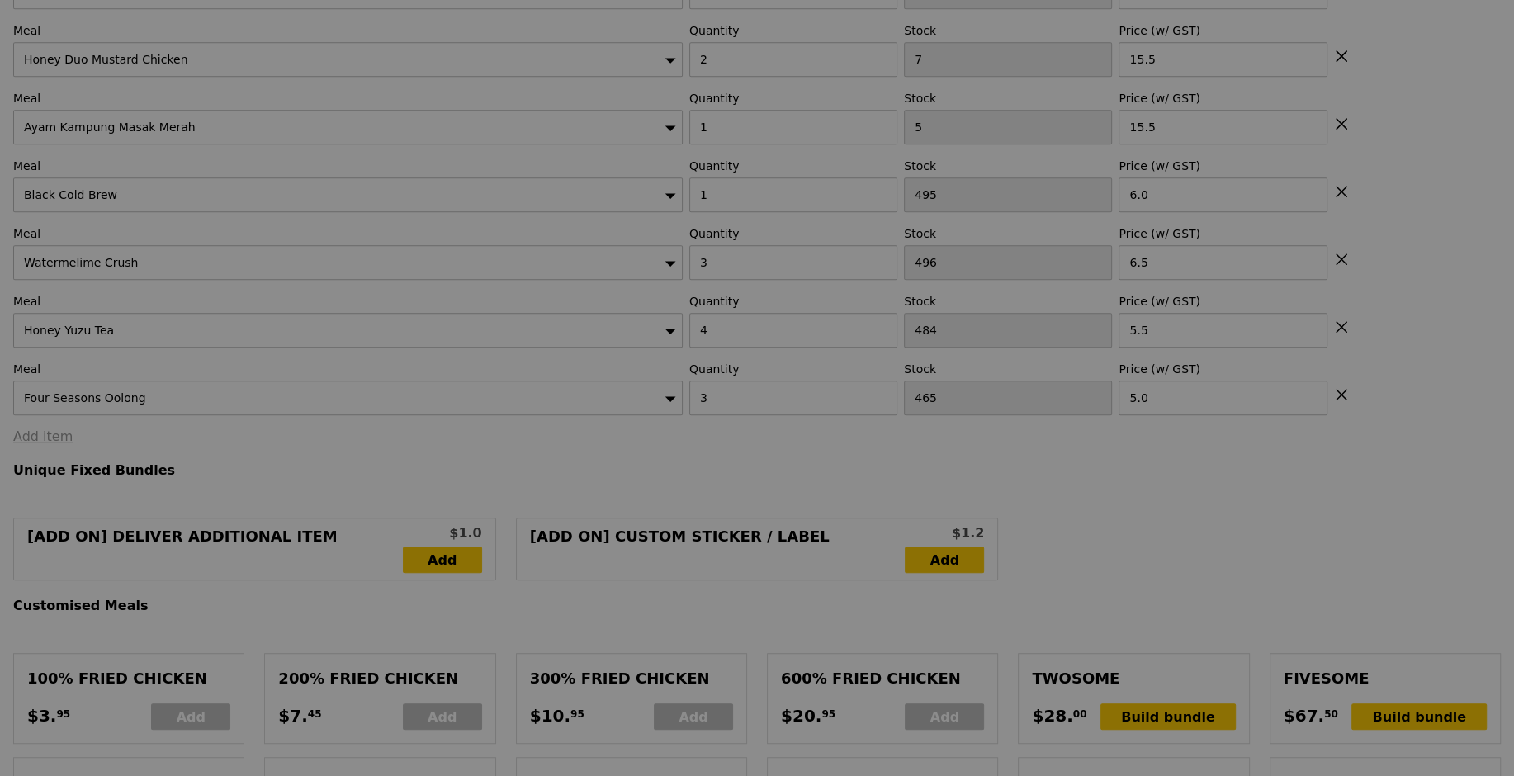
type input "Update"
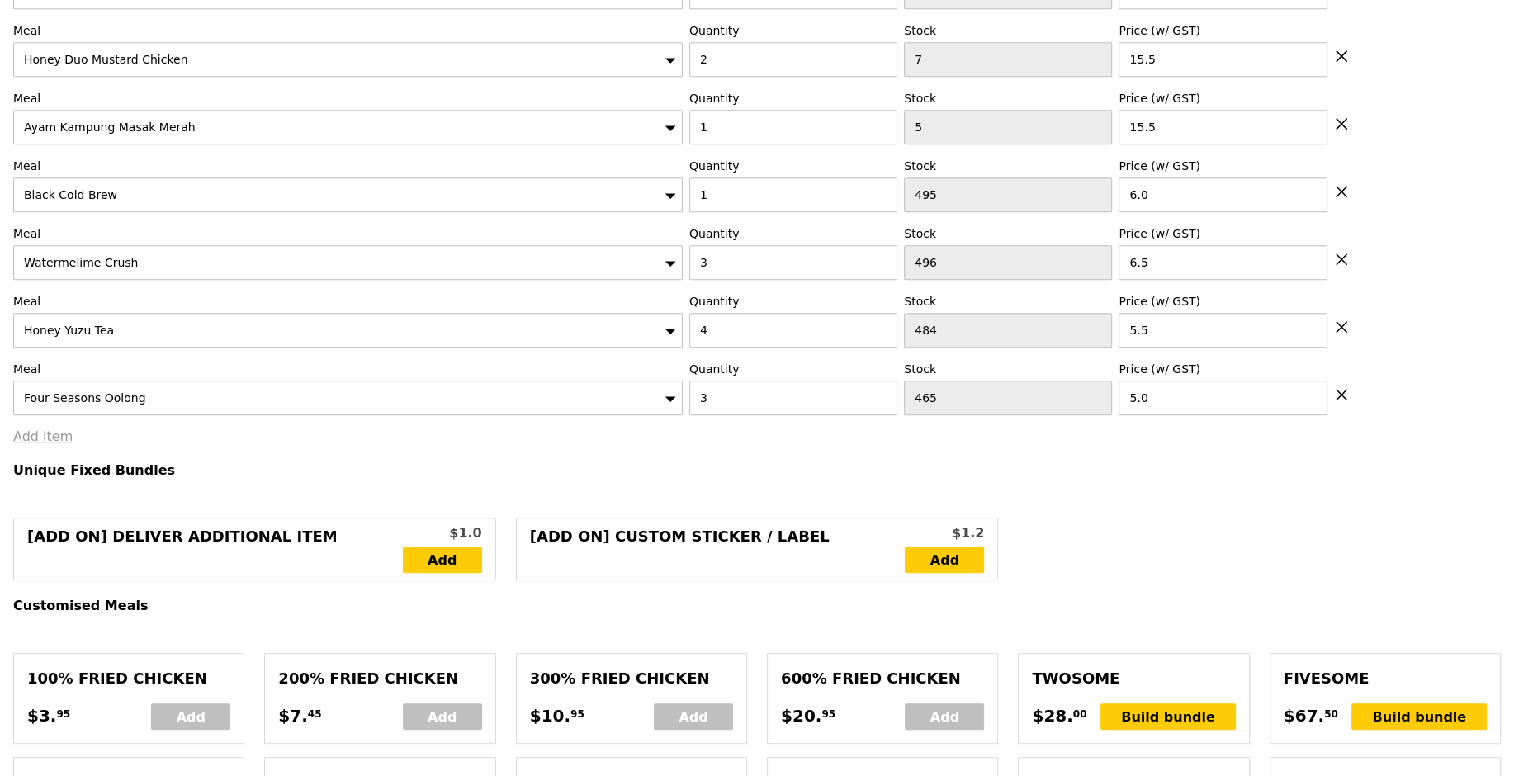
click at [39, 428] on link "Add item" at bounding box center [42, 436] width 59 height 16
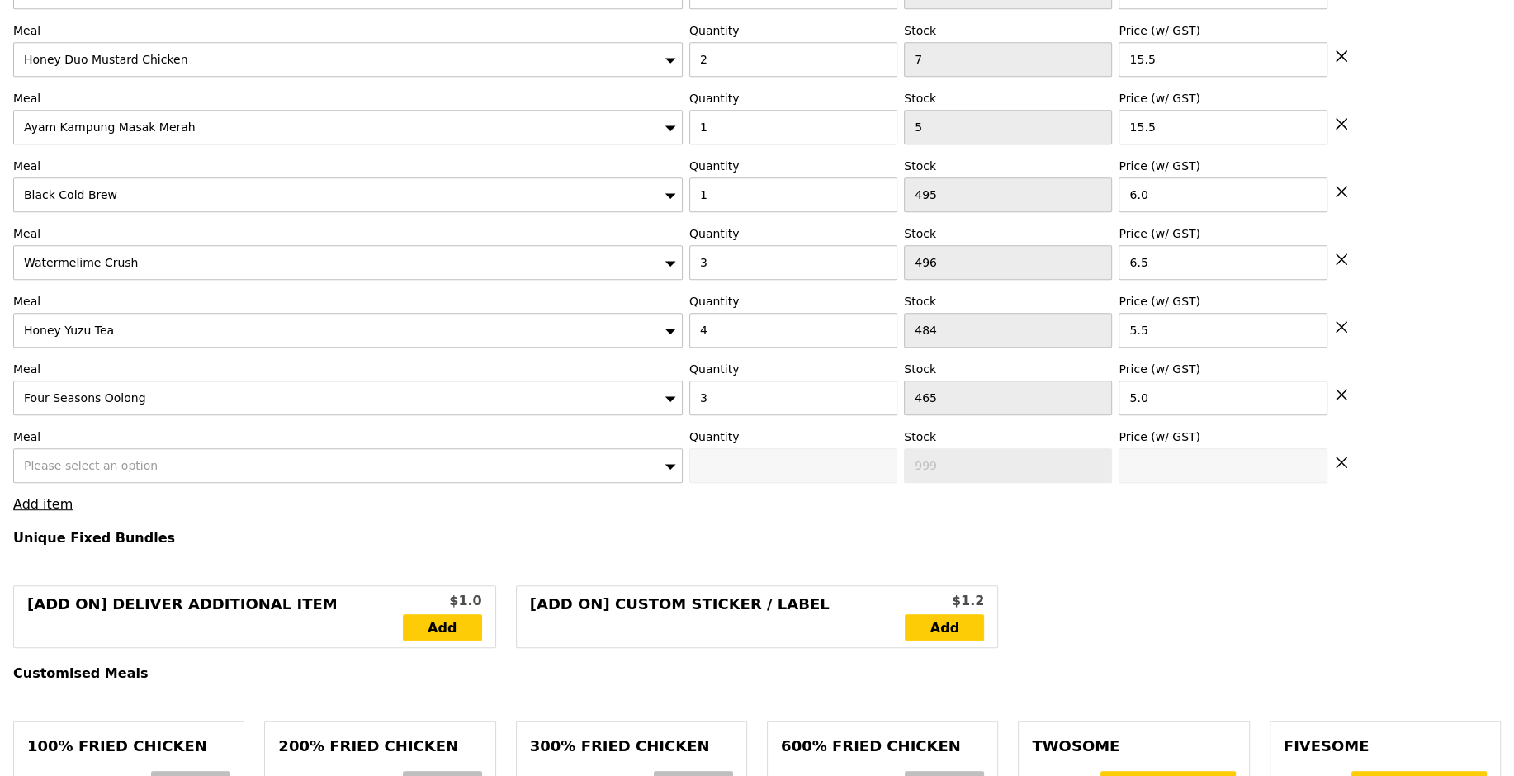
click at [72, 467] on div "Please select an option" at bounding box center [347, 465] width 669 height 35
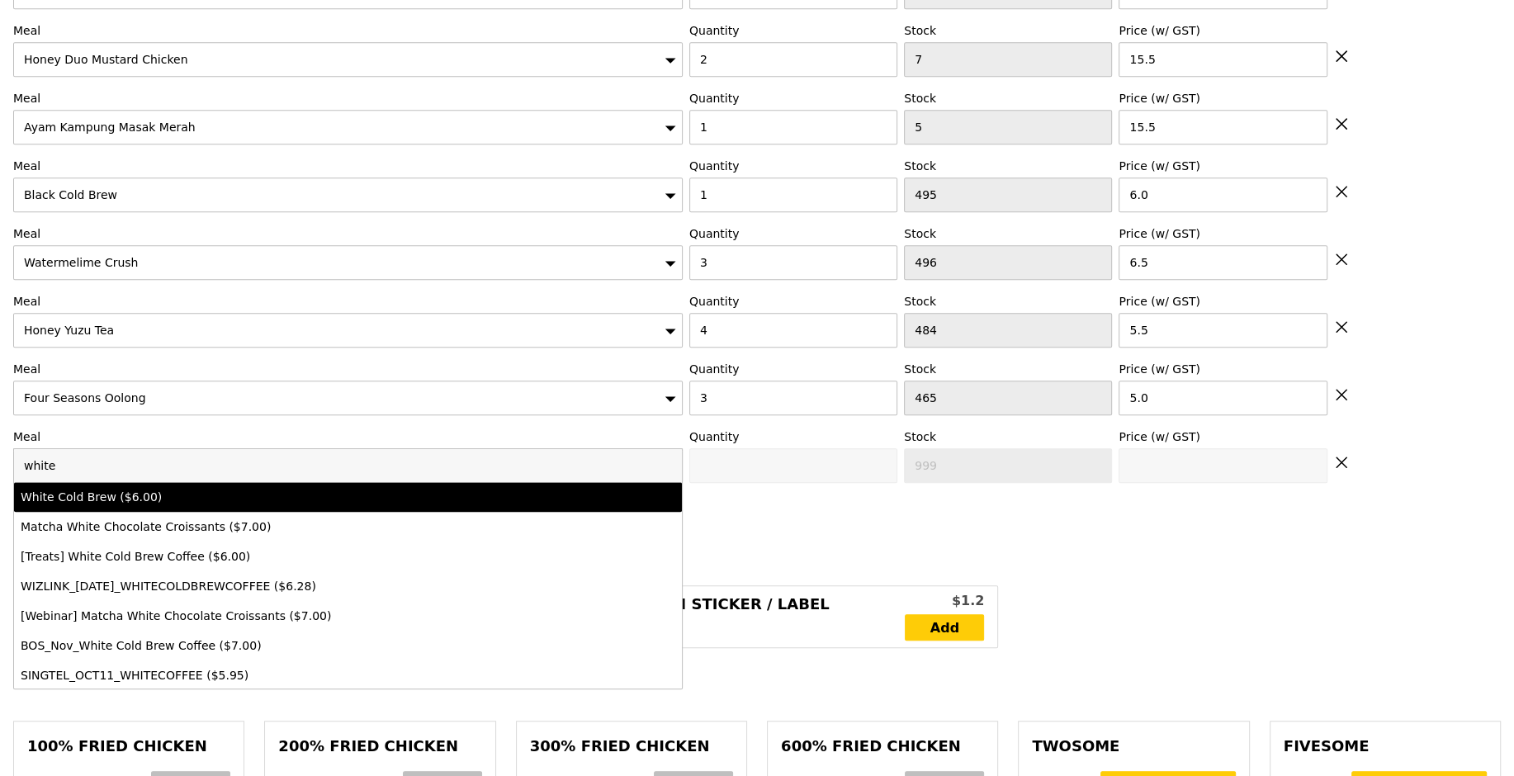
type input "white"
click at [119, 493] on div "White Cold Brew ($6.00)" at bounding box center [266, 497] width 491 height 17
type input "0"
type input "490"
type input "6.0"
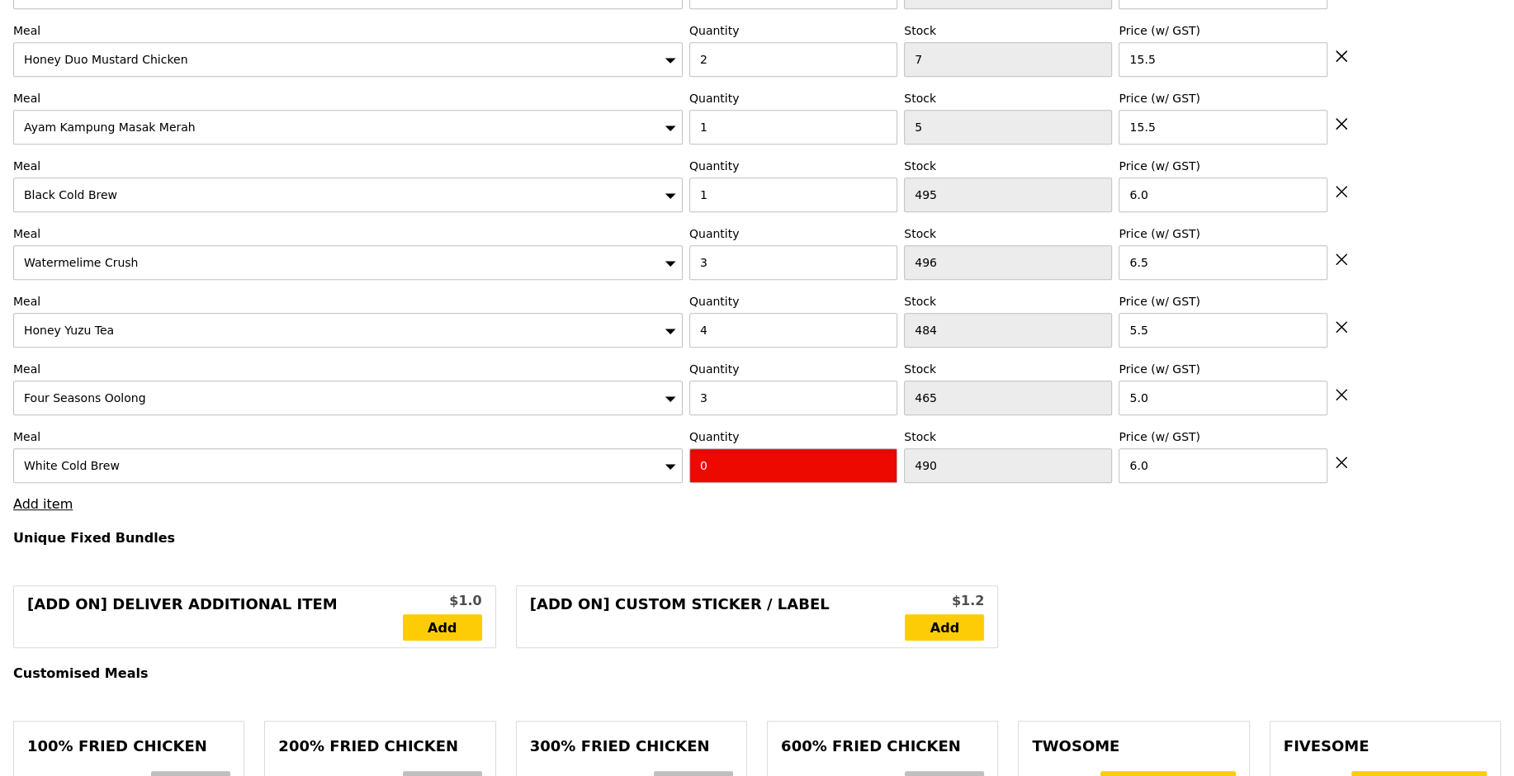
click at [749, 459] on input "0" at bounding box center [793, 465] width 208 height 35
type input "1"
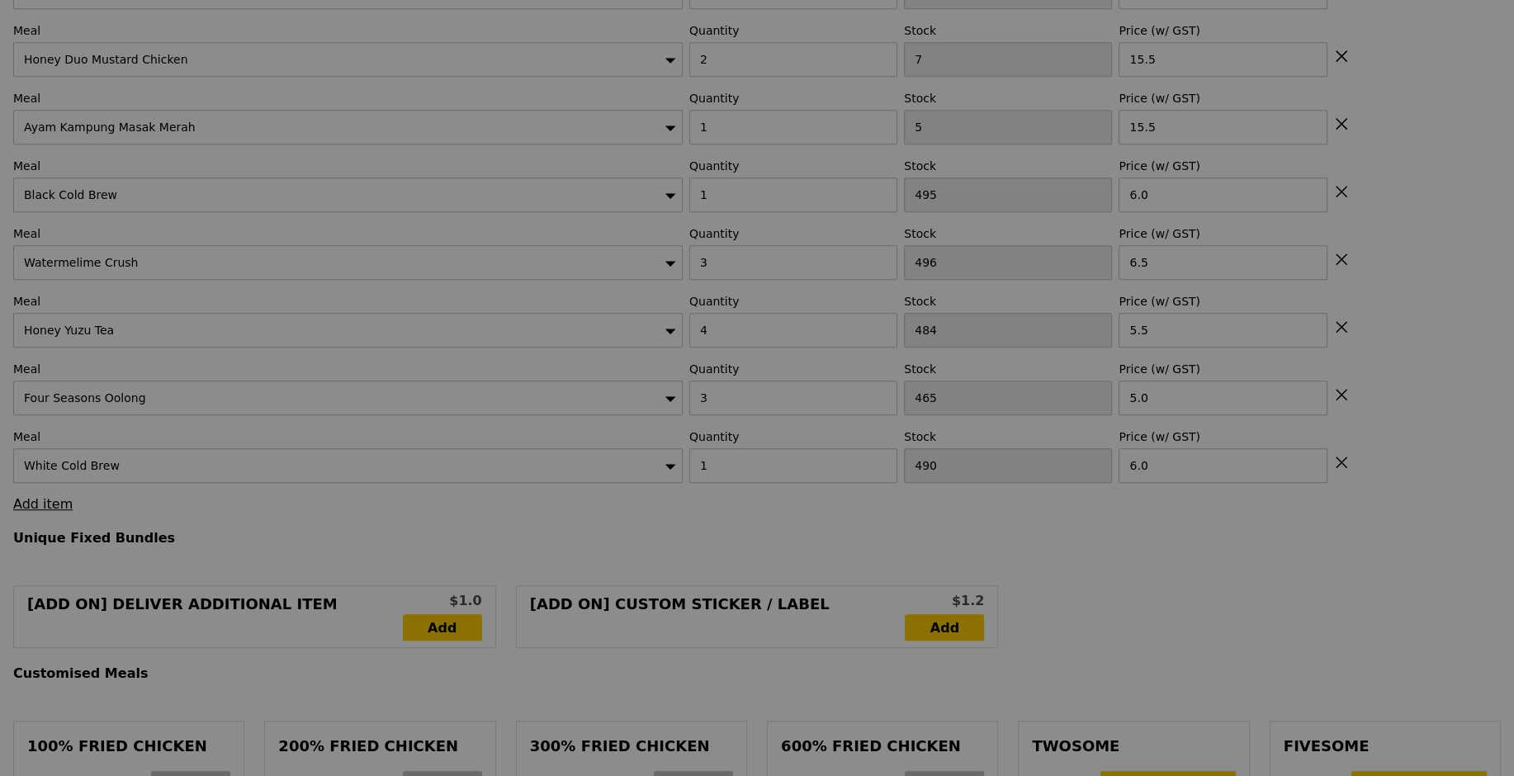
type input "Update"
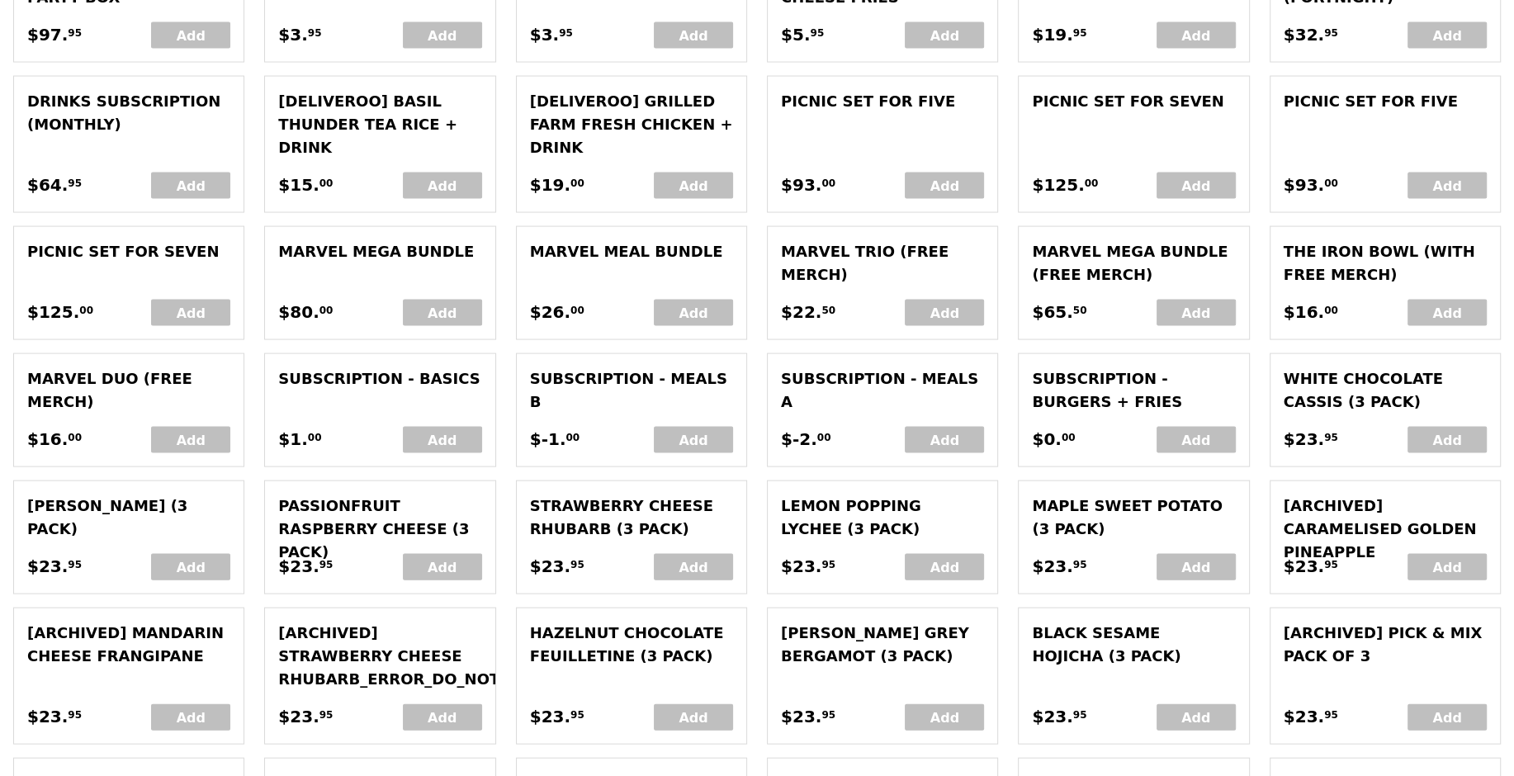
scroll to position [4240, 0]
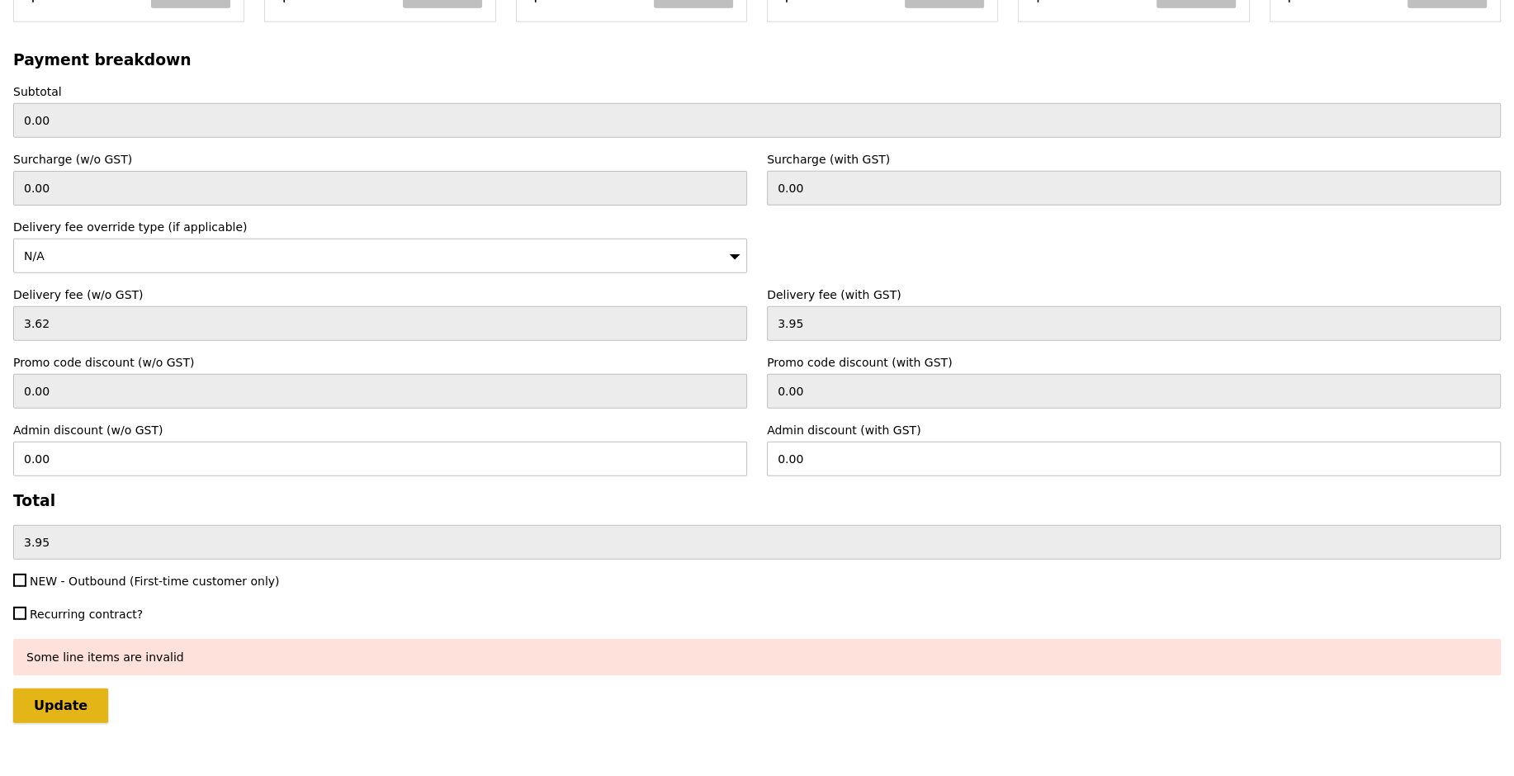
click at [69, 688] on input "Update" at bounding box center [60, 705] width 95 height 35
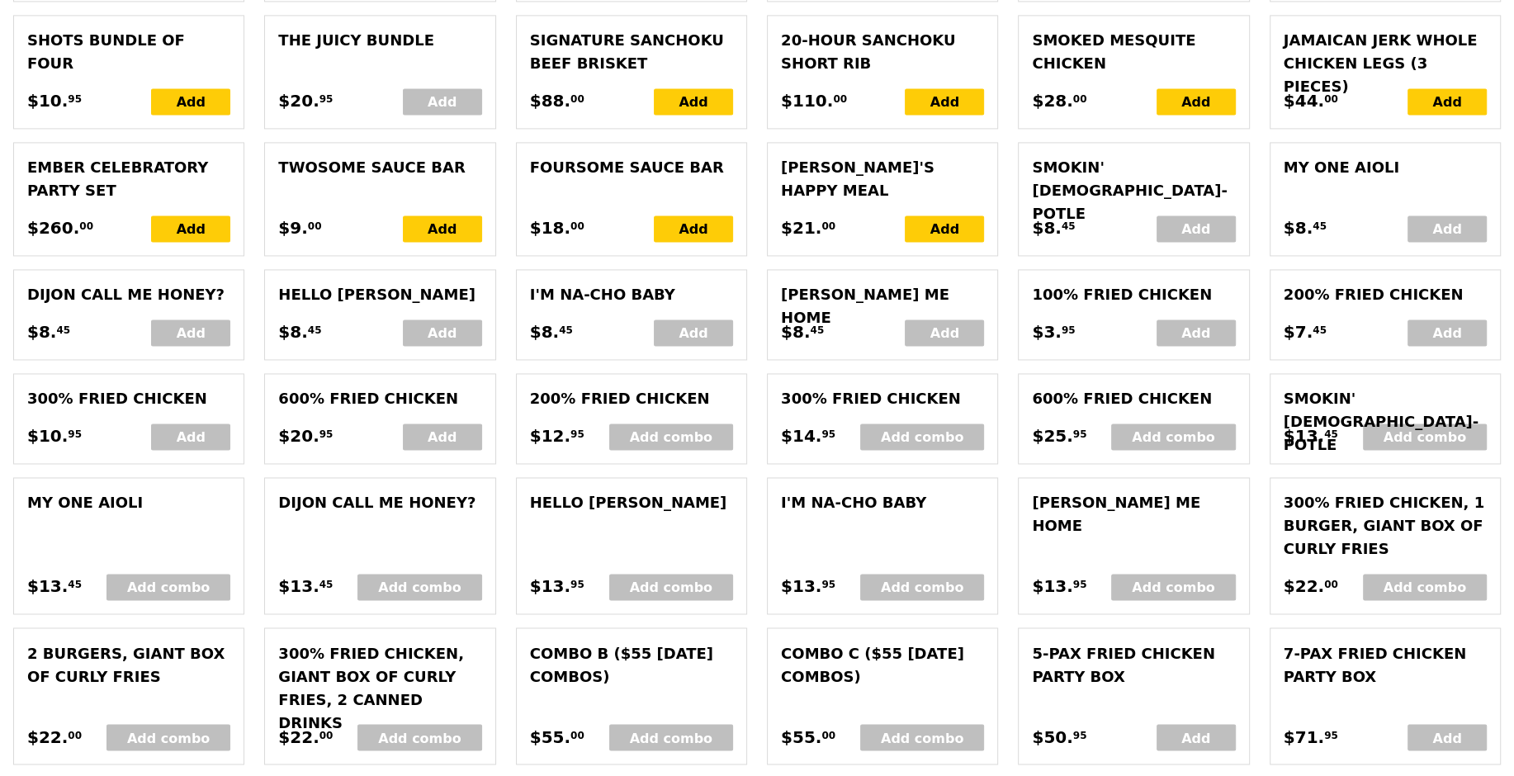
scroll to position [0, 0]
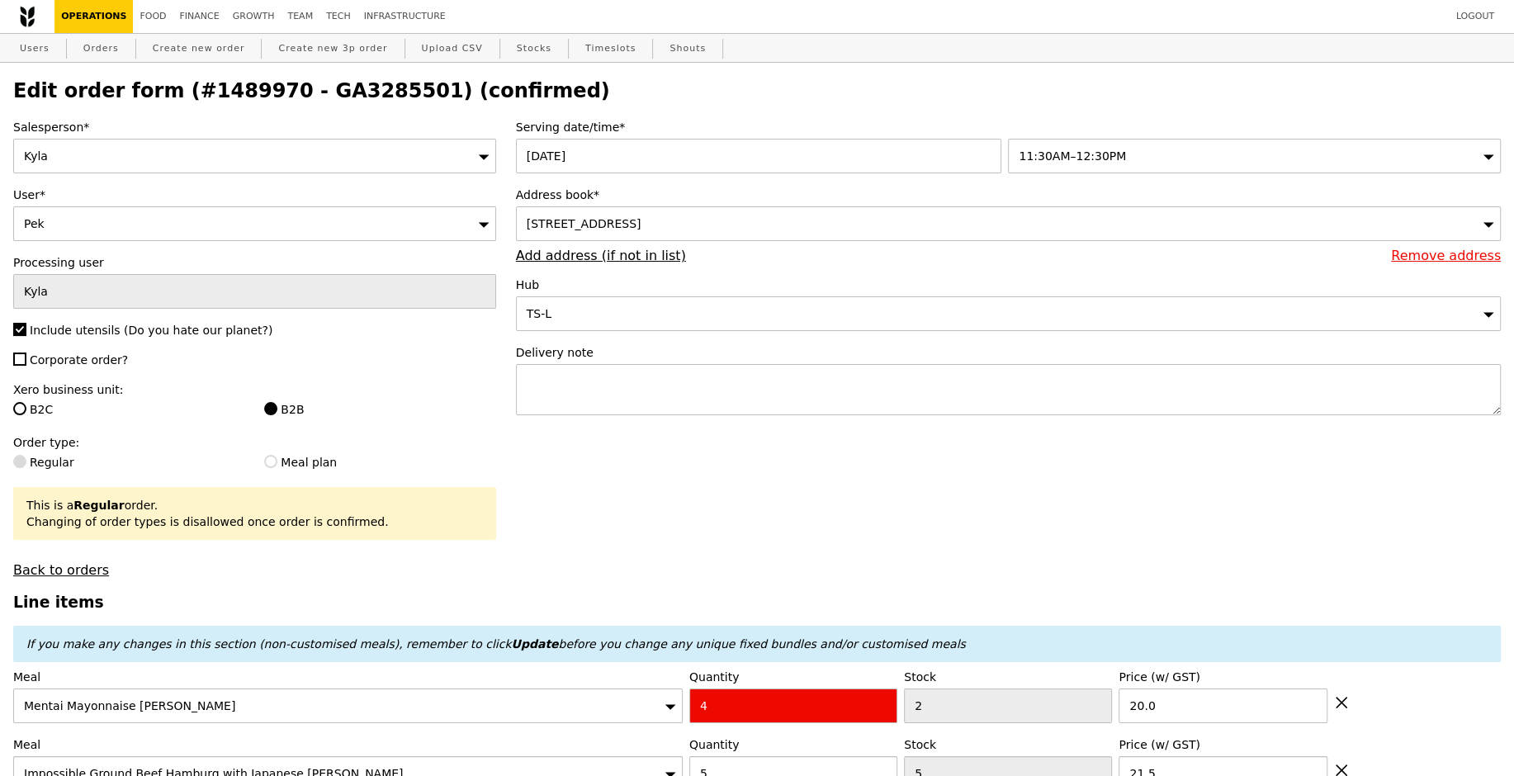
click at [54, 361] on span "Corporate order?" at bounding box center [79, 359] width 98 height 13
click at [26, 361] on input "Corporate order?" at bounding box center [19, 358] width 13 height 13
checkbox input "true"
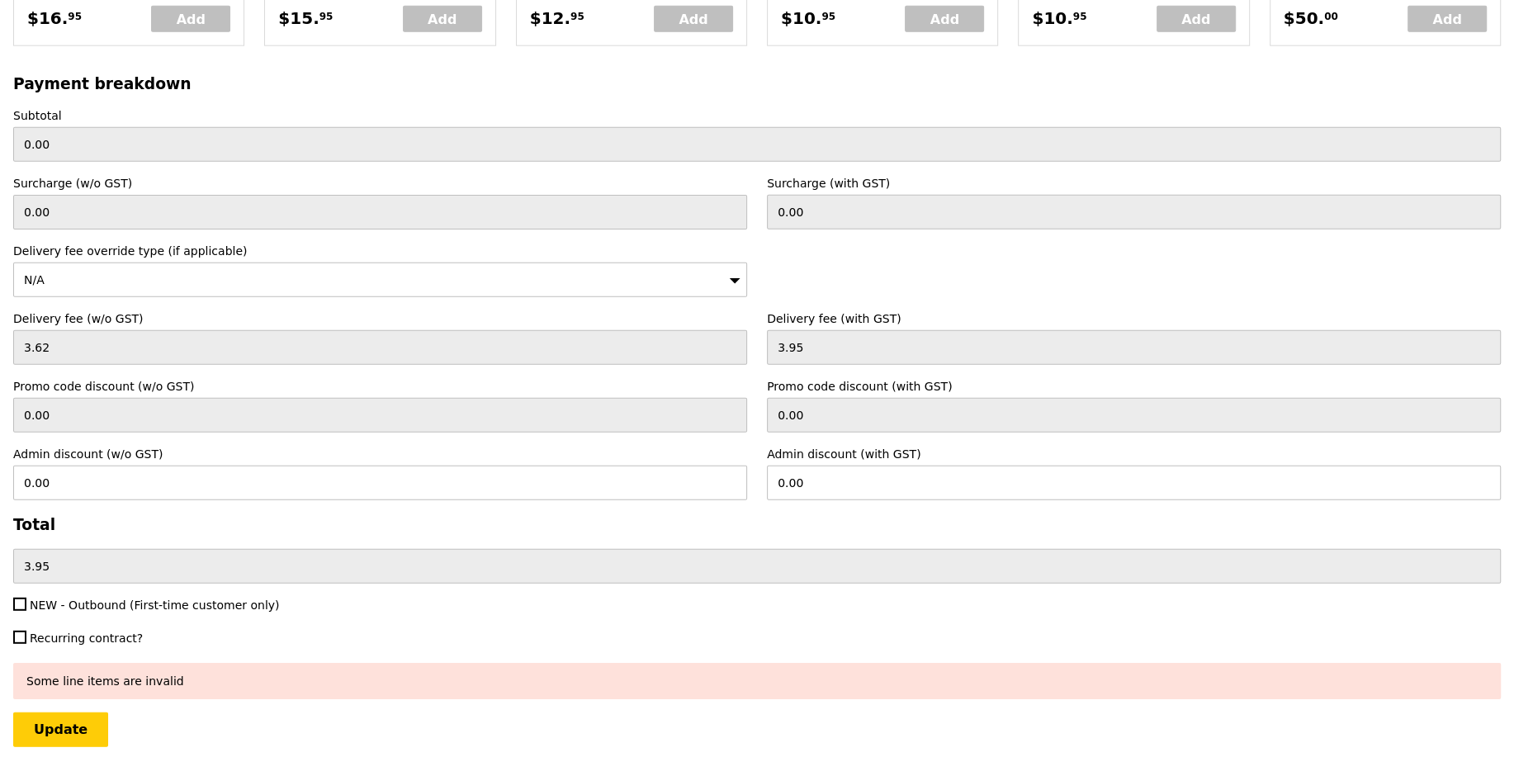
scroll to position [4240, 0]
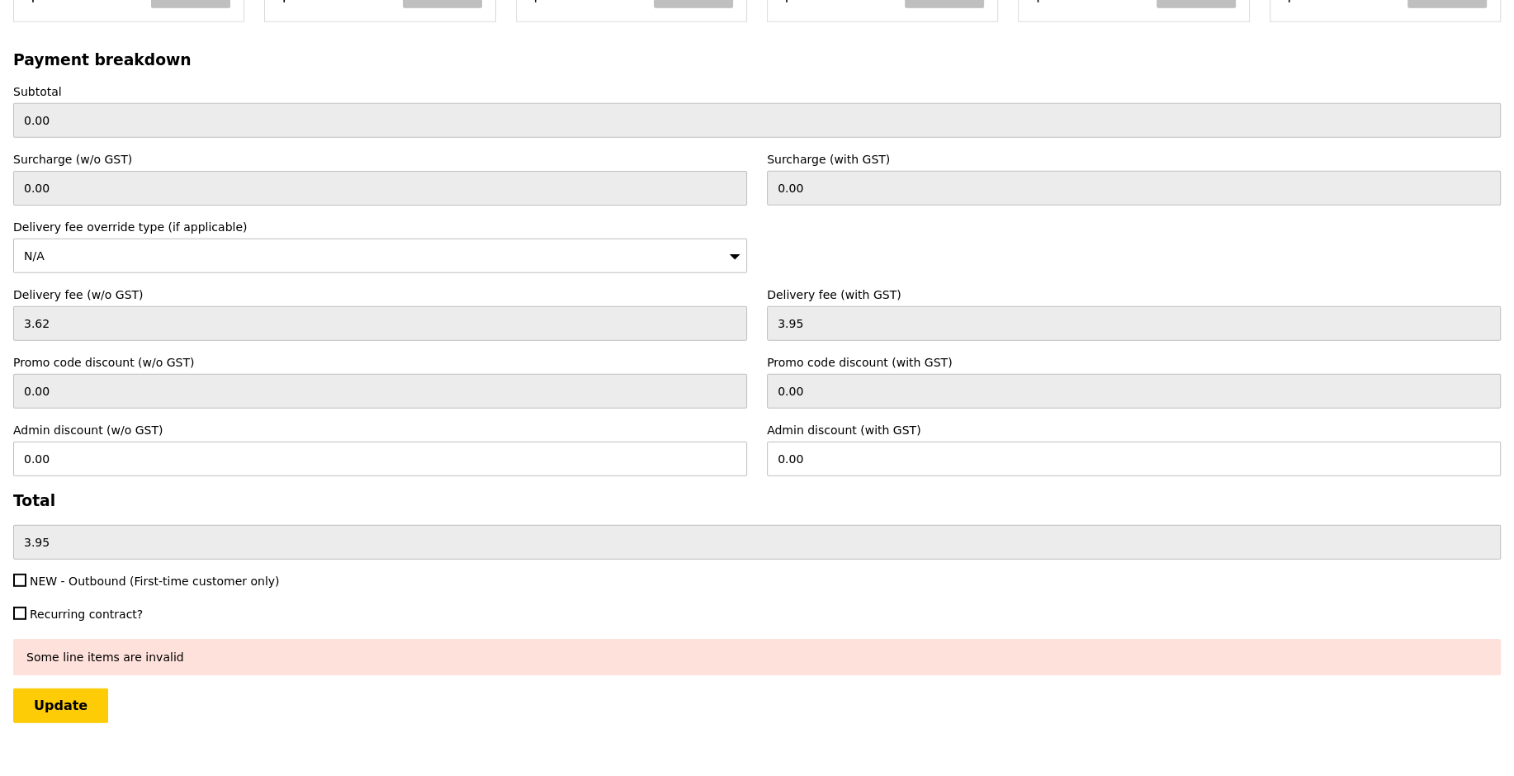
click at [68, 688] on input "Update" at bounding box center [60, 705] width 95 height 35
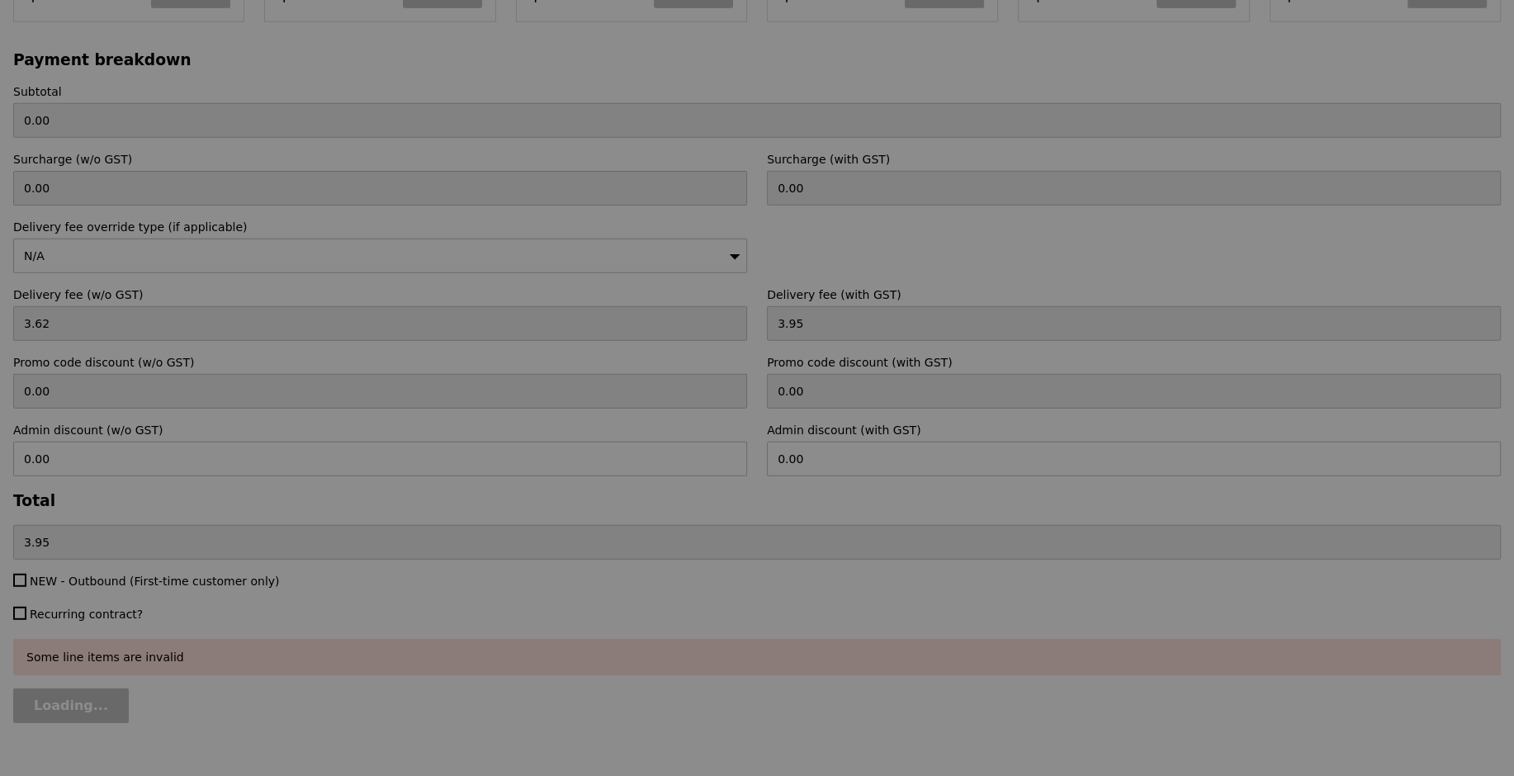
type input "Loading..."
type input "302.50"
type input "306.45"
type input "Update"
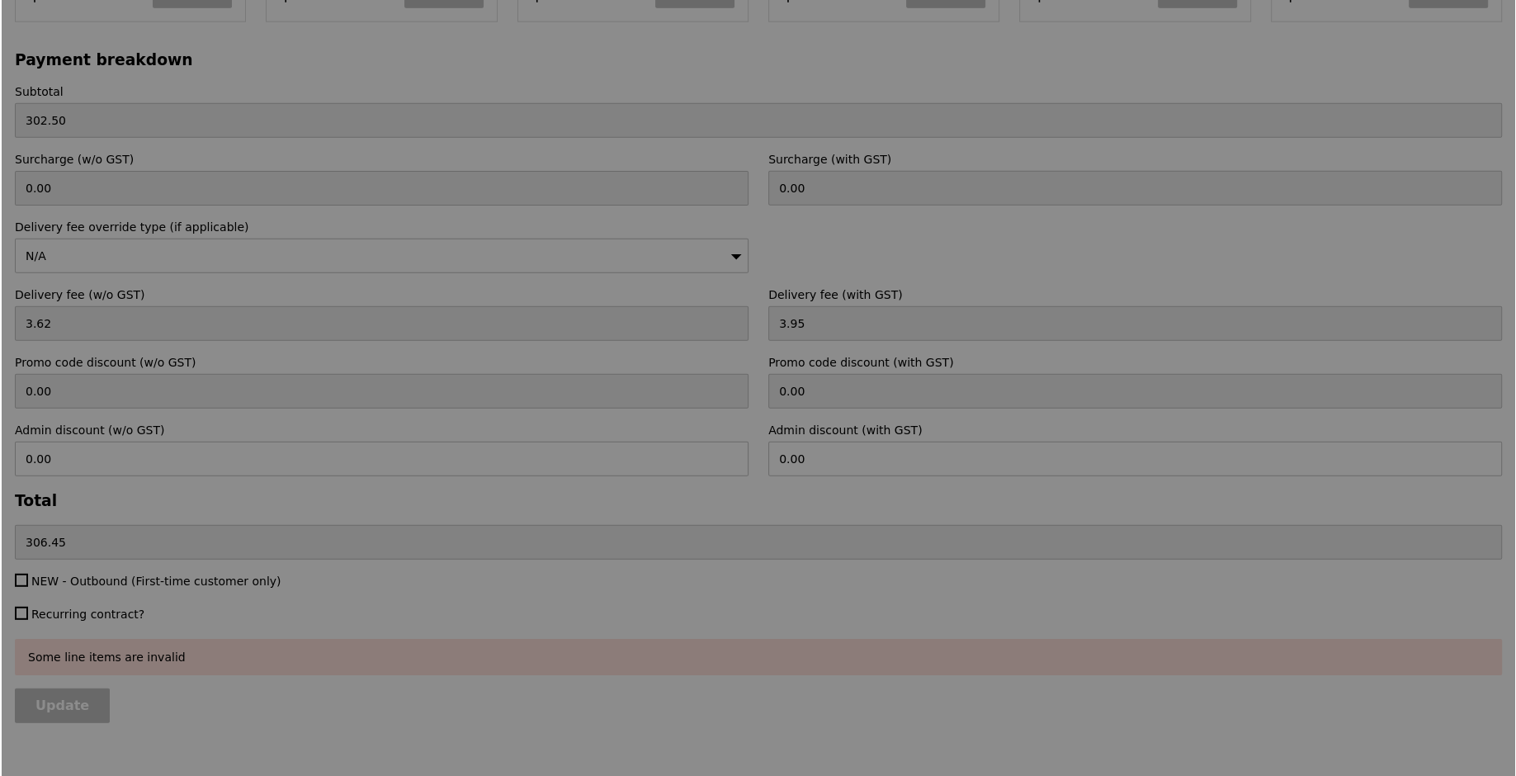
scroll to position [0, 0]
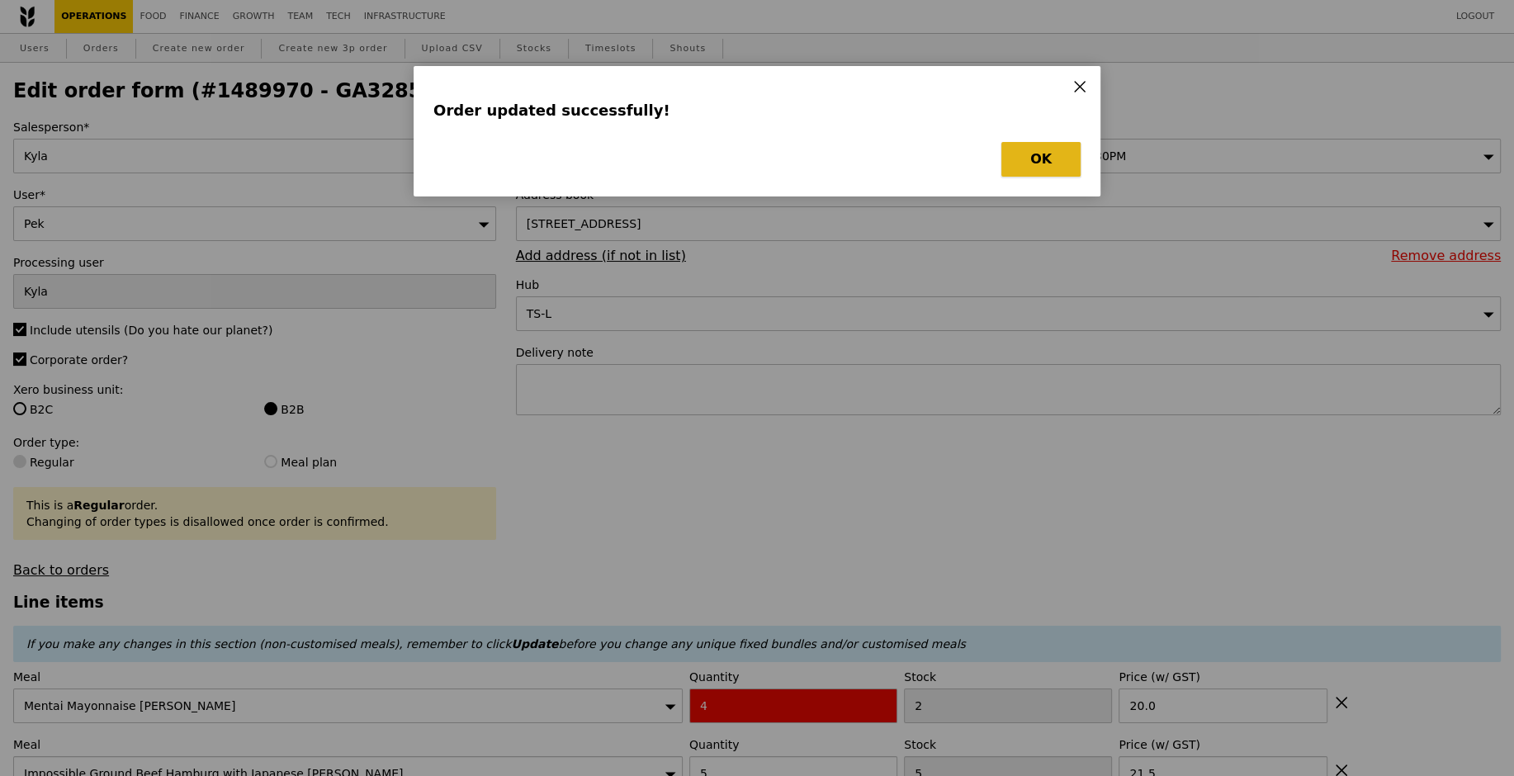
click at [1012, 160] on button "OK" at bounding box center [1040, 159] width 79 height 35
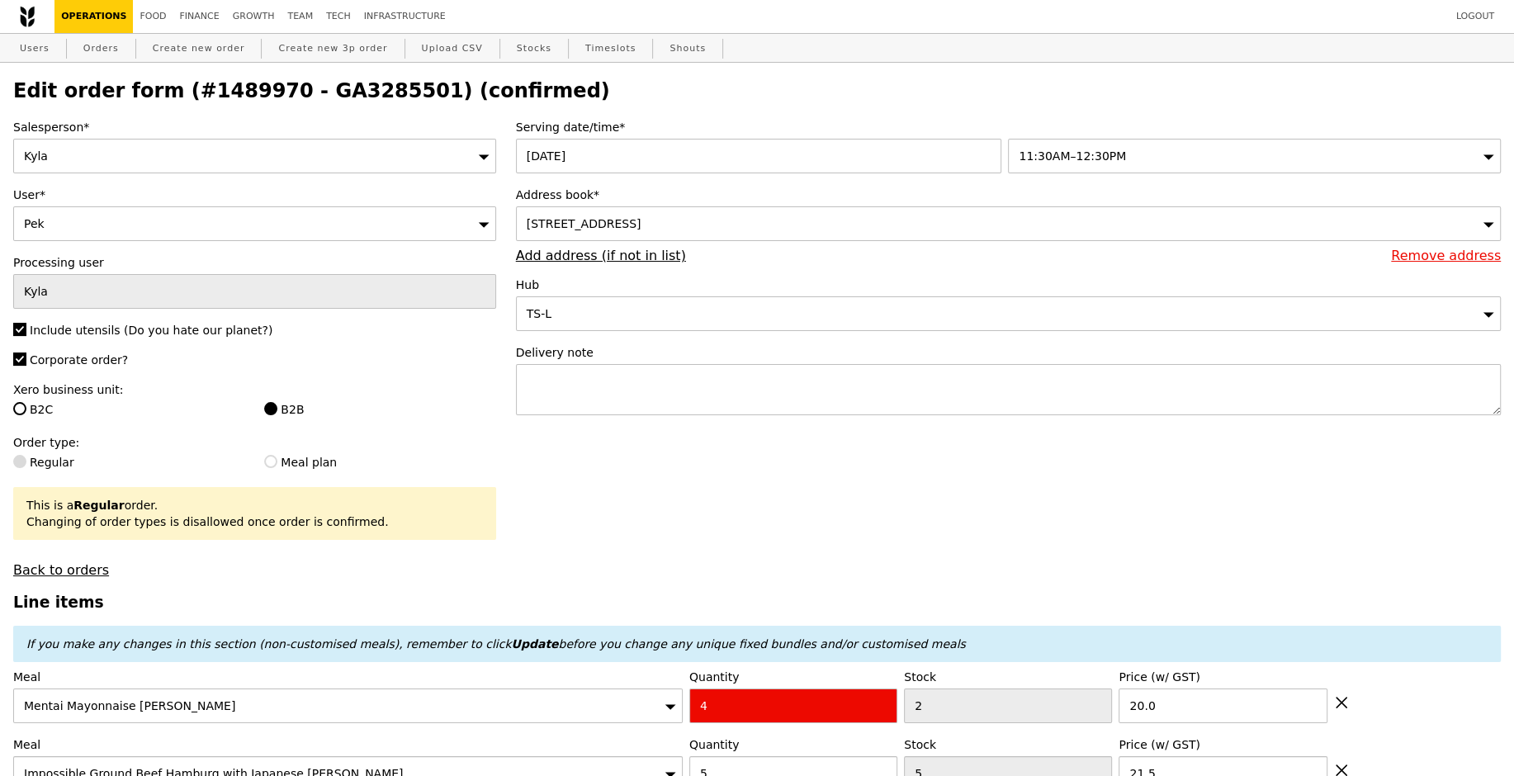
click at [317, 86] on h2 "Edit order form (#1489970 - GA3285501) (confirmed)" at bounding box center [756, 90] width 1487 height 23
copy h2 "GA3285501"
click at [111, 49] on link "Orders" at bounding box center [101, 49] width 49 height 30
select select "100"
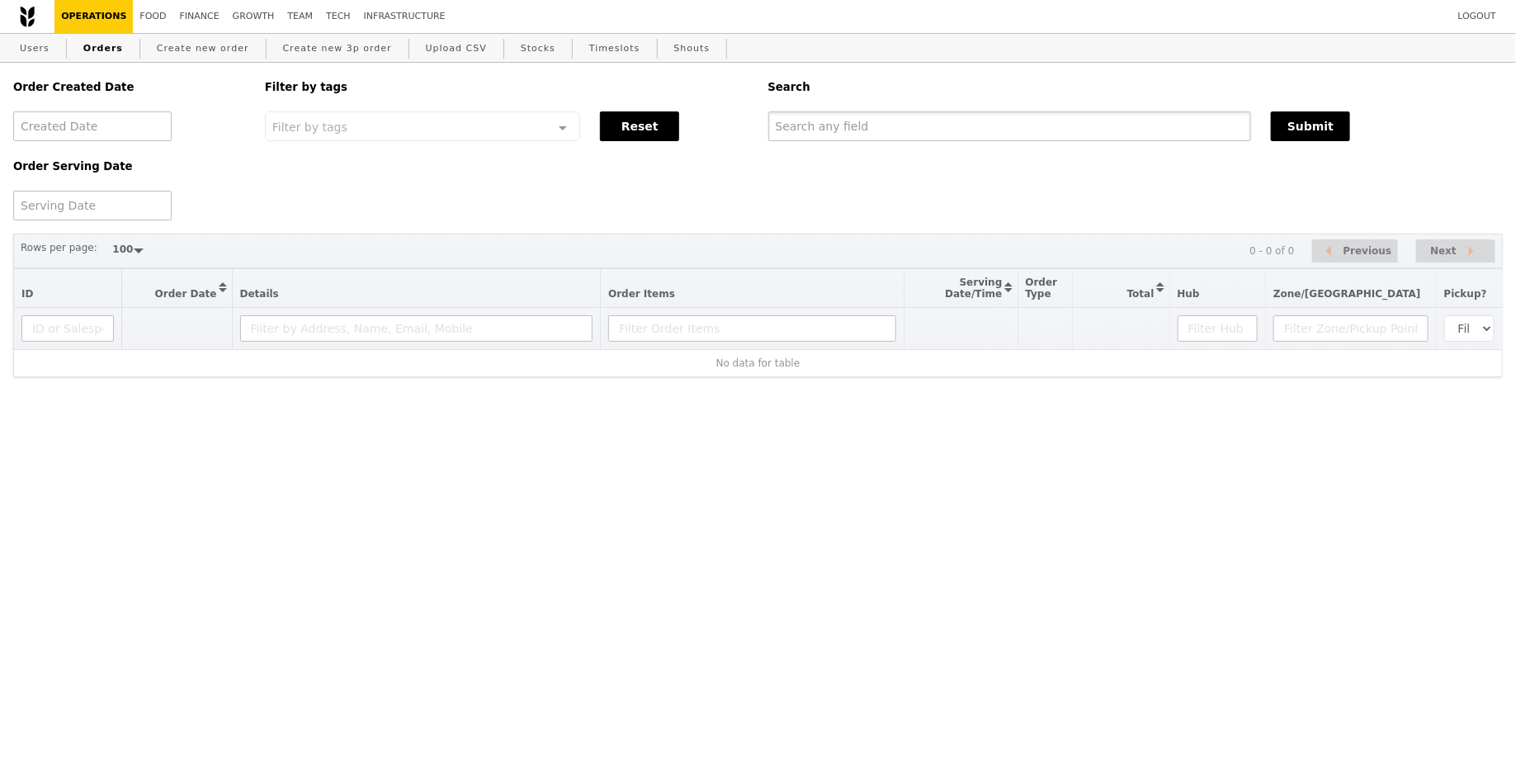
click at [869, 131] on input "text" at bounding box center [1010, 126] width 484 height 30
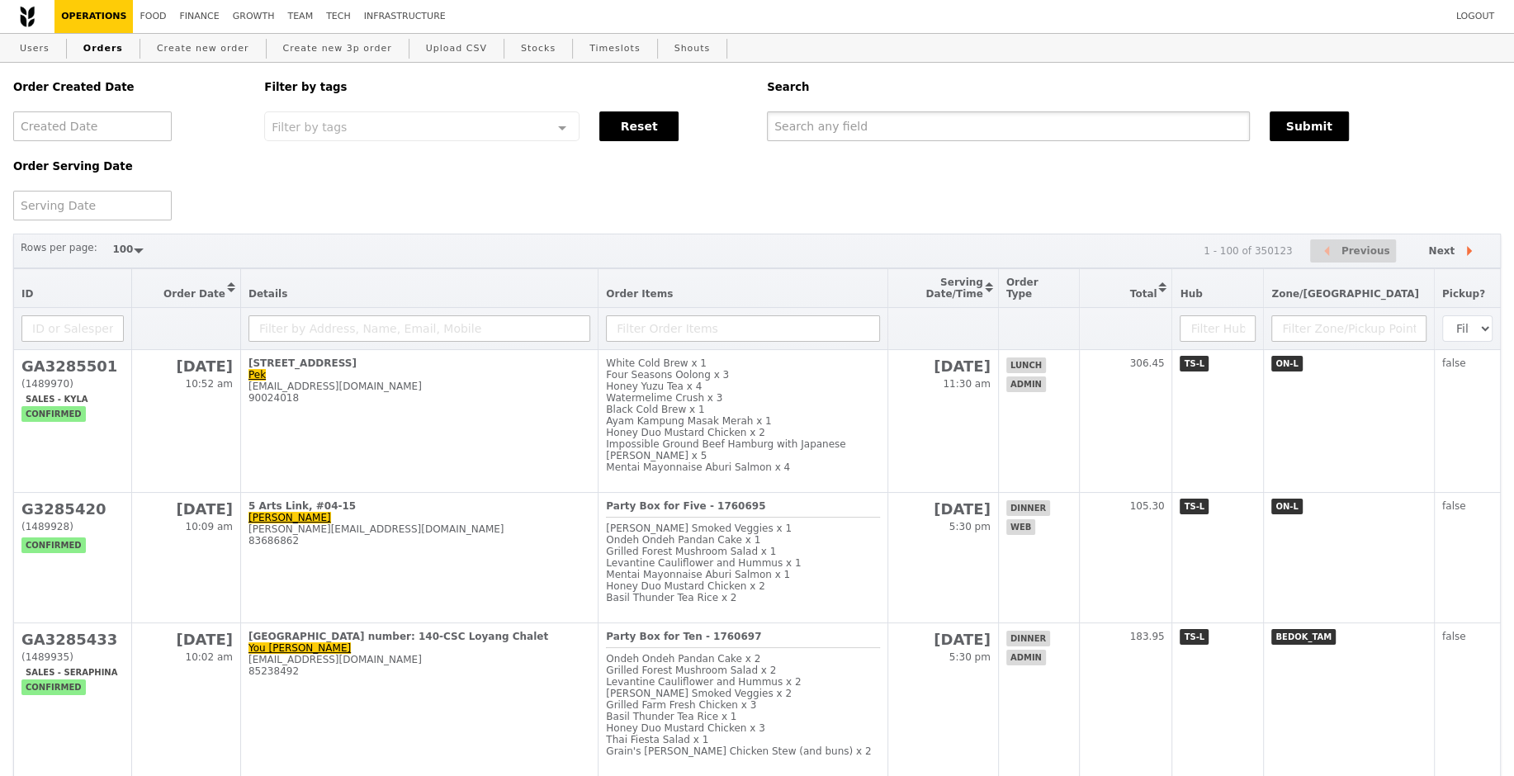
paste input "GA3285501"
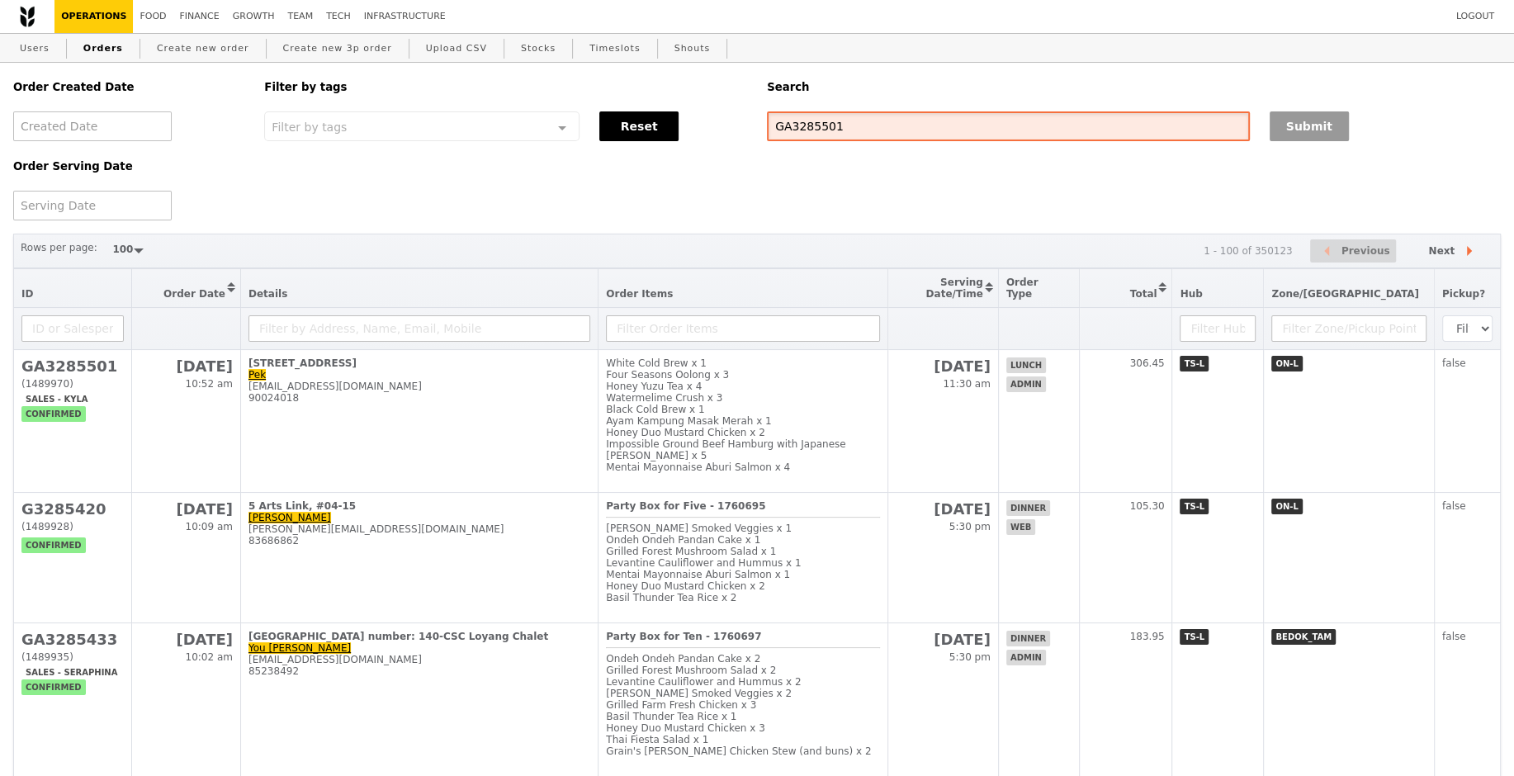
type input "GA3285501"
click at [1309, 129] on button "Submit" at bounding box center [1308, 126] width 79 height 30
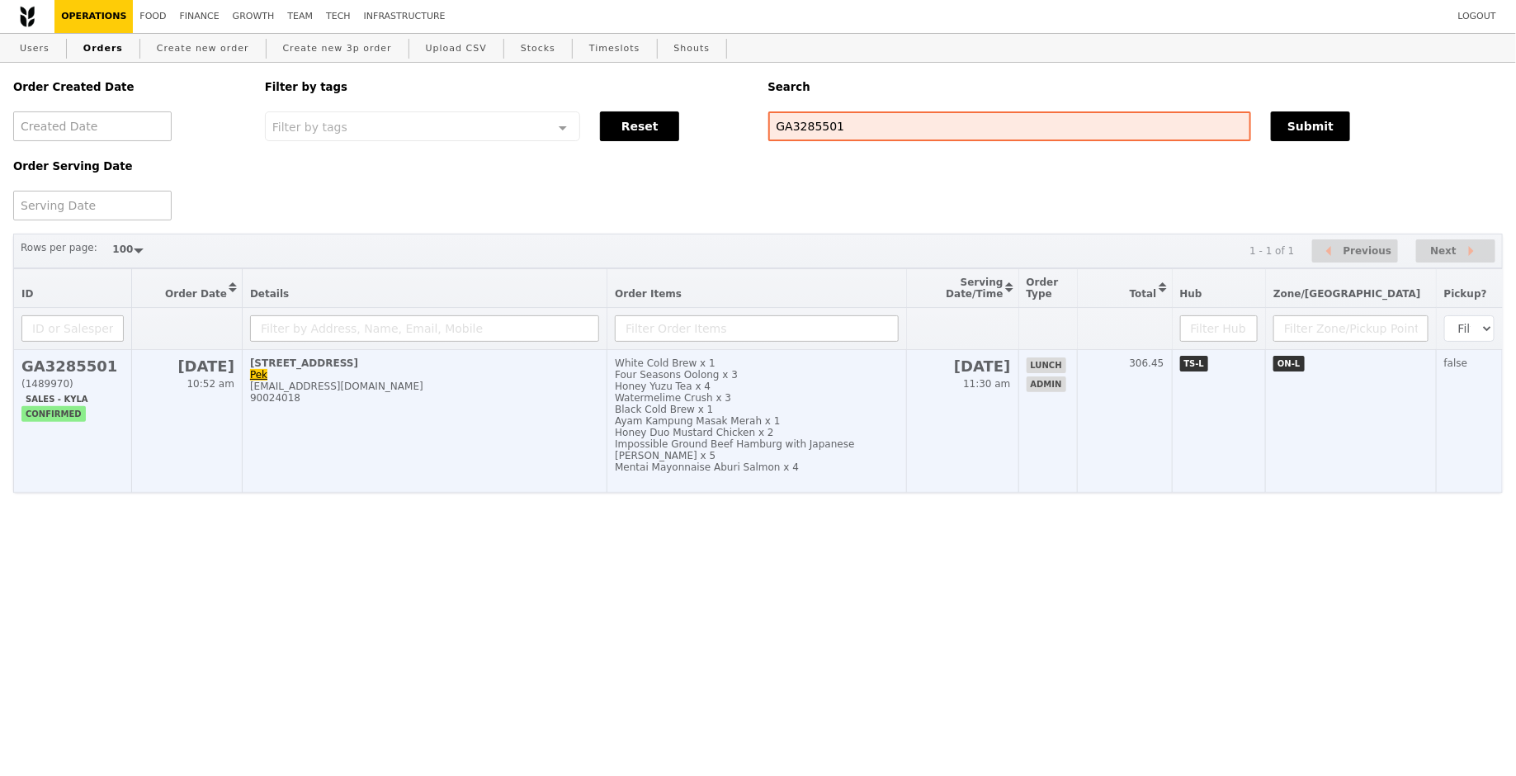
click at [586, 391] on div "[EMAIL_ADDRESS][DOMAIN_NAME]" at bounding box center [424, 387] width 349 height 12
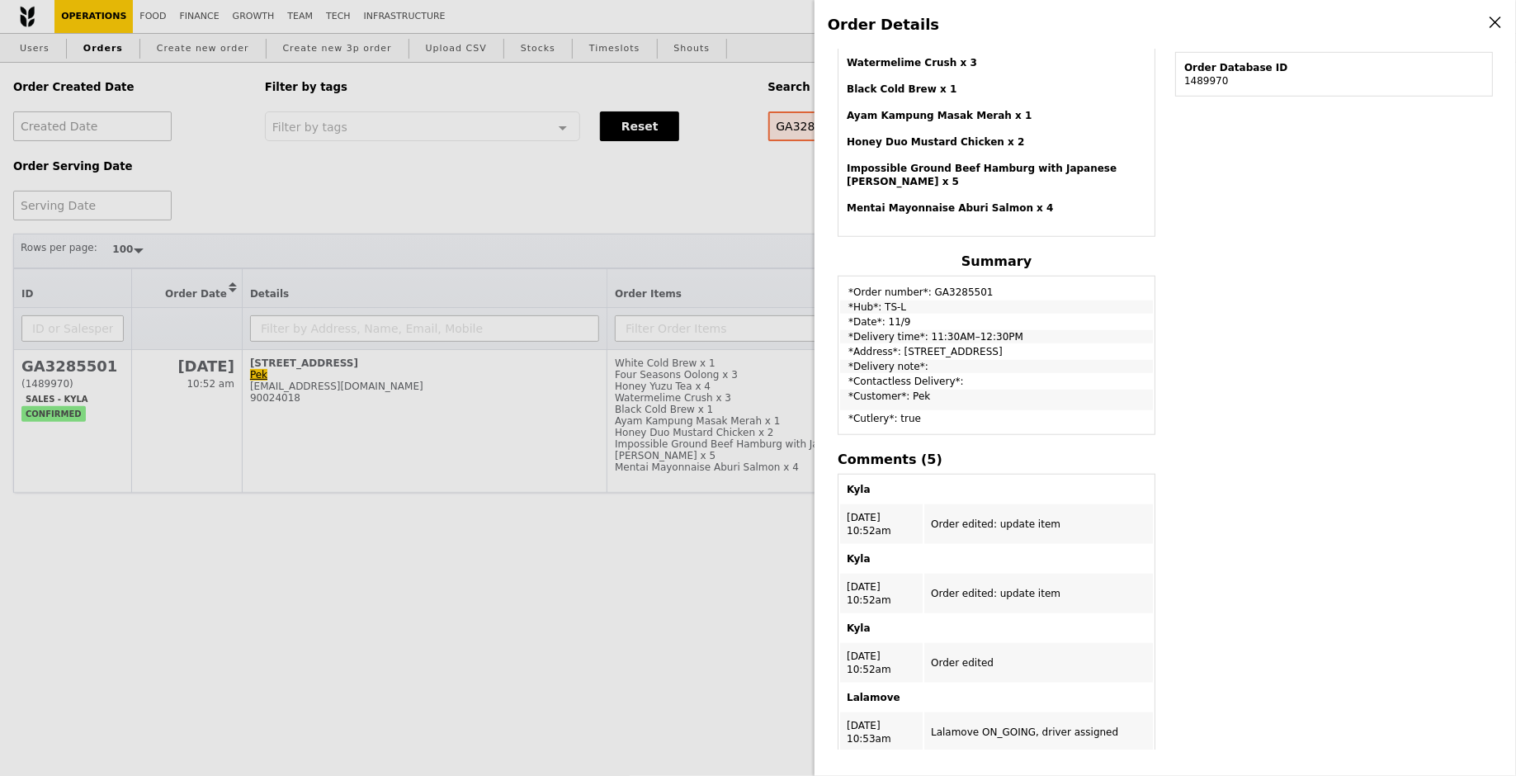
scroll to position [286, 0]
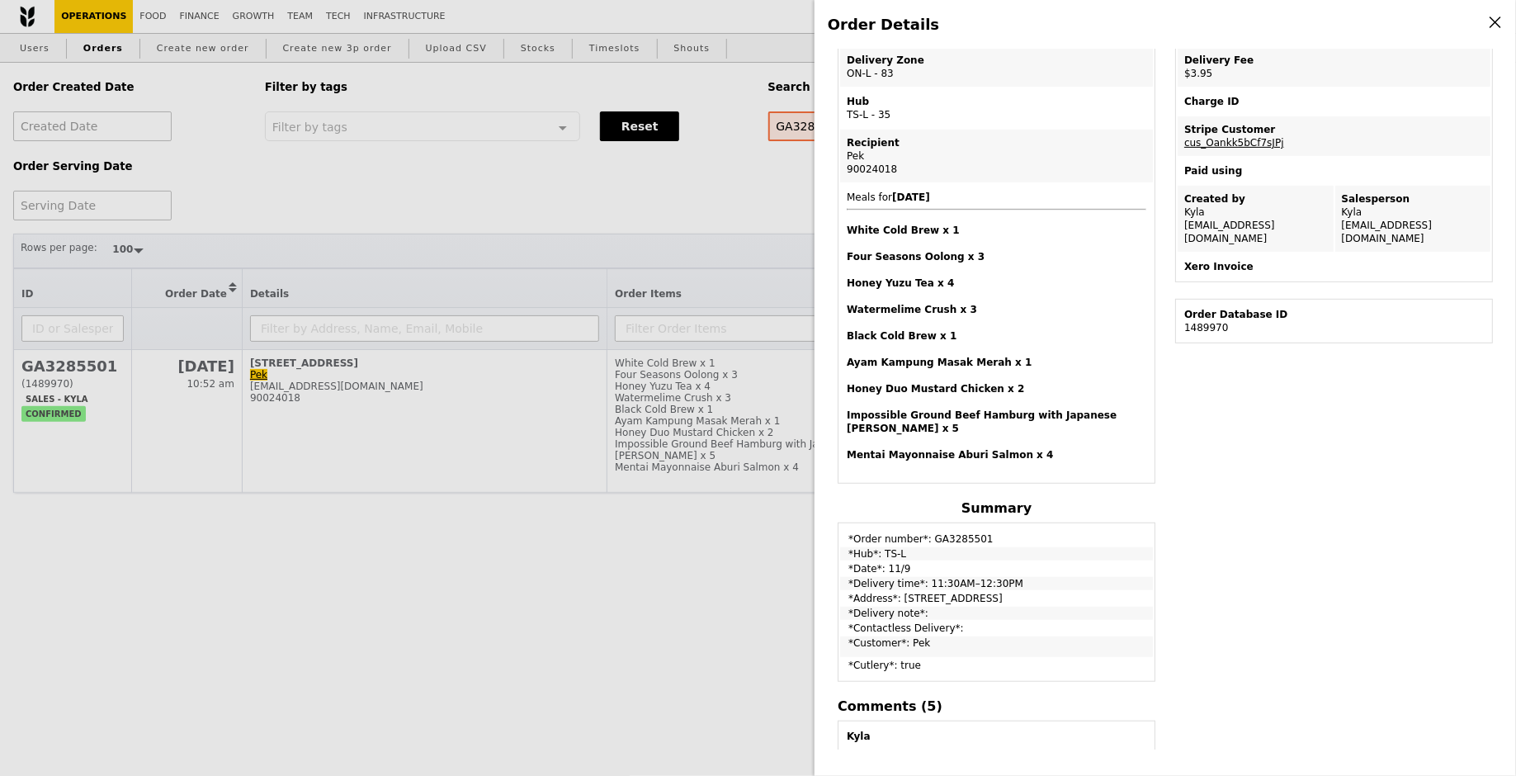
drag, startPoint x: 1254, startPoint y: 570, endPoint x: 1212, endPoint y: 572, distance: 42.1
click at [1254, 571] on div "Edit order Changelog Cancel Order ID GA3285501 – View receipt | Pickupp trackin…" at bounding box center [1165, 400] width 675 height 700
drag, startPoint x: 845, startPoint y: 515, endPoint x: 1047, endPoint y: 579, distance: 212.0
click at [1048, 579] on tbody "*Order number*: GA3285501 *Hub*: TS-L *Date*: 11/9 *Delivery time*: 11:30AM–12:…" at bounding box center [996, 602] width 313 height 154
copy tbody "*Order number*: GA3285501 *Hub*: TS-L *Date*: 11/9 *Delivery time*: 11:30AM–12:…"
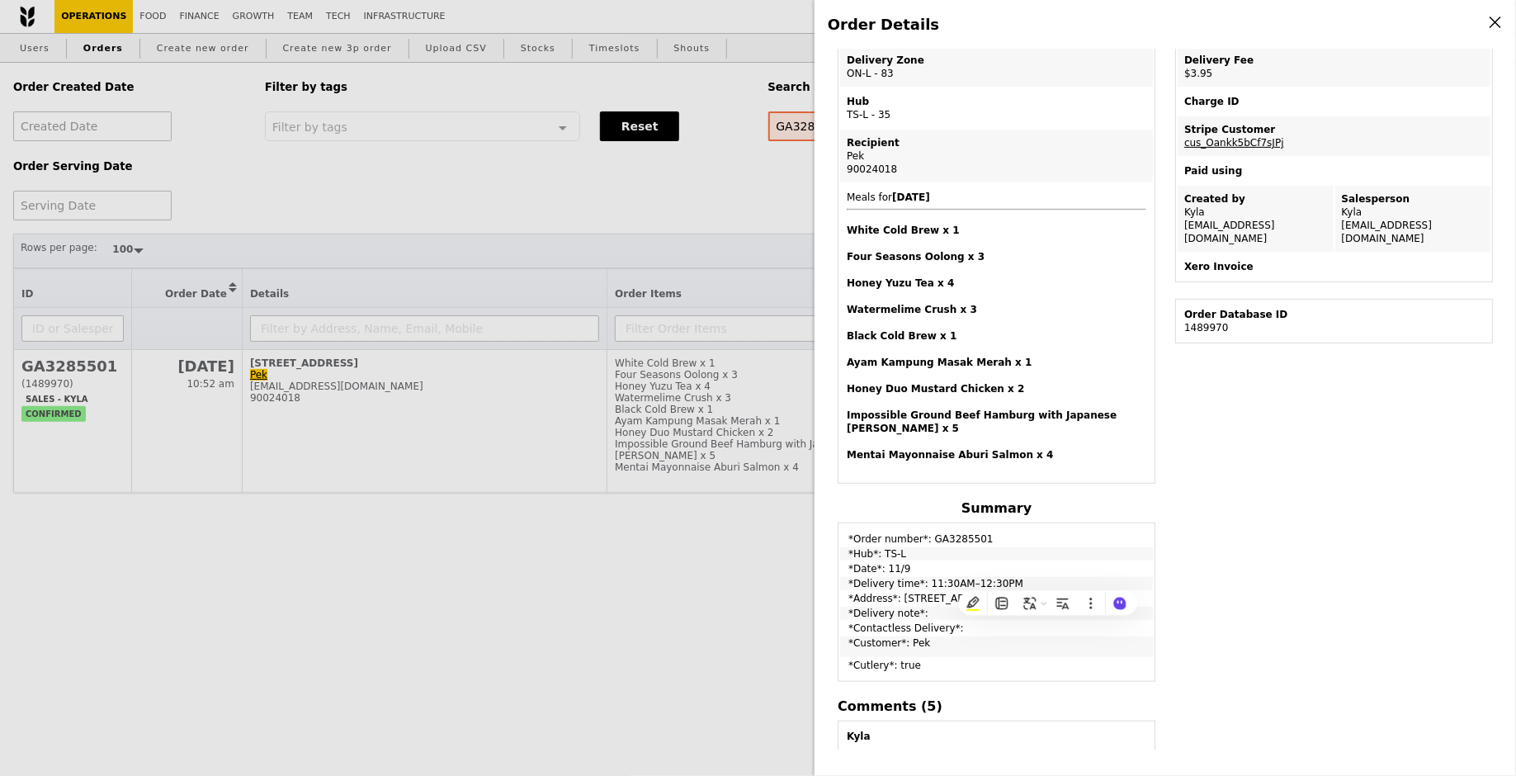
click at [1029, 283] on h4 "Honey Yuzu Tea x 4" at bounding box center [997, 283] width 300 height 13
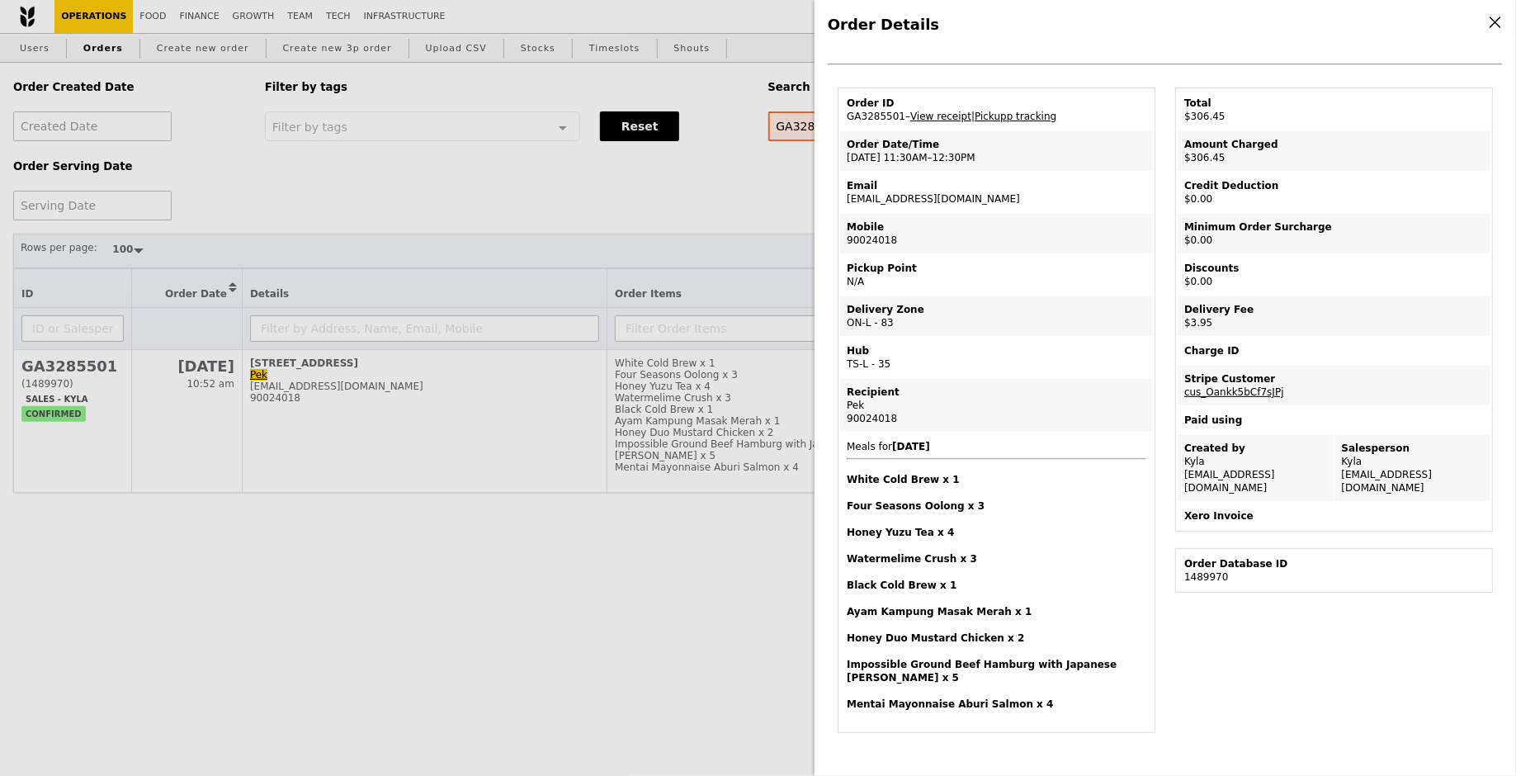
scroll to position [0, 0]
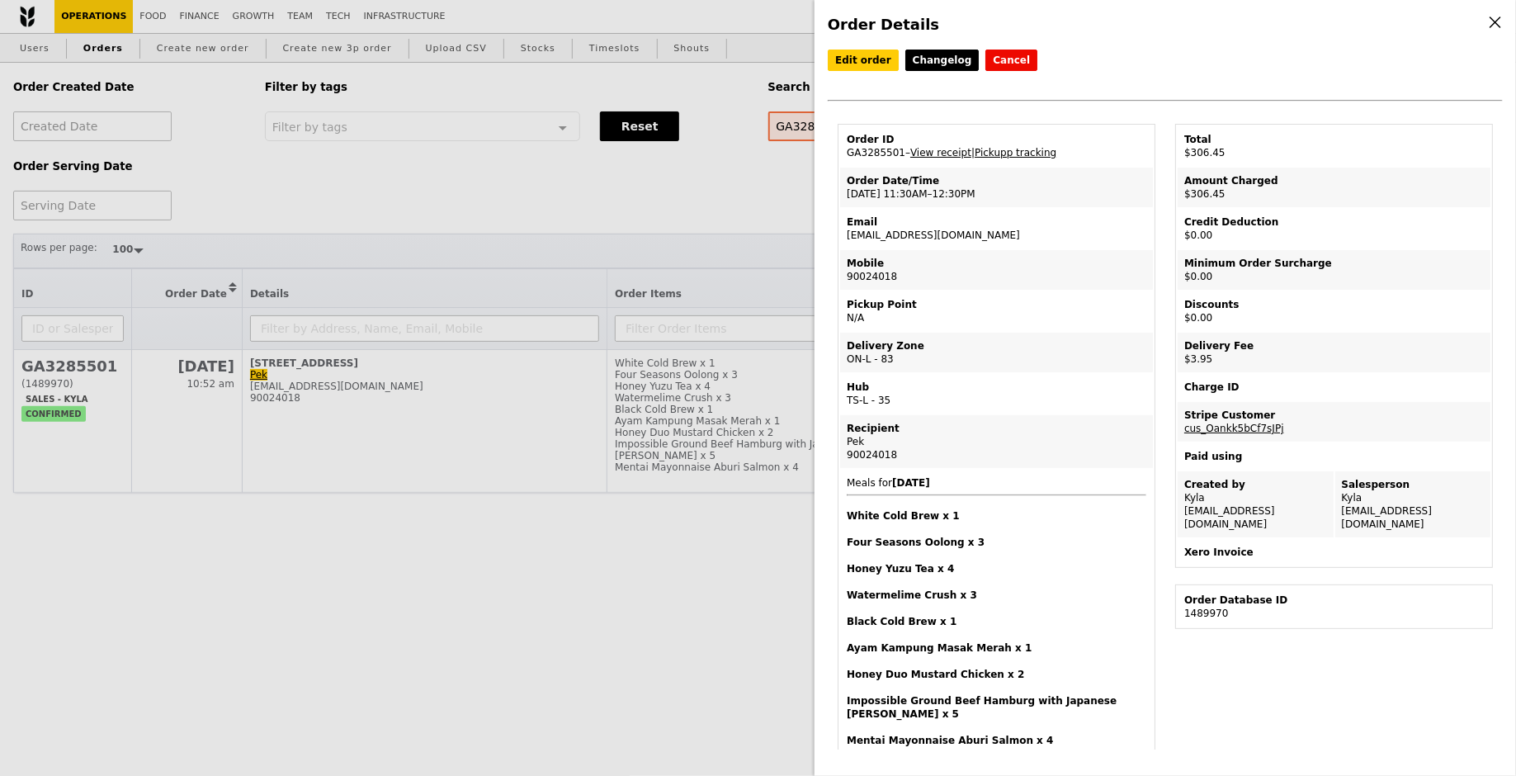
click at [891, 233] on td "Email [EMAIL_ADDRESS][DOMAIN_NAME]" at bounding box center [996, 229] width 313 height 40
copy td "[EMAIL_ADDRESS][DOMAIN_NAME]"
click at [442, 166] on div "Order Details Edit order Changelog Cancel Order ID GA3285501 – View receipt | P…" at bounding box center [758, 388] width 1516 height 776
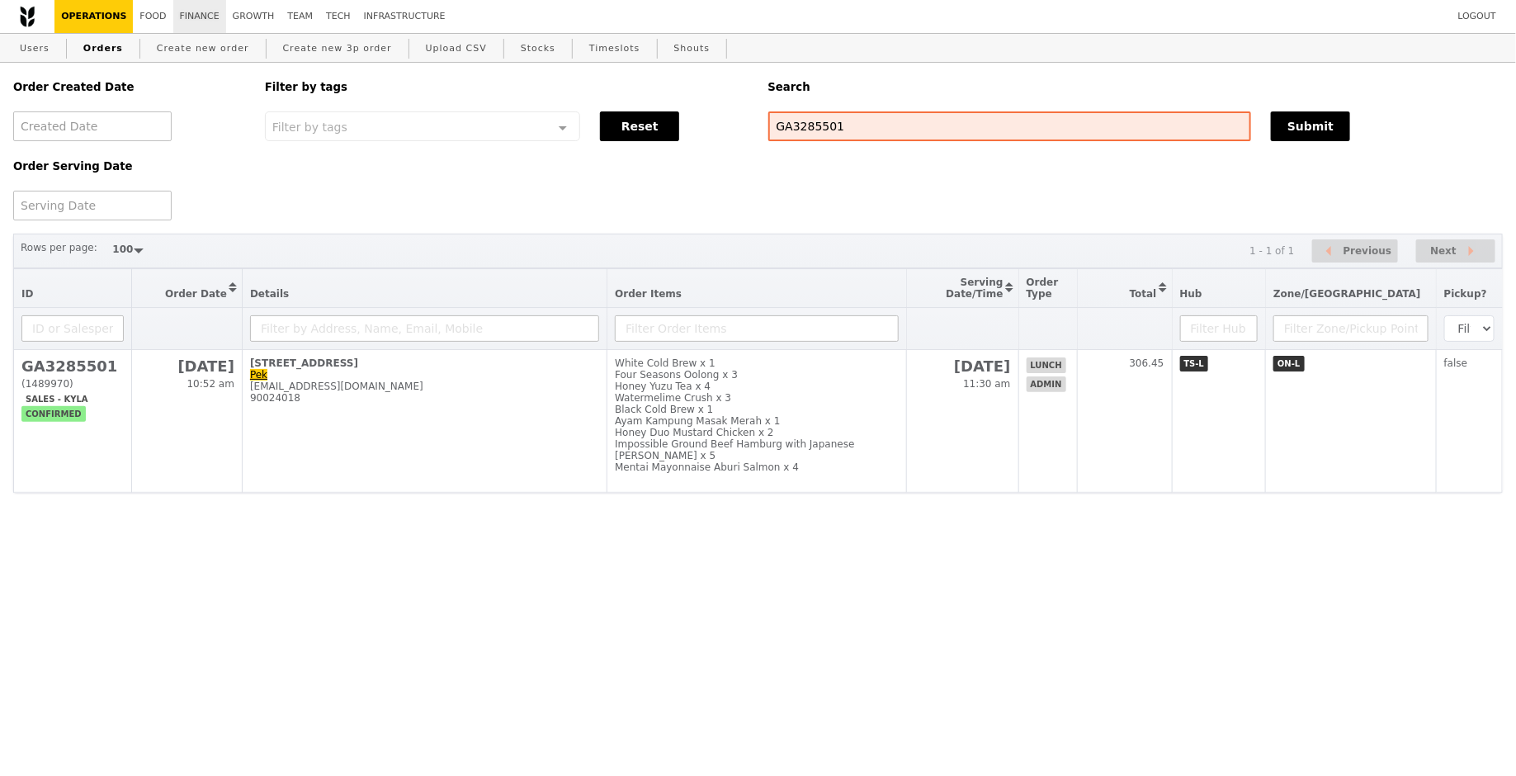
click at [197, 15] on link "Finance" at bounding box center [199, 16] width 53 height 33
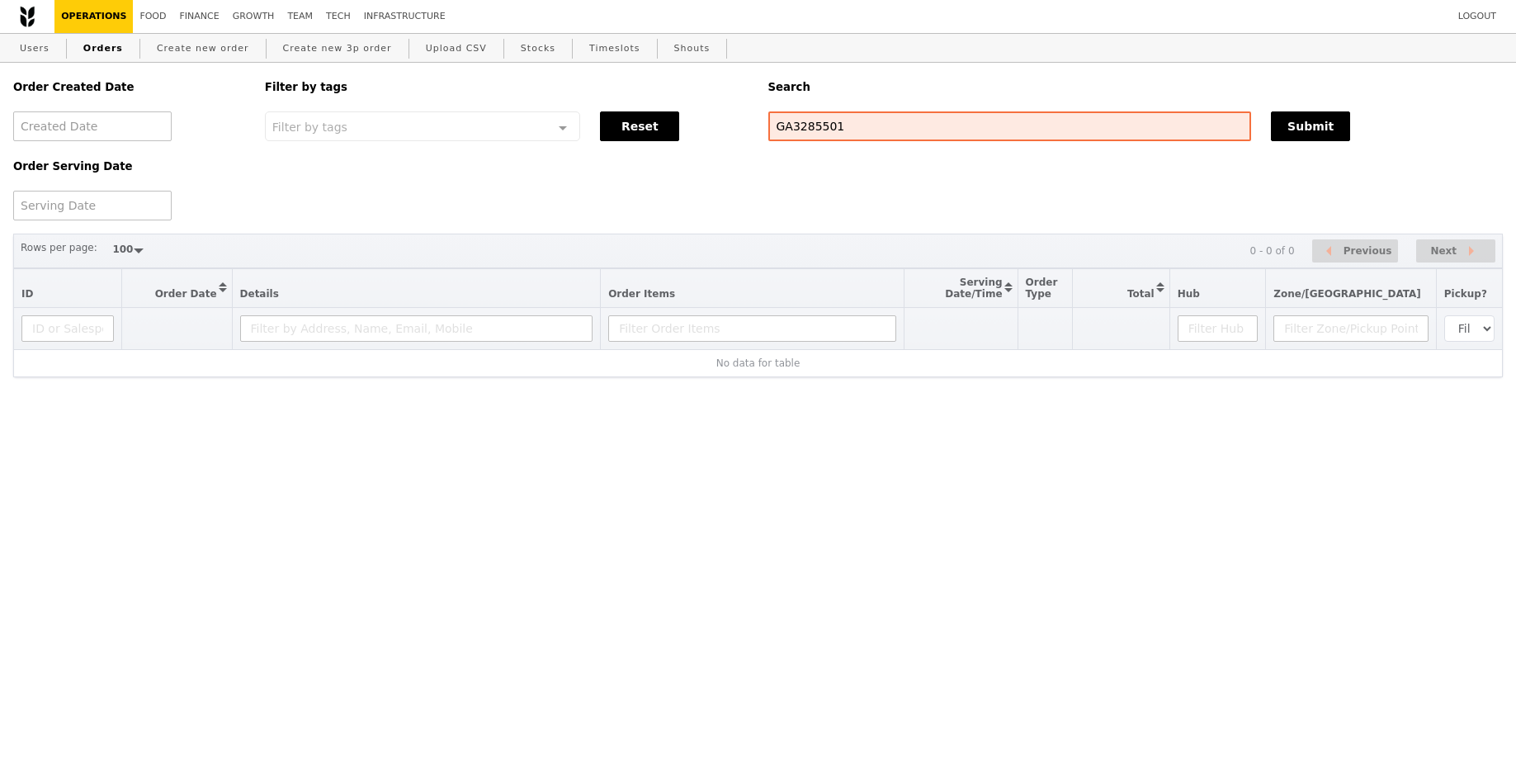
select select "100"
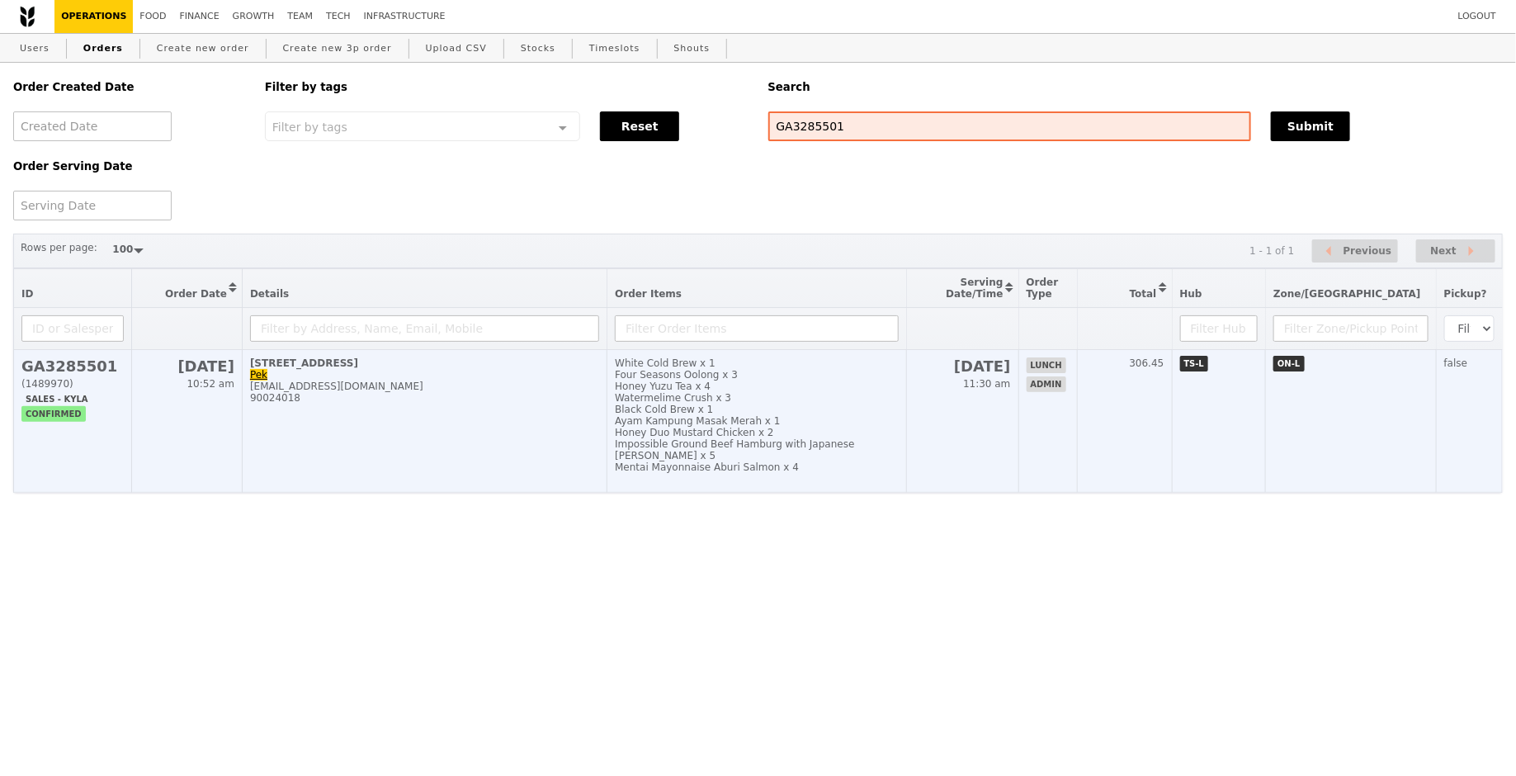
click at [830, 391] on div "Honey Yuzu Tea x 4" at bounding box center [756, 387] width 283 height 12
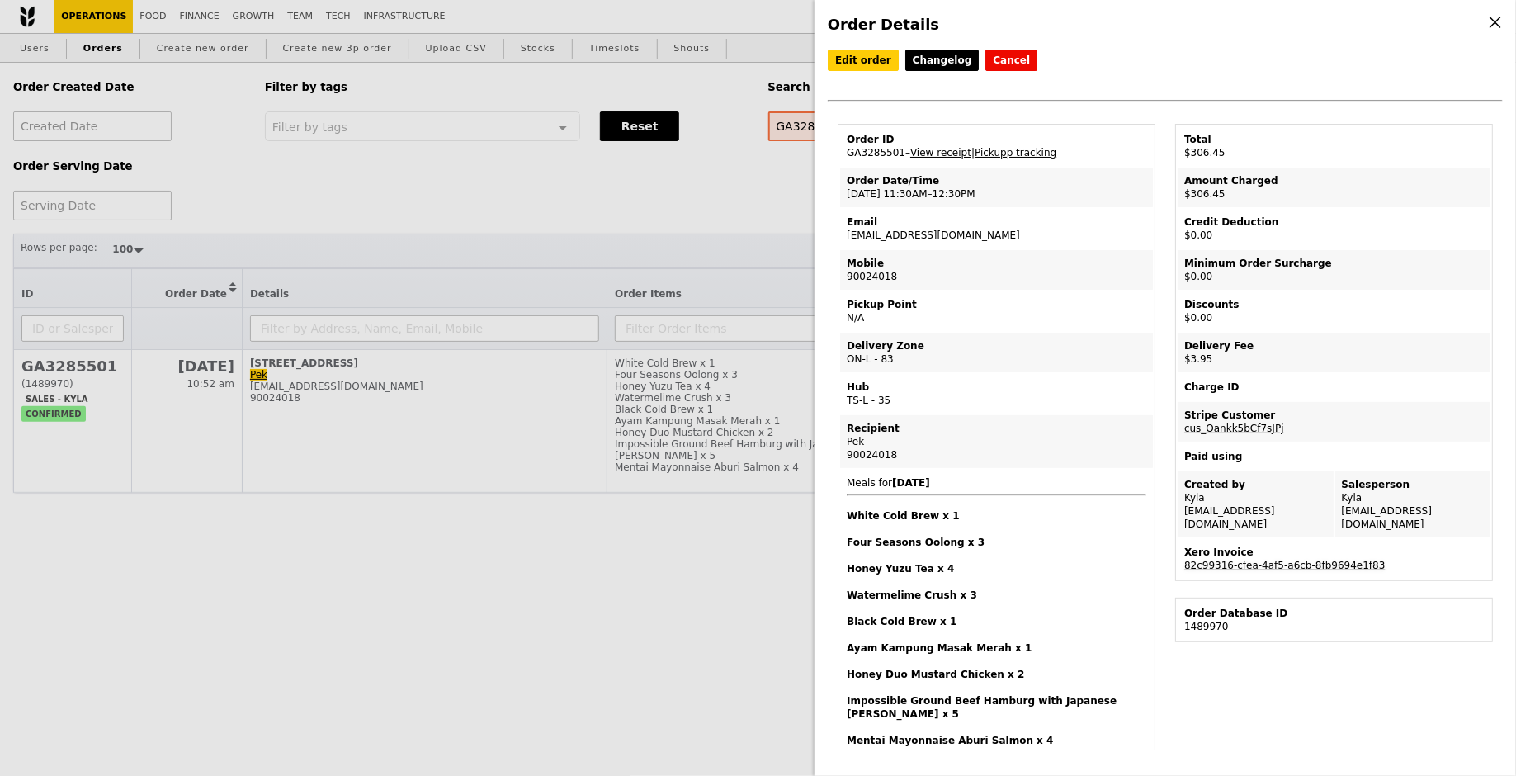
click at [1298, 560] on link "82c99316-cfea-4af5-a6cb-8fb9694e1f83" at bounding box center [1284, 566] width 201 height 12
click at [1004, 147] on link "Pickupp tracking" at bounding box center [1016, 153] width 82 height 12
